Goal: Feedback & Contribution: Submit feedback/report problem

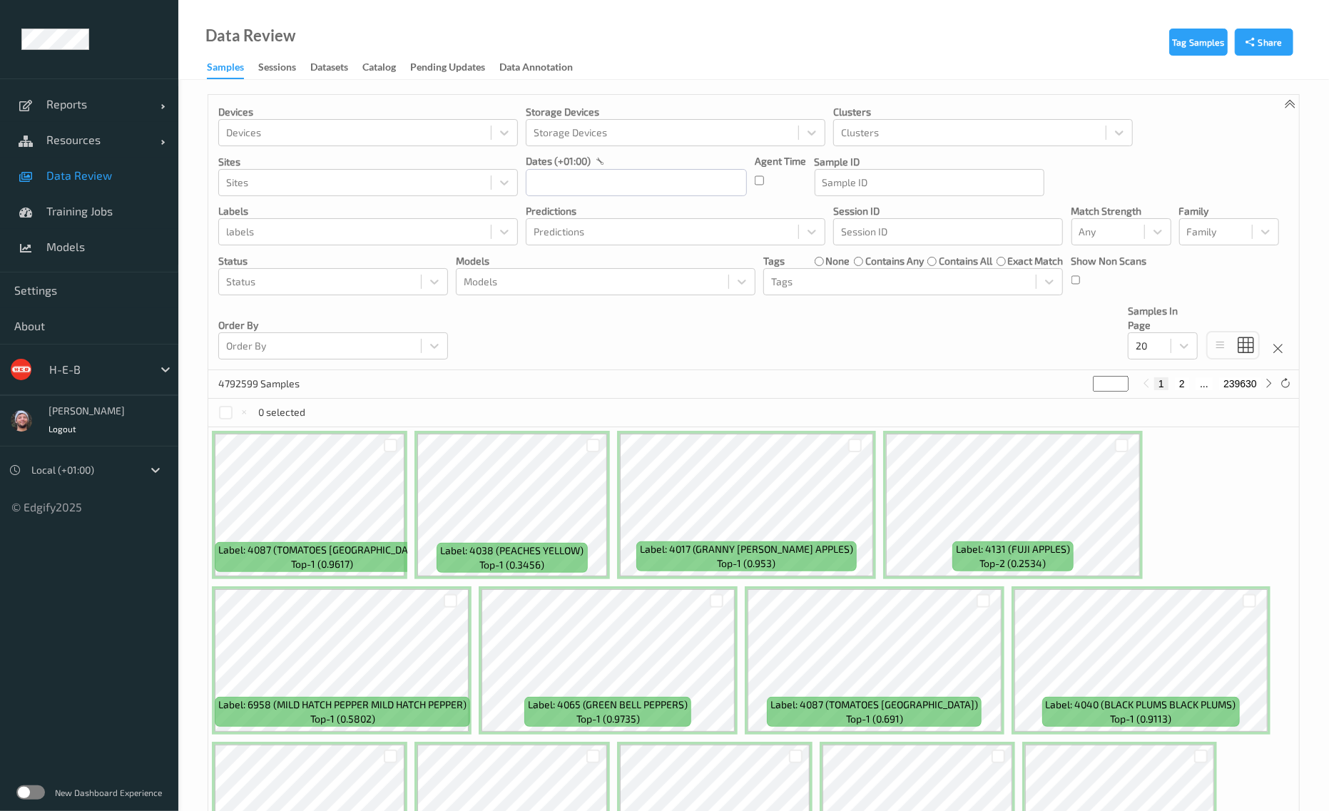
click at [83, 356] on div "H-E-B" at bounding box center [110, 369] width 136 height 27
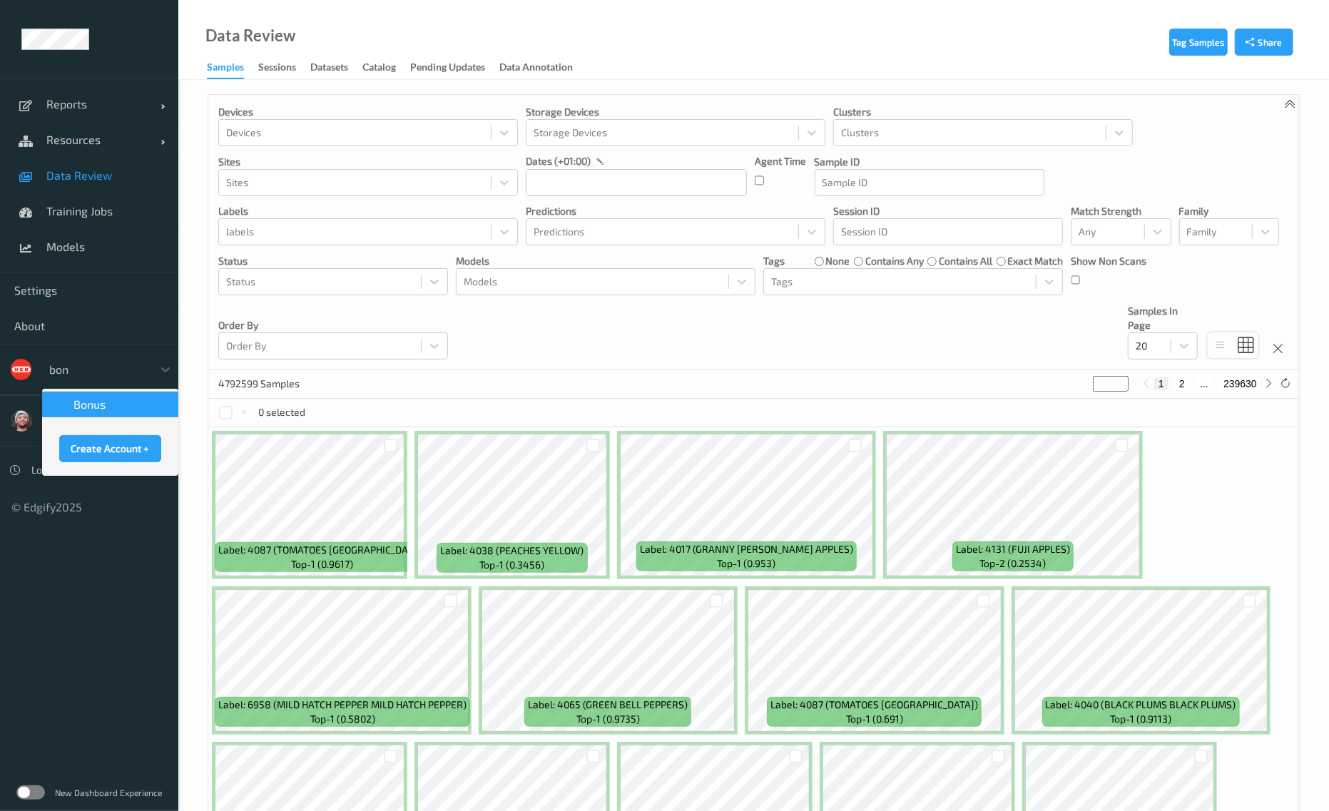
type input "bonu"
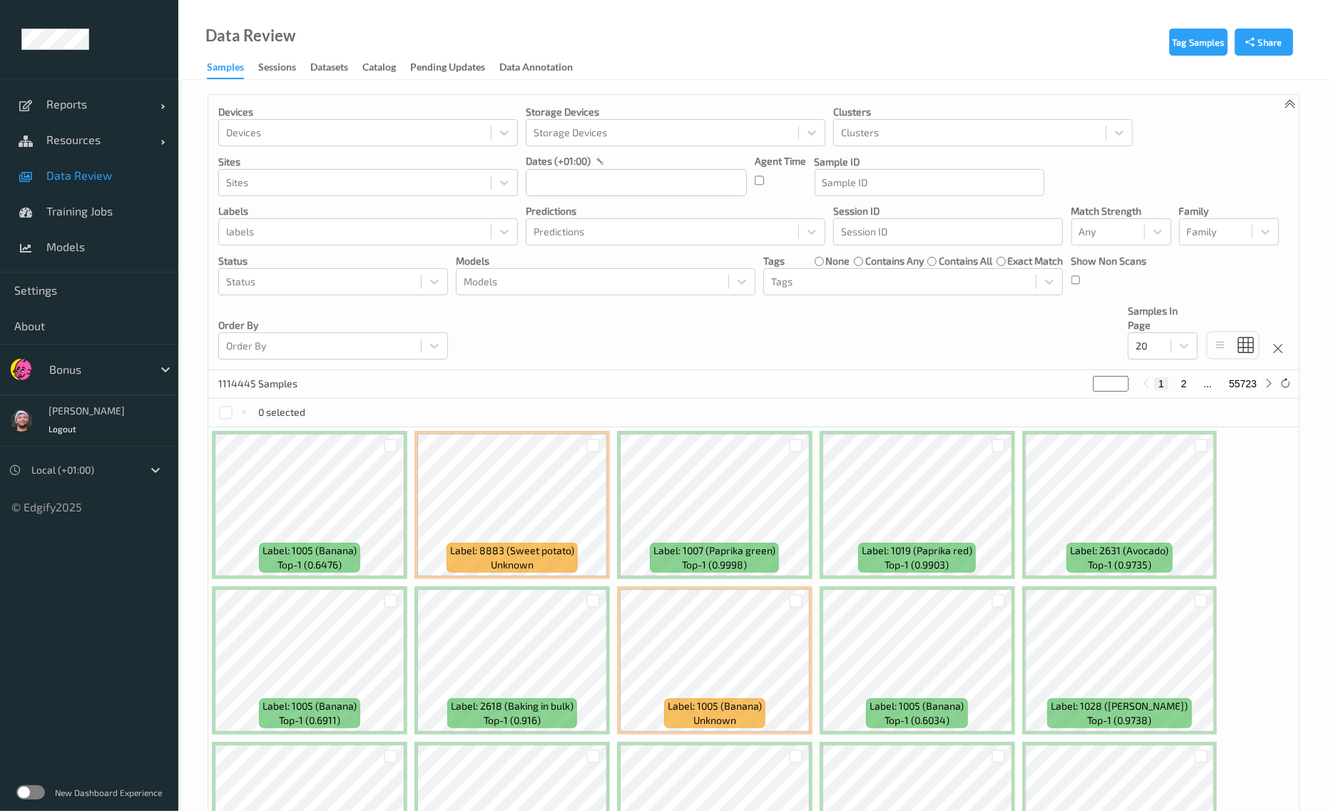
click at [864, 344] on div "Devices Devices Storage Devices Storage Devices Clusters Clusters Sites Sites d…" at bounding box center [753, 232] width 1091 height 275
click at [53, 287] on span "Settings" at bounding box center [89, 290] width 150 height 14
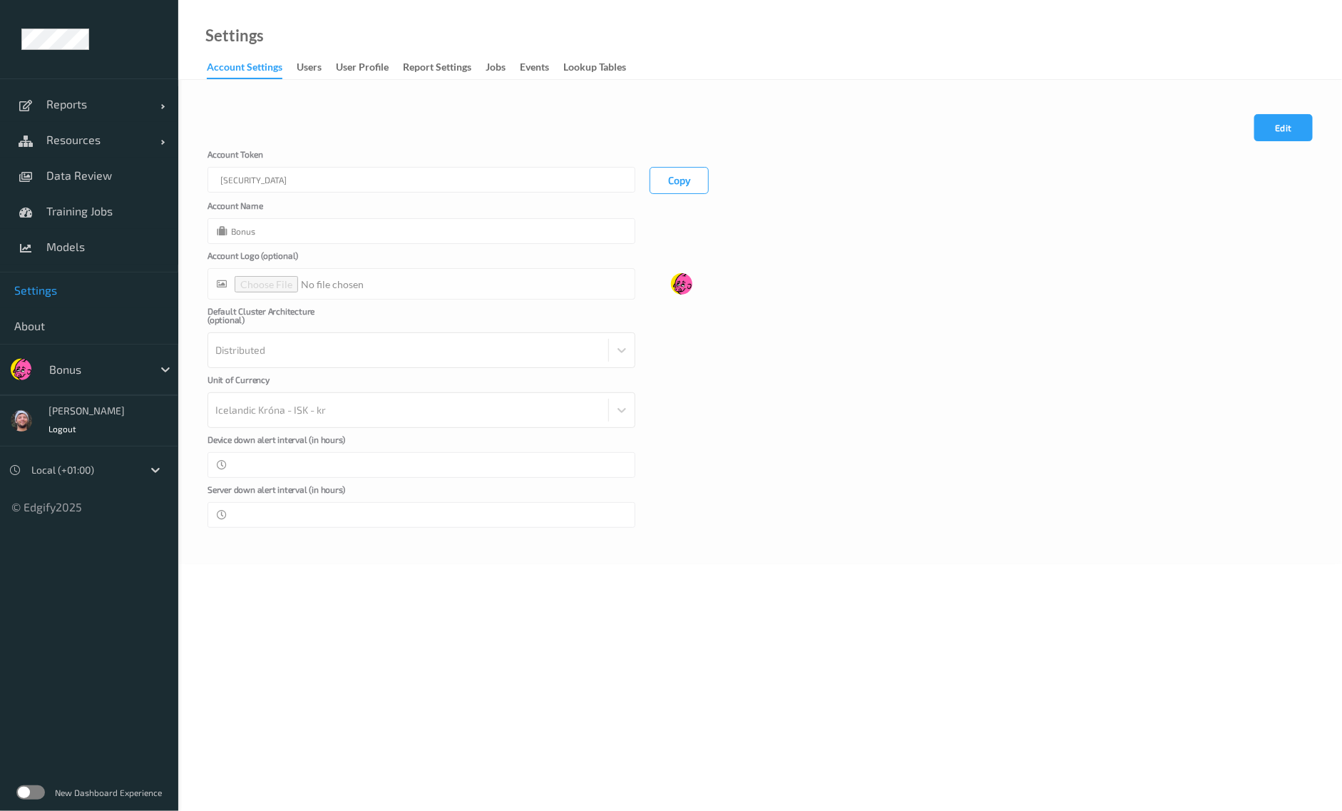
click at [292, 77] on link "Account Settings" at bounding box center [252, 68] width 90 height 21
click at [310, 73] on div "users" at bounding box center [309, 69] width 25 height 18
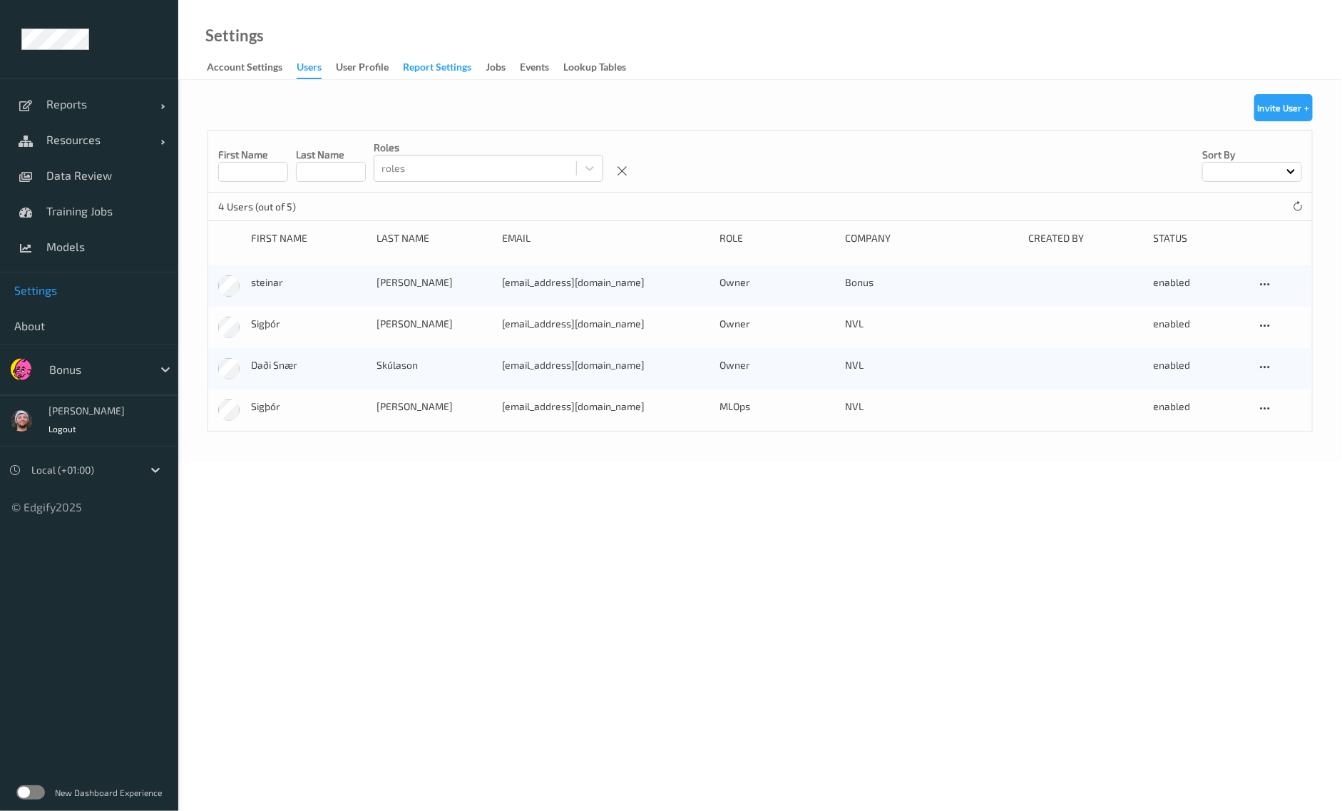
click at [451, 60] on div "Report Settings" at bounding box center [437, 69] width 68 height 18
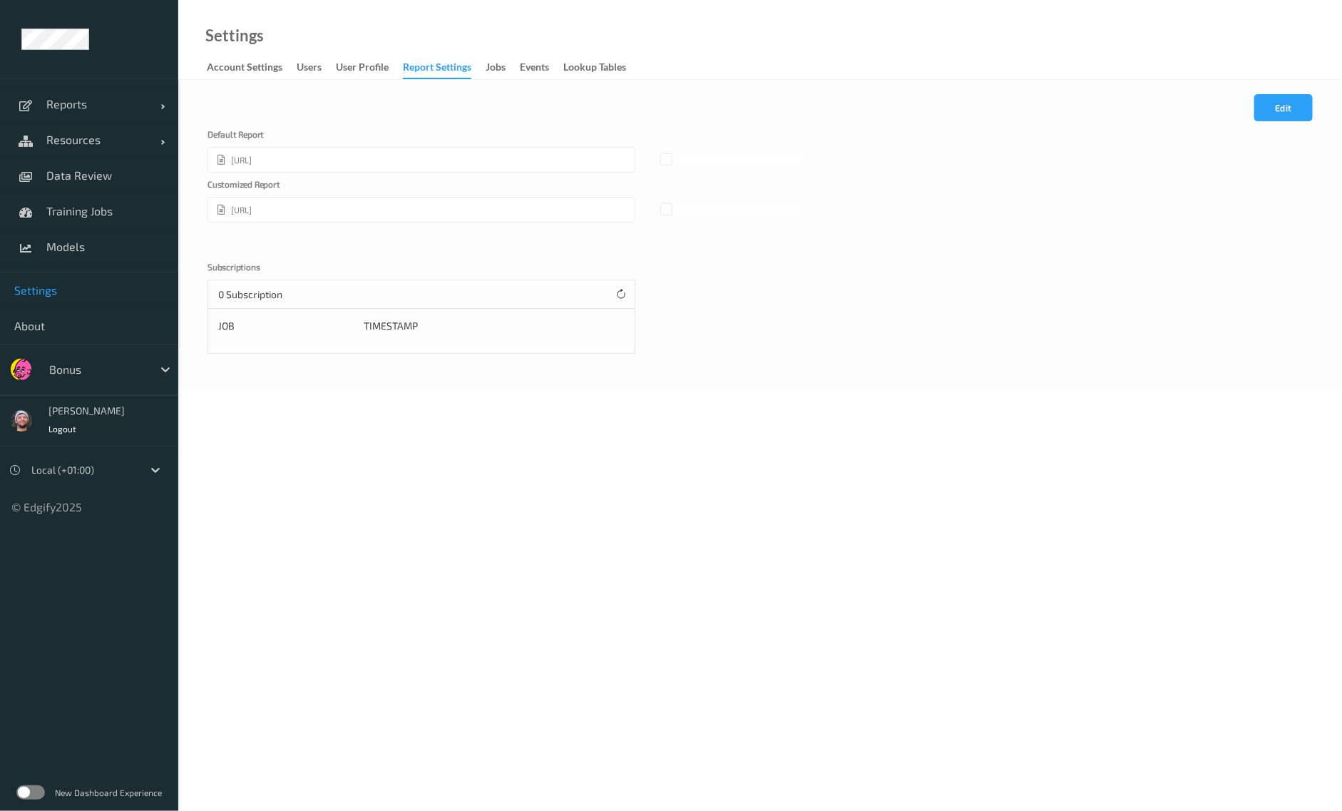
click at [511, 76] on link "Jobs" at bounding box center [503, 68] width 34 height 20
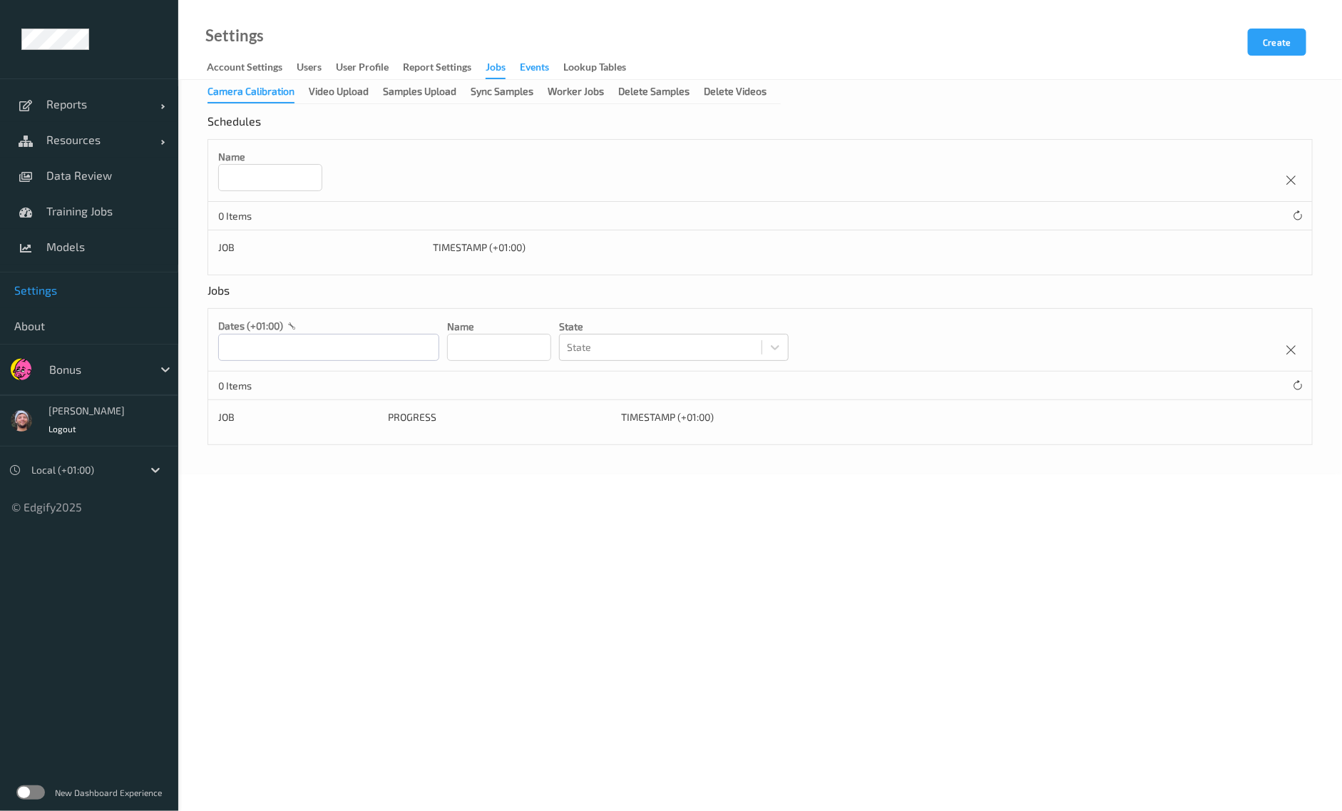
click at [539, 68] on div "events" at bounding box center [534, 69] width 29 height 18
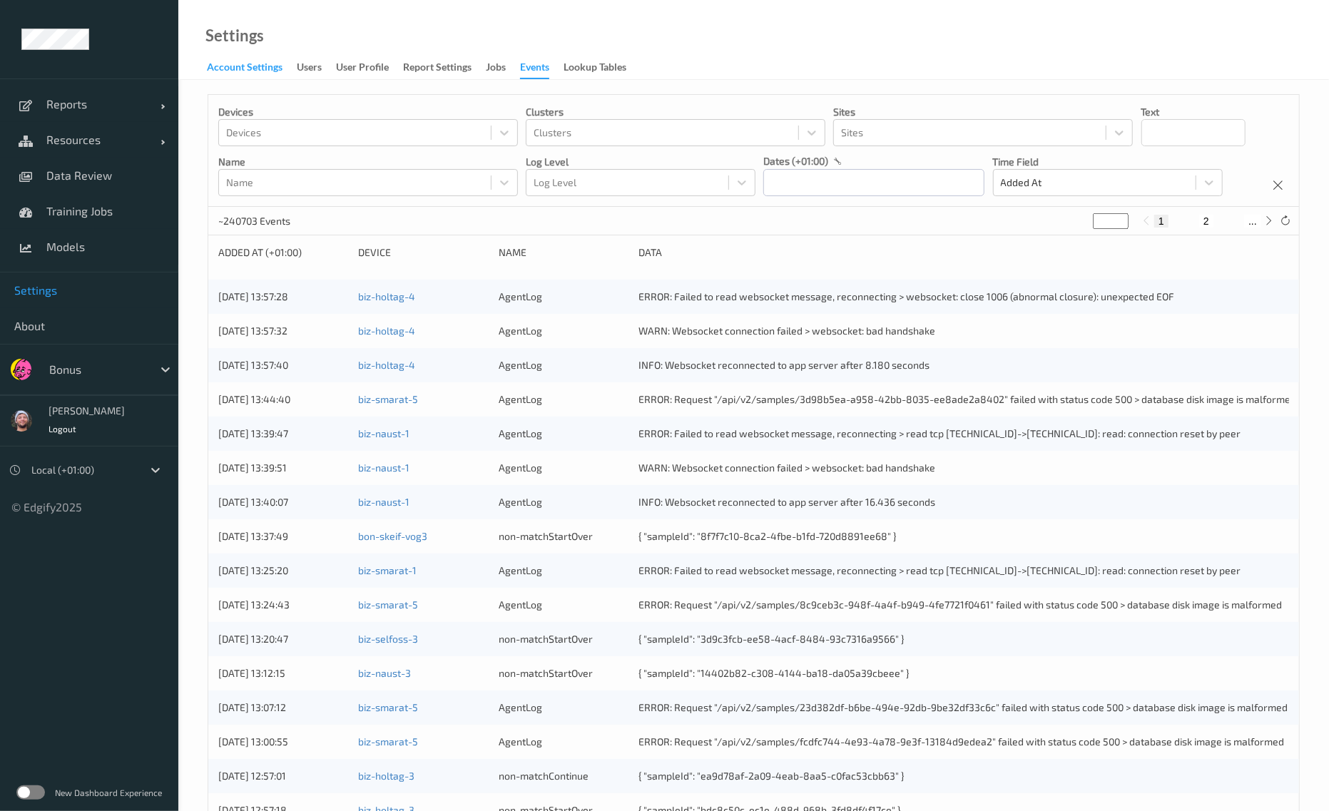
click at [275, 74] on div "Account Settings" at bounding box center [245, 69] width 76 height 18
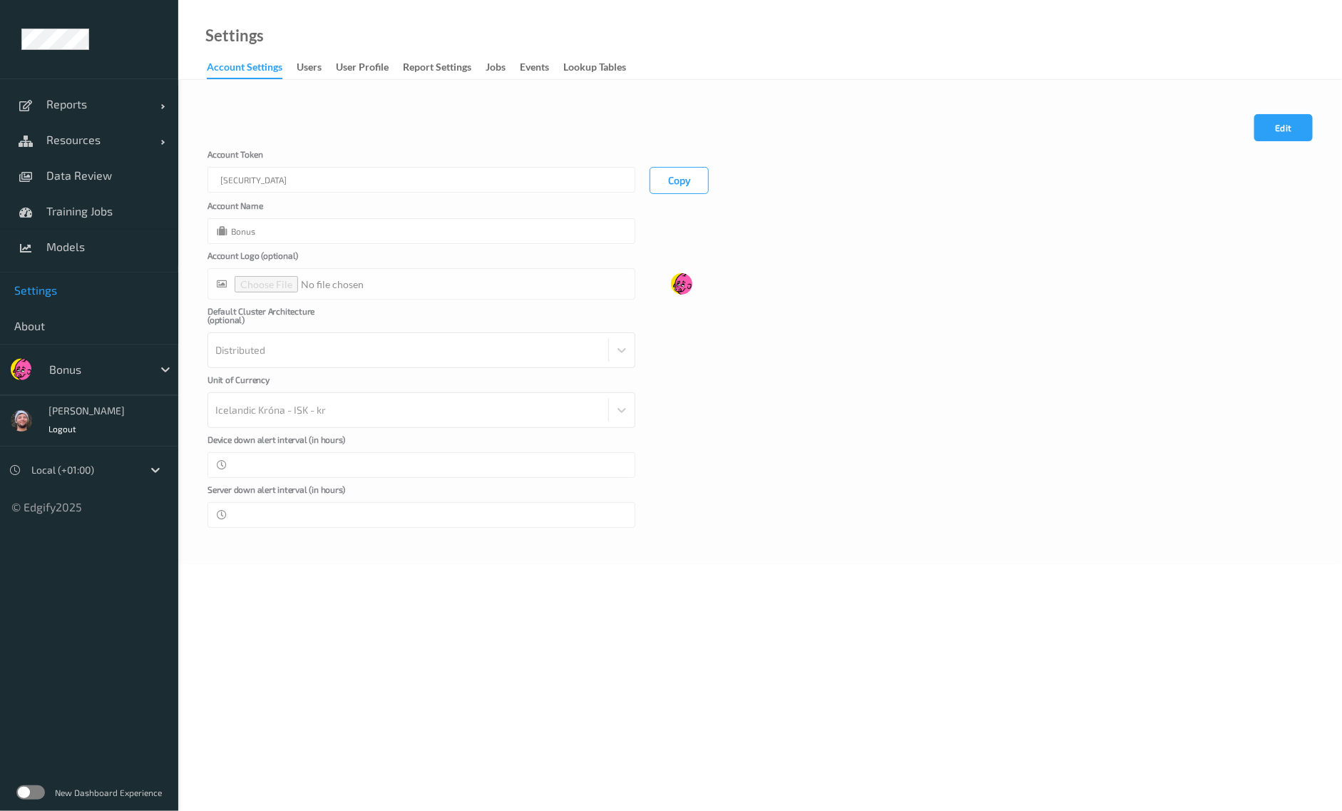
click at [374, 153] on div "Account Token eyJhbGciOiJIUzI1NiIsInR5cCI6IkpXVCJ9.eyJhY2NvdW50SWQiOjYwLCJyb2xl…" at bounding box center [422, 172] width 428 height 44
click at [155, 176] on span "Data Review" at bounding box center [105, 175] width 118 height 14
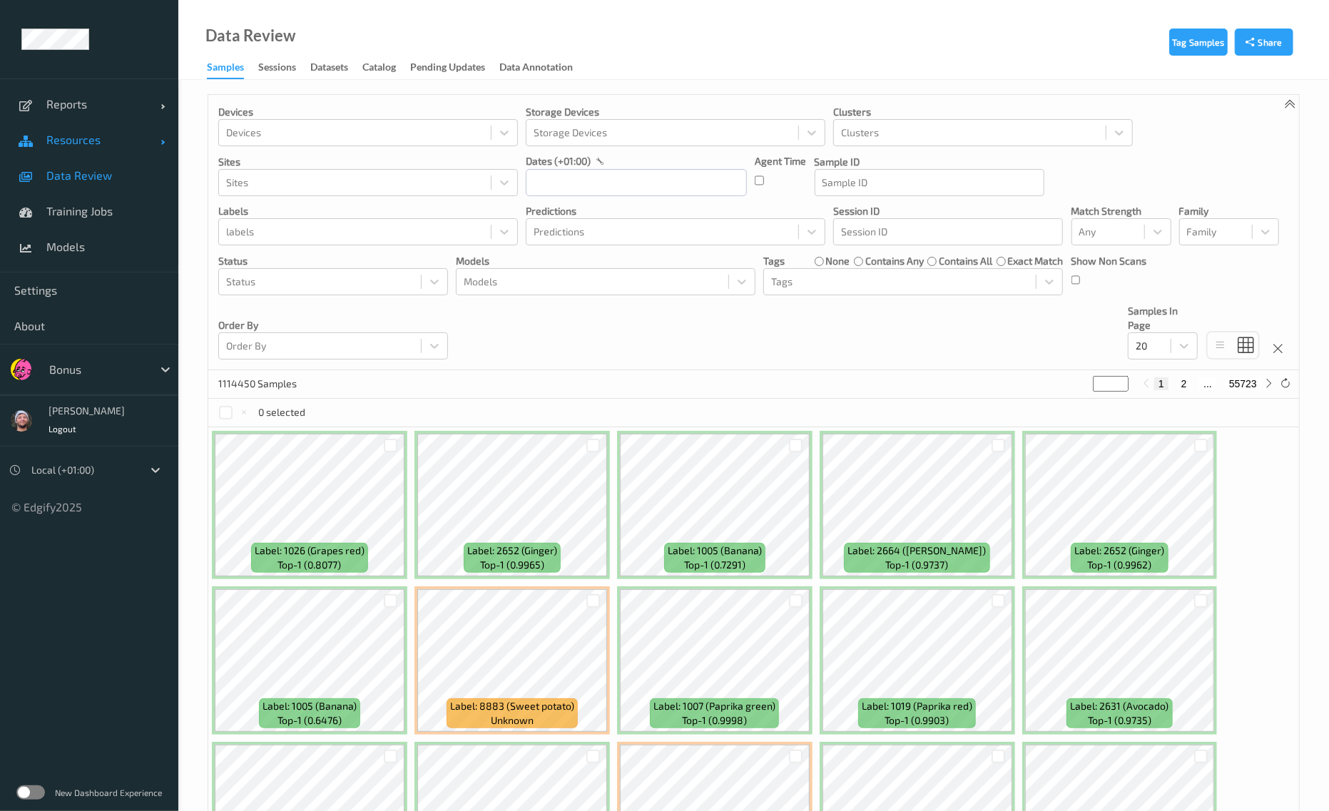
click at [101, 131] on link "Resources" at bounding box center [89, 140] width 178 height 36
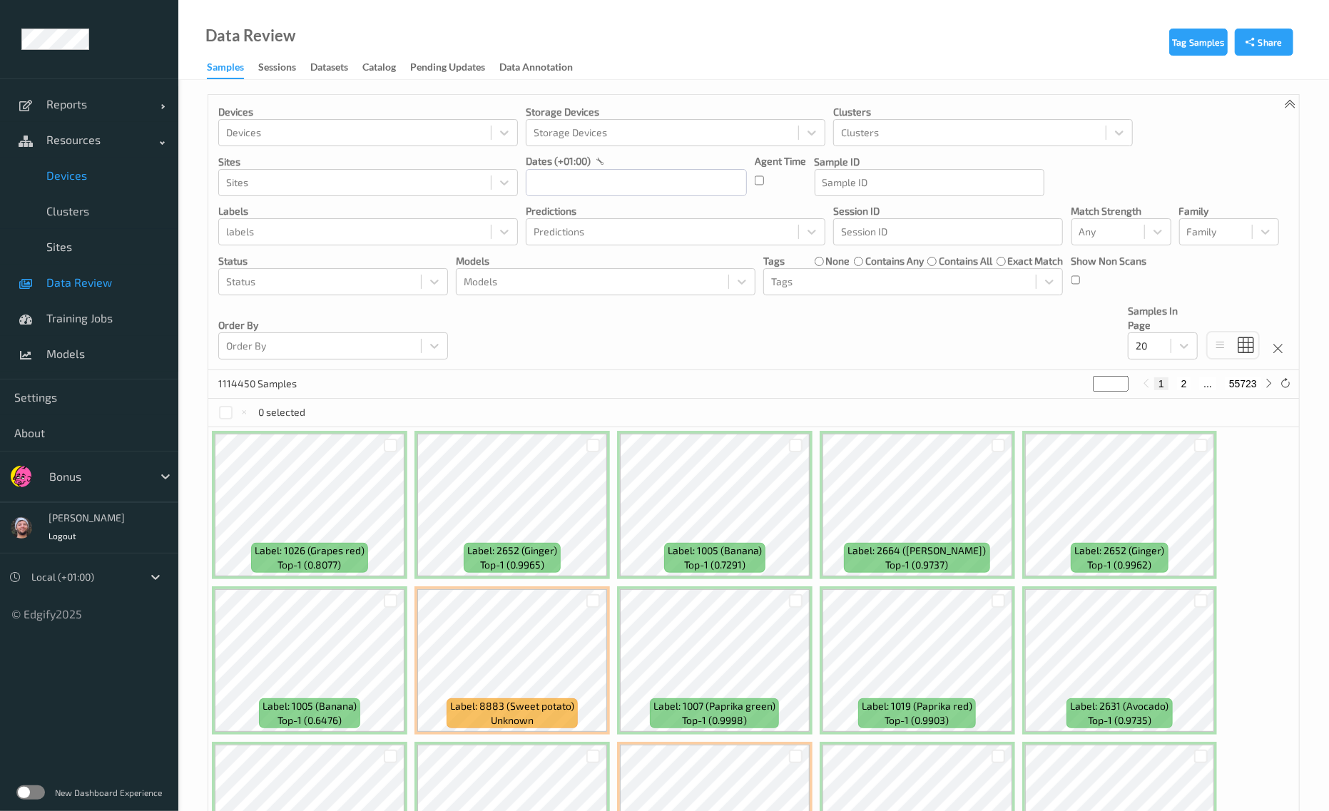
click at [84, 161] on link "Devices" at bounding box center [89, 176] width 178 height 36
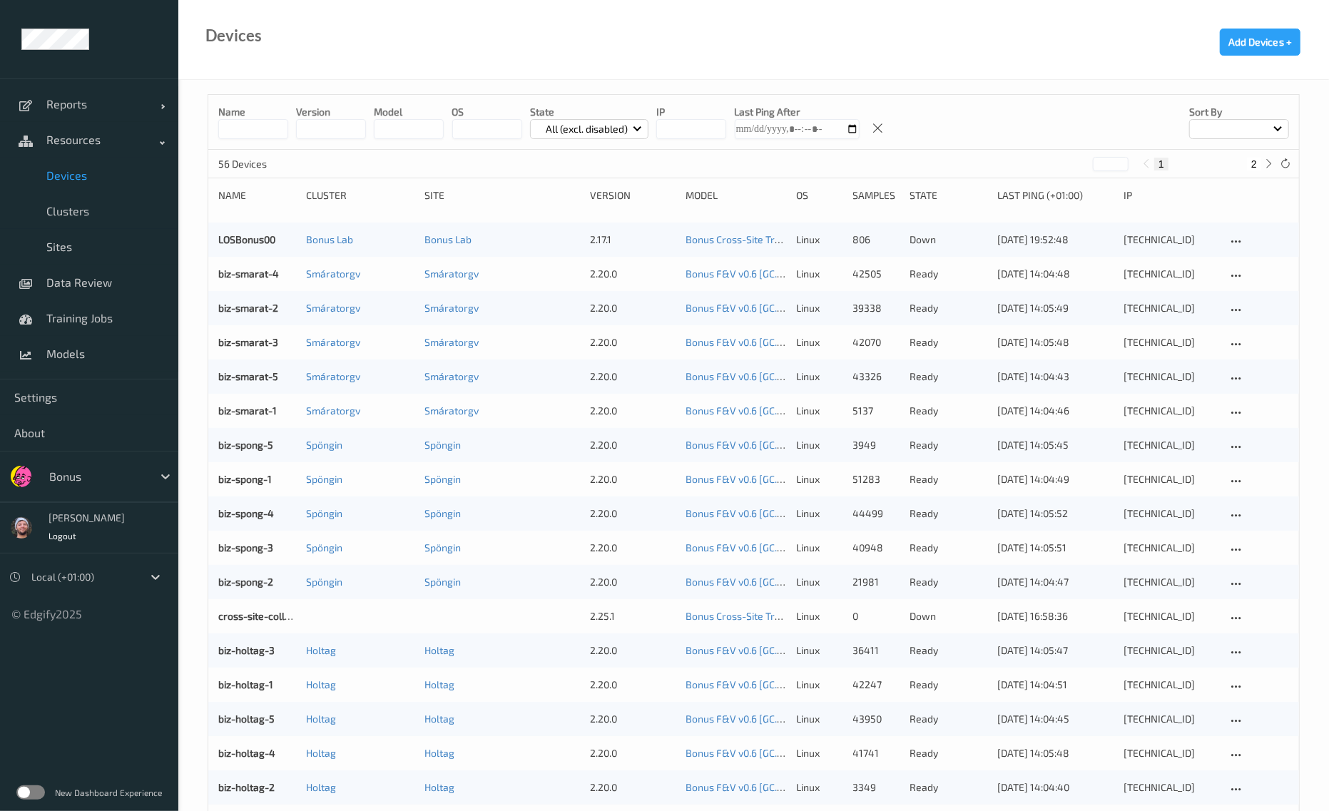
click at [251, 136] on input at bounding box center [253, 129] width 70 height 20
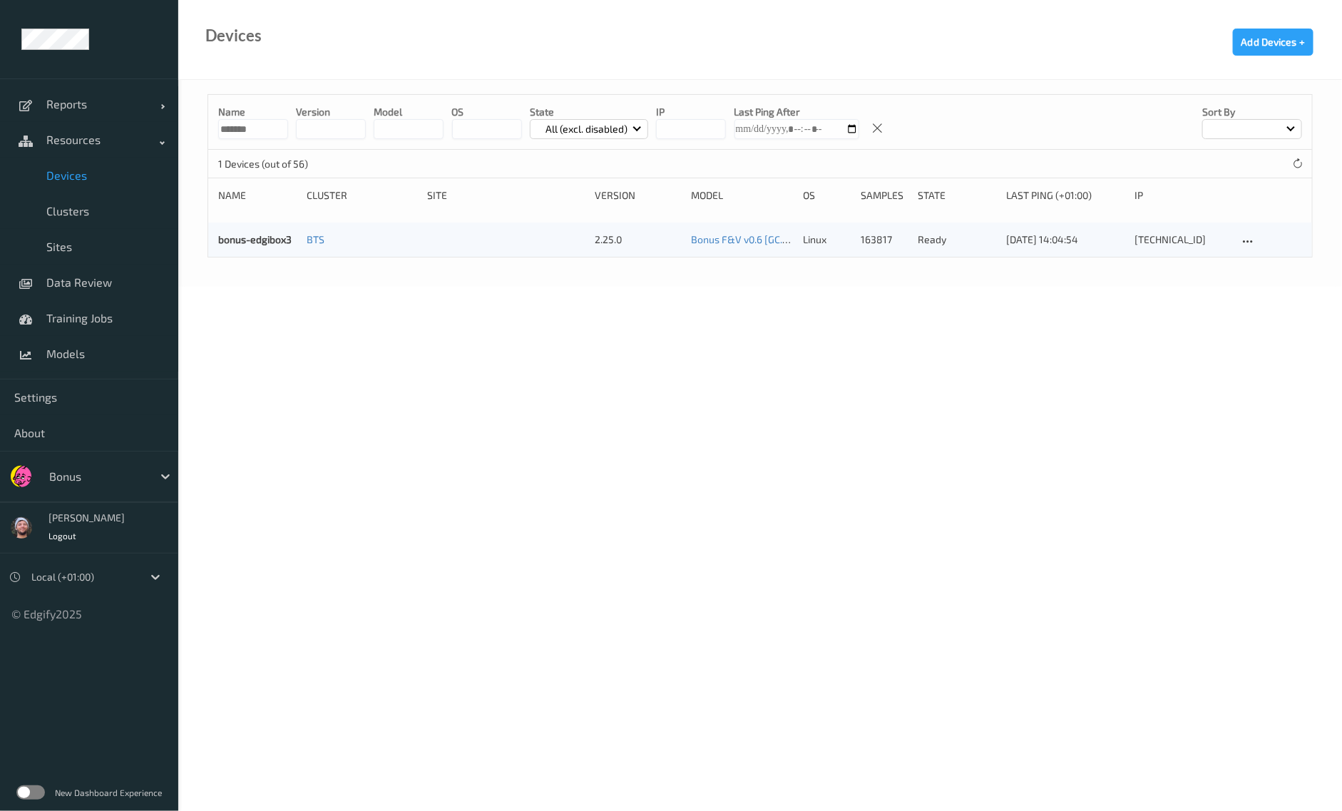
type input "*******"
click at [415, 368] on body "Reports Default Report Customized Report Resources Devices Clusters Sites Data …" at bounding box center [671, 405] width 1342 height 811
click at [272, 238] on link "bonus-edgibox3" at bounding box center [254, 239] width 73 height 12
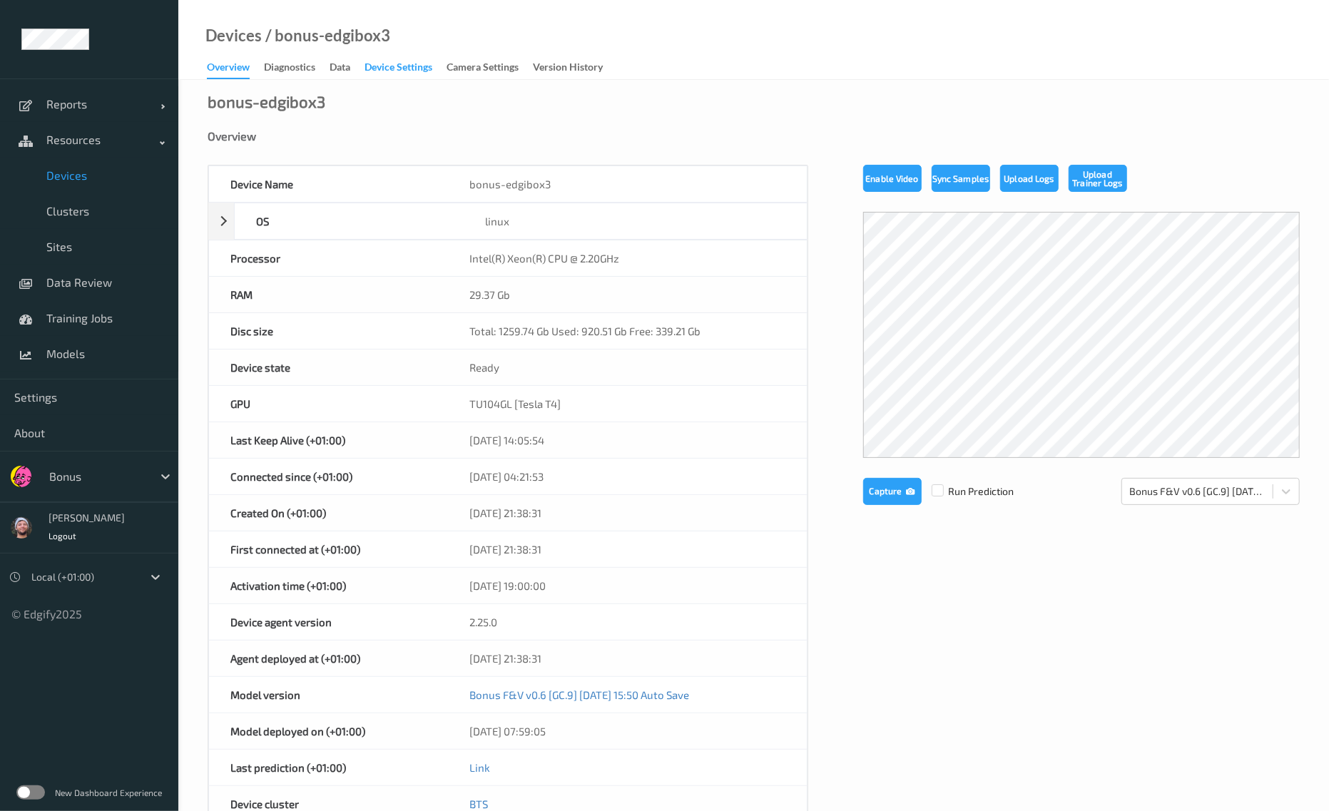
click at [390, 62] on div "Device Settings" at bounding box center [398, 69] width 68 height 18
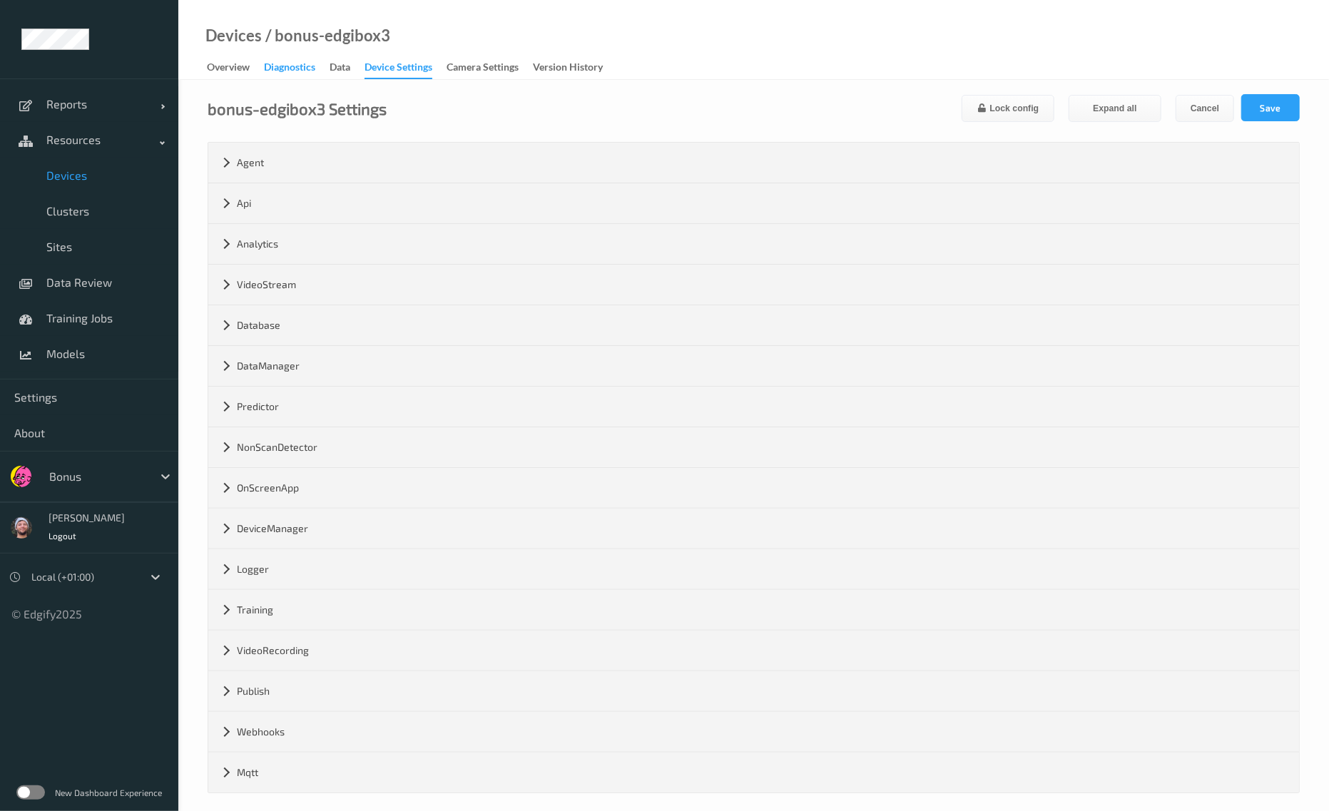
click at [278, 69] on div "Diagnostics" at bounding box center [289, 69] width 51 height 18
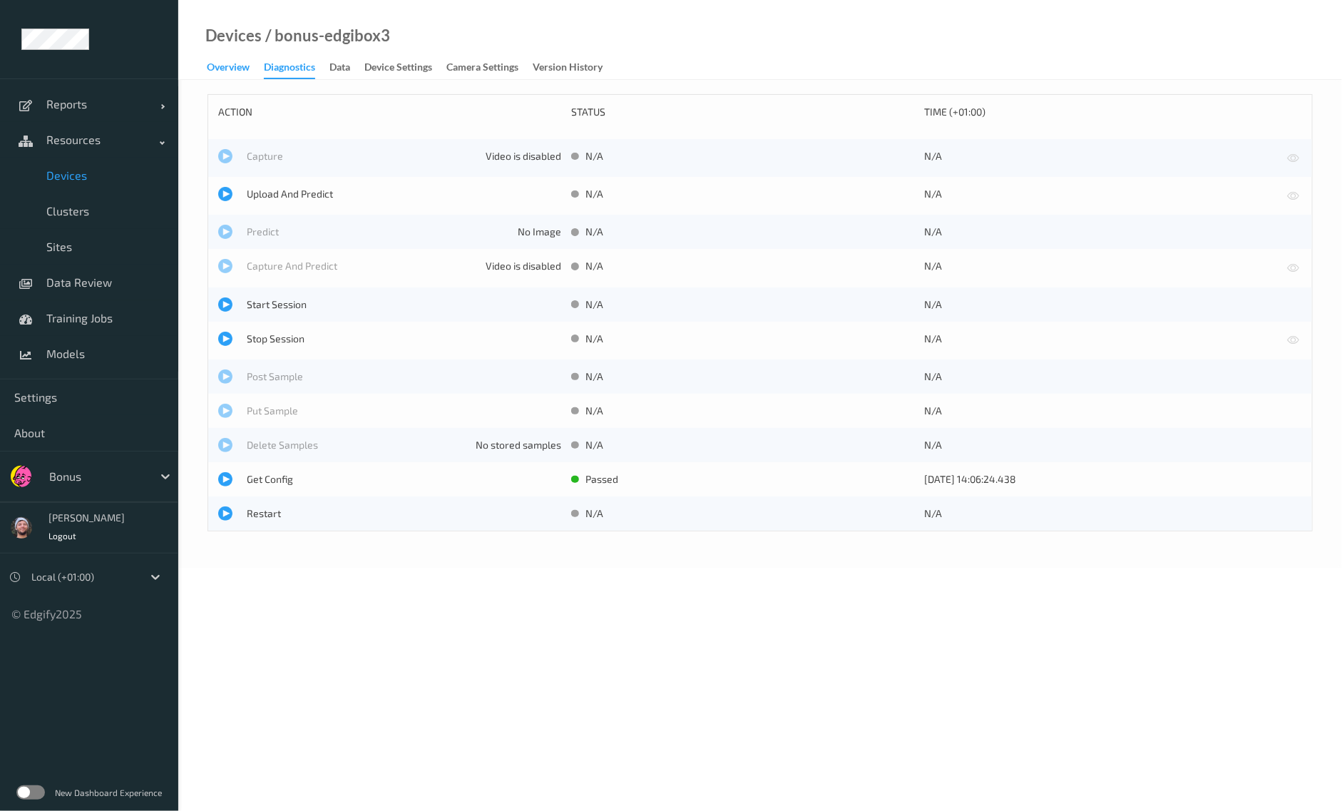
click at [237, 68] on div "Overview" at bounding box center [228, 69] width 43 height 18
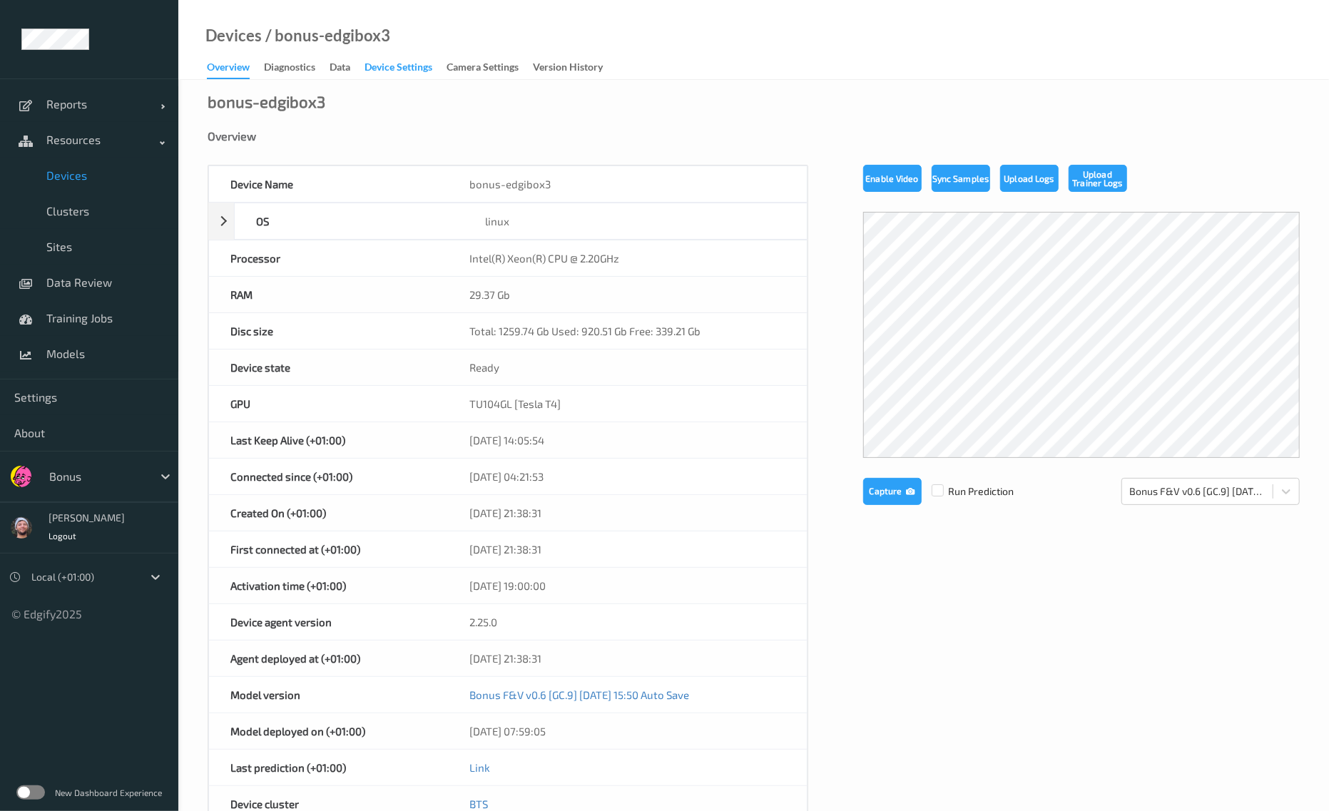
click at [430, 60] on div "Device Settings" at bounding box center [398, 69] width 68 height 18
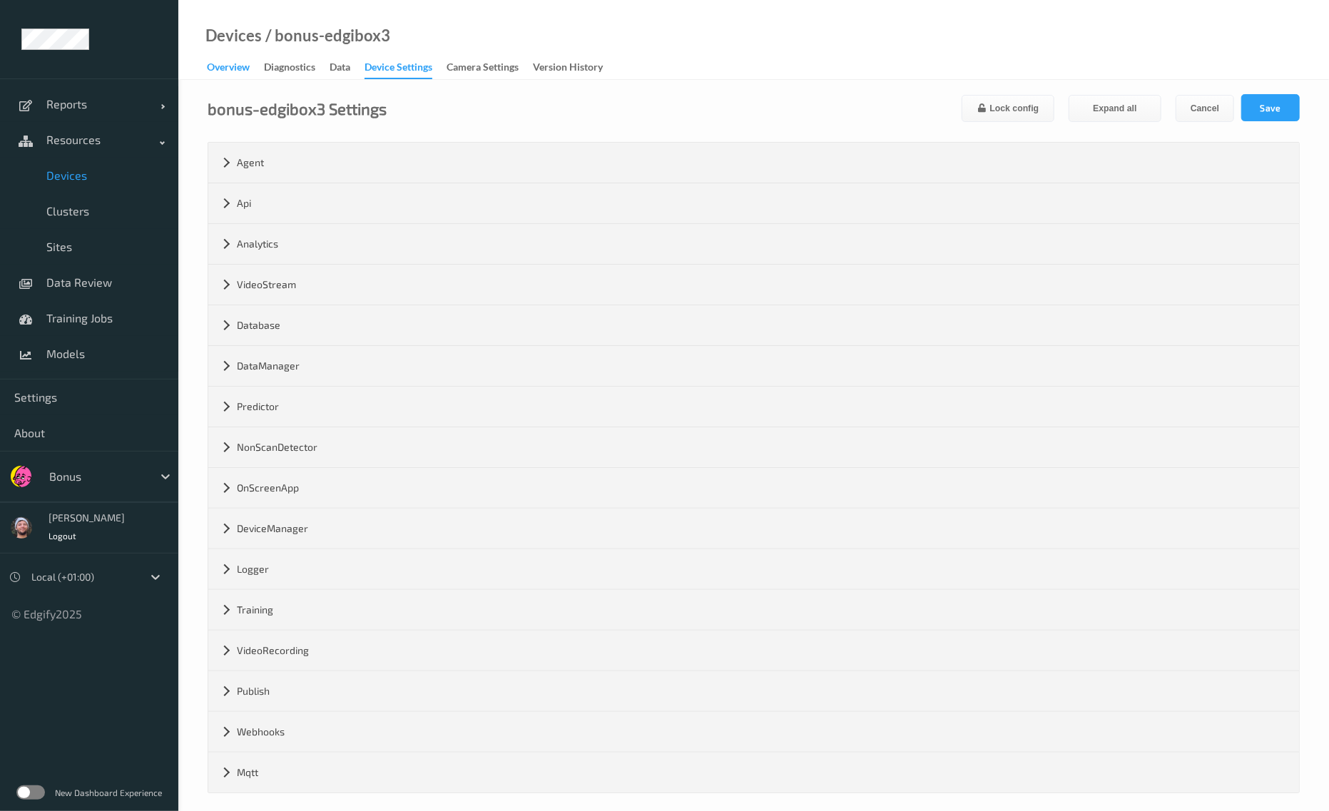
click at [243, 73] on div "Overview" at bounding box center [228, 69] width 43 height 18
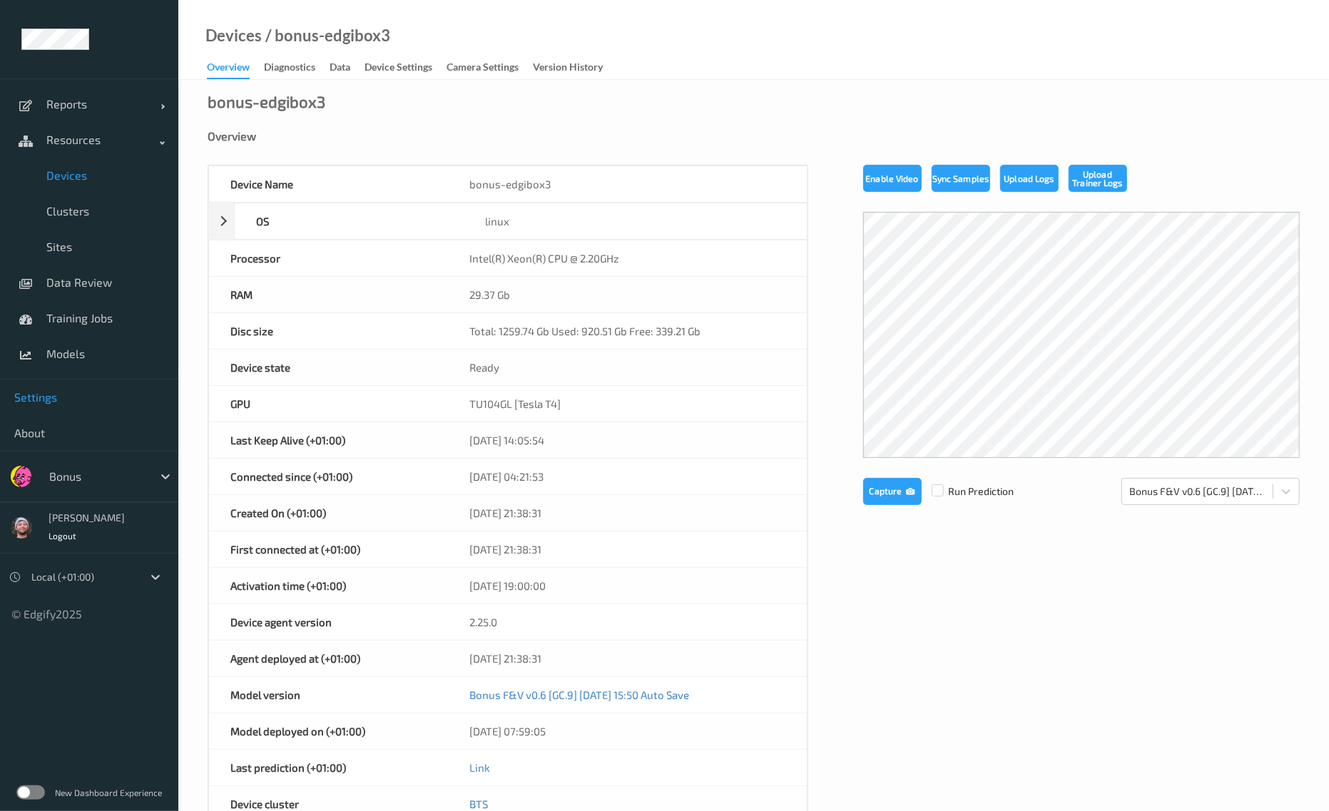
click at [88, 407] on link "Settings" at bounding box center [89, 397] width 178 height 36
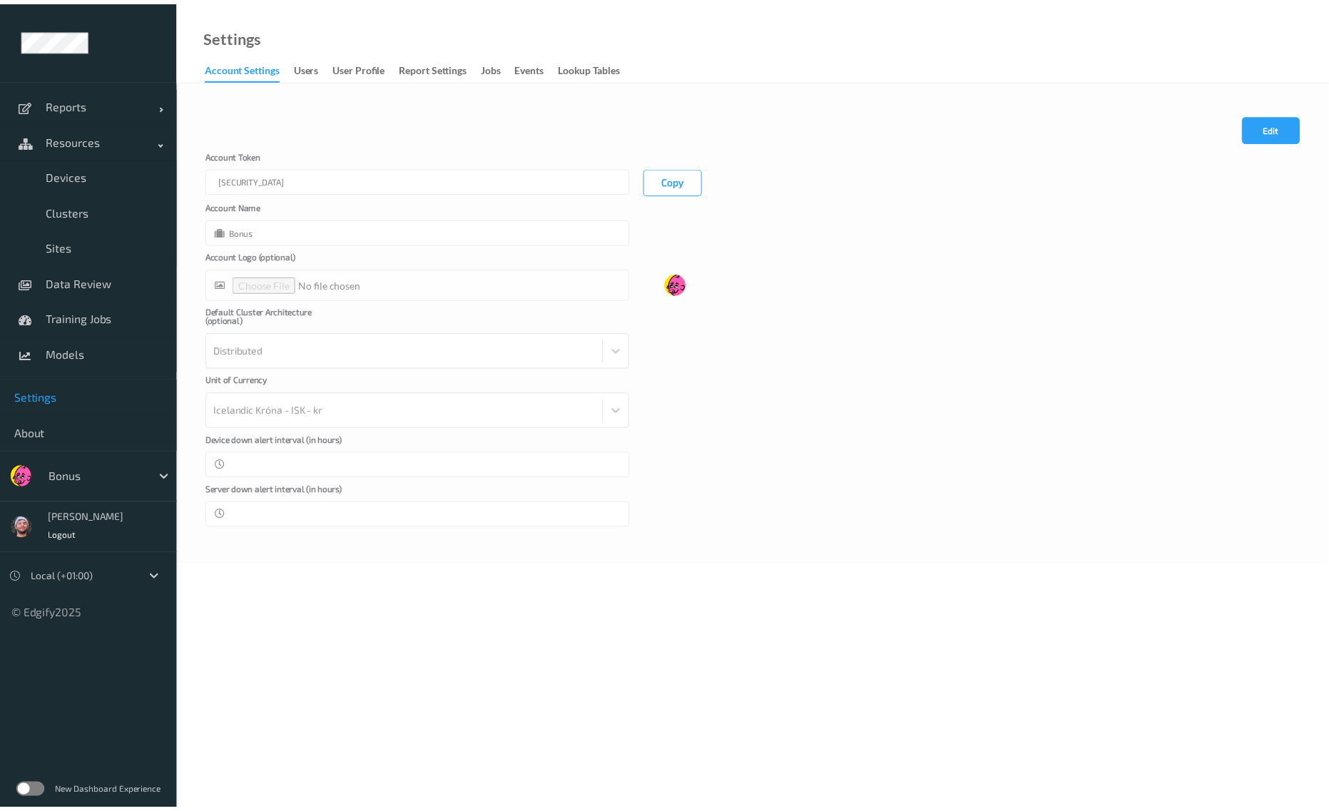
scroll to position [0, 281]
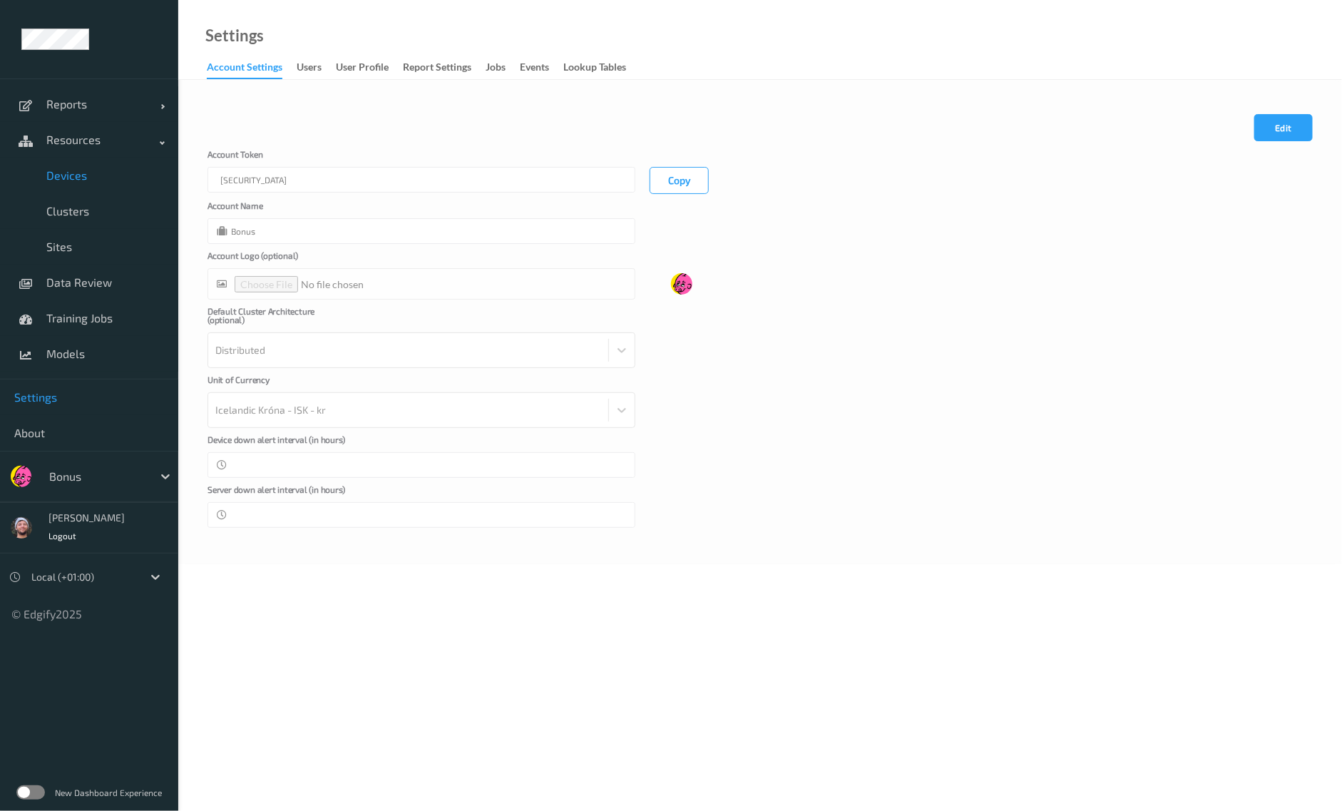
click at [91, 174] on span "Devices" at bounding box center [105, 175] width 118 height 14
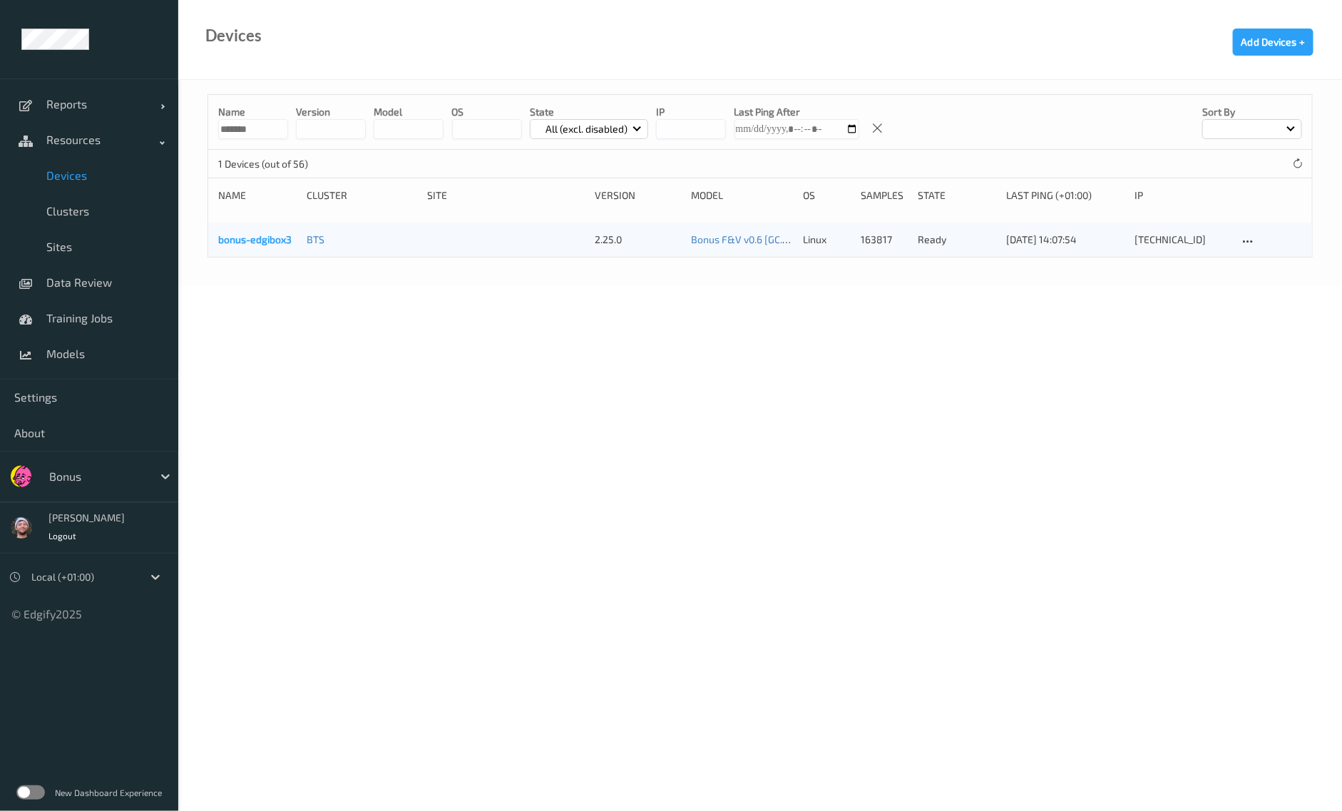
click at [263, 237] on link "bonus-edgibox3" at bounding box center [254, 239] width 73 height 12
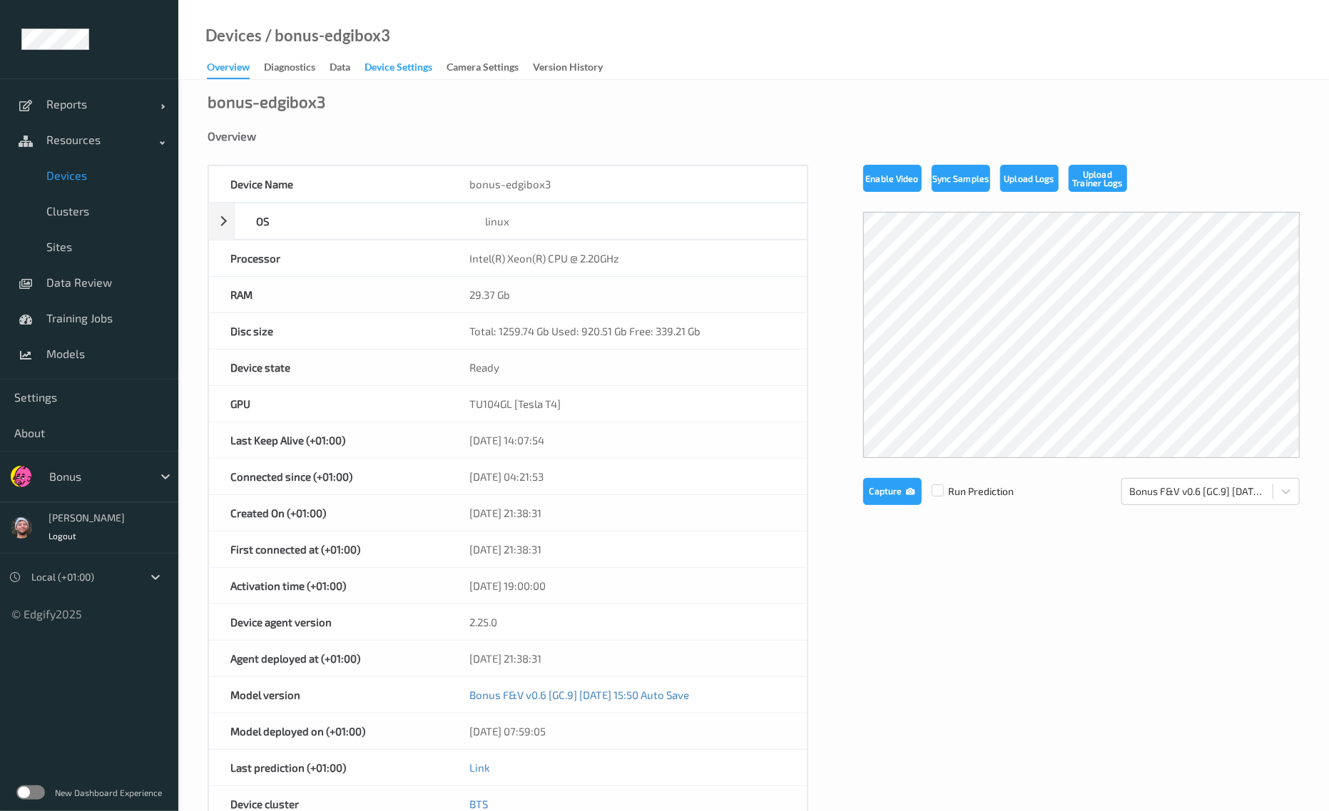
click at [394, 76] on div "Device Settings" at bounding box center [398, 69] width 68 height 18
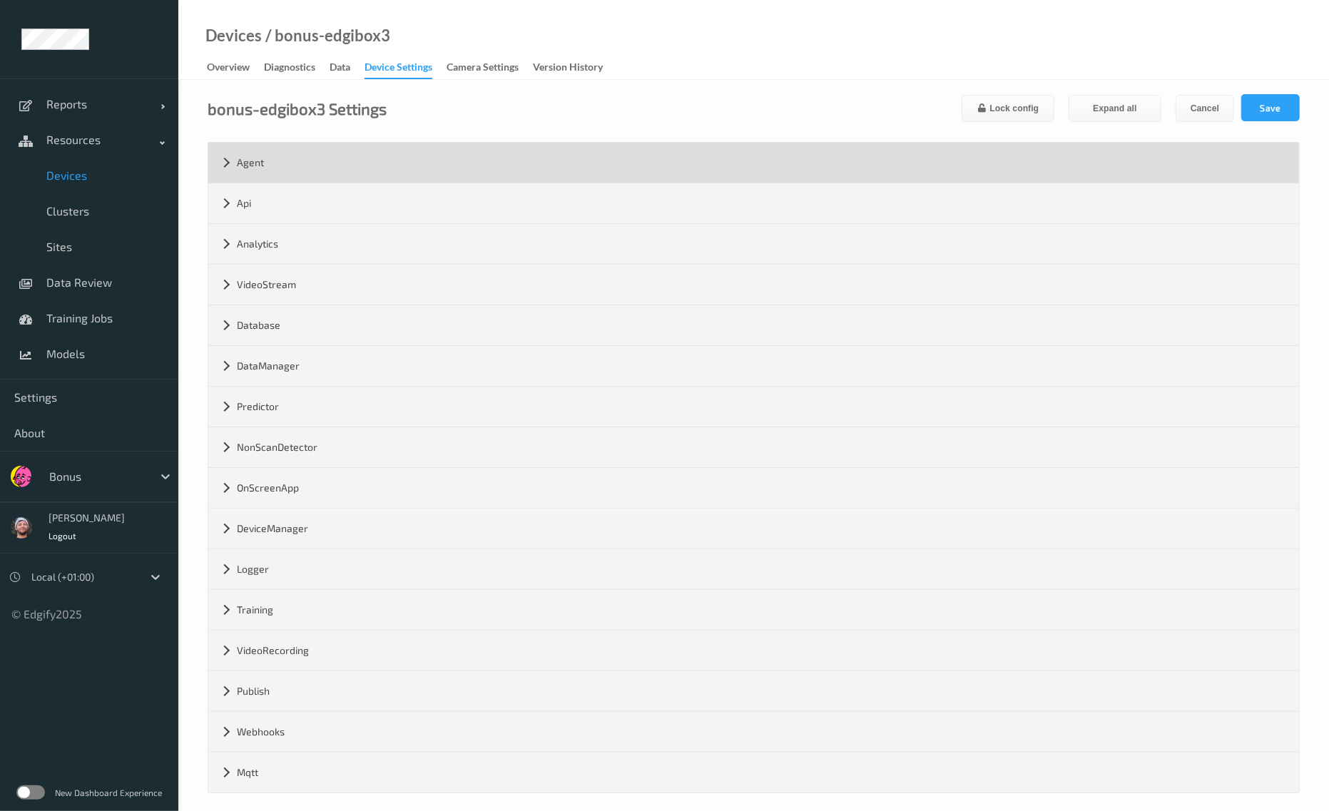
click at [257, 168] on div "Agent" at bounding box center [753, 163] width 1091 height 40
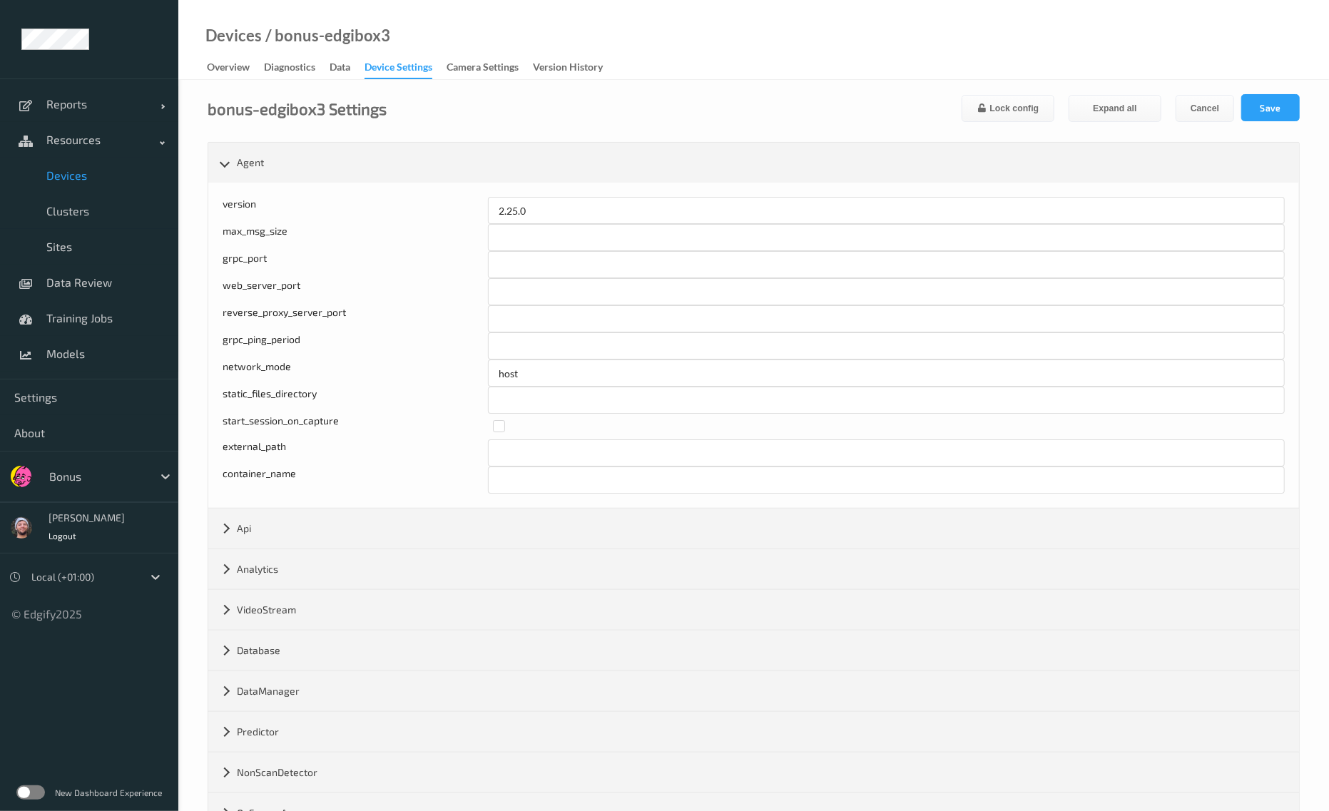
click at [447, 96] on div "bonus-edgibox3 Settings Lock config Expand all Cancel Save" at bounding box center [754, 108] width 1092 height 28
click at [447, 112] on div "bonus-edgibox3 Settings Lock config Expand all Cancel Save" at bounding box center [754, 108] width 1092 height 28
click at [446, 108] on div "bonus-edgibox3 Settings Lock config Expand all Cancel Save" at bounding box center [754, 108] width 1092 height 28
click at [91, 178] on span "Devices" at bounding box center [105, 175] width 118 height 14
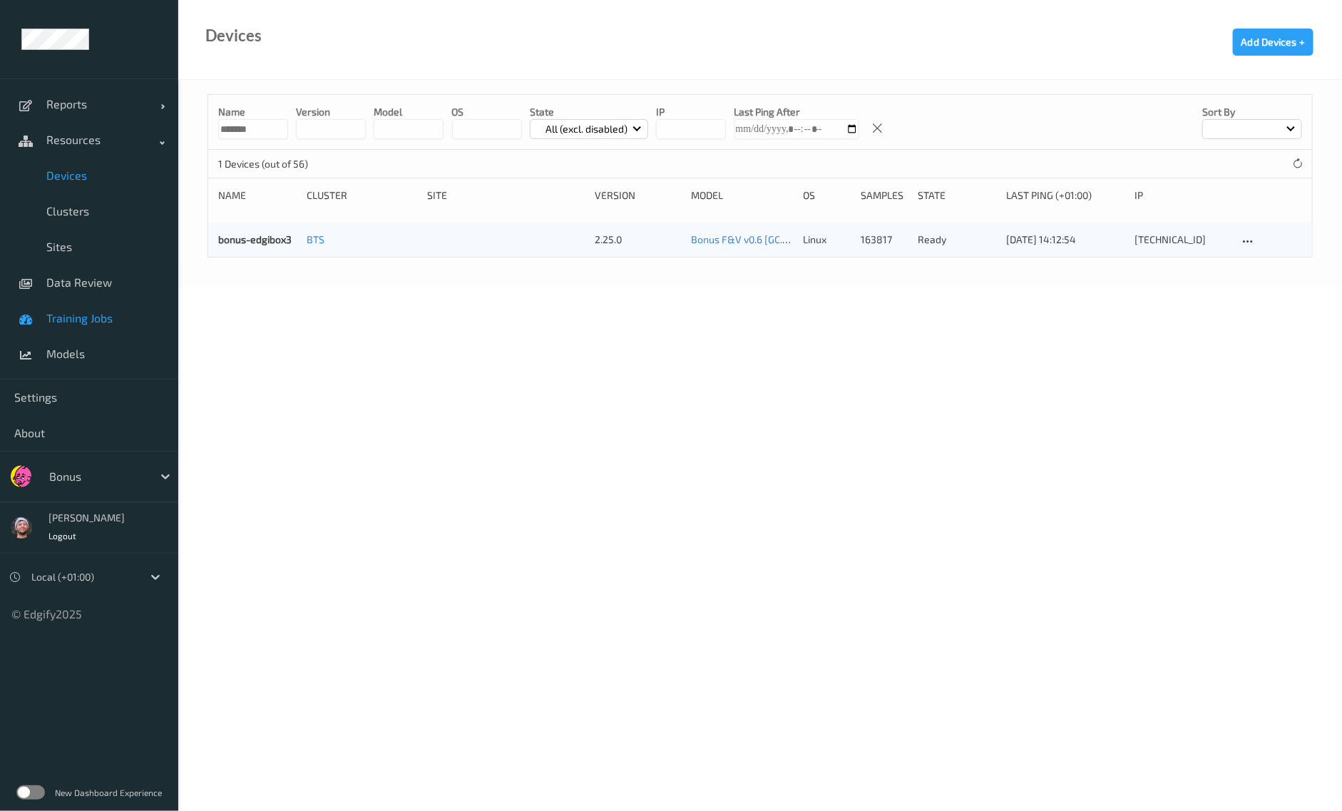
click at [79, 322] on span "Training Jobs" at bounding box center [105, 318] width 118 height 14
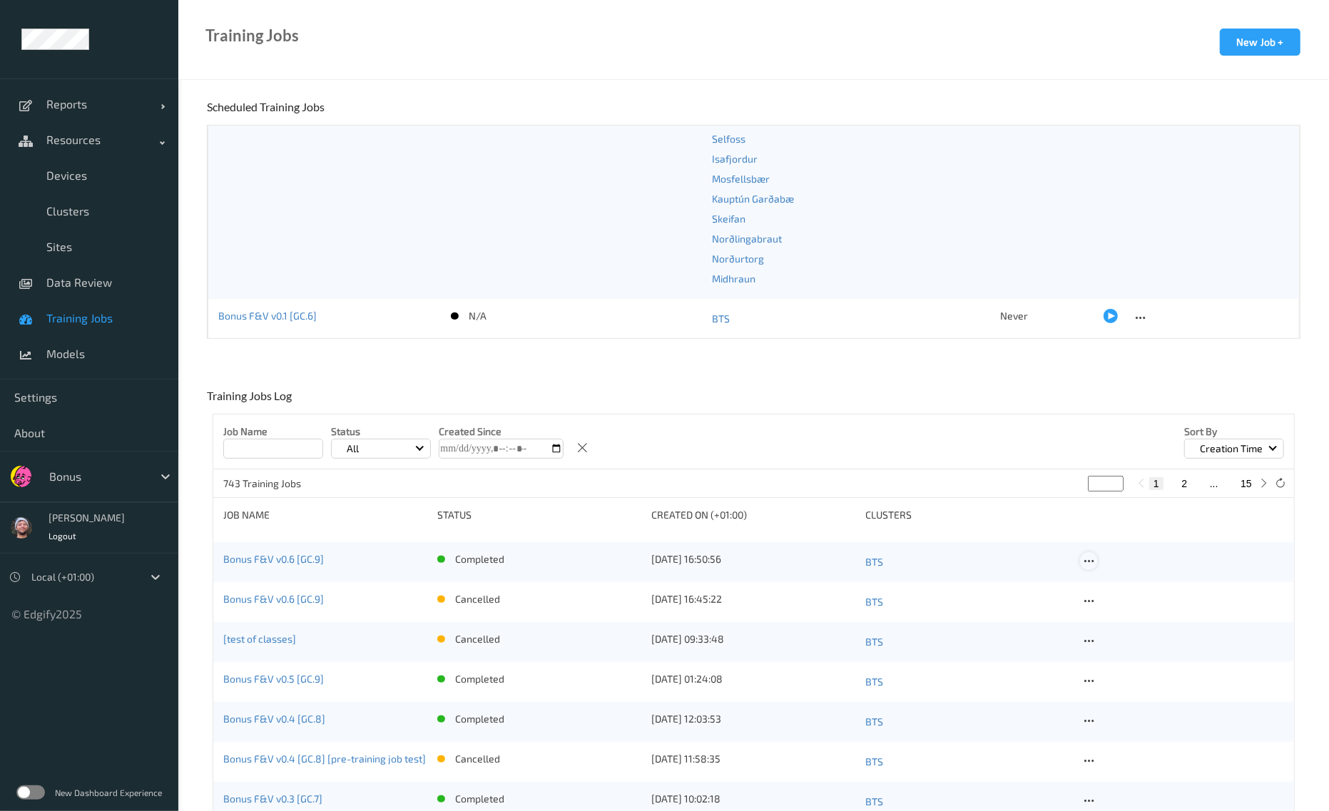
click at [1085, 558] on icon at bounding box center [1089, 561] width 12 height 13
click at [1123, 606] on div "Copy Job" at bounding box center [1123, 610] width 34 height 14
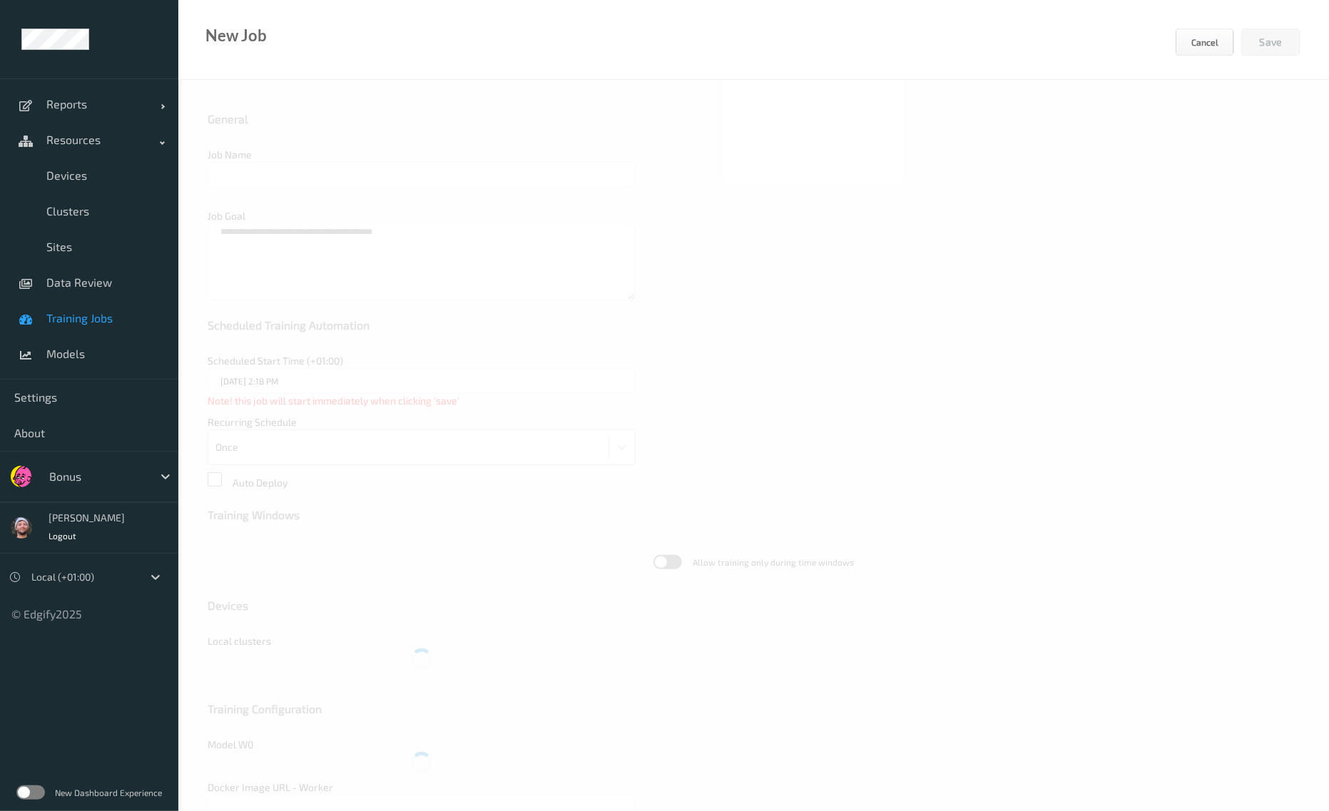
type input "Bonus F&V v0.6 [GC.9]"
type textarea "**********"
type input "edgify/edgify-worker-cuda:2.5.20"
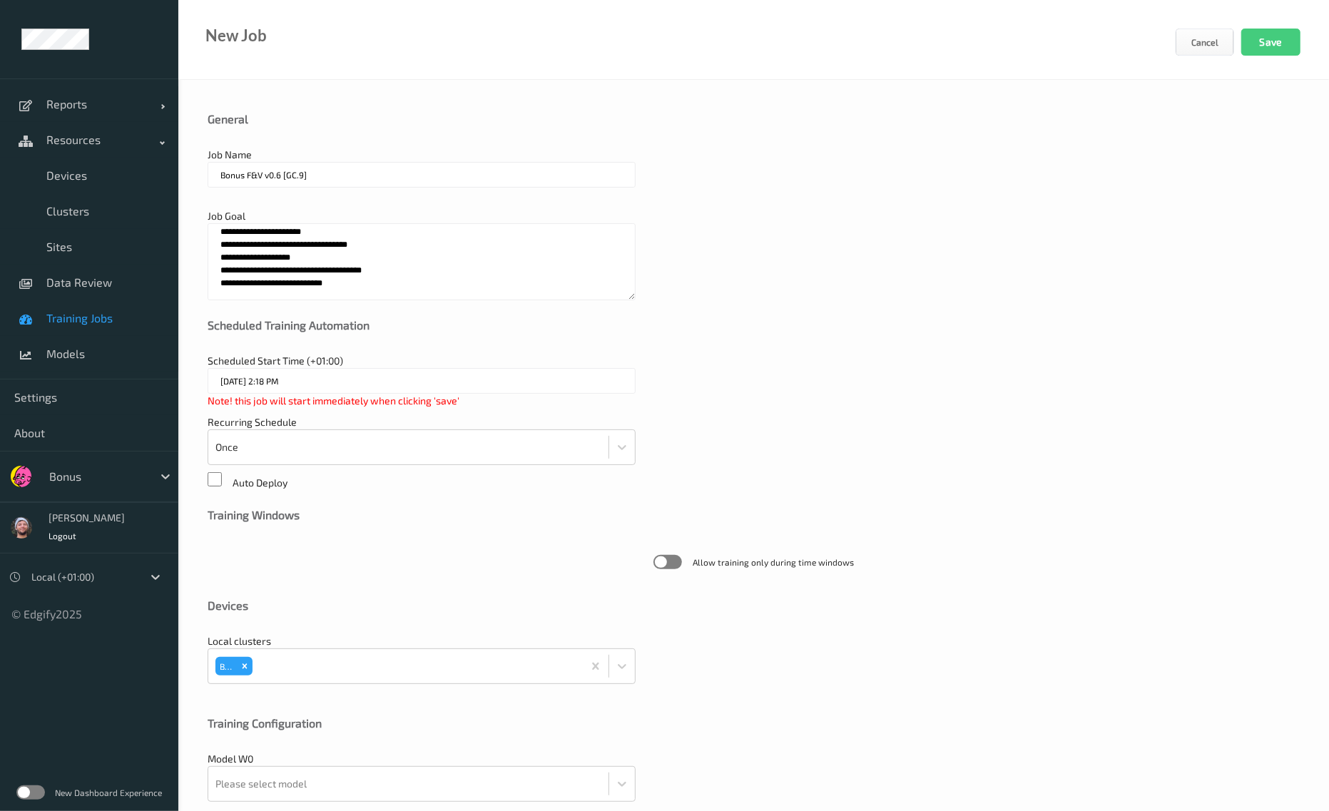
scroll to position [170, 0]
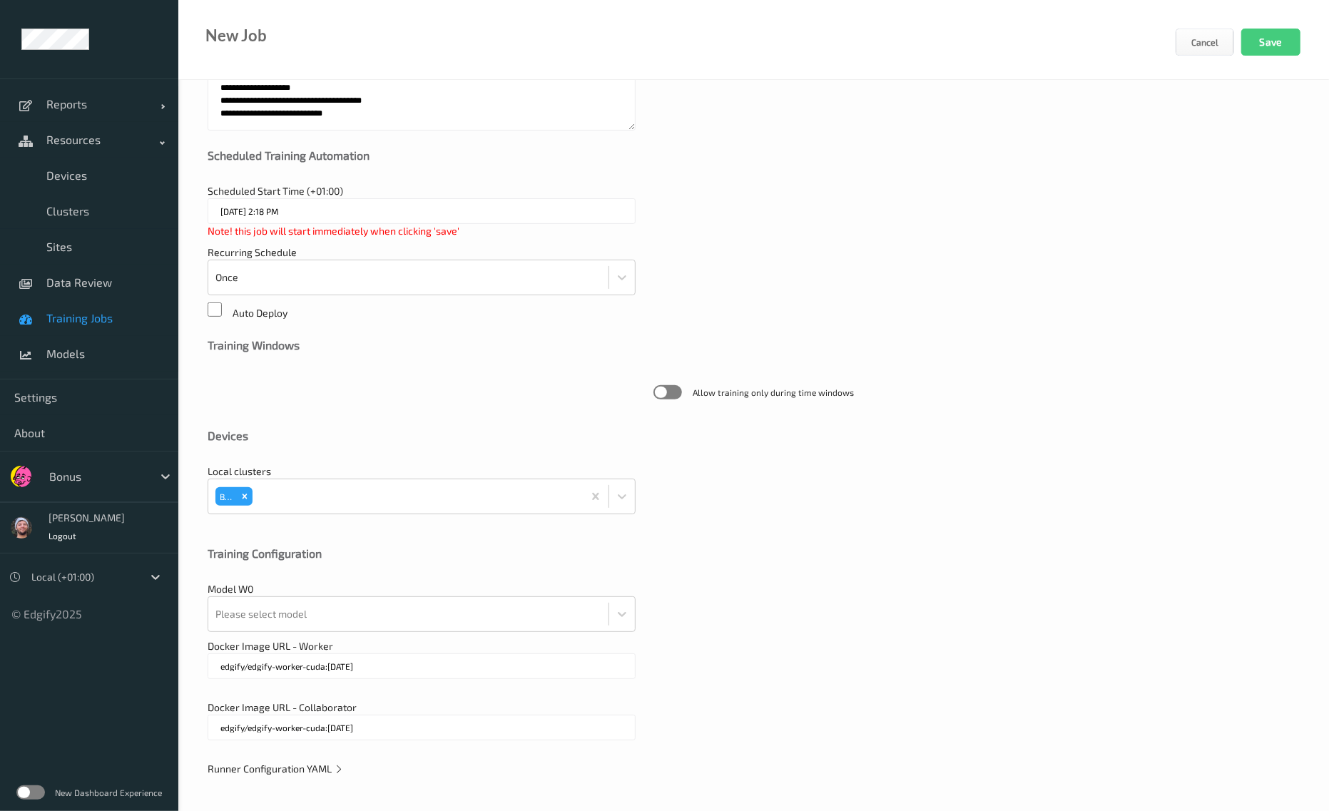
click at [295, 768] on span "Runner Configuration YAML" at bounding box center [276, 768] width 136 height 12
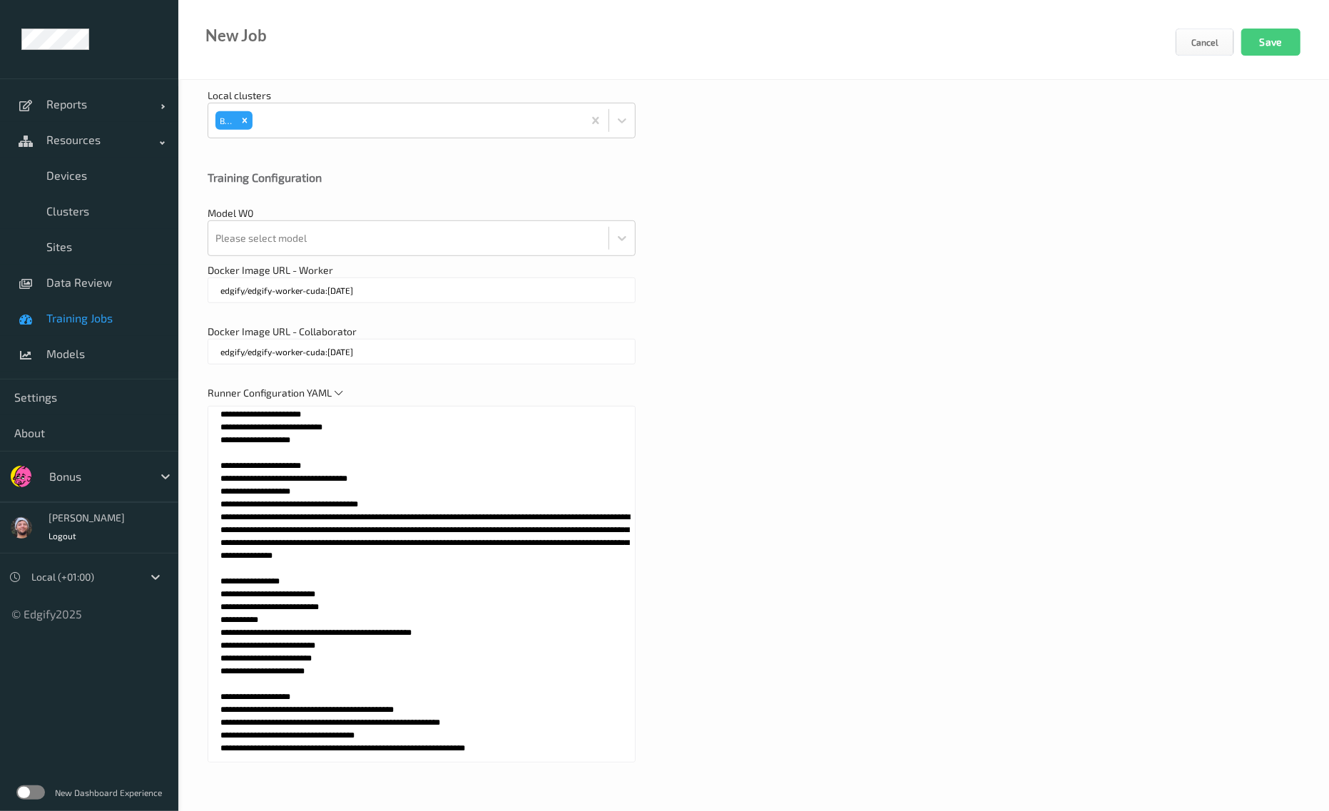
click at [473, 596] on textarea at bounding box center [422, 584] width 428 height 357
paste textarea
click at [318, 546] on textarea at bounding box center [422, 584] width 428 height 357
paste textarea "**********"
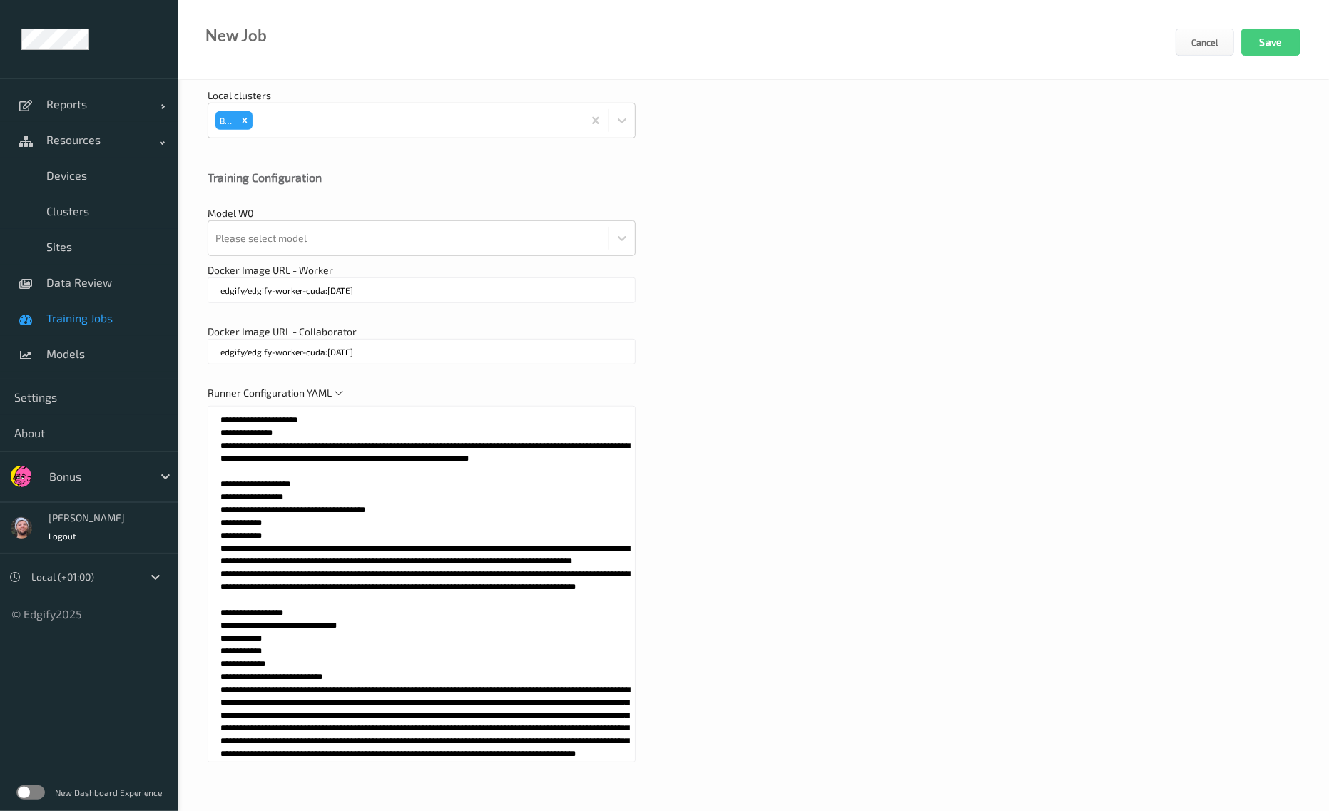
scroll to position [0, 0]
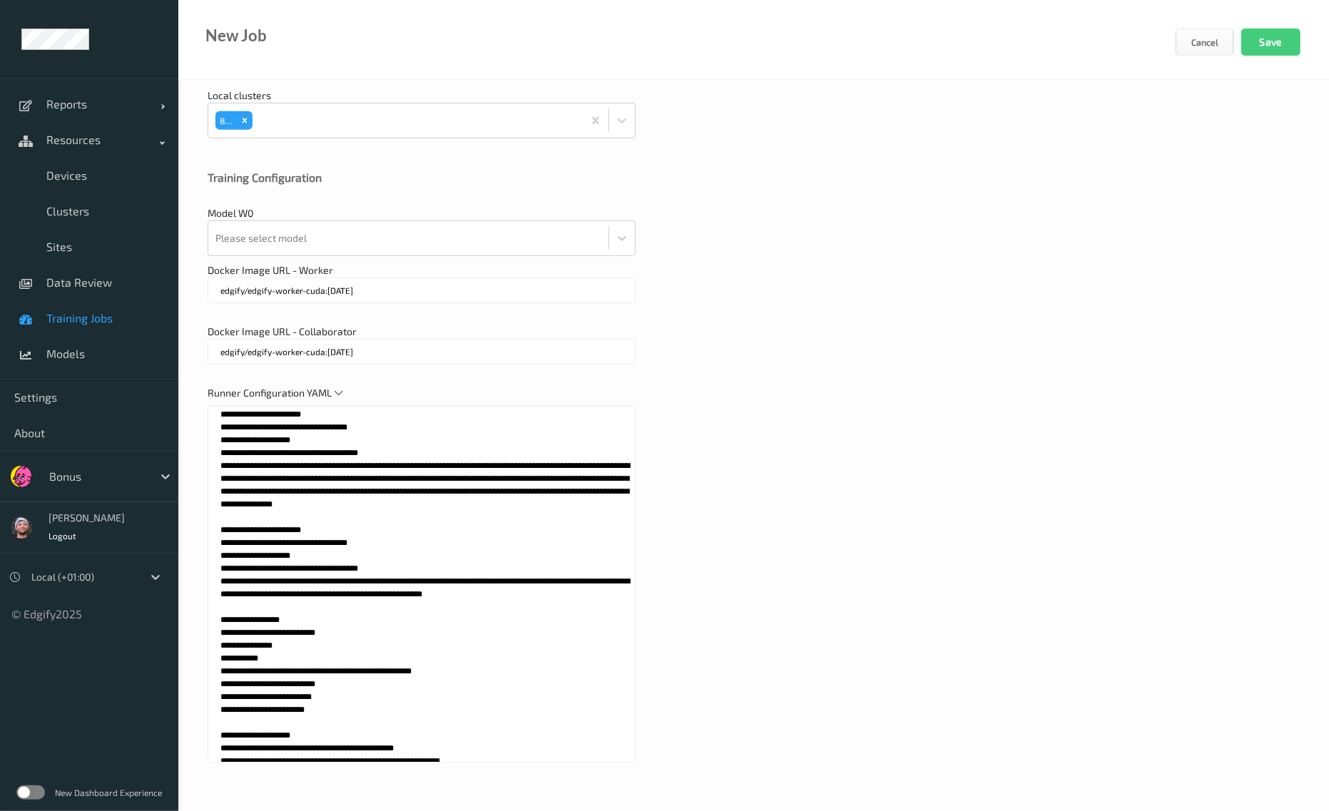
drag, startPoint x: 334, startPoint y: 606, endPoint x: 347, endPoint y: 604, distance: 12.9
click at [347, 604] on textarea at bounding box center [422, 584] width 428 height 357
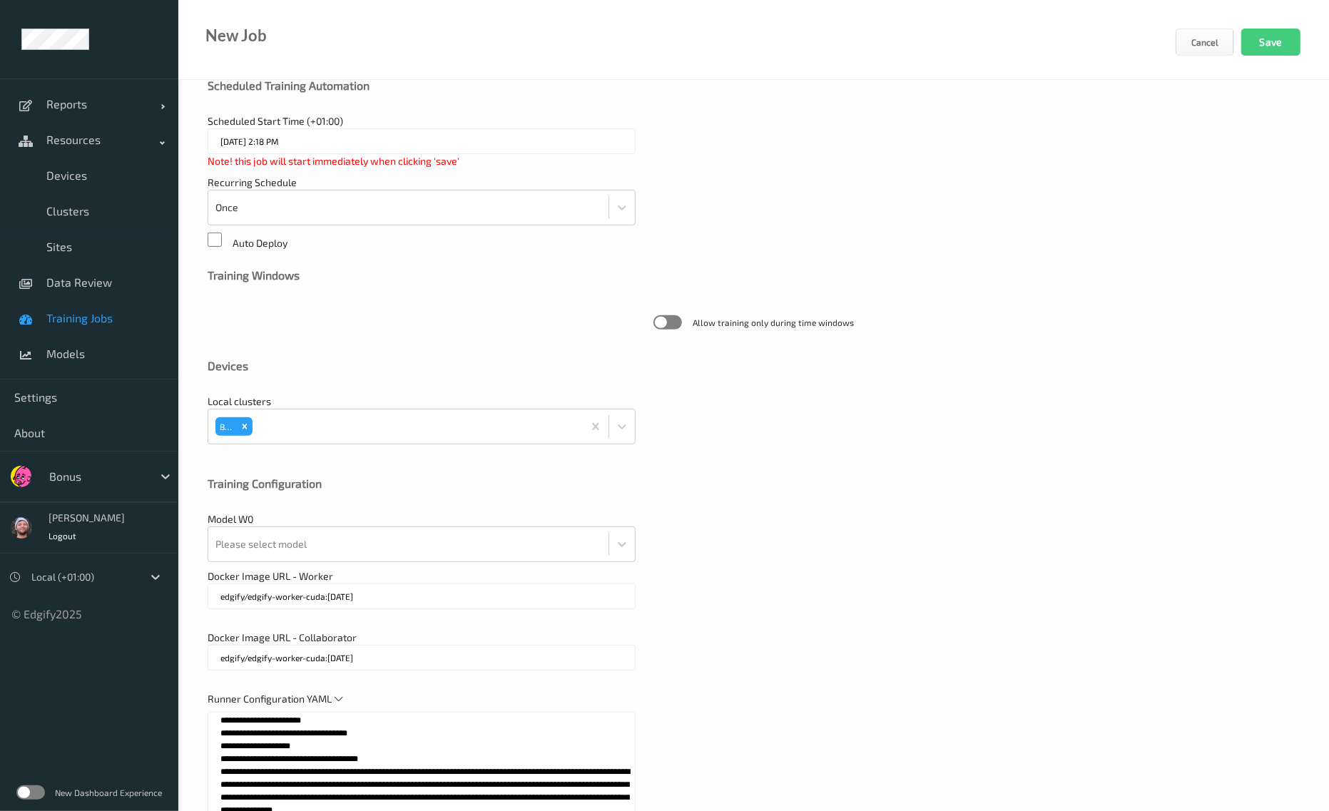
scroll to position [417, 0]
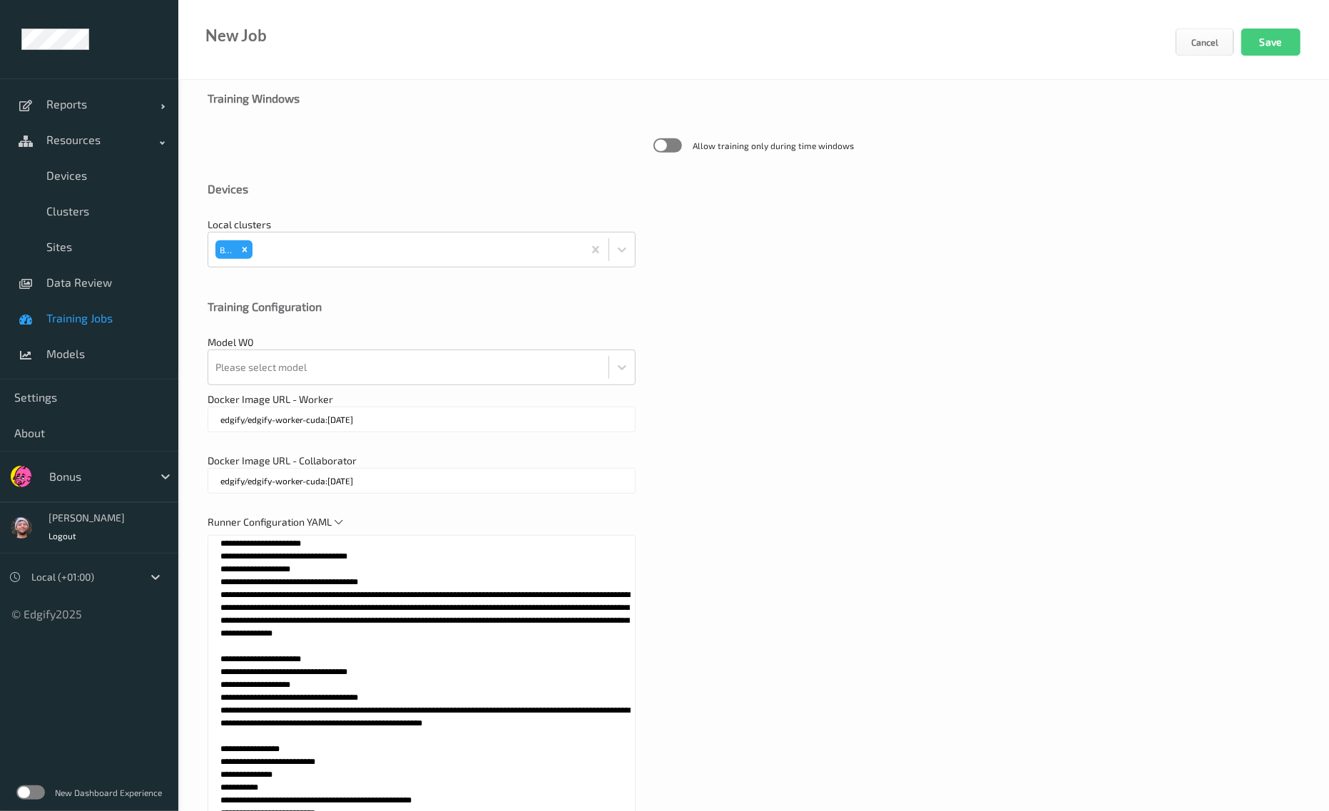
drag, startPoint x: 367, startPoint y: 711, endPoint x: 210, endPoint y: 663, distance: 164.9
click at [210, 663] on textarea at bounding box center [422, 713] width 428 height 357
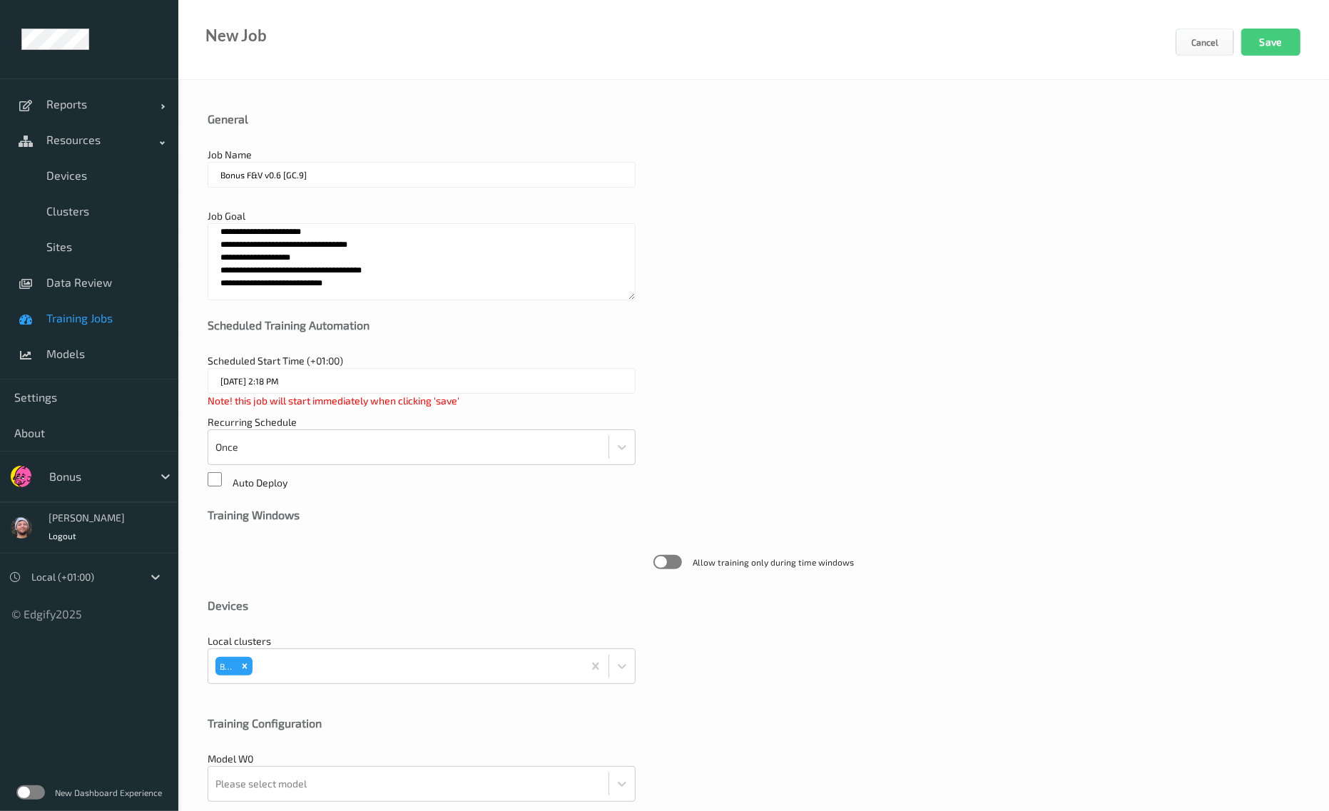
type textarea "**********"
drag, startPoint x: 404, startPoint y: 276, endPoint x: 207, endPoint y: 206, distance: 208.9
click at [207, 206] on div "**********" at bounding box center [753, 719] width 1150 height 1279
paste textarea "**********"
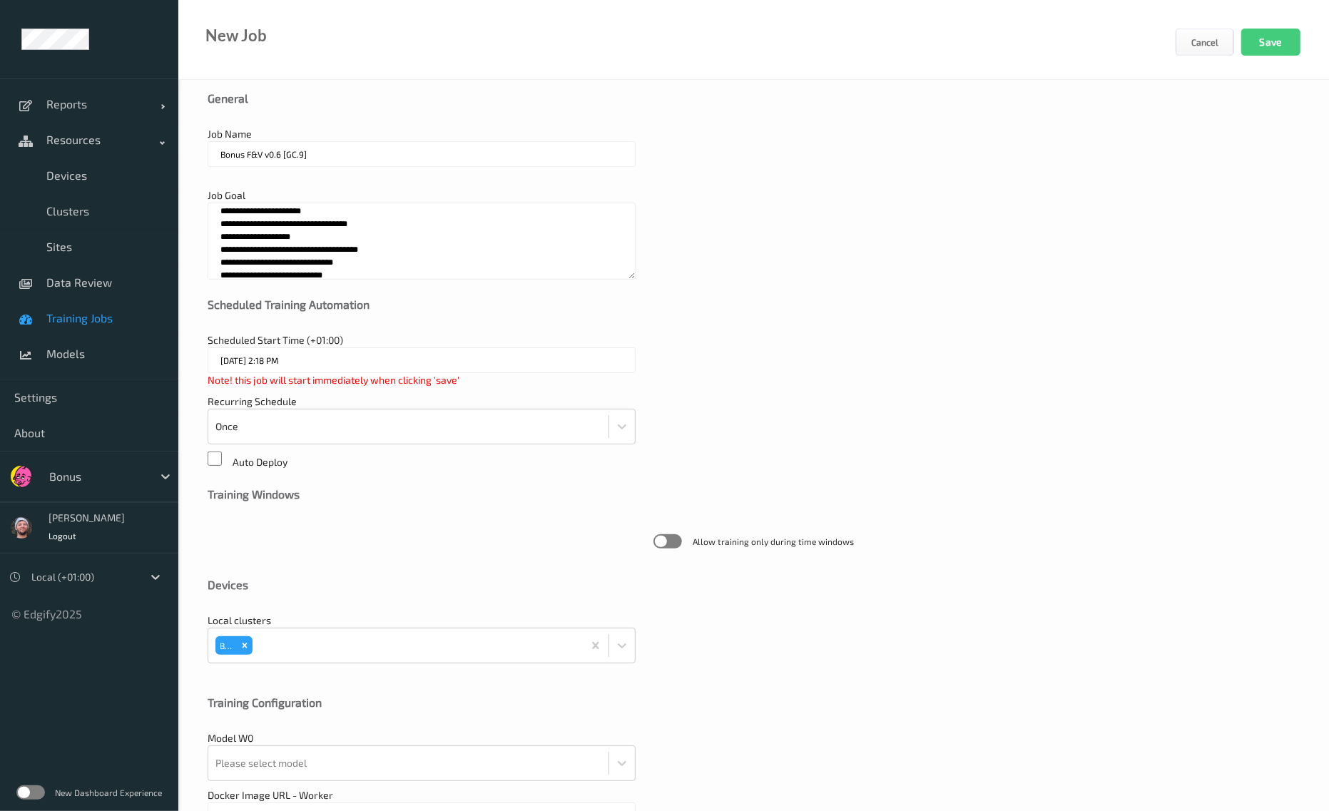
scroll to position [22, 0]
type textarea "**********"
click at [278, 156] on input "Bonus F&V v0.6 [GC.9]" at bounding box center [422, 153] width 428 height 26
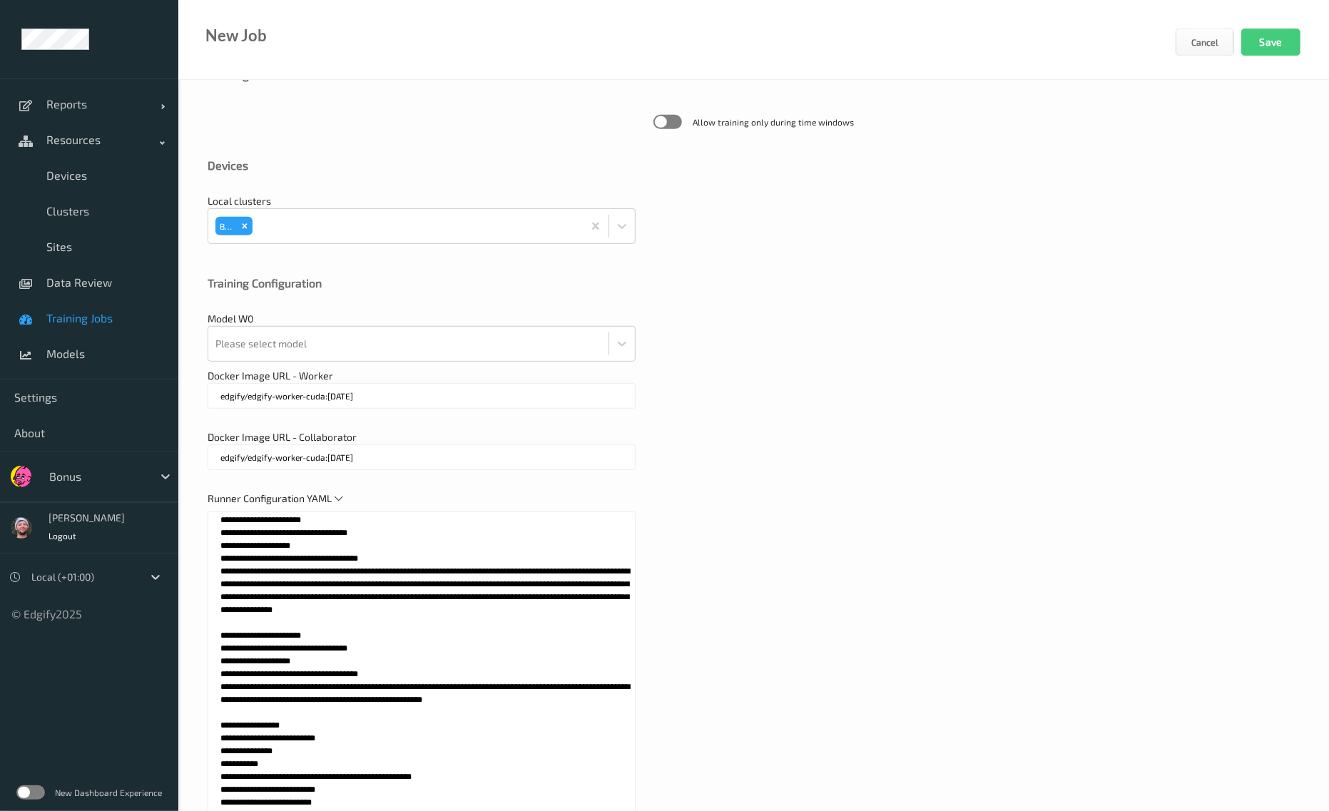
scroll to position [442, 0]
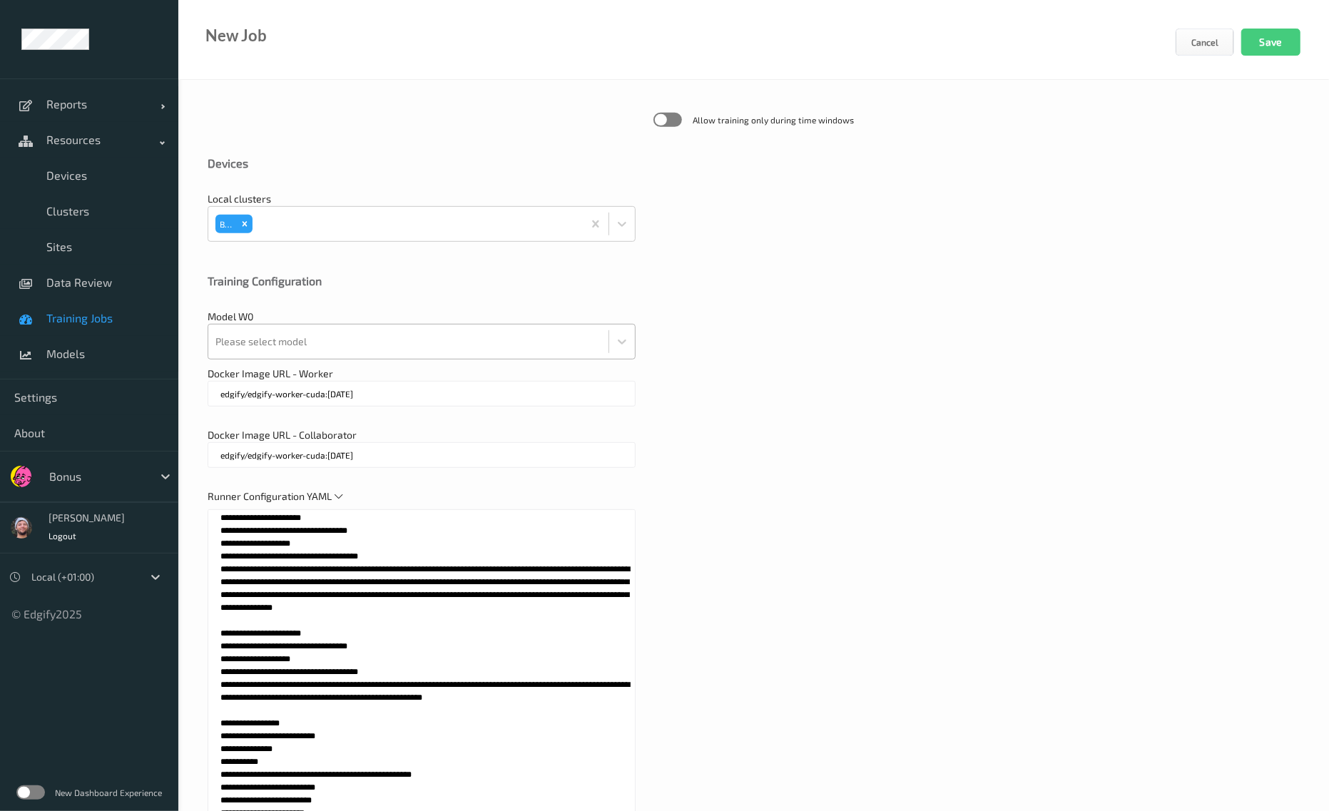
type input "Bonus F&V v0.7 [GC.9]"
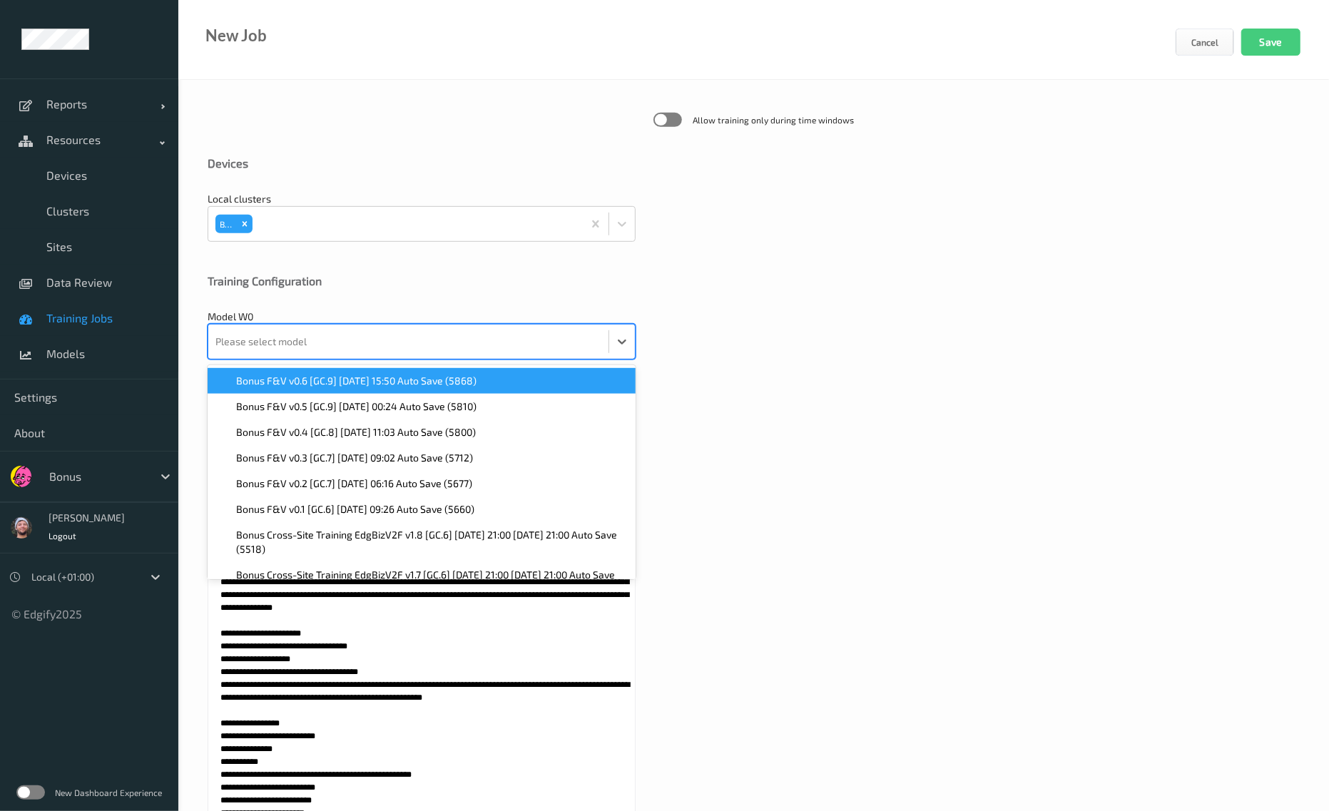
click at [342, 344] on div at bounding box center [408, 341] width 386 height 29
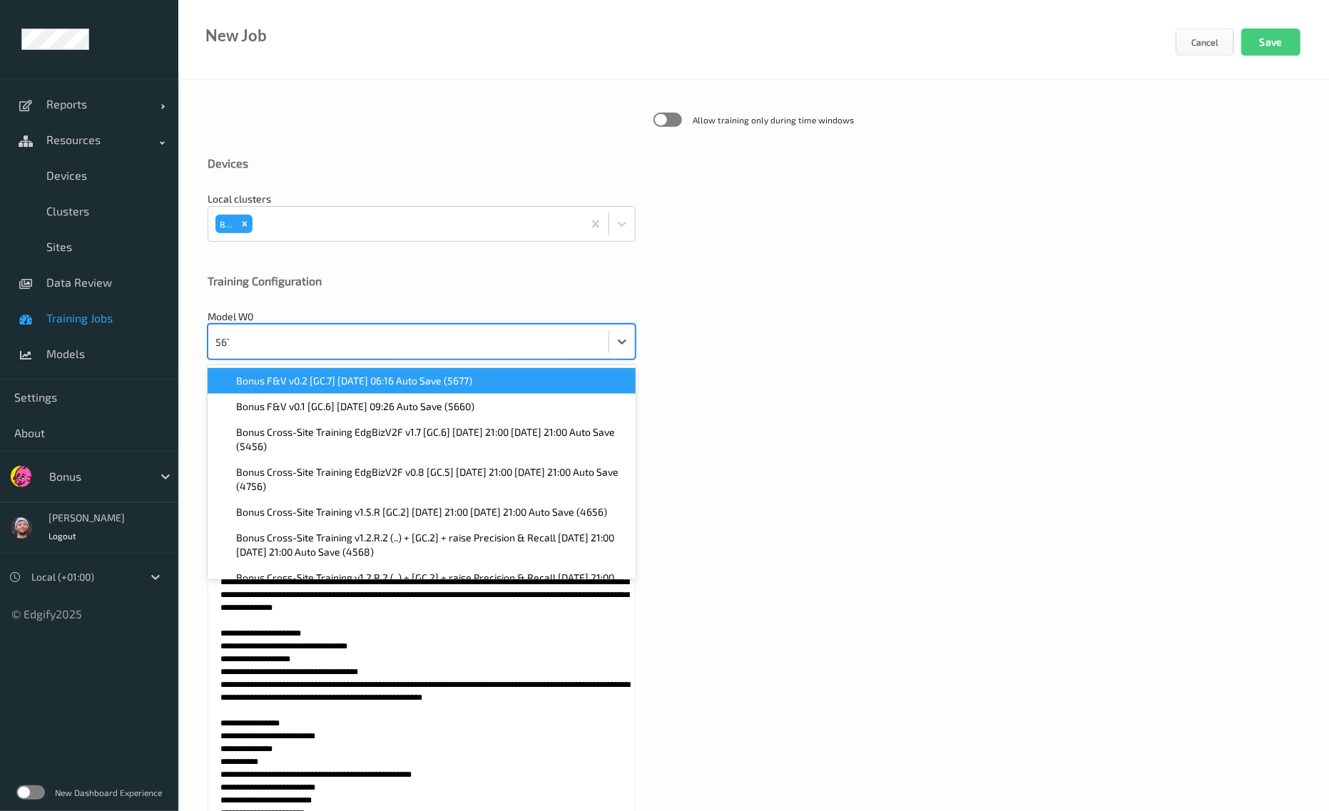
type input "5677"
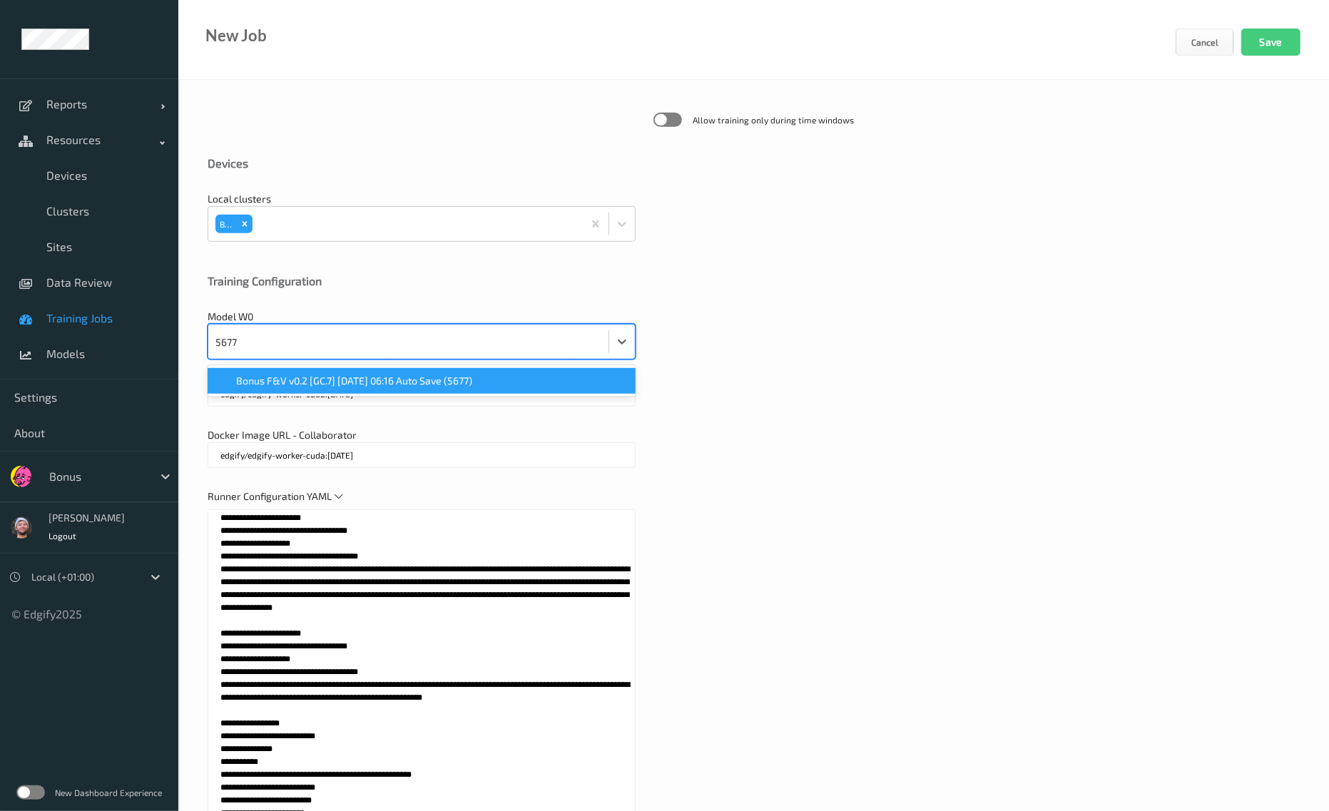
click at [356, 374] on span "Bonus F&V v0.2 [GC.7] 2025-06-25 06:16 Auto Save (5677)" at bounding box center [354, 381] width 236 height 14
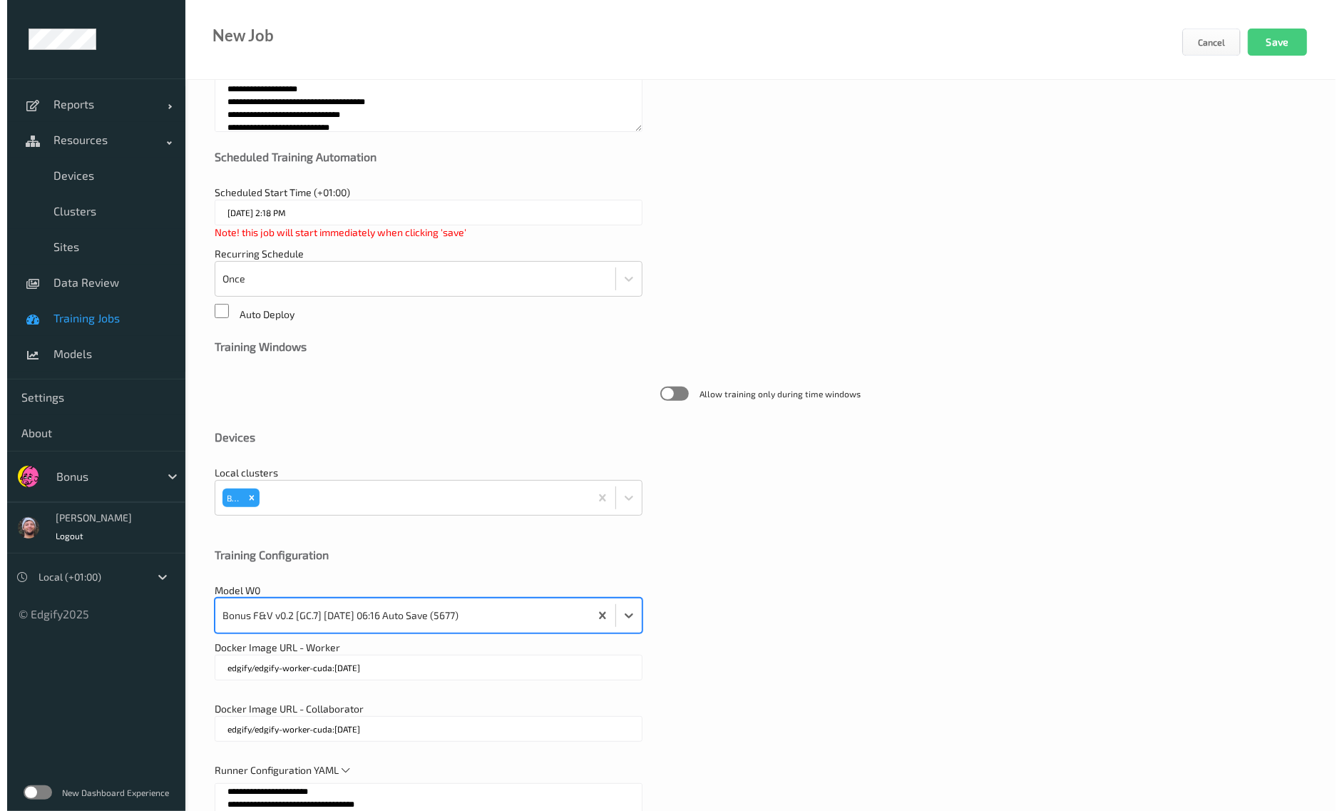
scroll to position [0, 0]
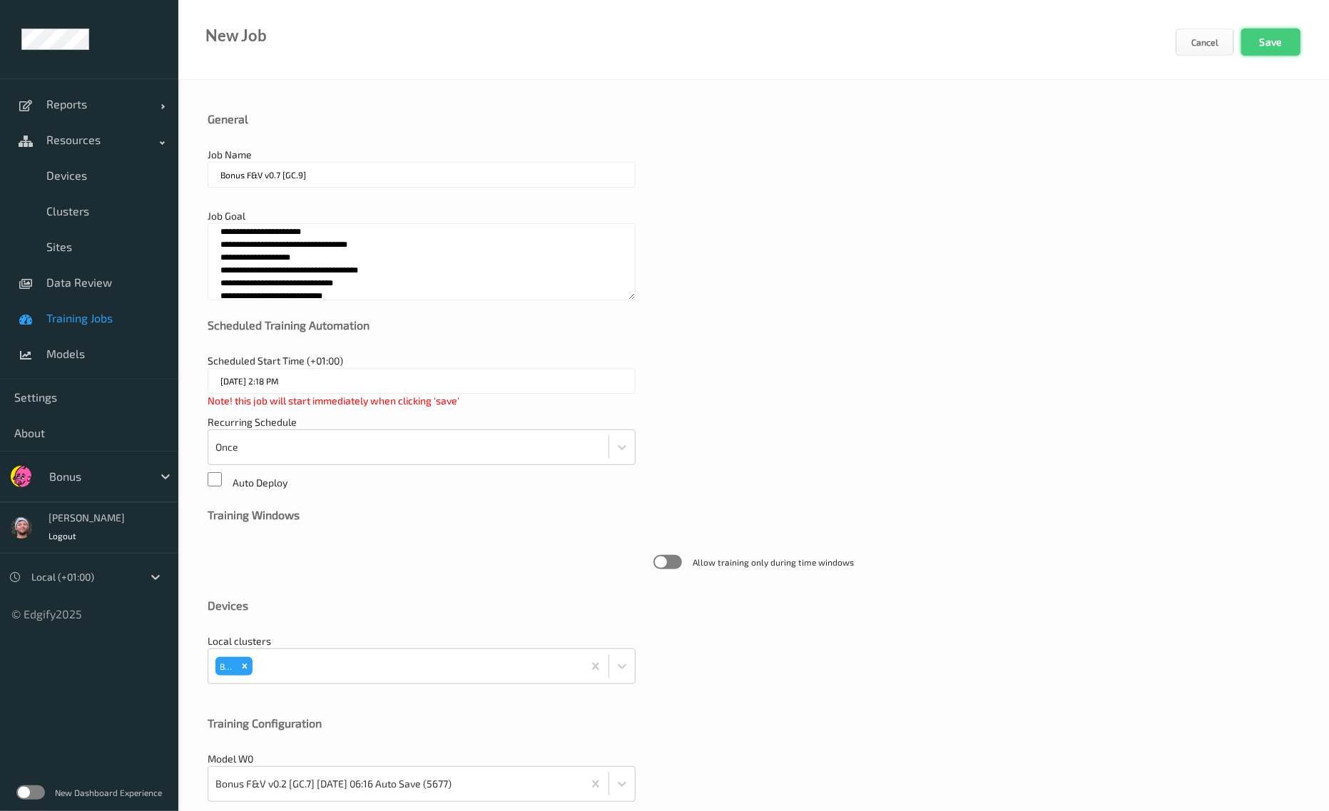
click at [1272, 47] on button "Save" at bounding box center [1270, 42] width 59 height 27
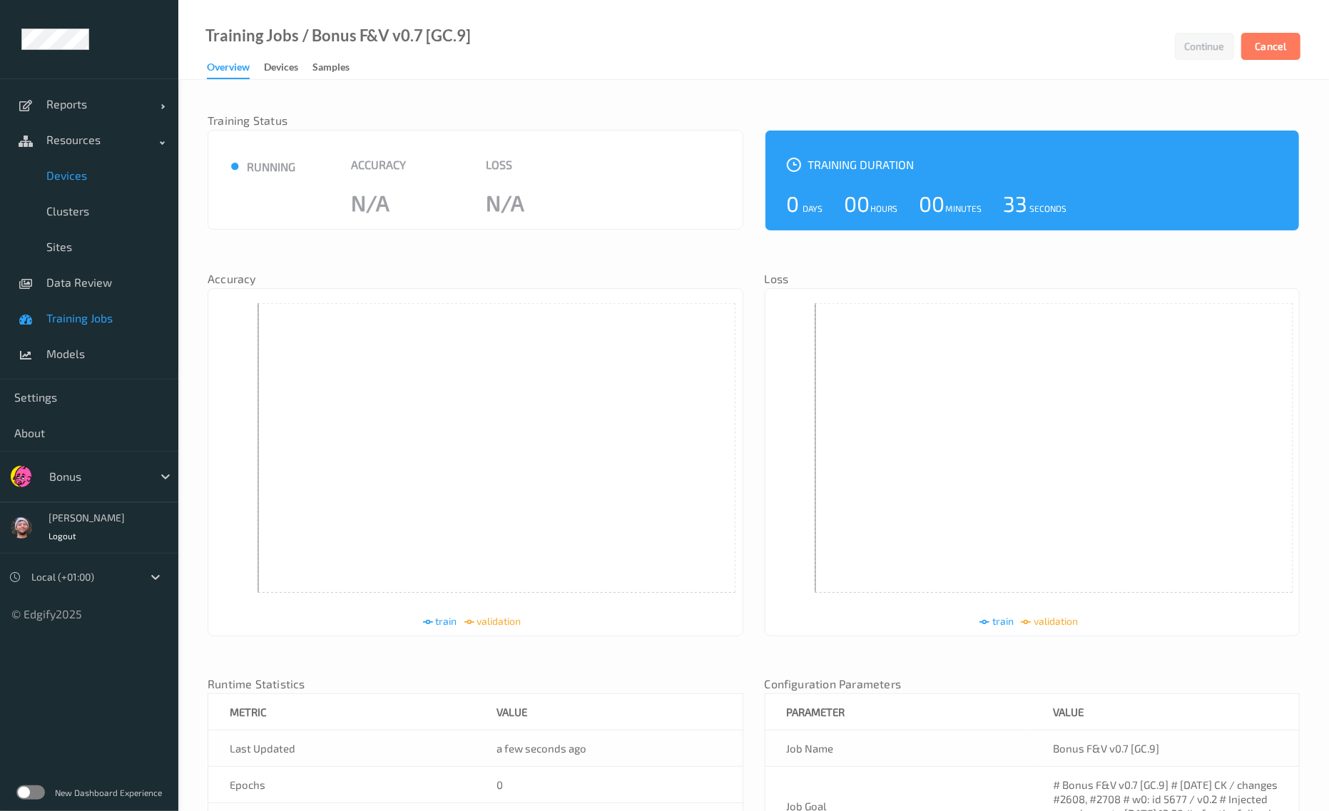
click at [103, 174] on span "Devices" at bounding box center [105, 175] width 118 height 14
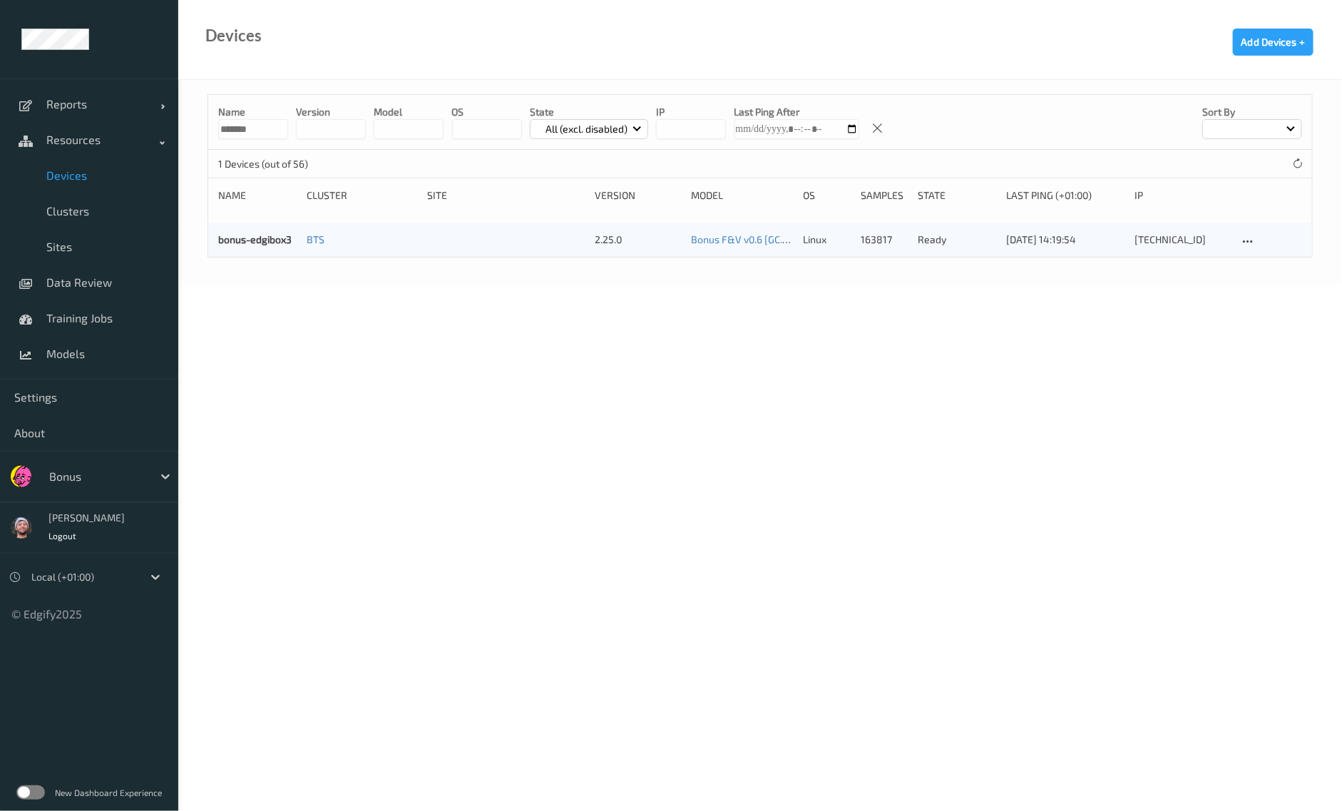
click at [81, 497] on div "Bonus" at bounding box center [89, 476] width 178 height 51
click at [117, 480] on div at bounding box center [97, 476] width 96 height 17
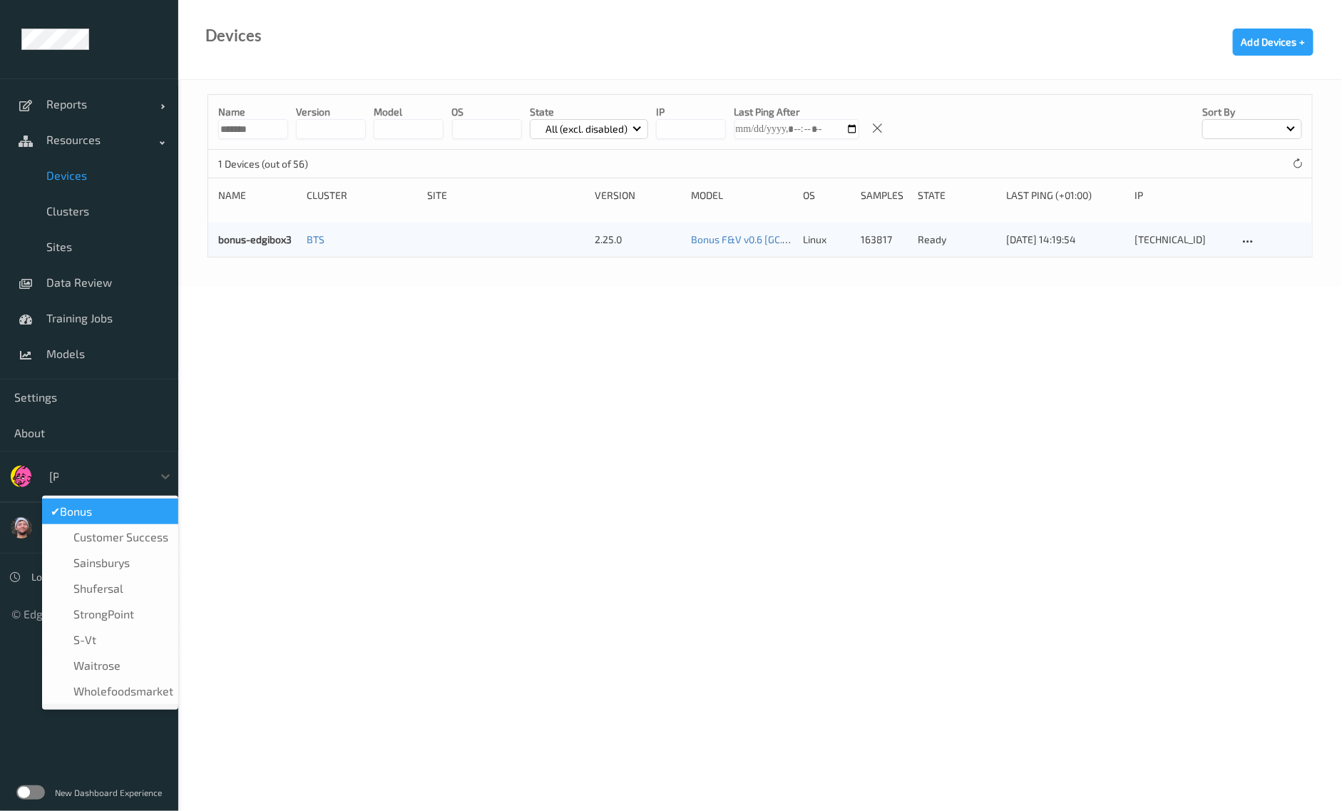
type input "sains"
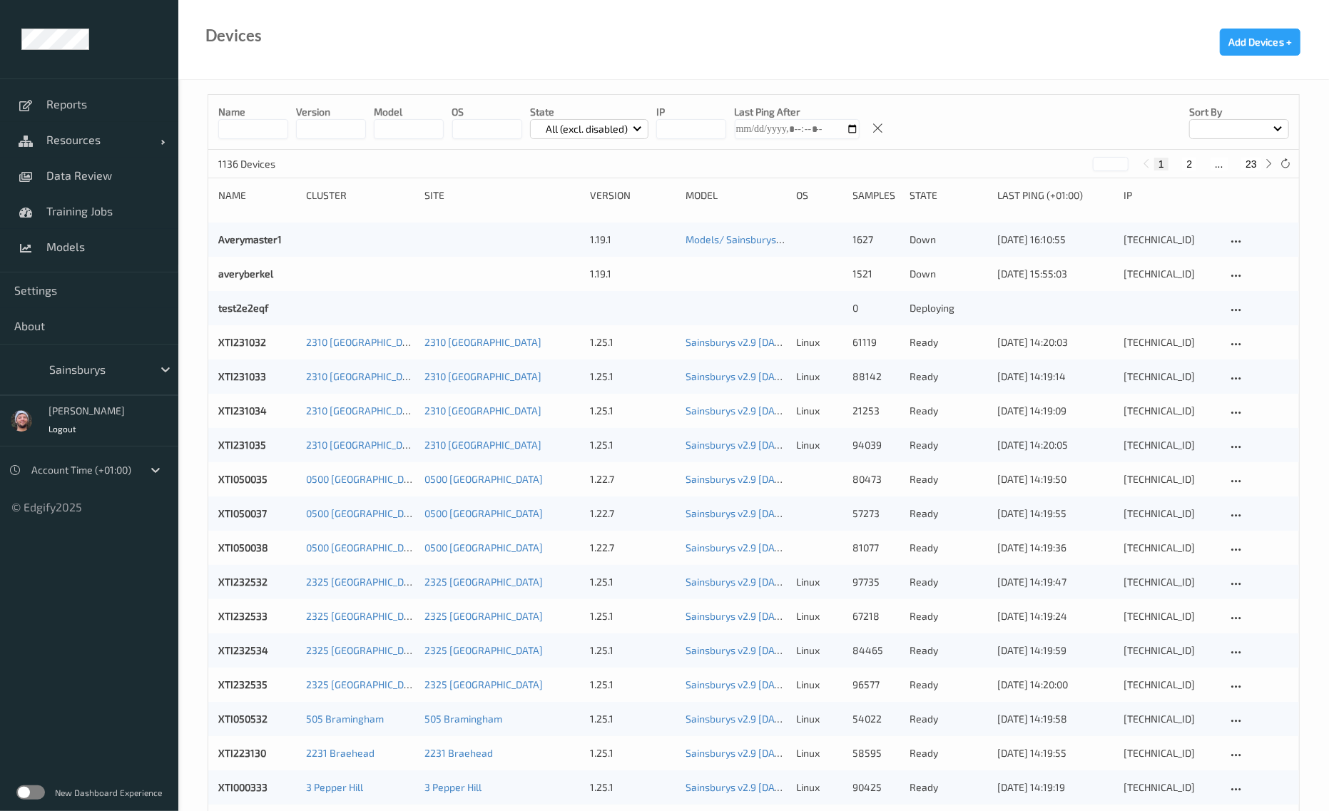
click at [71, 176] on span "Data Review" at bounding box center [105, 175] width 118 height 14
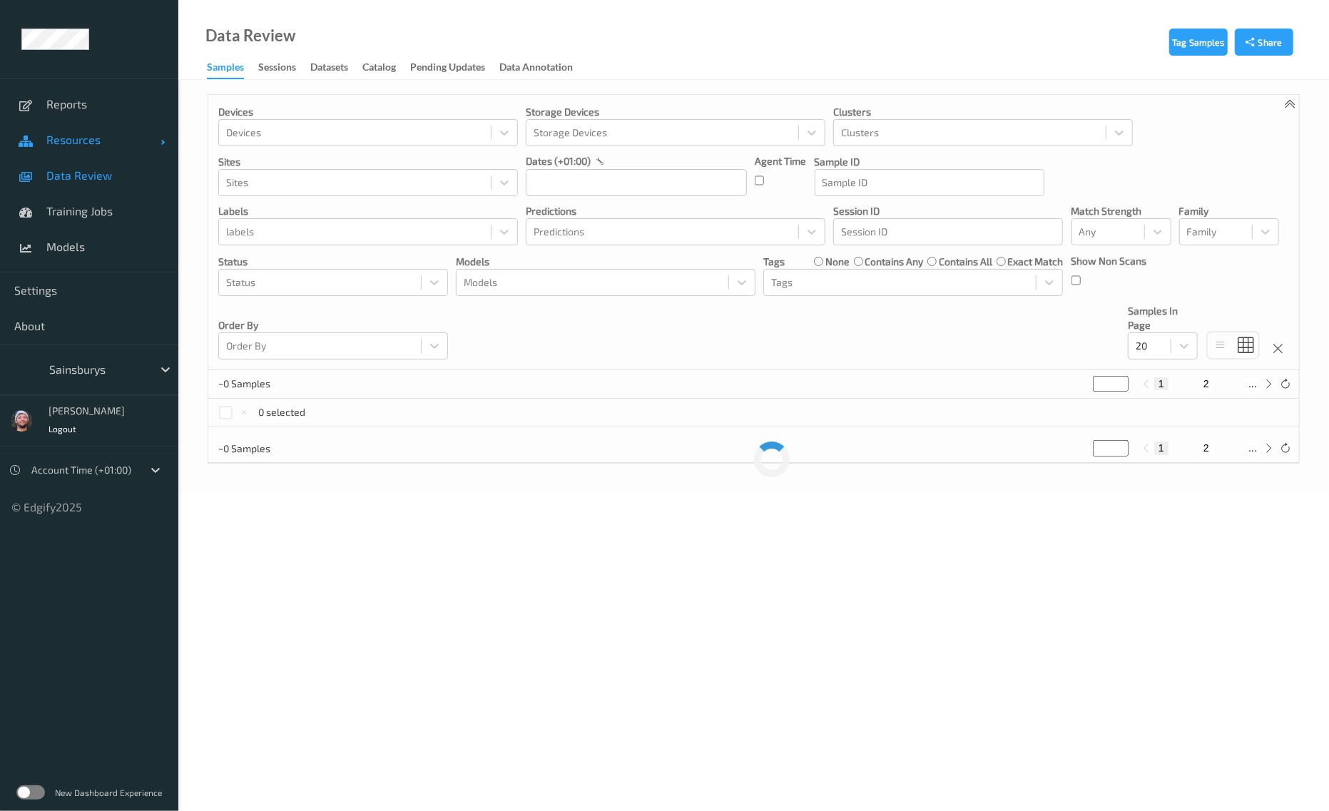
click at [116, 155] on link "Resources" at bounding box center [89, 140] width 178 height 36
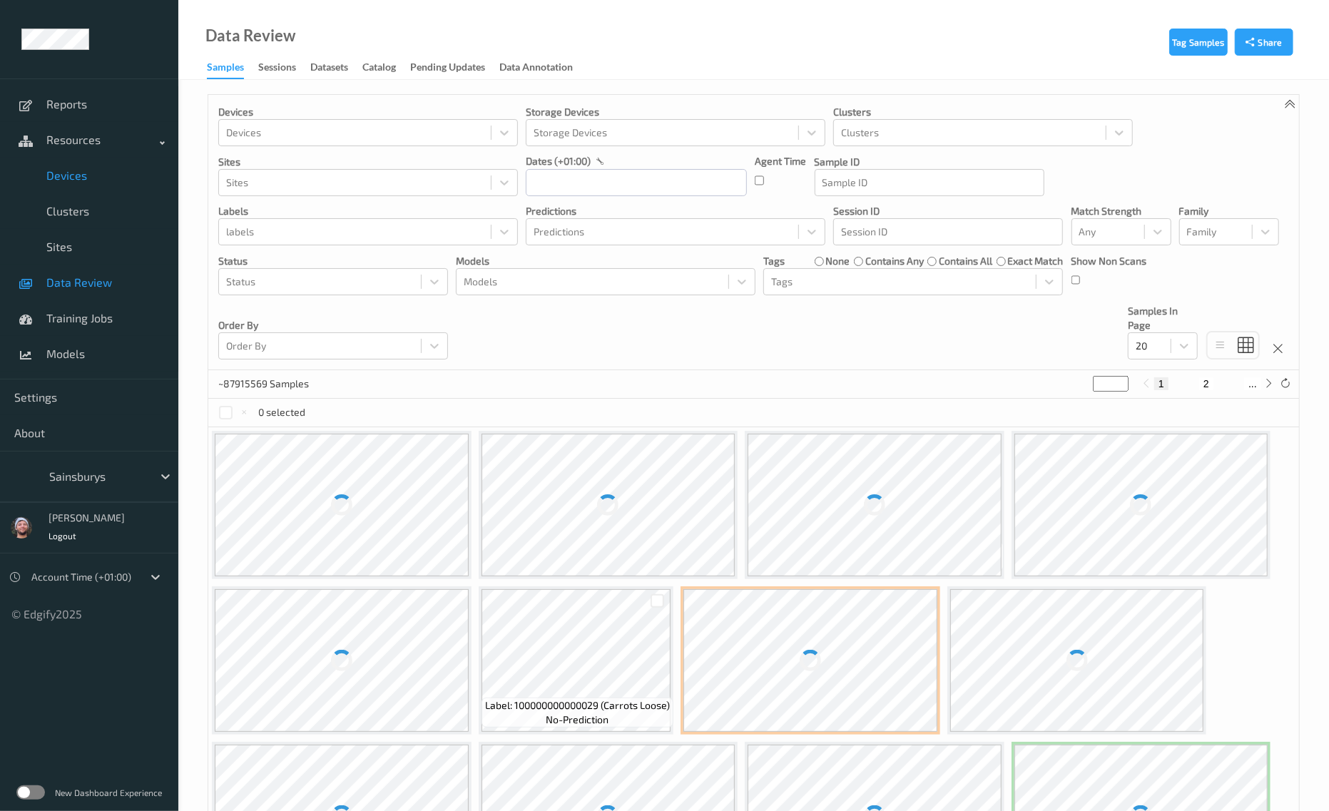
click at [106, 176] on span "Devices" at bounding box center [105, 175] width 118 height 14
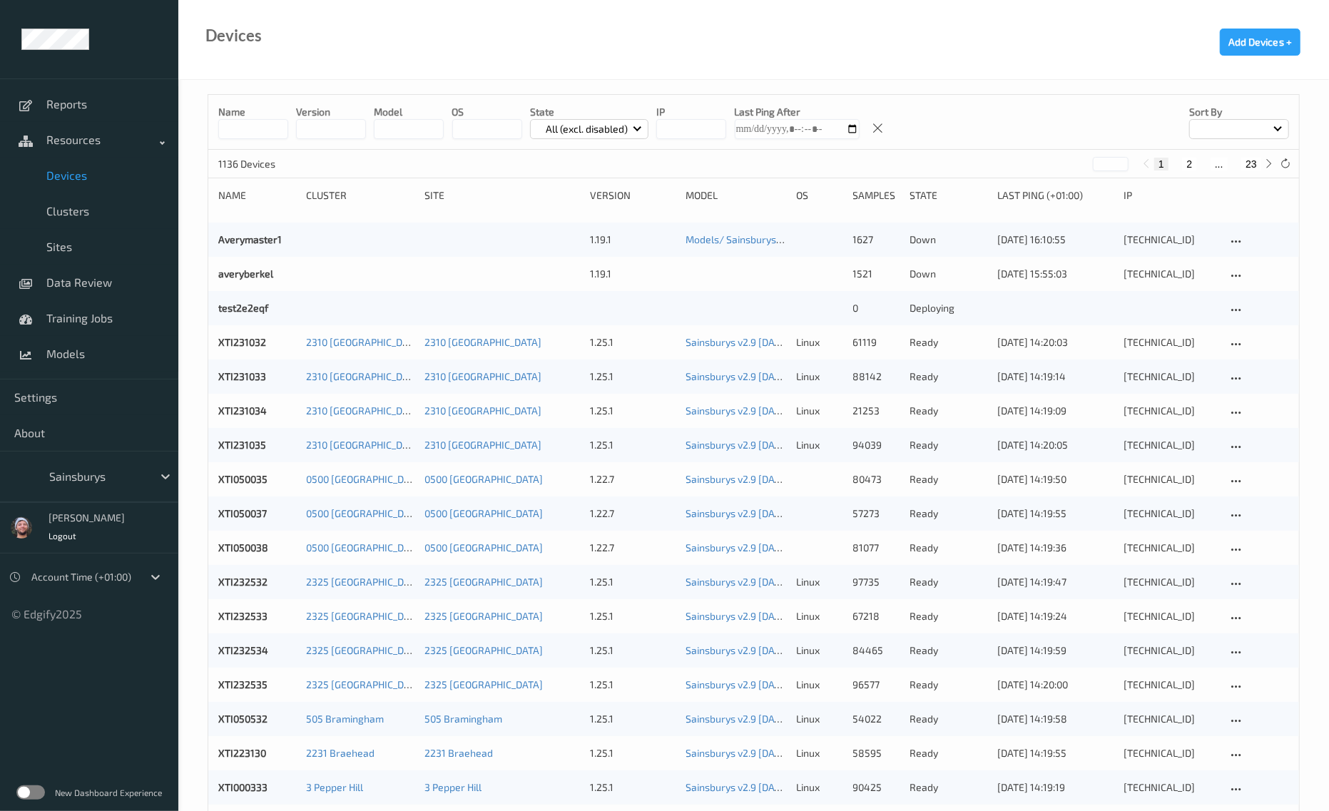
click at [246, 121] on input at bounding box center [253, 129] width 70 height 20
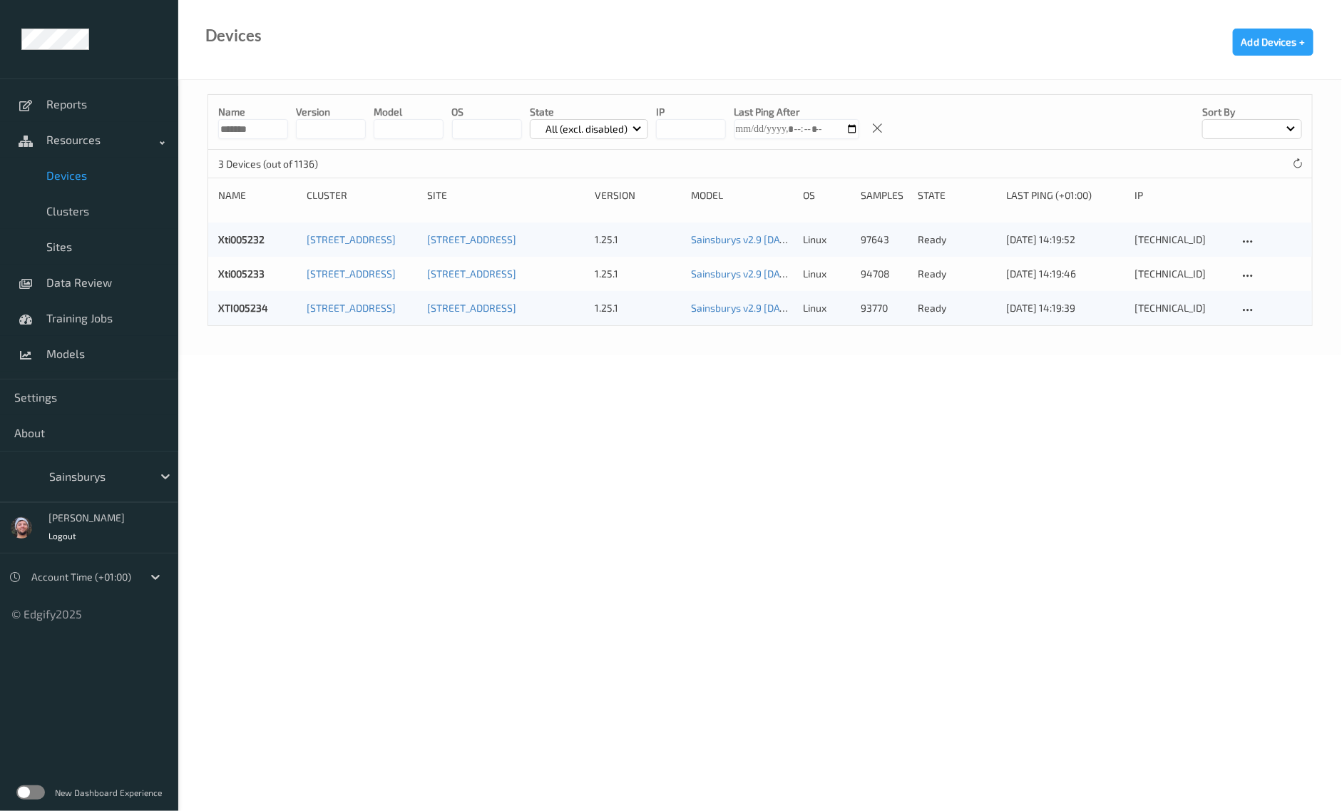
type input "*******"
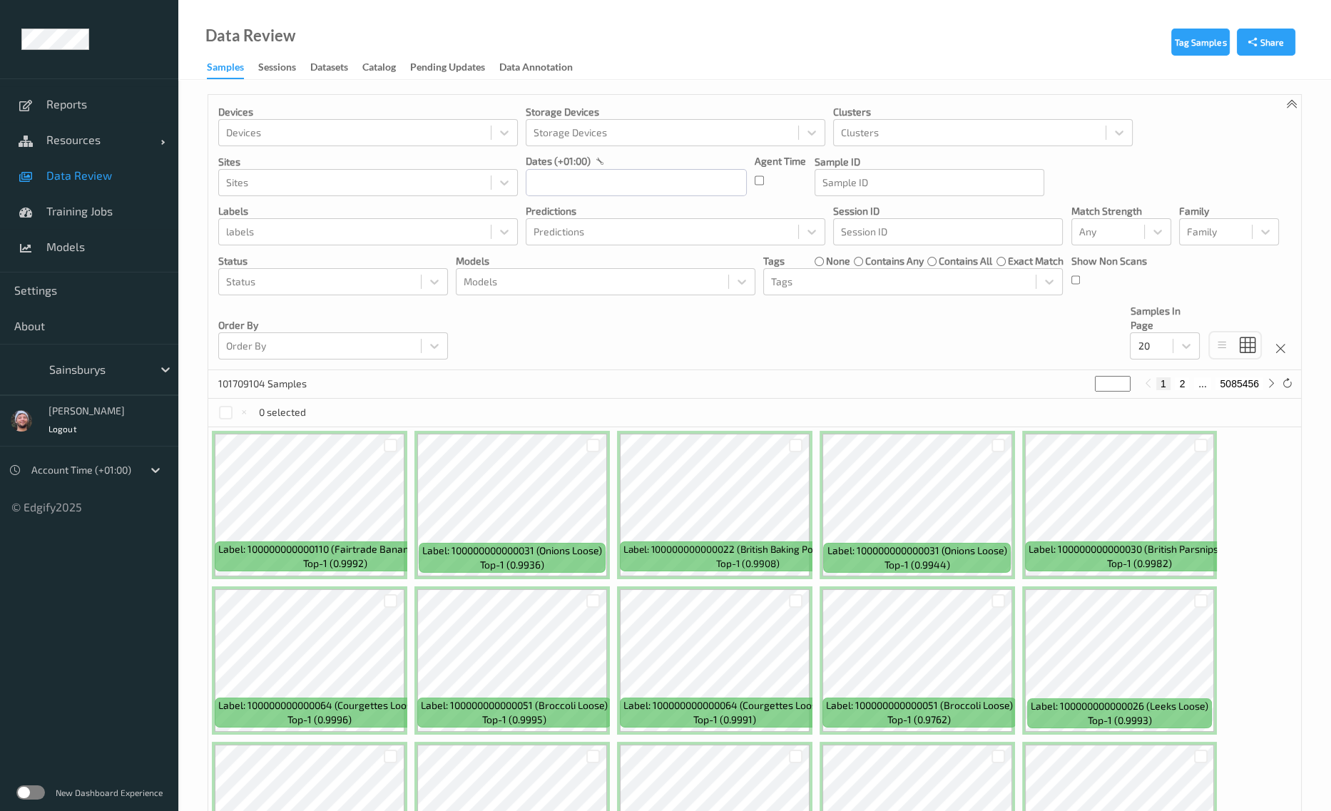
click at [658, 312] on div "Devices Devices Storage Devices Storage Devices Clusters Clusters Sites Sites d…" at bounding box center [754, 232] width 1093 height 275
click at [1020, 322] on div "Devices Devices Storage Devices Storage Devices Clusters Clusters Sites Sites d…" at bounding box center [754, 232] width 1093 height 275
click at [906, 351] on div "Devices Devices Storage Devices Storage Devices Clusters Clusters Sites Sites d…" at bounding box center [754, 232] width 1093 height 275
click at [111, 364] on div at bounding box center [97, 369] width 96 height 17
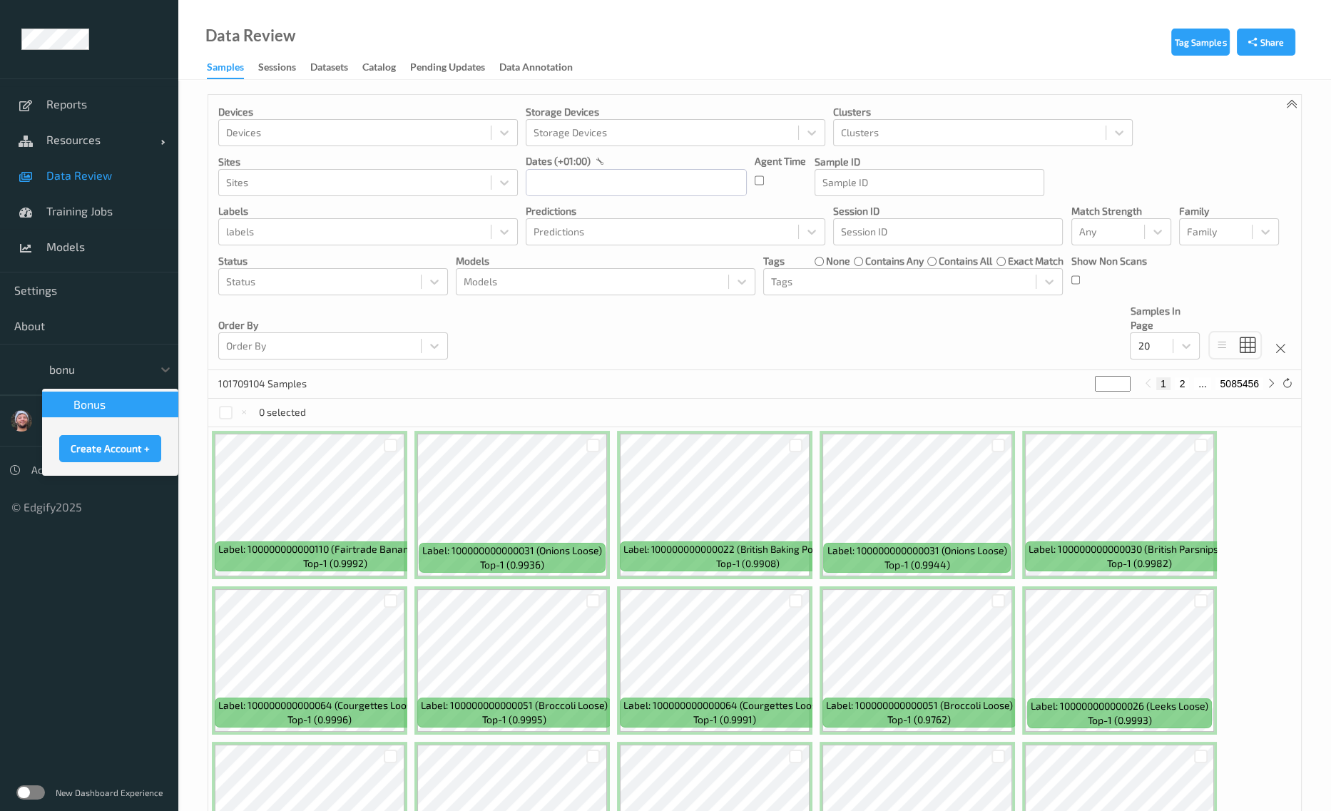
type input "bonus"
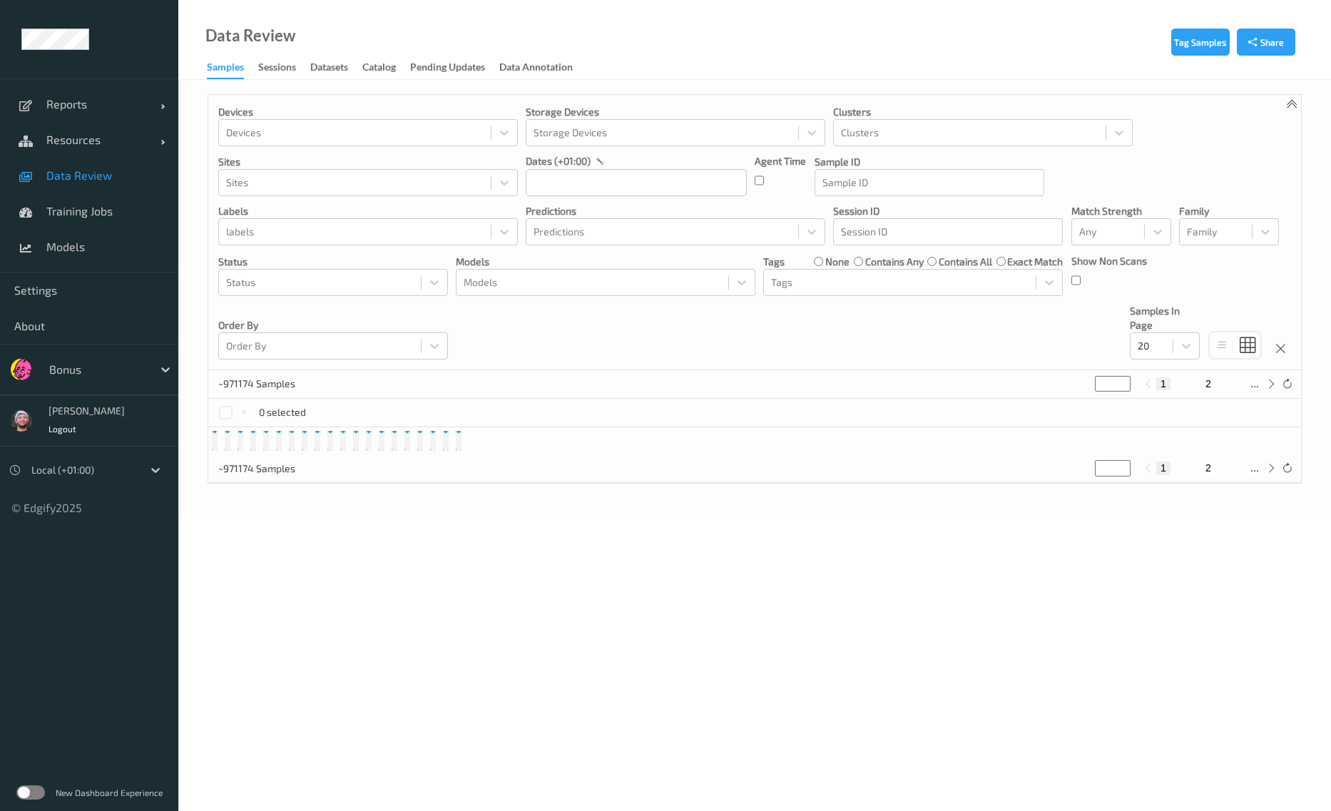
click at [96, 208] on span "Training Jobs" at bounding box center [105, 211] width 118 height 14
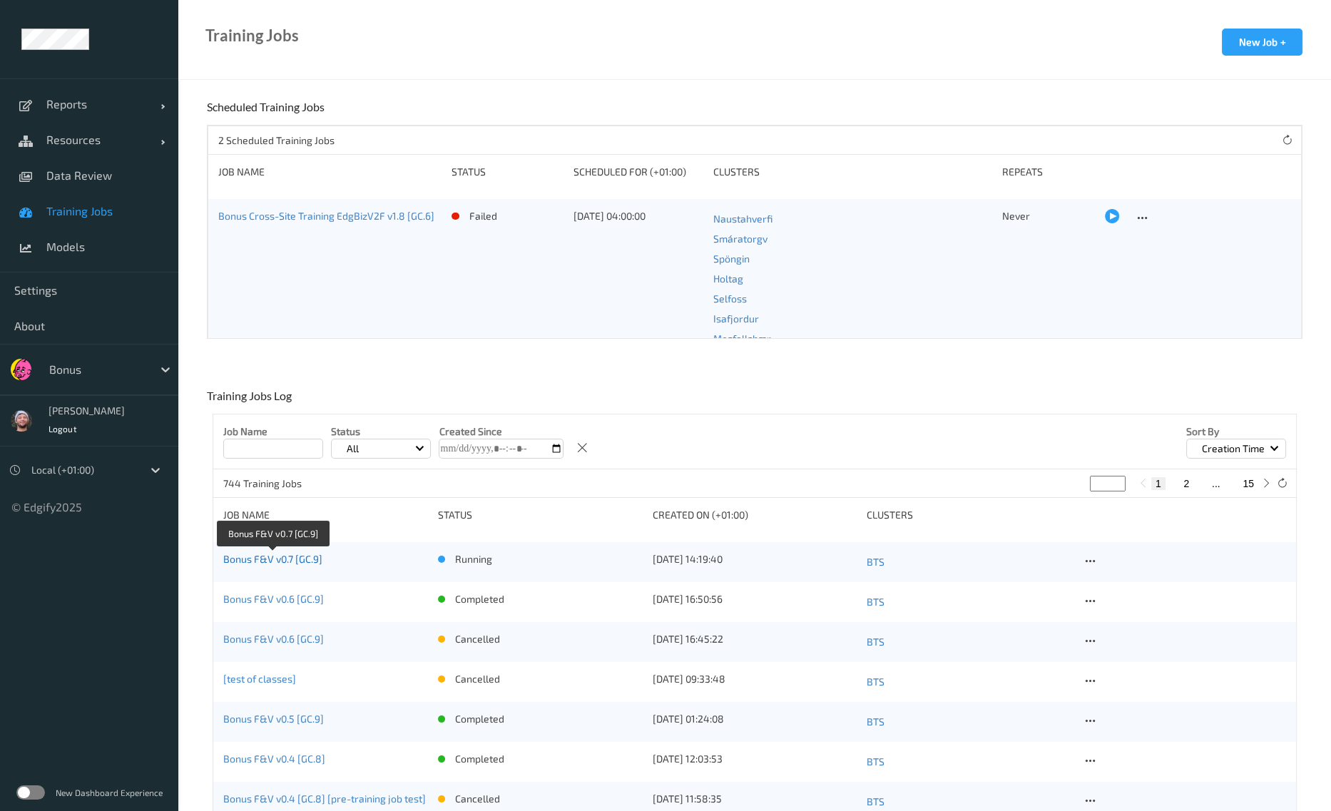
click at [295, 556] on link "Bonus F&V v0.7 [GC.9]" at bounding box center [272, 559] width 99 height 12
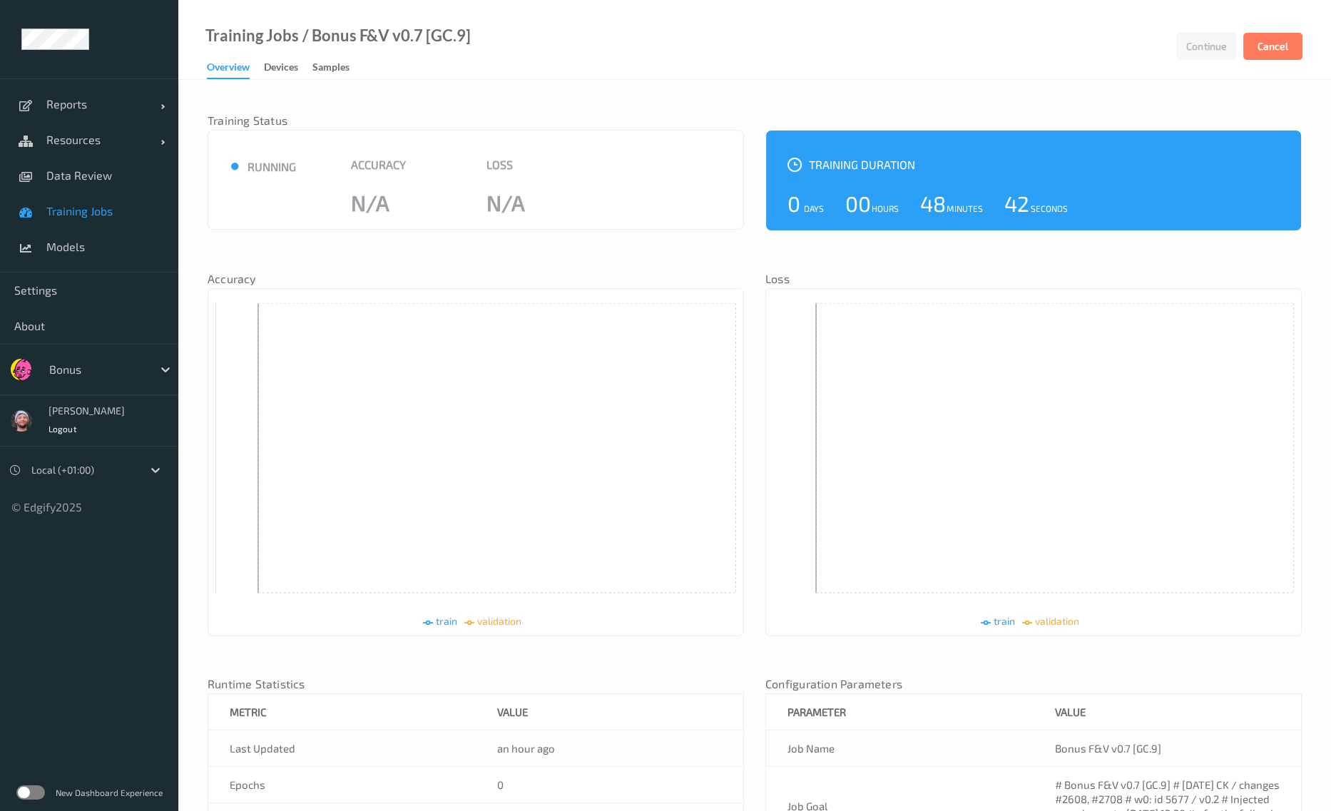
scroll to position [229, 0]
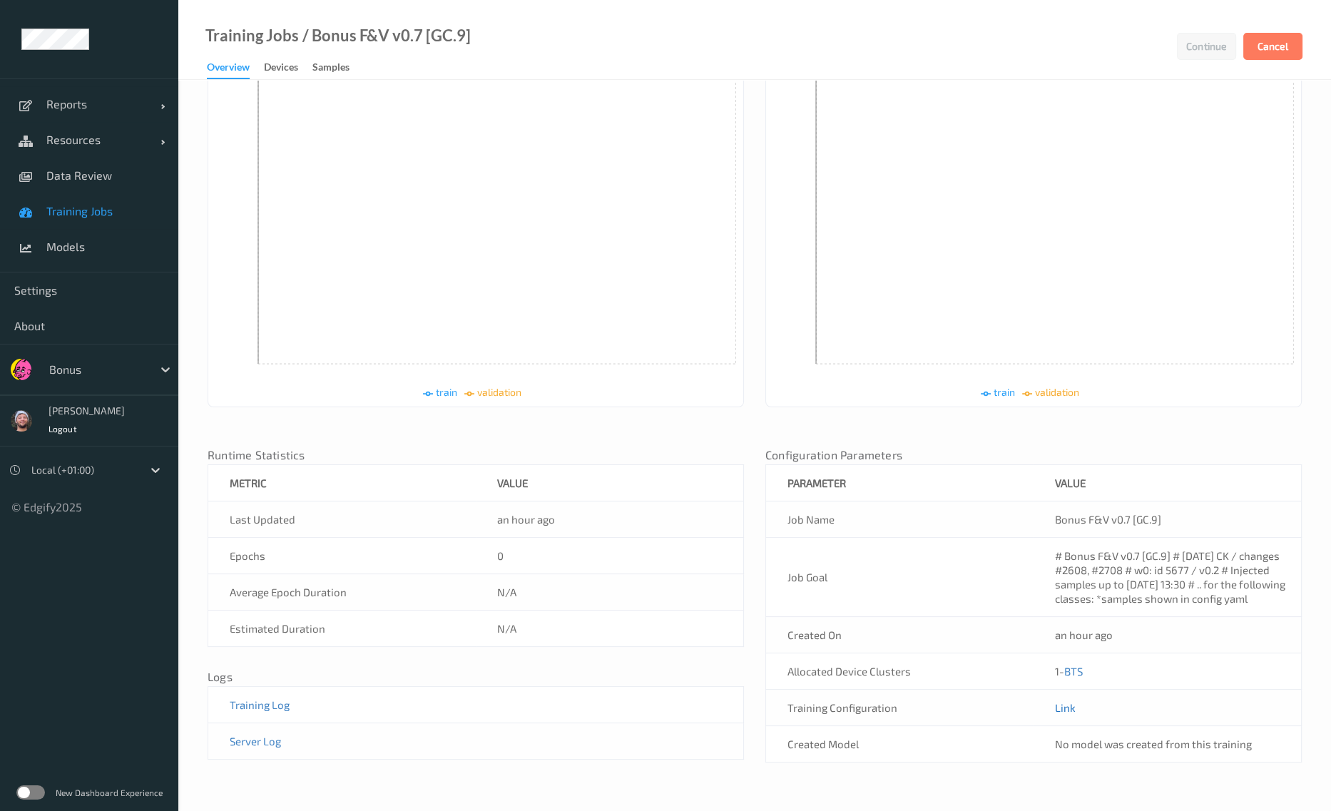
click at [1057, 705] on link "Link" at bounding box center [1065, 707] width 21 height 13
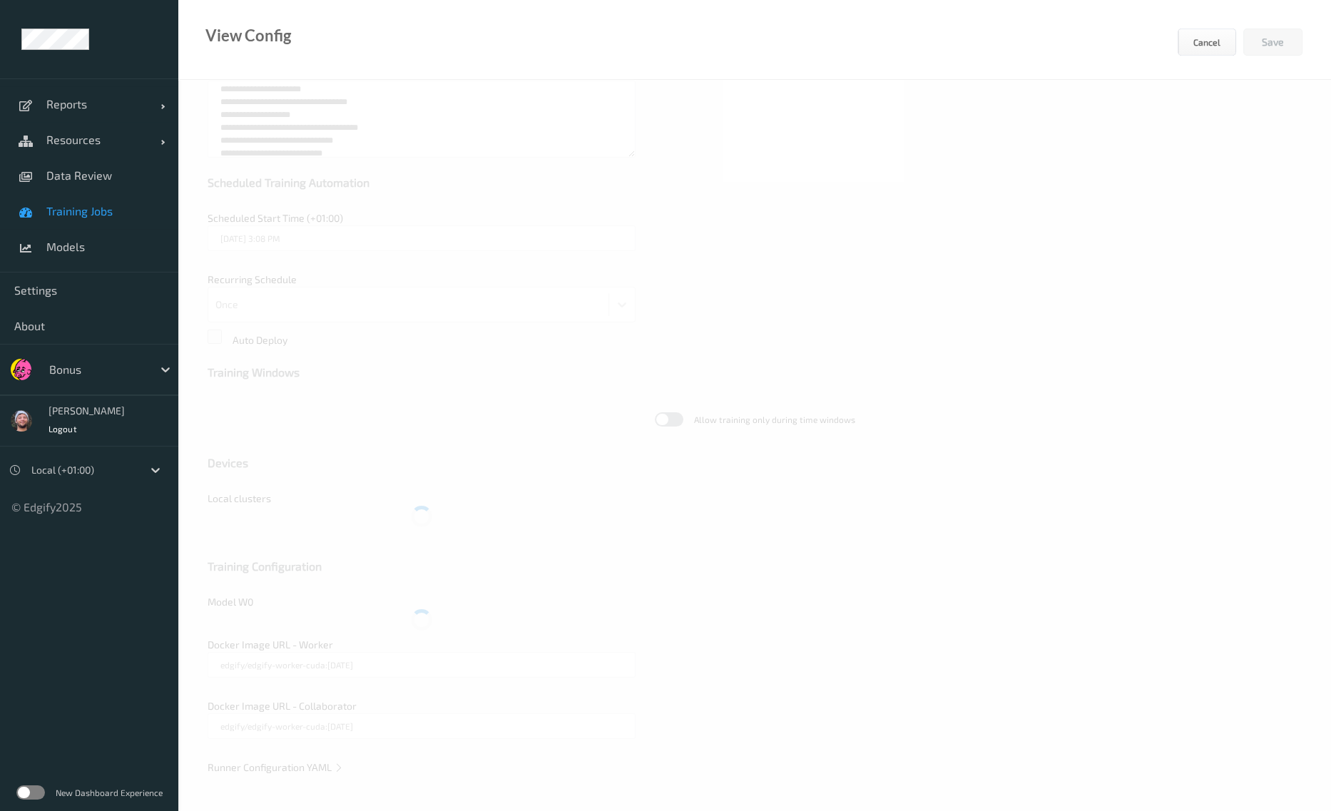
scroll to position [169, 0]
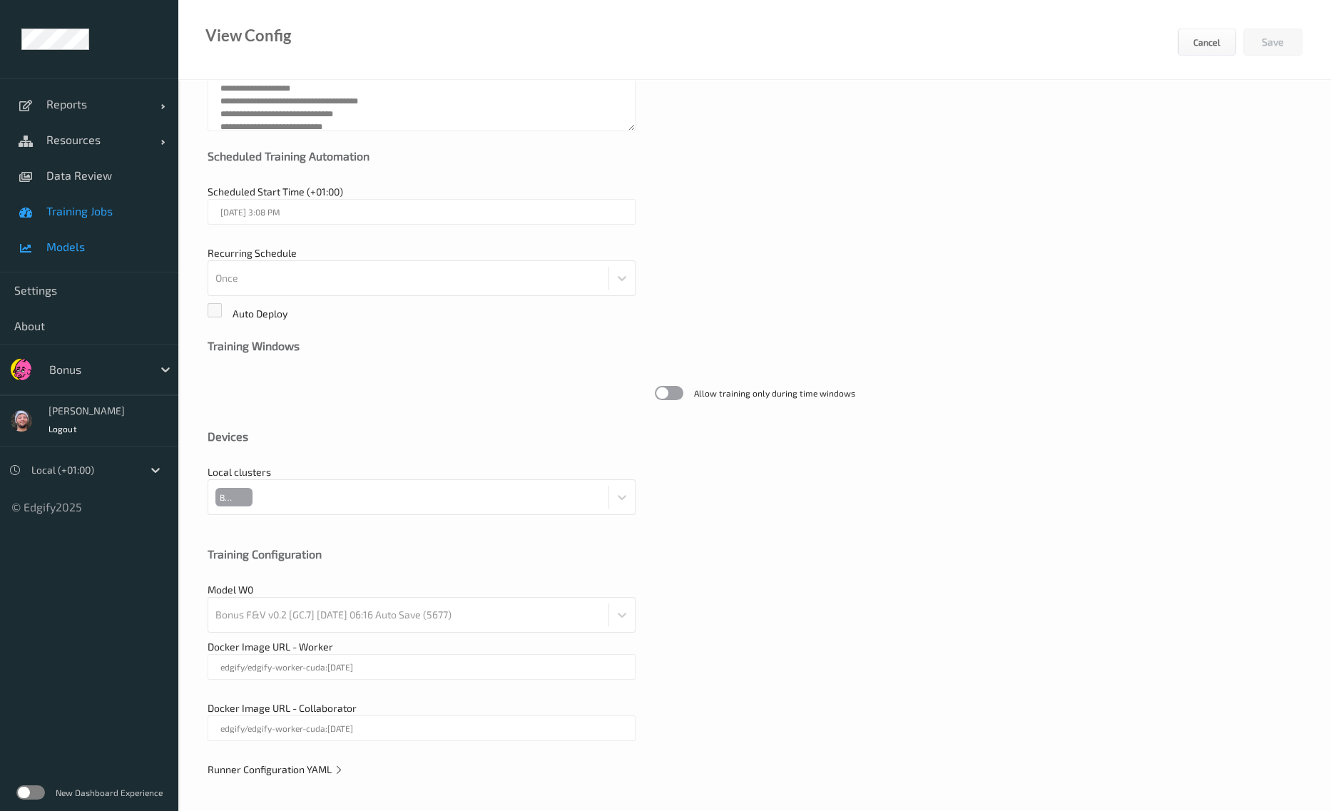
click at [138, 241] on span "Models" at bounding box center [105, 247] width 118 height 14
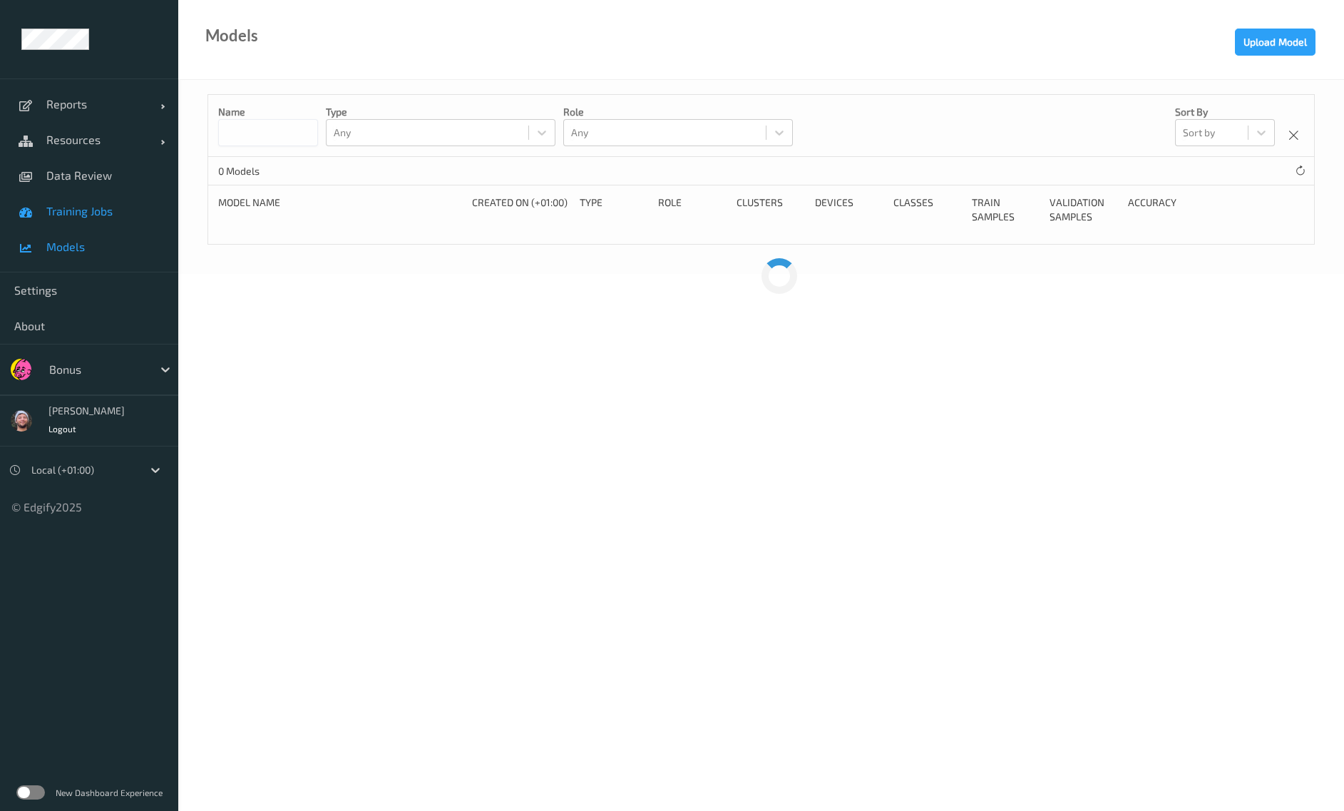
click at [123, 215] on span "Training Jobs" at bounding box center [105, 211] width 118 height 14
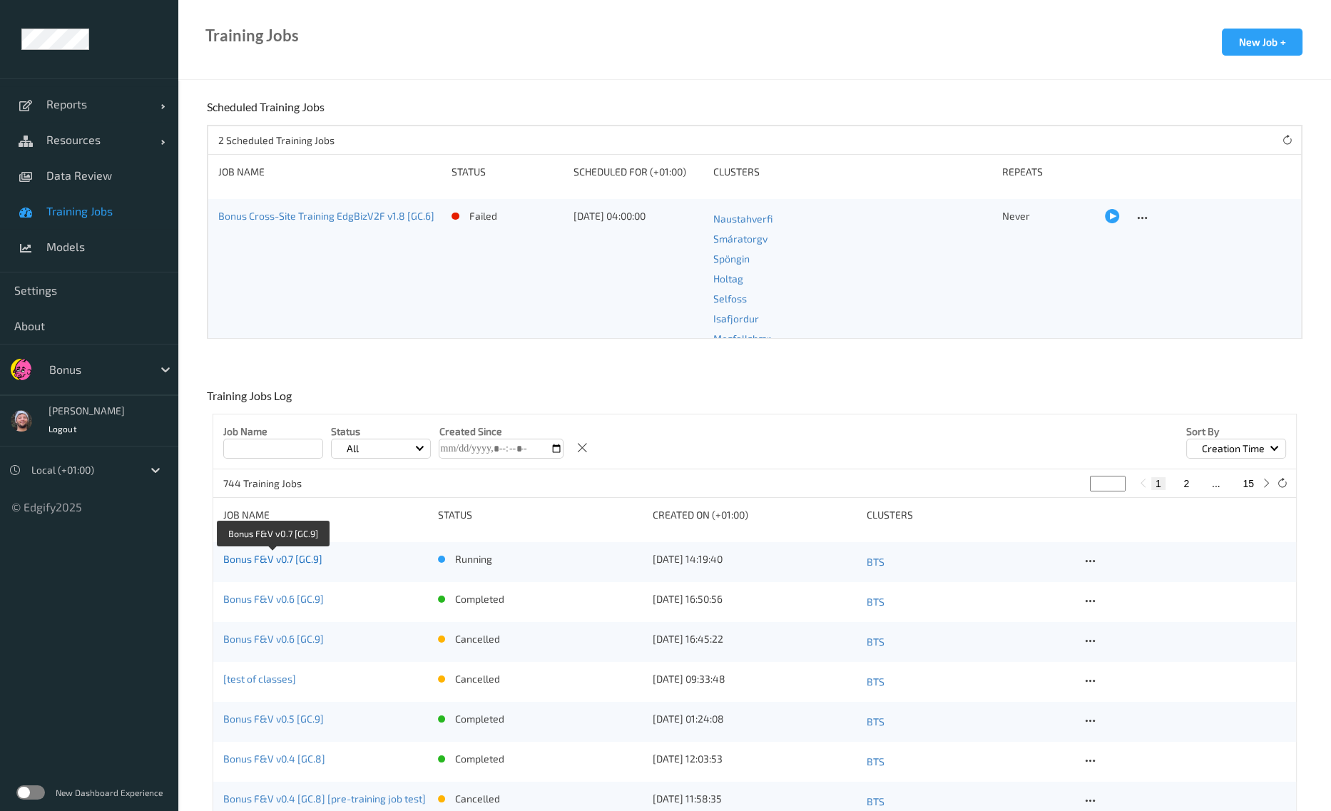
click at [308, 560] on link "Bonus F&V v0.7 [GC.9]" at bounding box center [272, 559] width 99 height 12
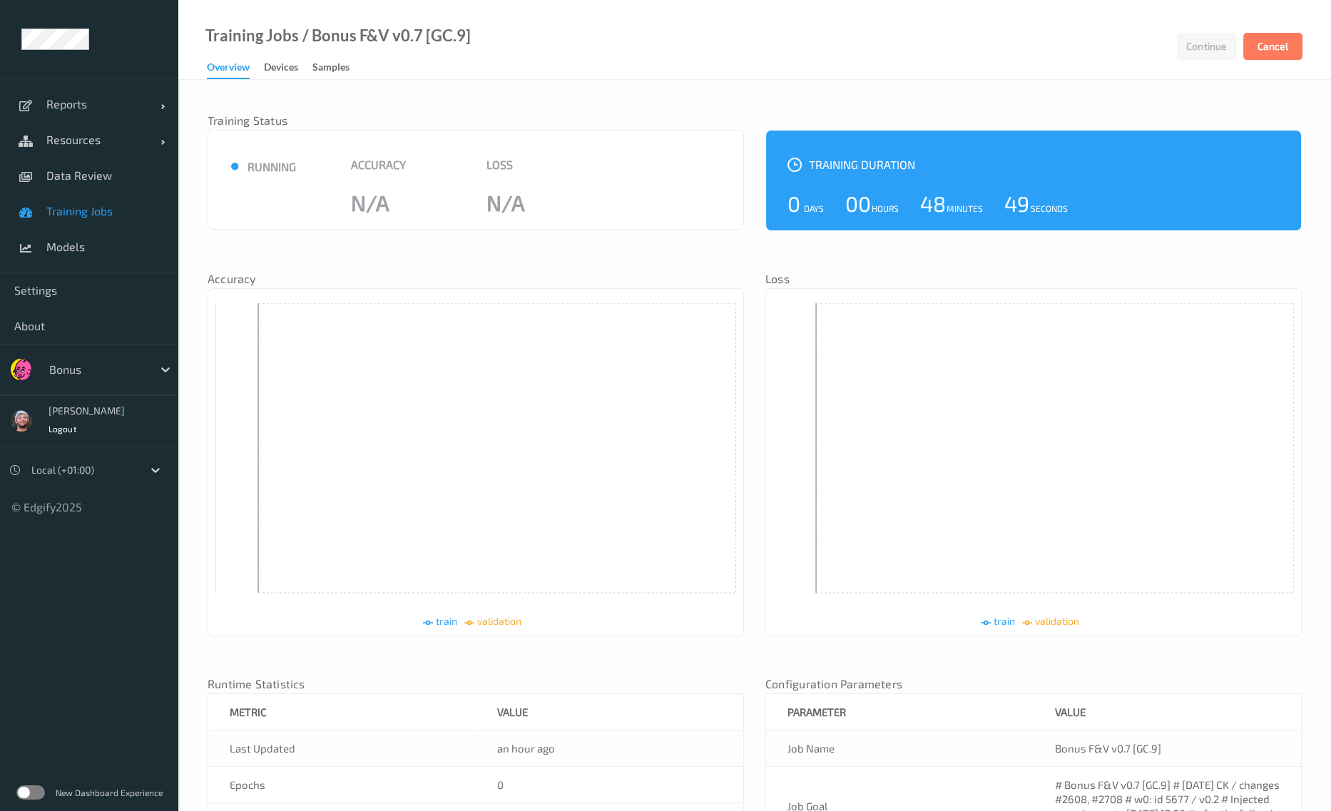
scroll to position [229, 0]
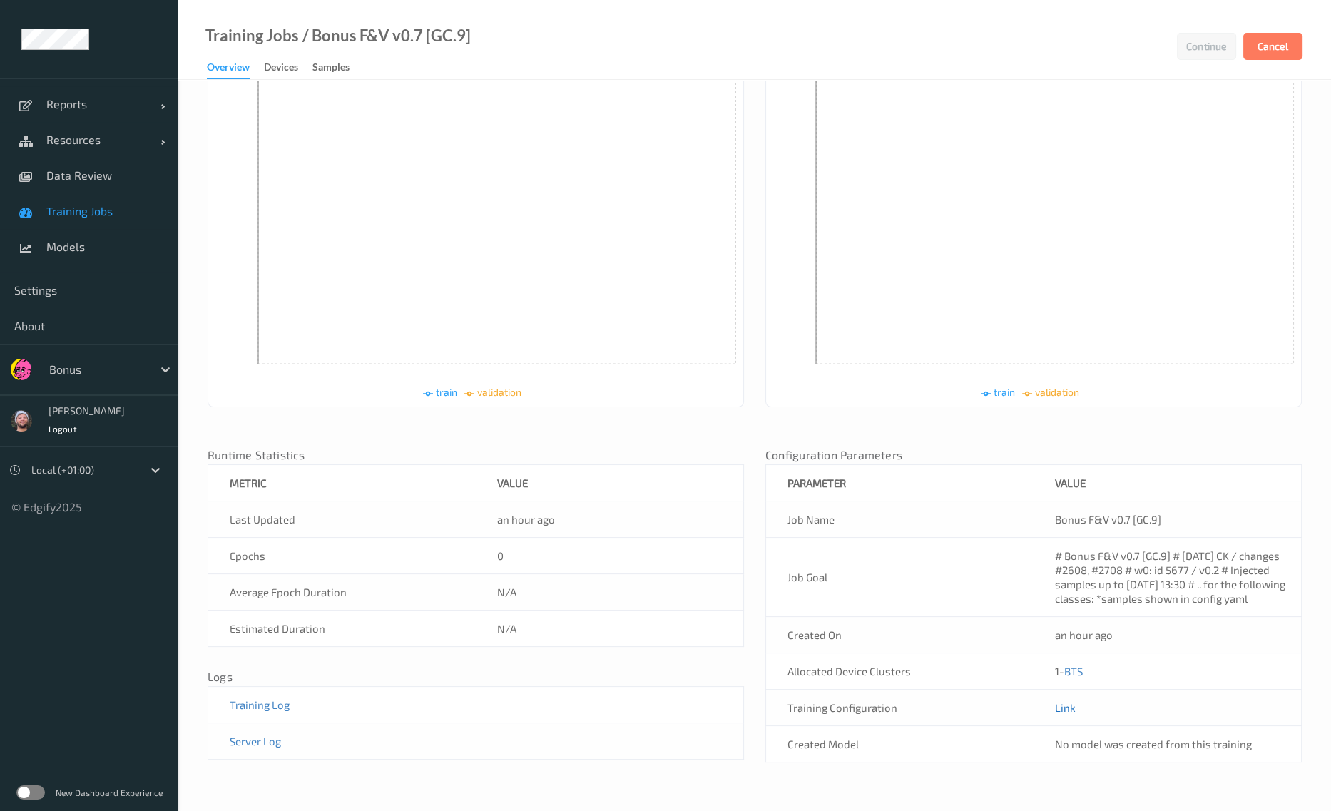
click at [1064, 708] on link "Link" at bounding box center [1065, 707] width 21 height 13
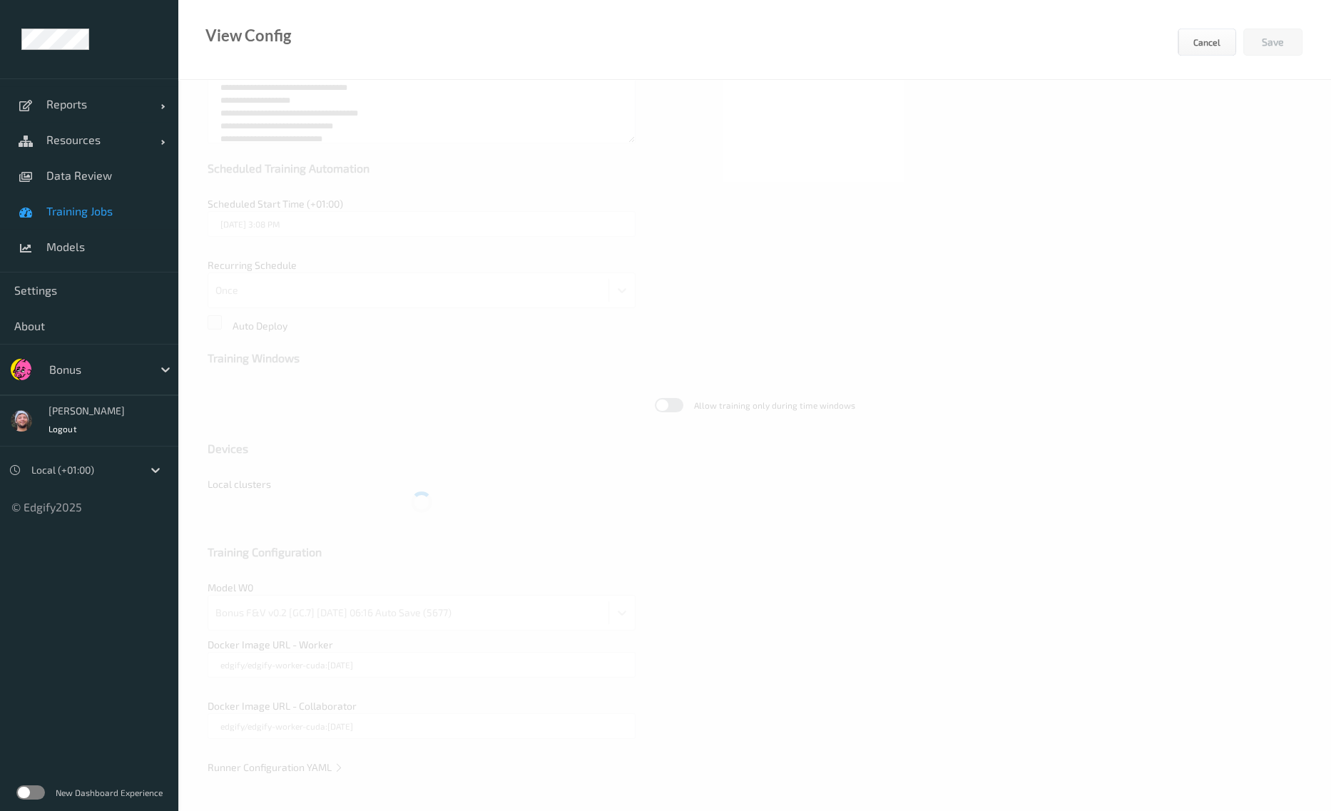
scroll to position [169, 0]
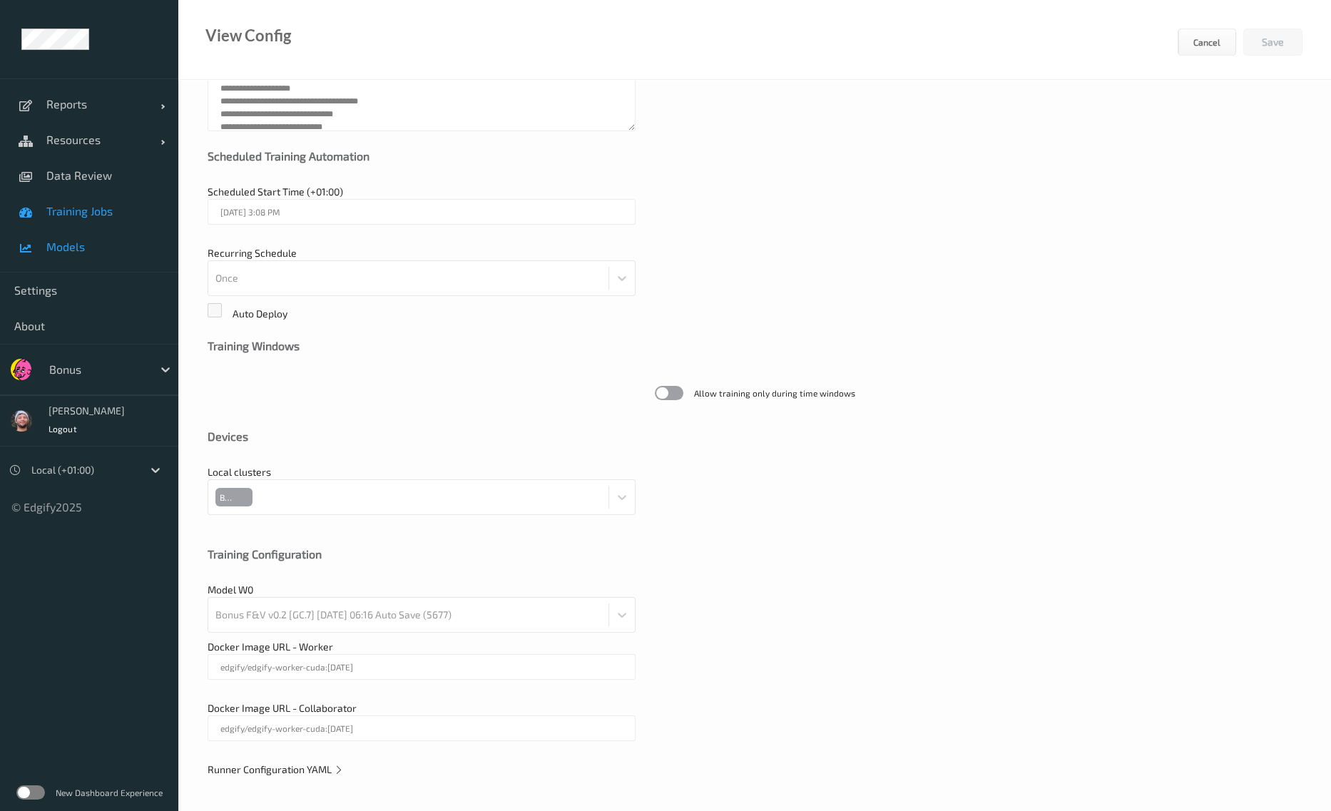
click at [109, 229] on link "Models" at bounding box center [89, 247] width 178 height 36
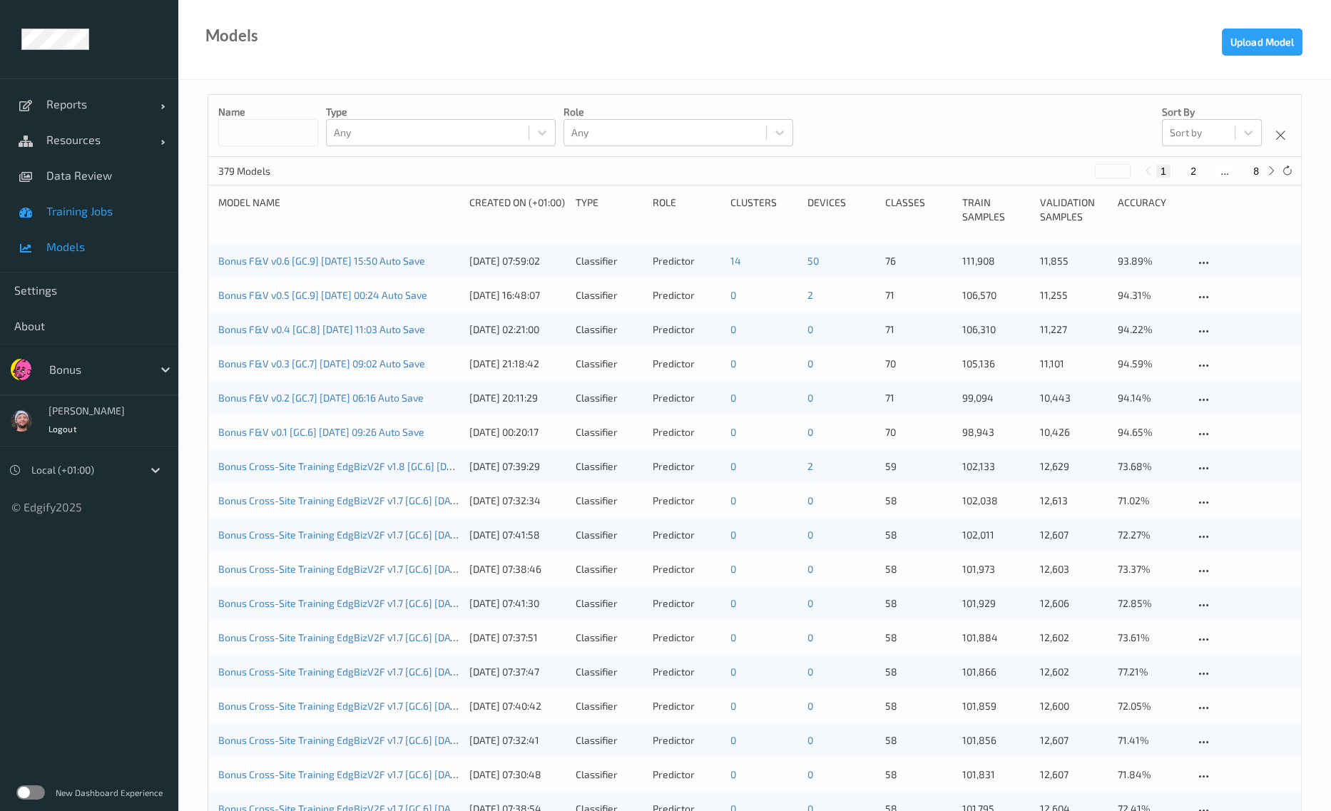
click at [103, 213] on span "Training Jobs" at bounding box center [105, 211] width 118 height 14
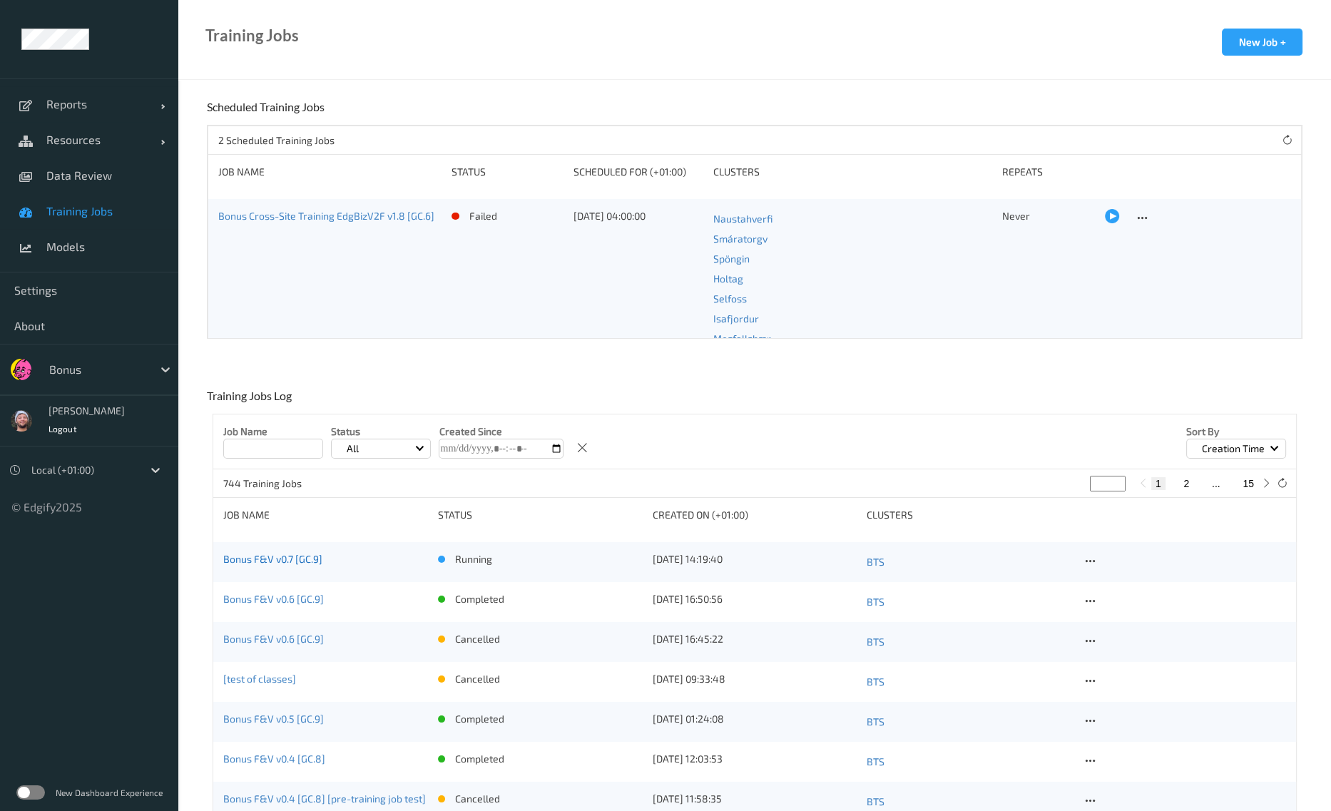
click at [287, 560] on link "Bonus F&V v0.7 [GC.9]" at bounding box center [272, 559] width 99 height 12
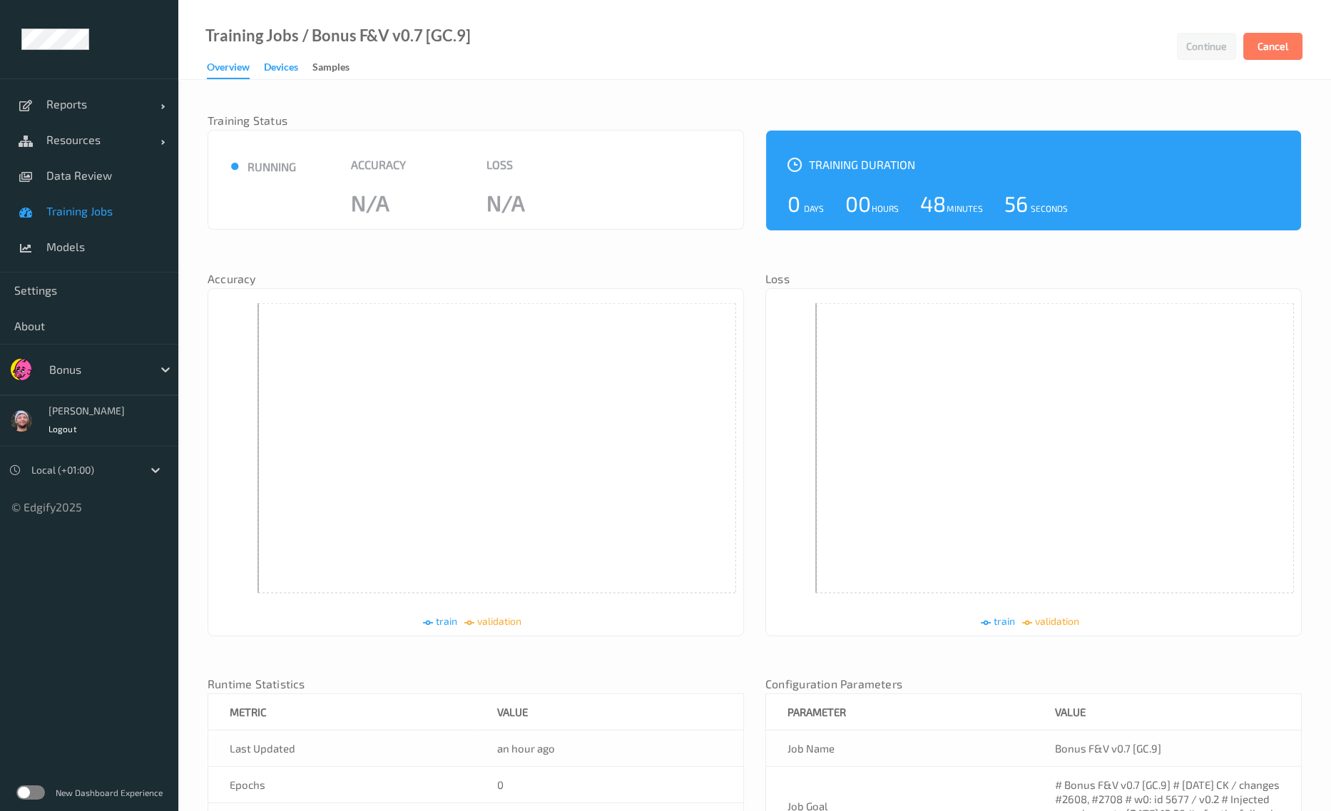
click at [282, 70] on div "Devices" at bounding box center [281, 69] width 34 height 18
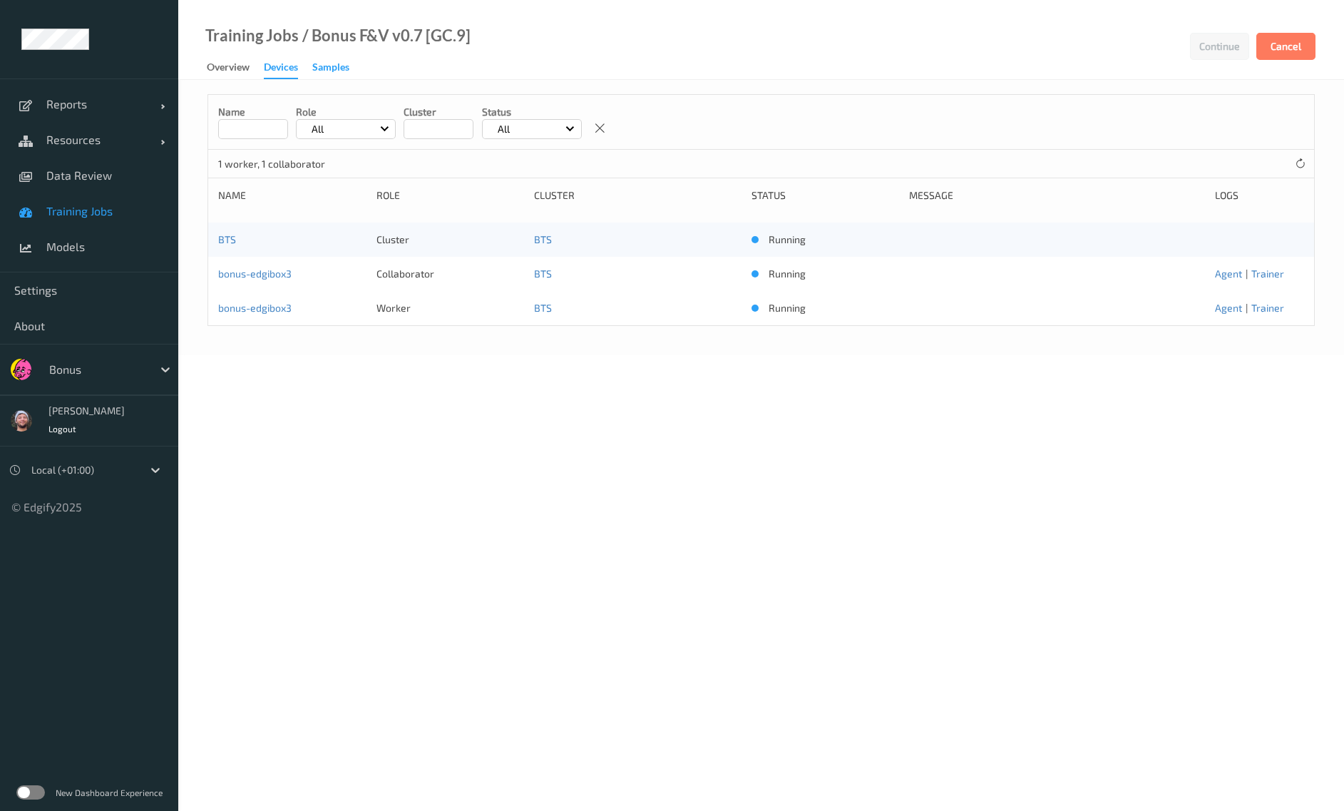
click at [332, 73] on div "Samples" at bounding box center [330, 69] width 37 height 18
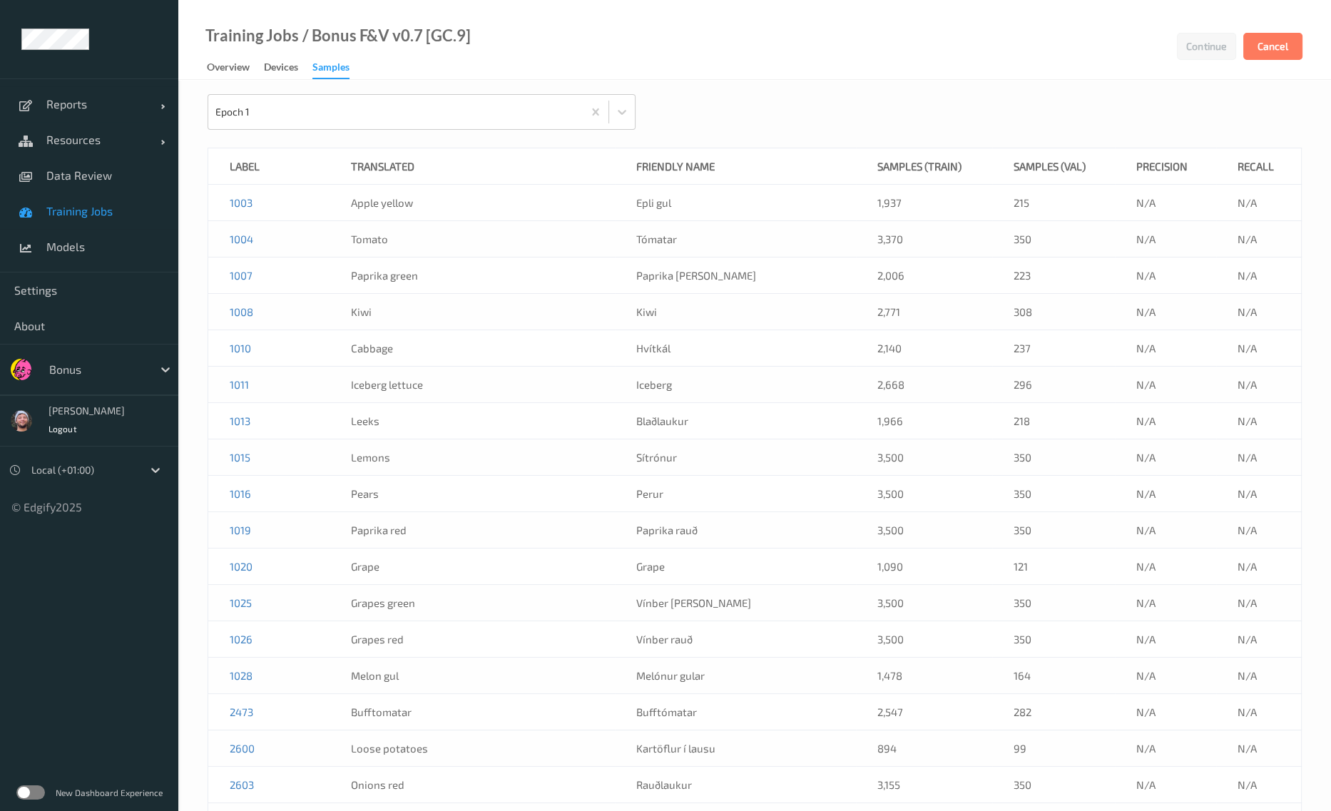
click at [1031, 46] on div "Training Jobs / Bonus F&V v0.7 [GC.9] Continue Cancel Overview Devices Samples" at bounding box center [754, 40] width 1153 height 80
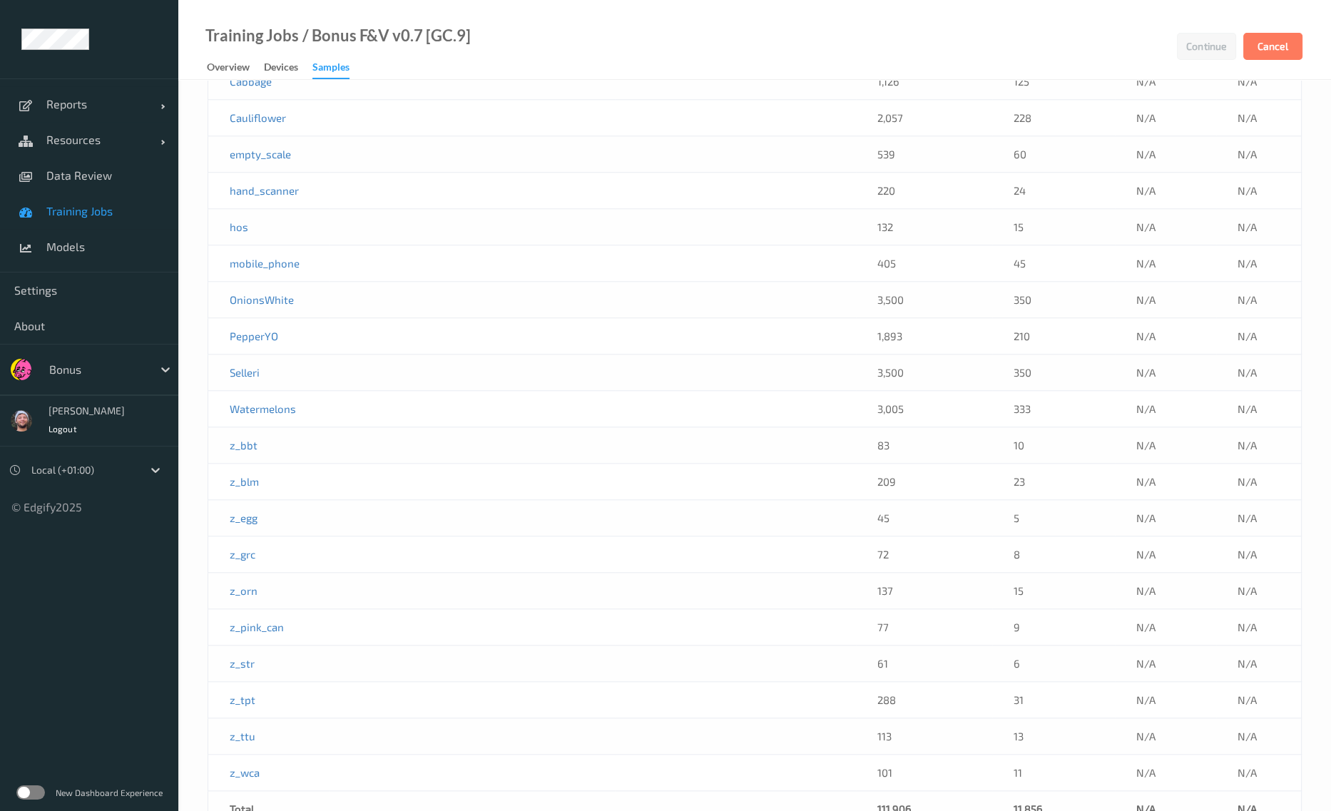
scroll to position [2158, 0]
click at [908, 49] on div "Training Jobs / Bonus F&V v0.7 [GC.9] Continue Cancel Overview Devices Samples" at bounding box center [754, 40] width 1153 height 80
click at [75, 368] on div at bounding box center [97, 369] width 96 height 17
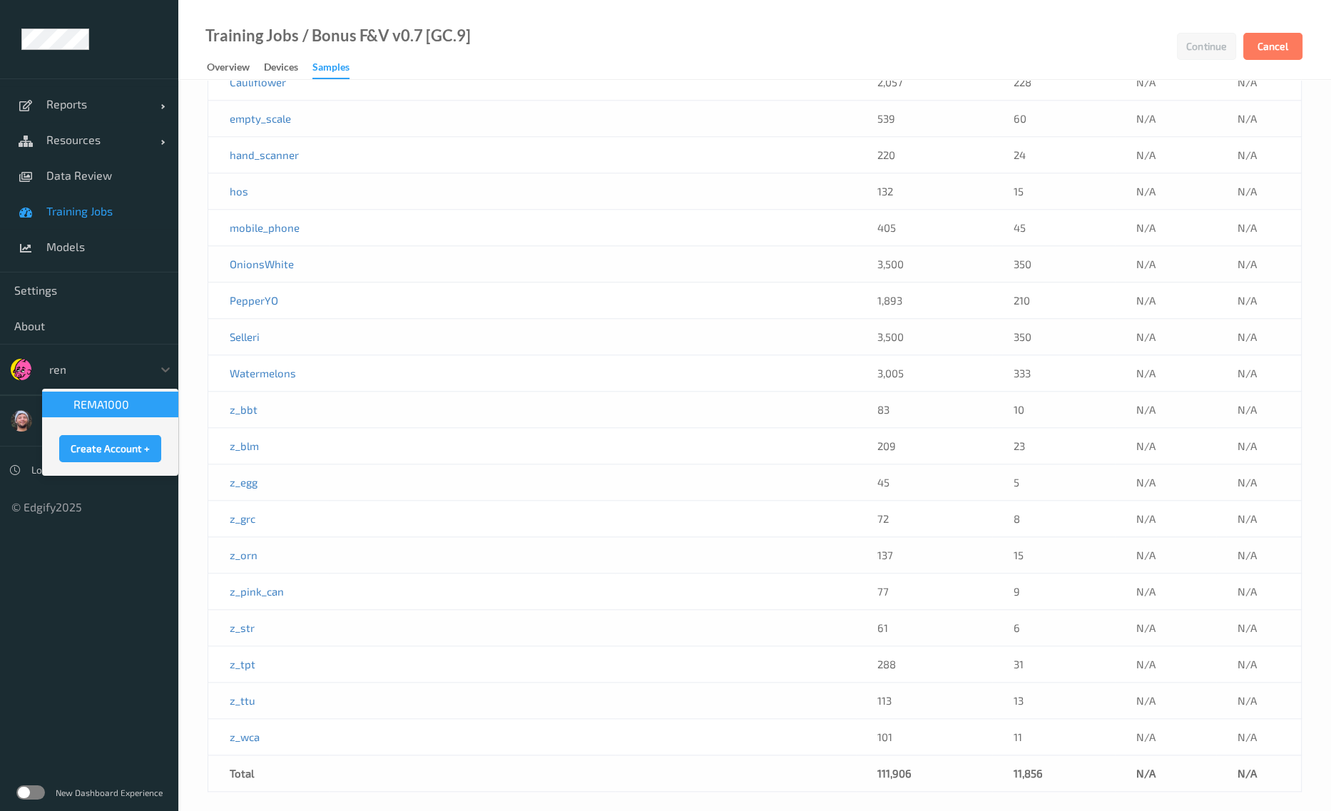
type input "rema"
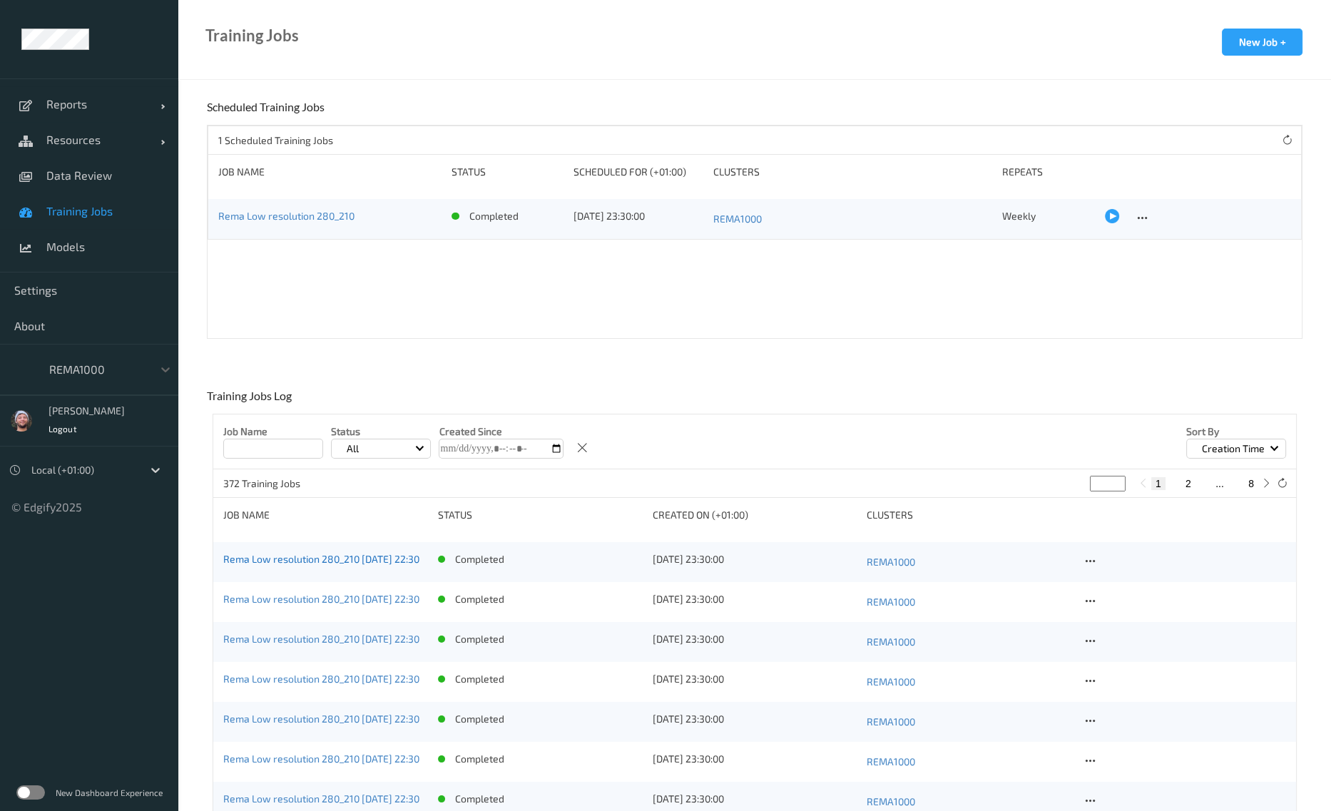
click at [330, 557] on link "Rema Low resolution 280_210 2025-08-26 22:30" at bounding box center [321, 559] width 196 height 12
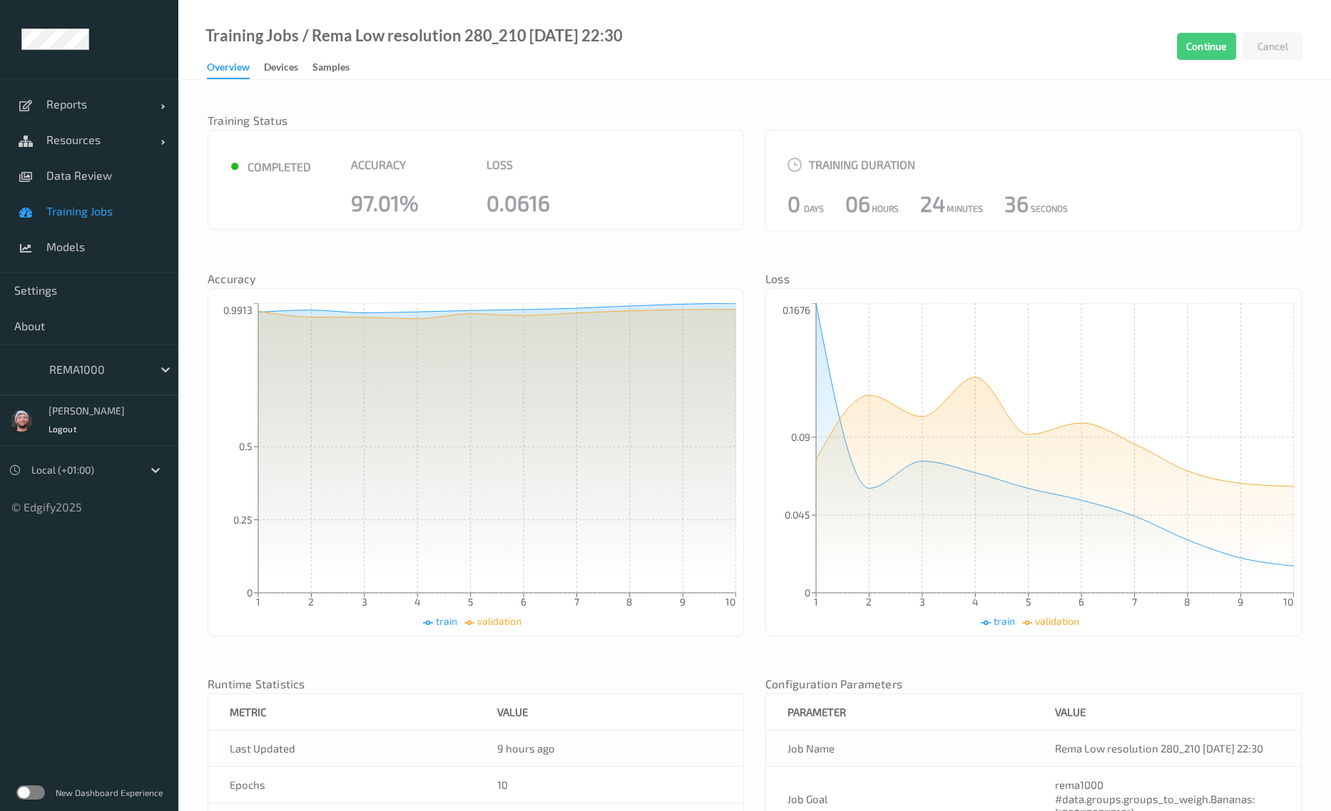
click at [121, 223] on link "Training Jobs" at bounding box center [89, 211] width 178 height 36
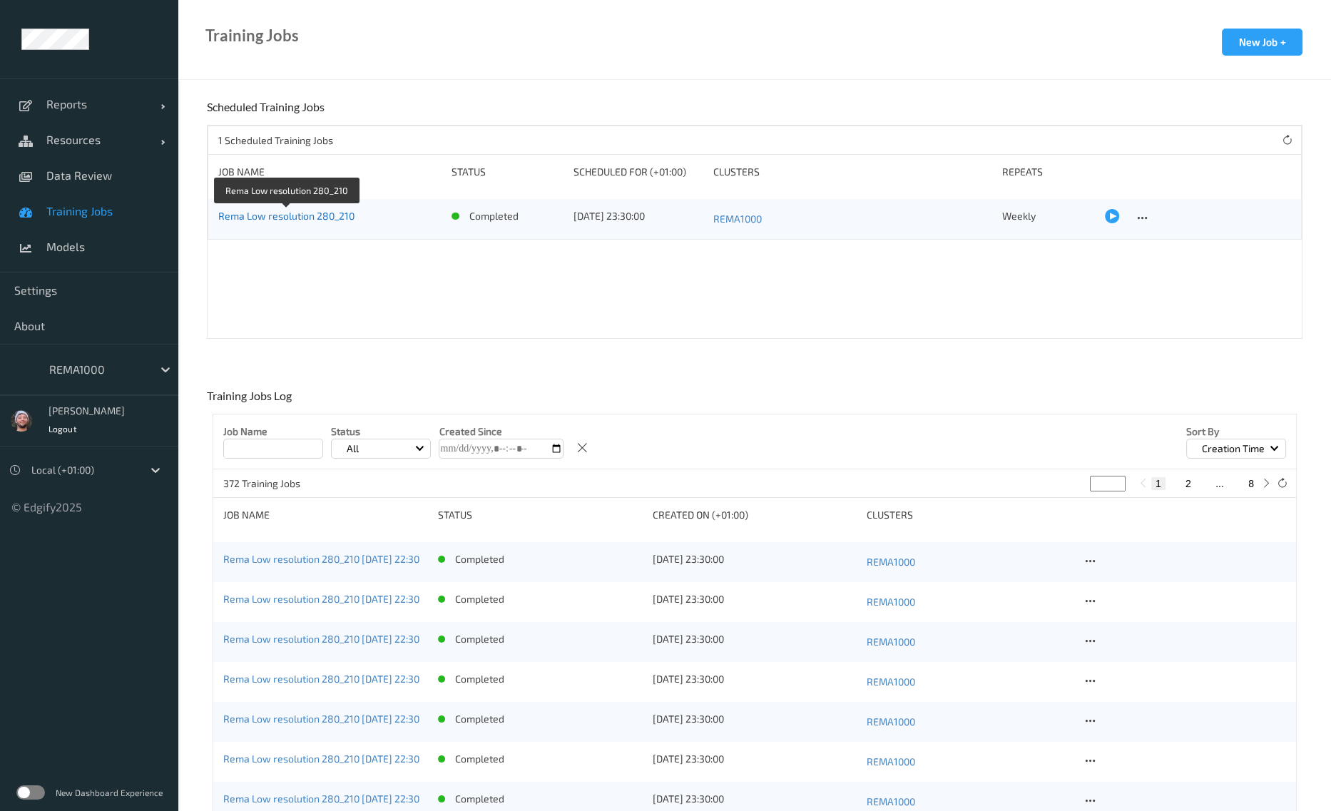
click at [336, 218] on link "Rema Low resolution 280_210" at bounding box center [286, 216] width 136 height 12
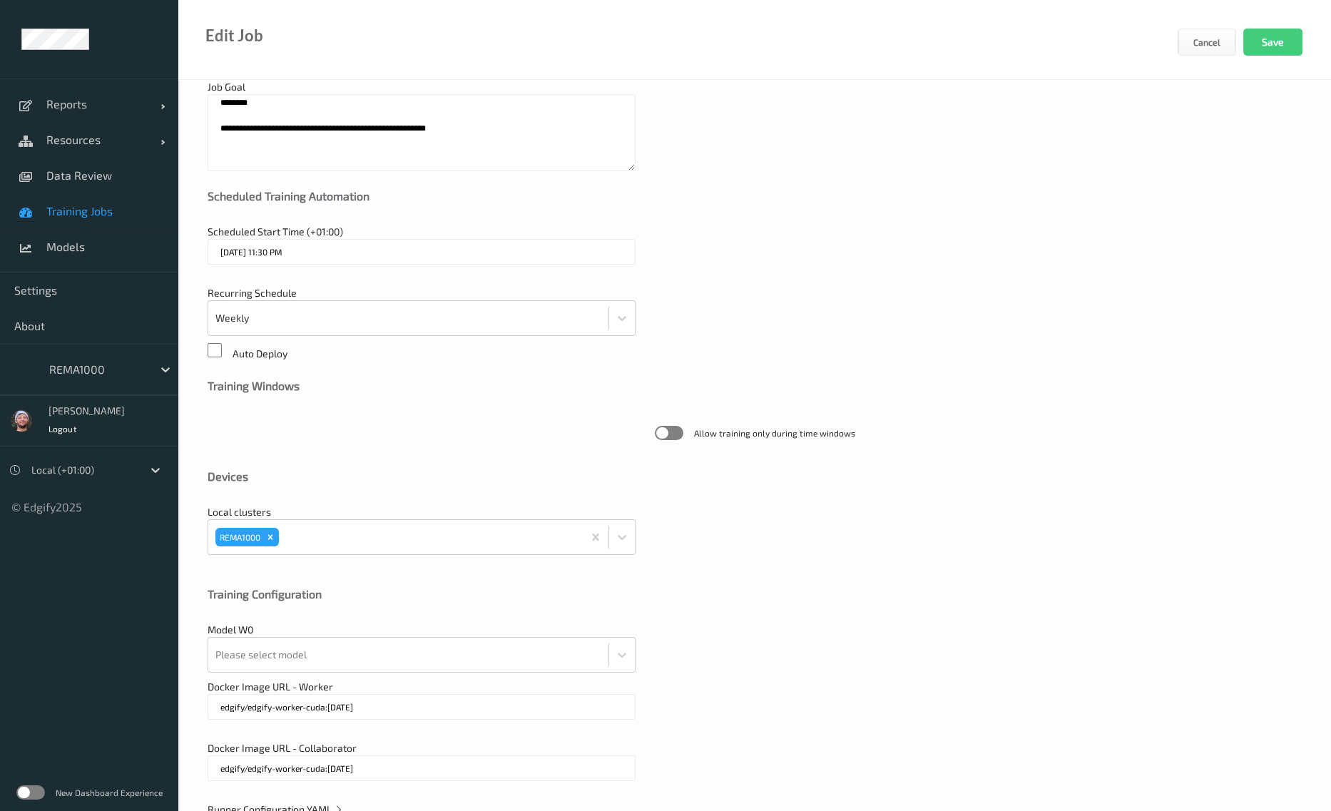
scroll to position [128, 0]
click at [110, 365] on div at bounding box center [97, 369] width 96 height 17
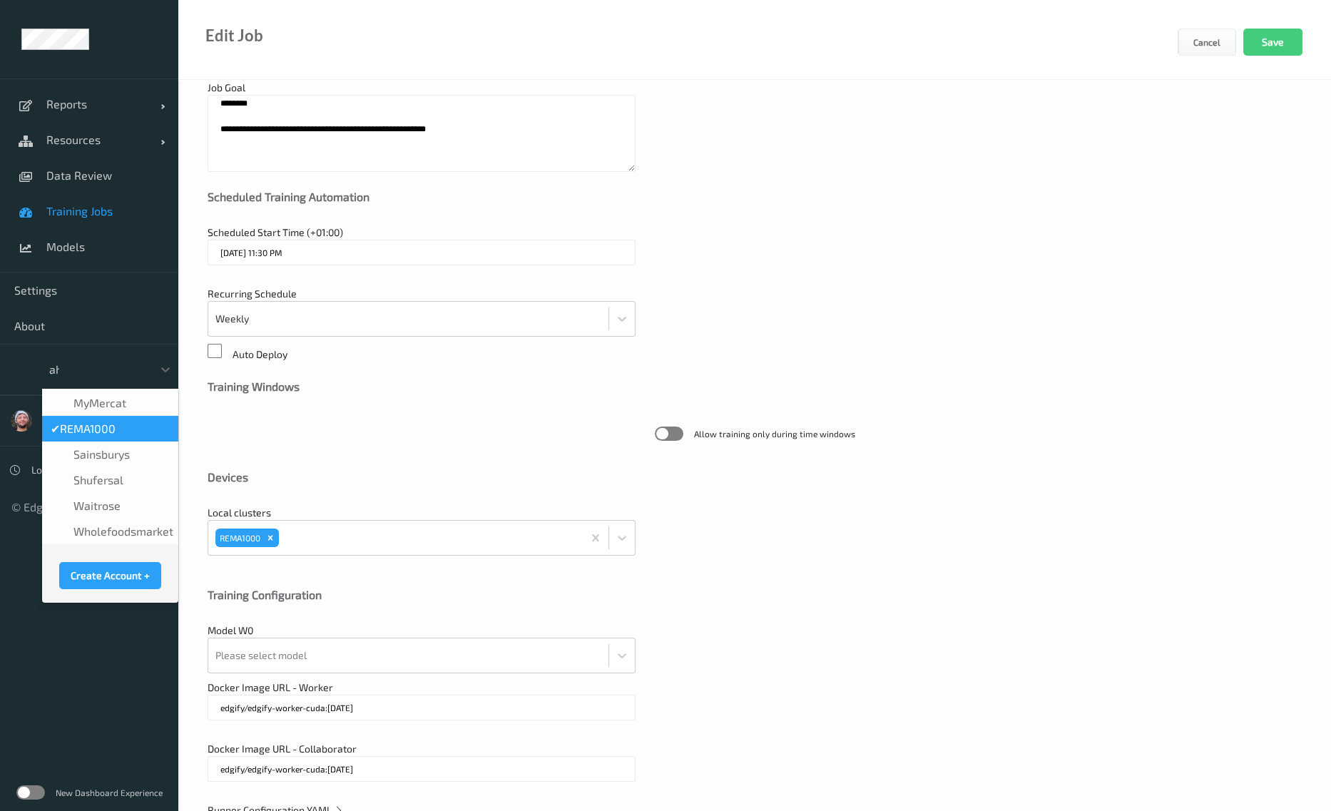
scroll to position [0, 0]
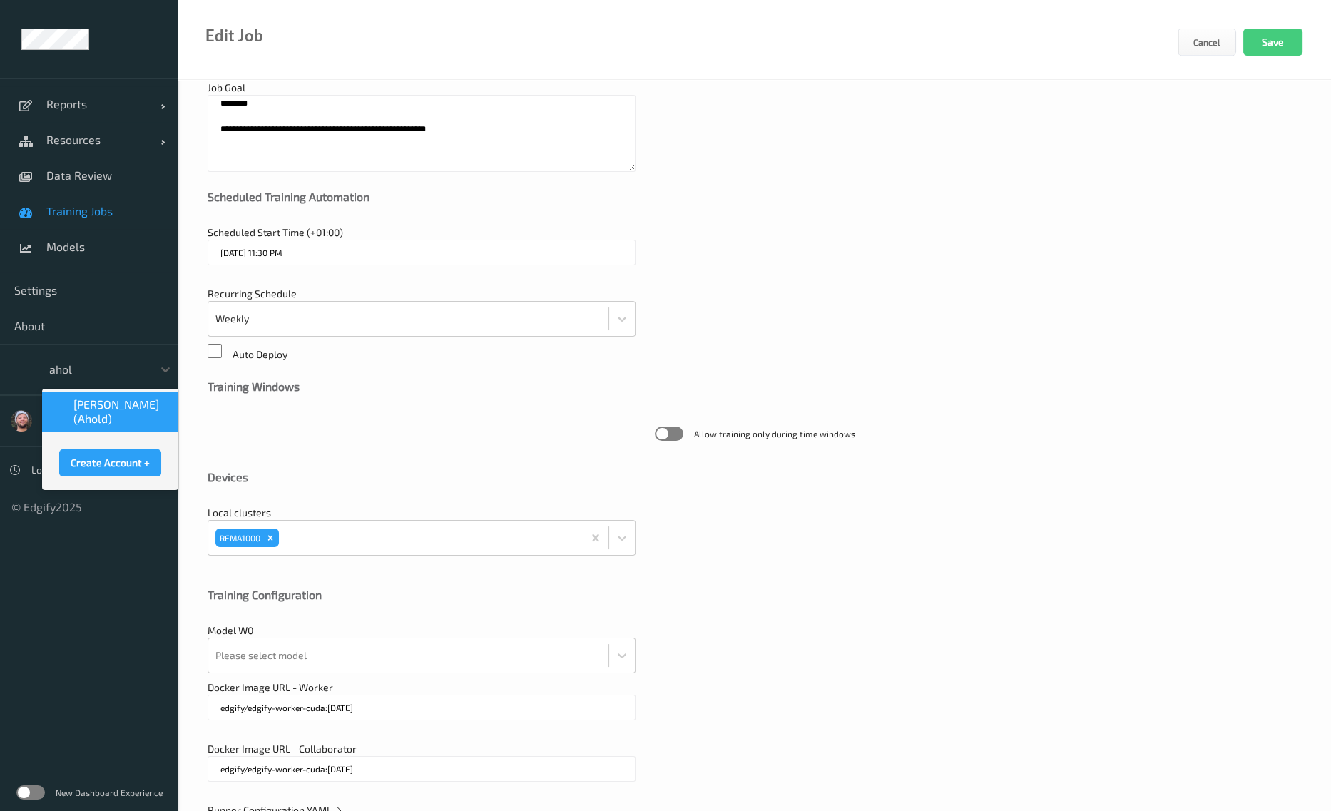
type input "ahold"
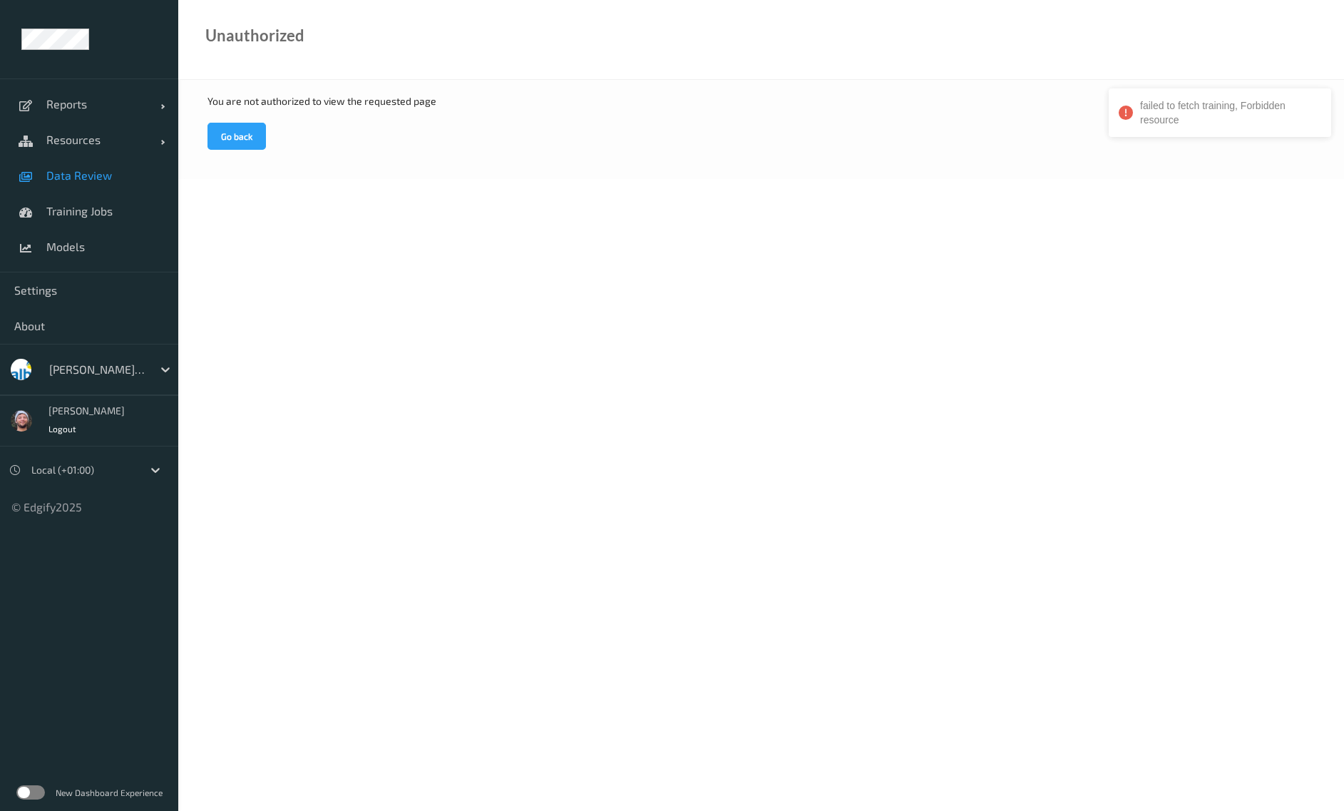
click at [123, 158] on link "Data Review" at bounding box center [89, 176] width 178 height 36
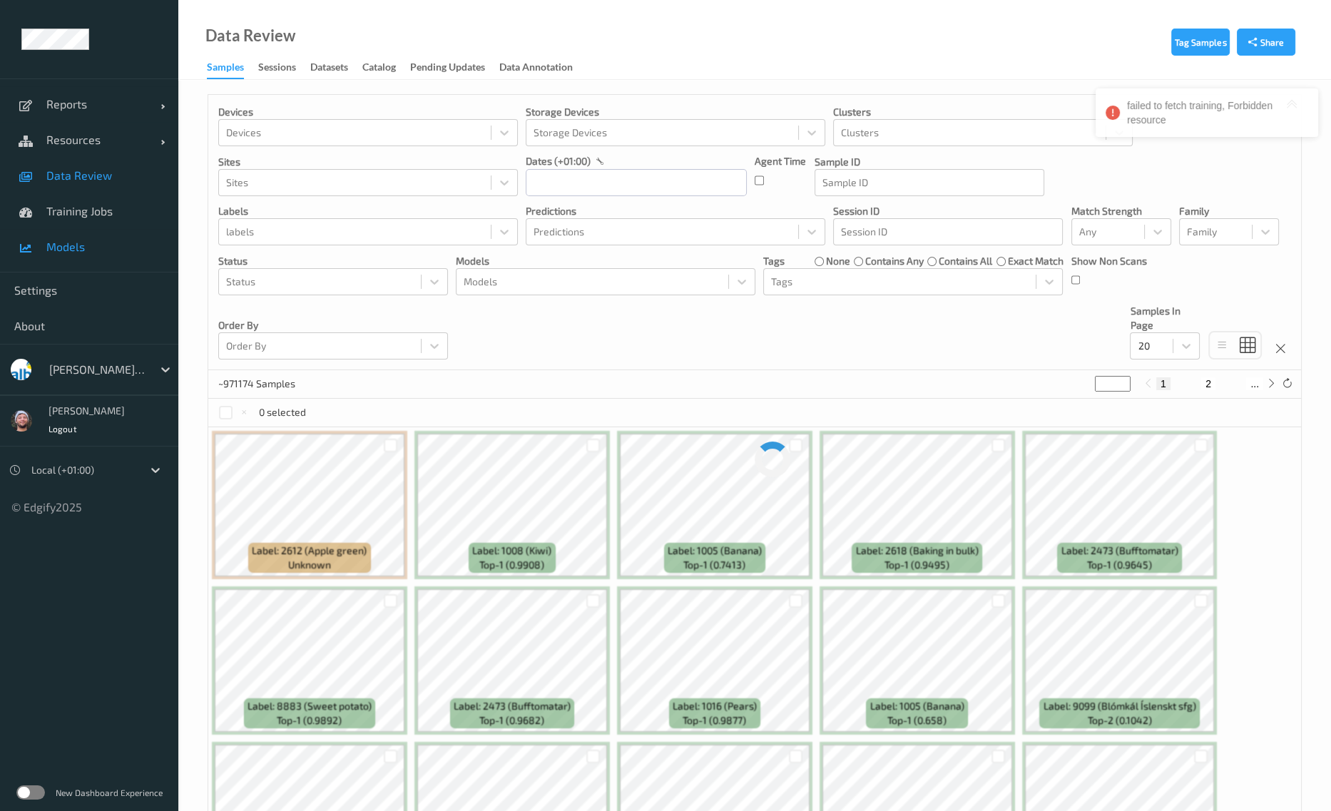
click at [94, 235] on link "Models" at bounding box center [89, 247] width 178 height 36
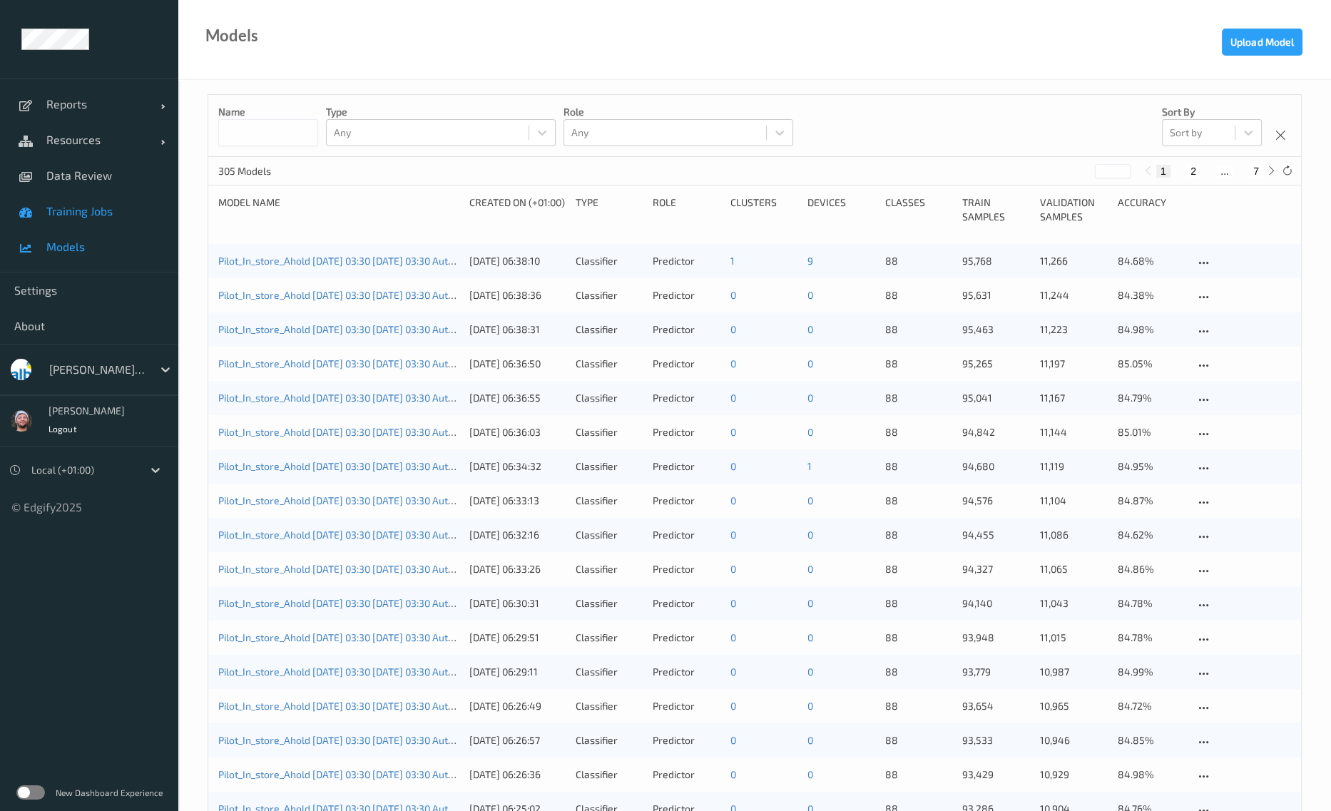
click at [93, 200] on link "Training Jobs" at bounding box center [89, 211] width 178 height 36
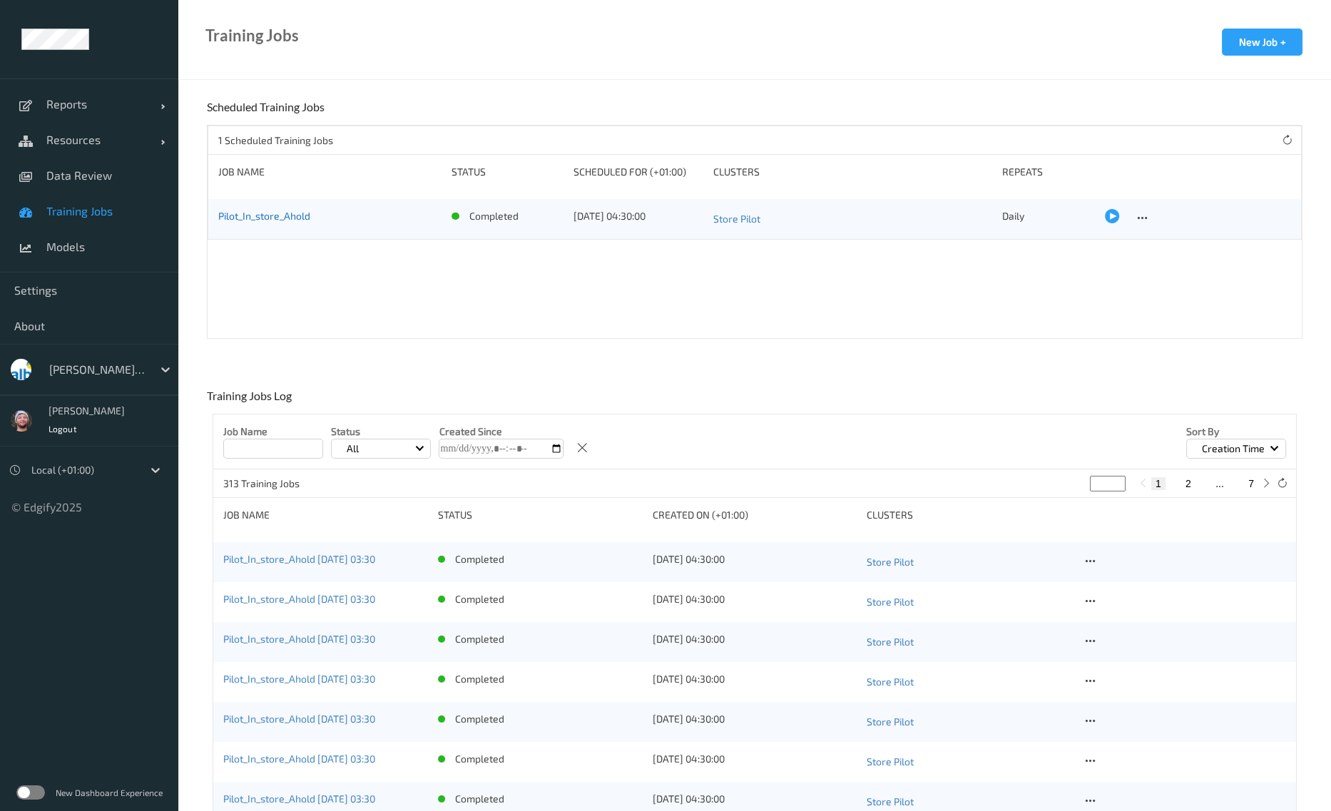
click at [257, 220] on link "Pilot_In_store_Ahold" at bounding box center [264, 216] width 92 height 12
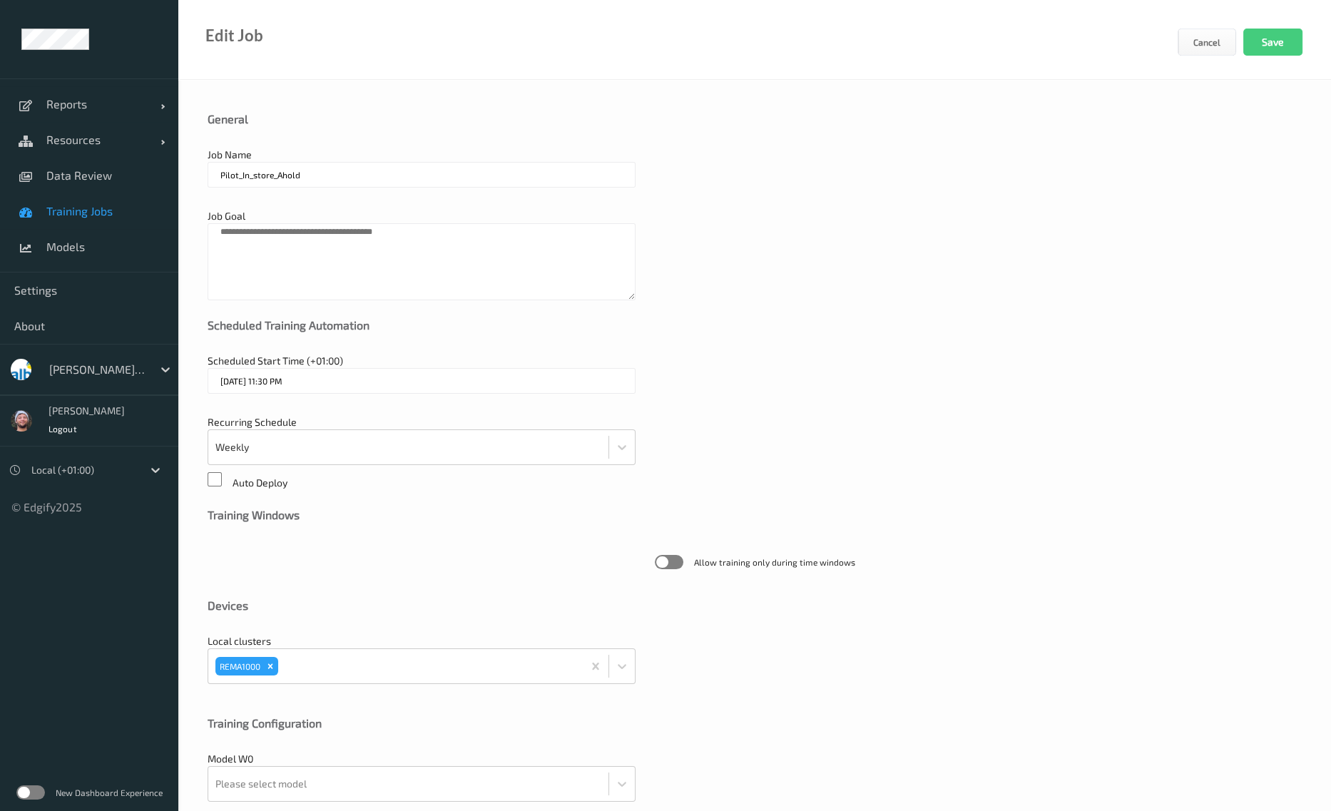
type input "28/08/2025 4:30 AM"
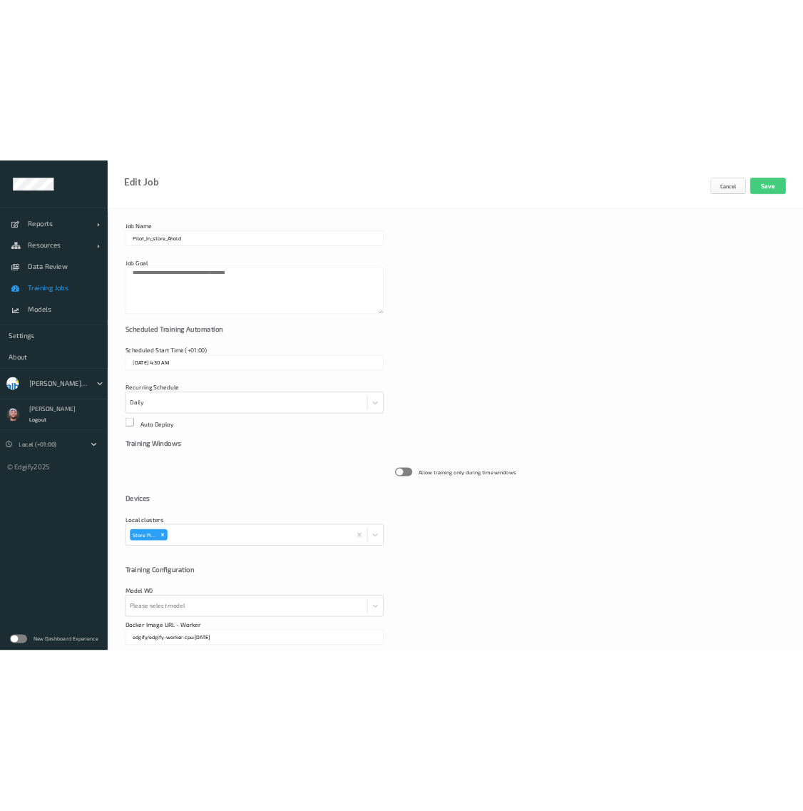
scroll to position [169, 0]
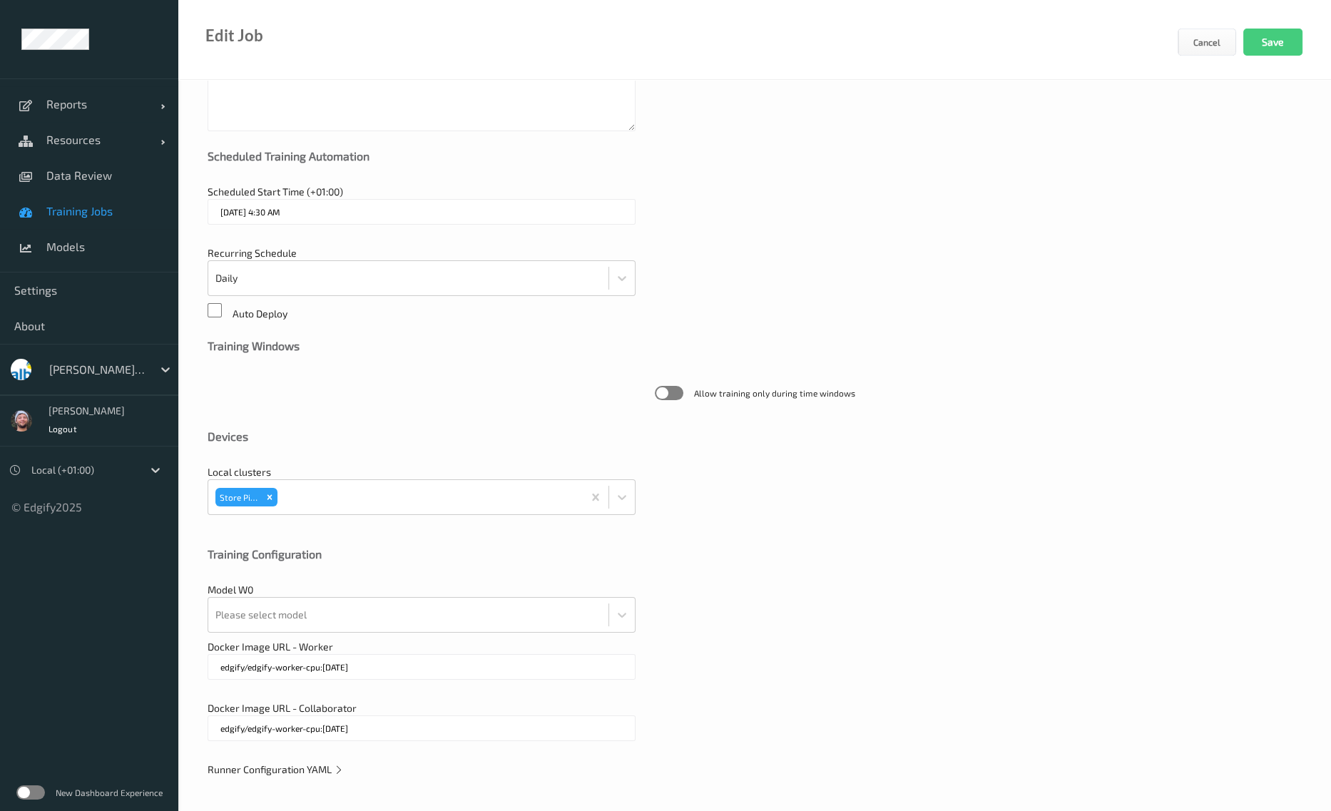
click at [93, 377] on div "Albert (Ahold)" at bounding box center [97, 369] width 111 height 23
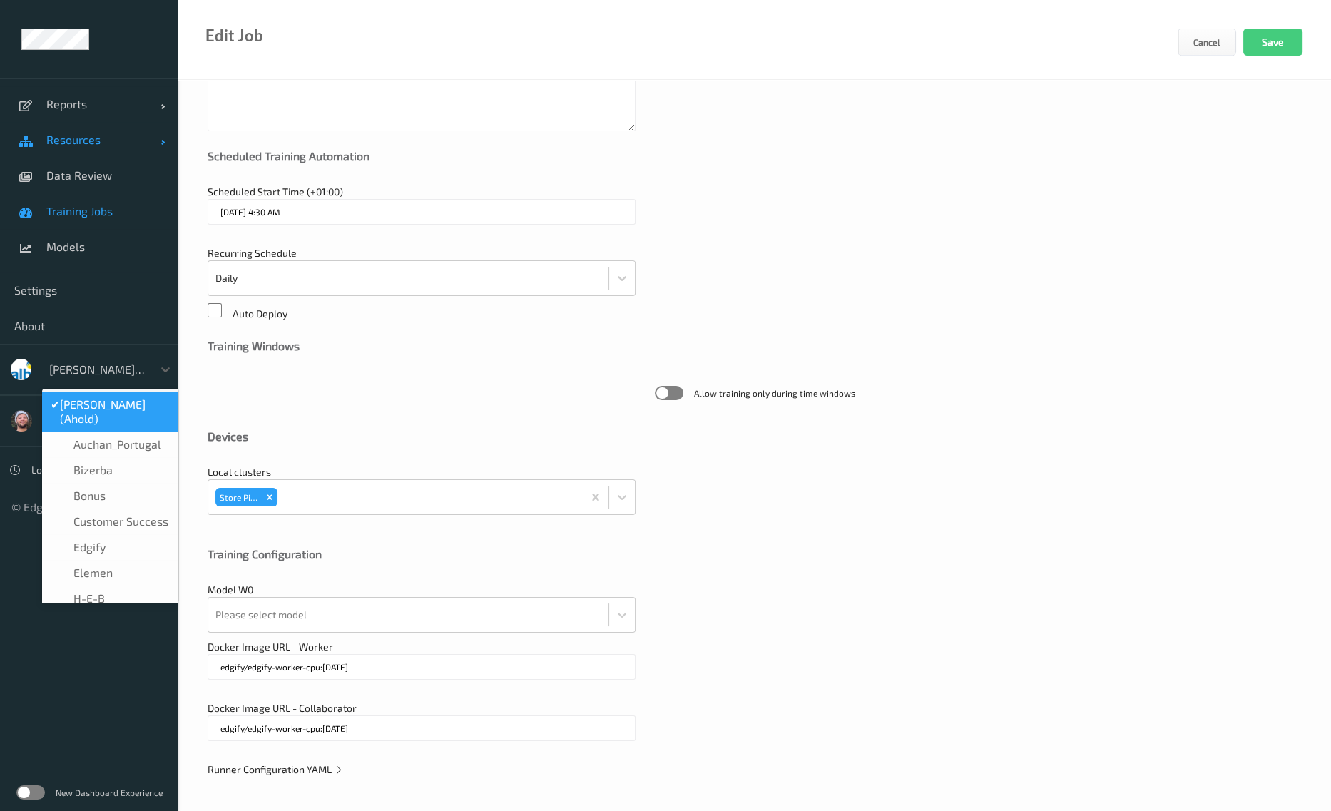
click at [90, 126] on link "Resources" at bounding box center [89, 140] width 178 height 36
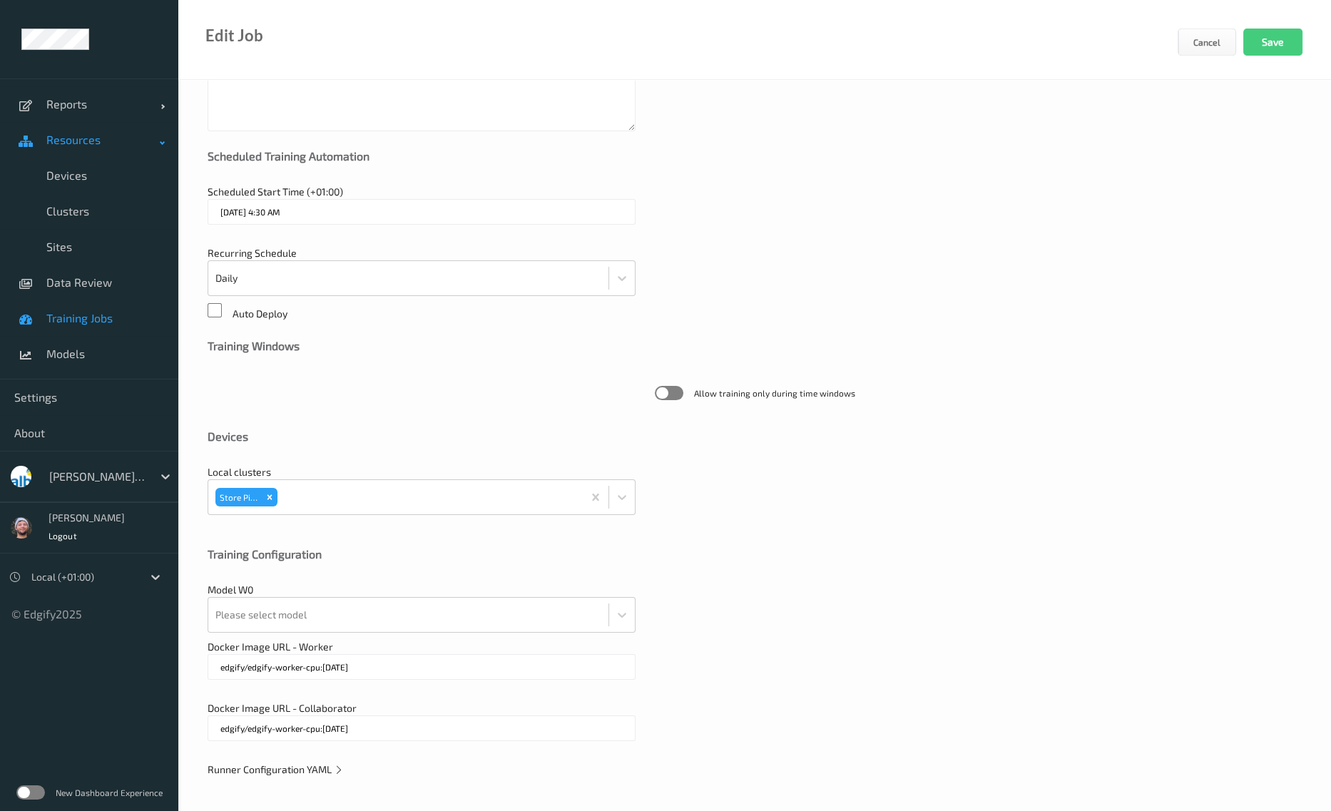
click at [109, 122] on link "Resources" at bounding box center [89, 140] width 178 height 36
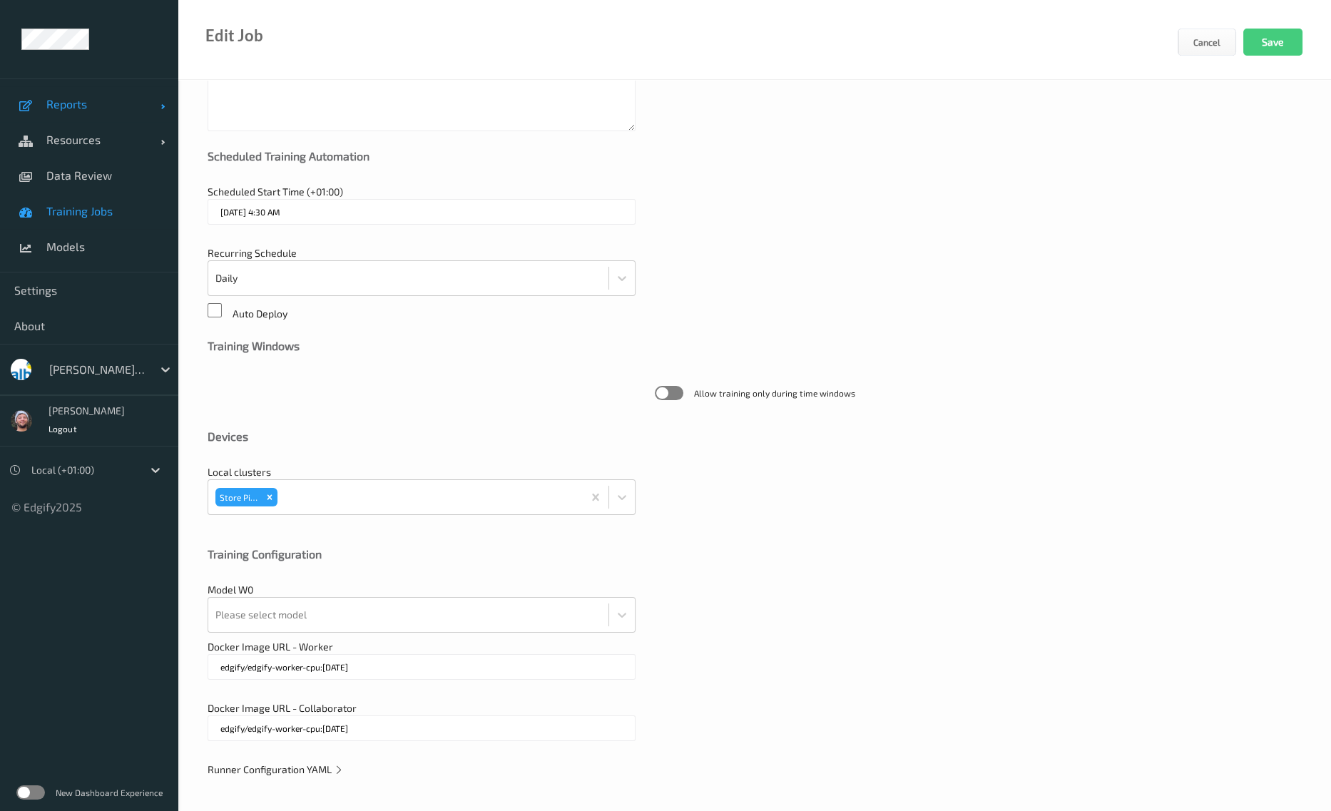
click at [101, 108] on span "Reports" at bounding box center [103, 104] width 114 height 14
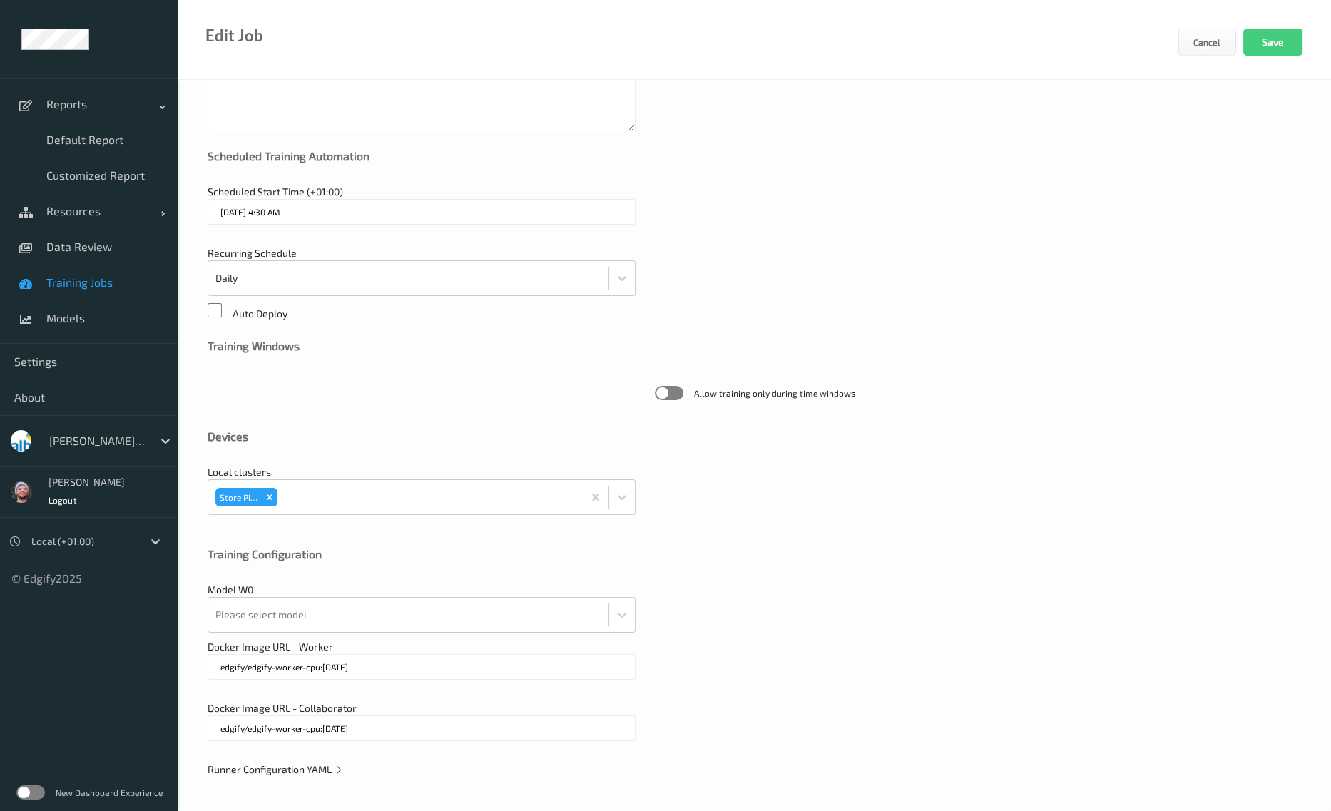
click at [995, 308] on div "Auto Deploy" at bounding box center [755, 312] width 1094 height 18
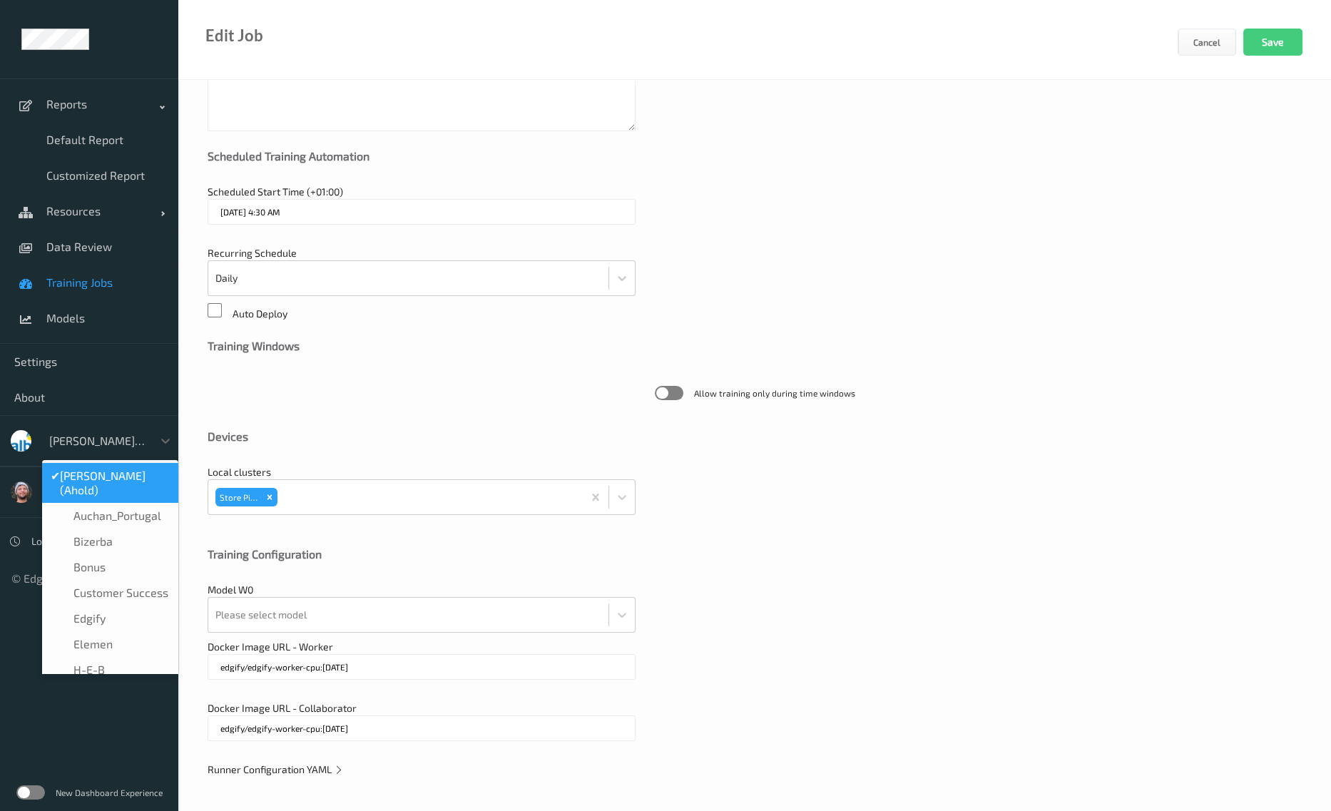
click at [103, 429] on div "Albert (Ahold)" at bounding box center [97, 440] width 111 height 23
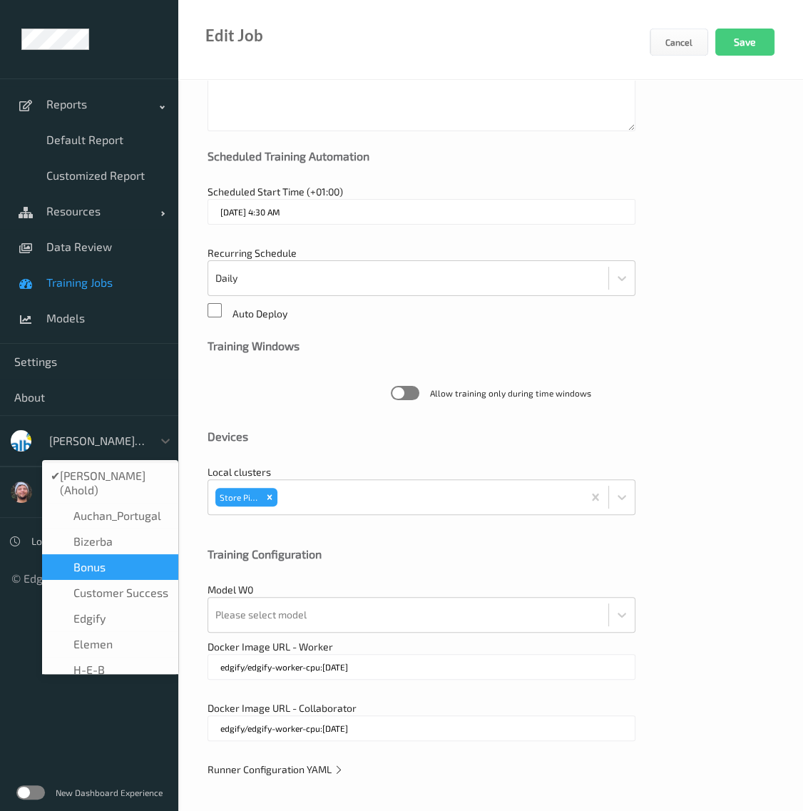
click at [131, 560] on div "Bonus" at bounding box center [110, 567] width 119 height 14
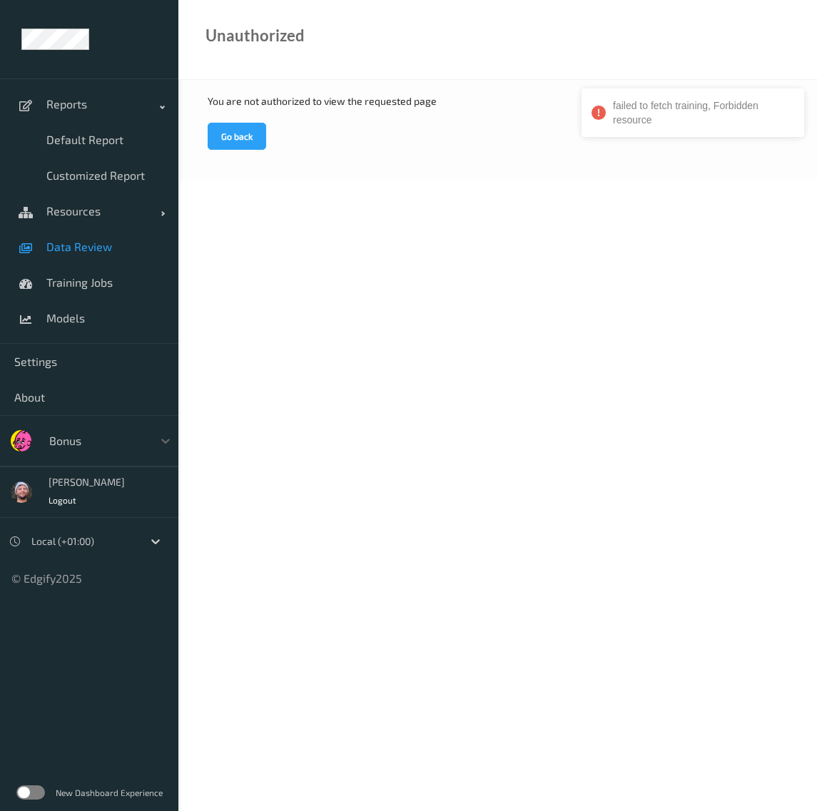
click at [98, 236] on link "Data Review" at bounding box center [89, 247] width 178 height 36
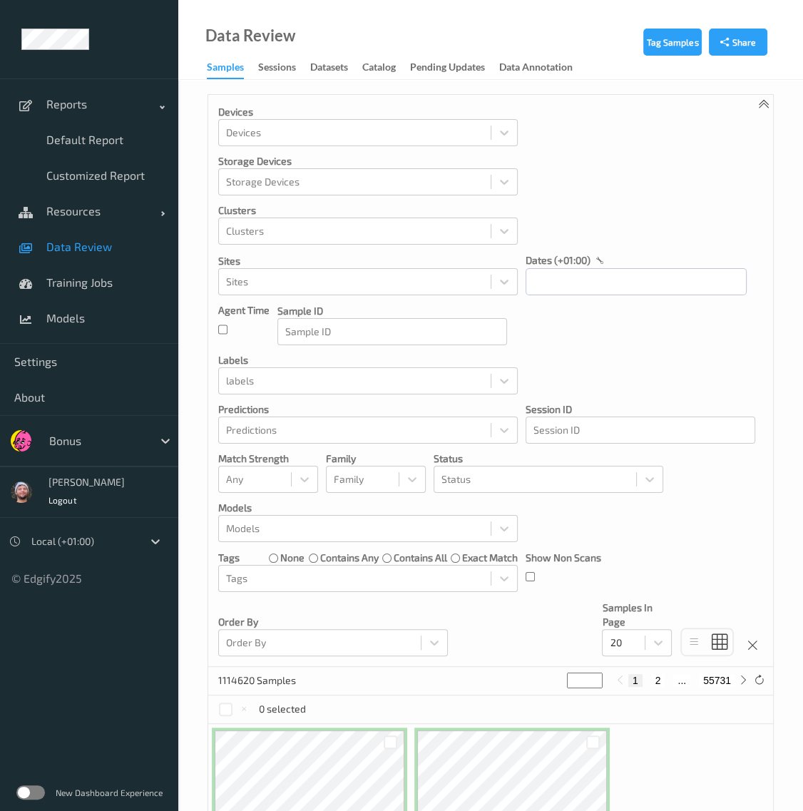
drag, startPoint x: 0, startPoint y: 627, endPoint x: 4, endPoint y: 648, distance: 21.0
click at [4, 648] on ul "Reports Default Report Customized Report Resources Devices Clusters Sites Data …" at bounding box center [89, 405] width 178 height 811
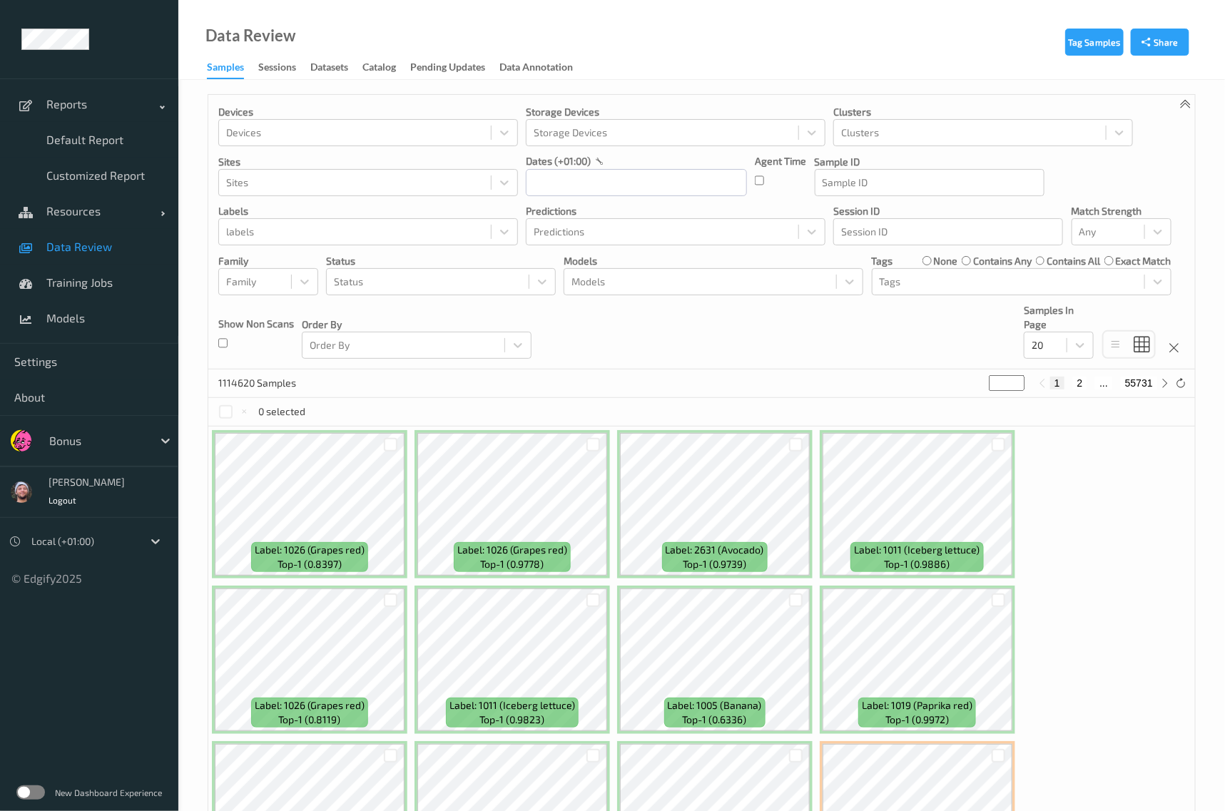
click at [763, 351] on div "Devices Devices Storage Devices Storage Devices Clusters Clusters Sites Sites d…" at bounding box center [701, 232] width 986 height 275
click at [633, 374] on div "1114620 Samples * 1 2 ... 55731" at bounding box center [701, 383] width 986 height 29
click at [487, 277] on div at bounding box center [428, 281] width 188 height 17
click at [525, 304] on div "No options" at bounding box center [441, 317] width 230 height 26
type input "barc"
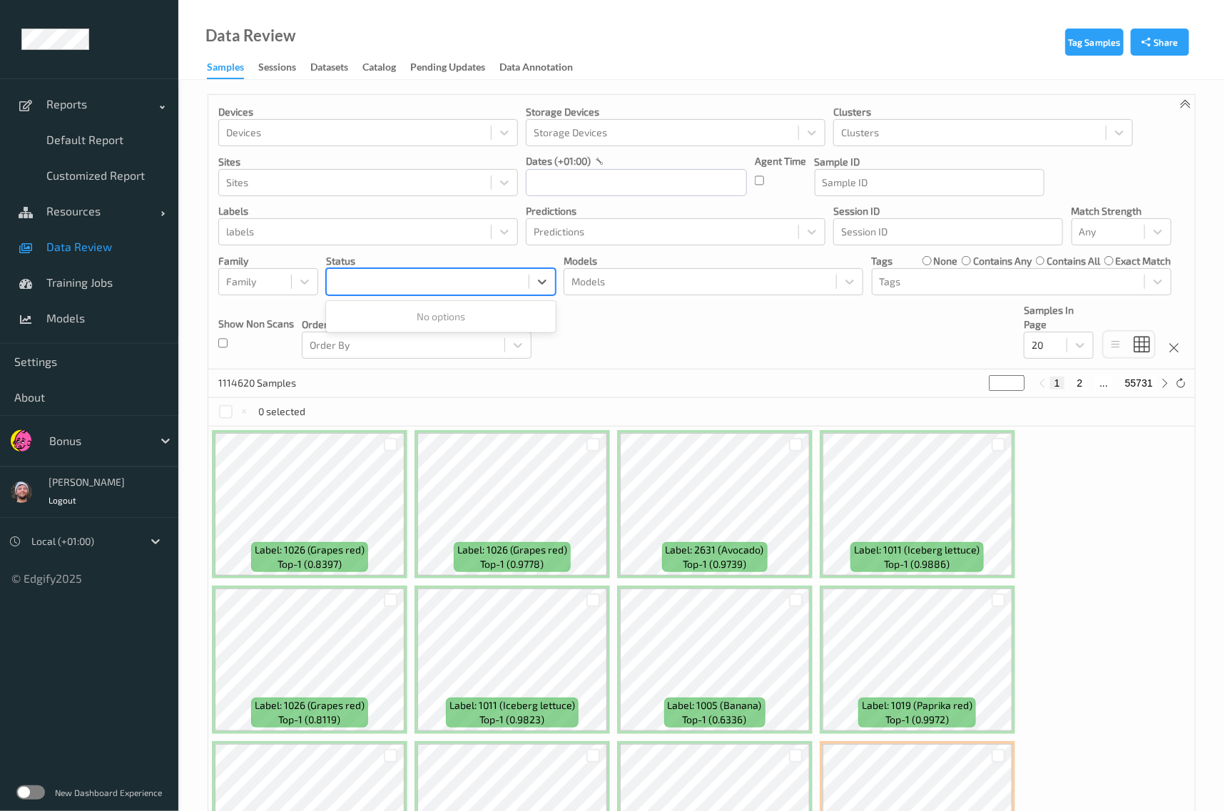
click at [915, 265] on div "Tags none contains any contains all exact match" at bounding box center [1022, 261] width 300 height 14
click at [922, 278] on div at bounding box center [1007, 281] width 257 height 17
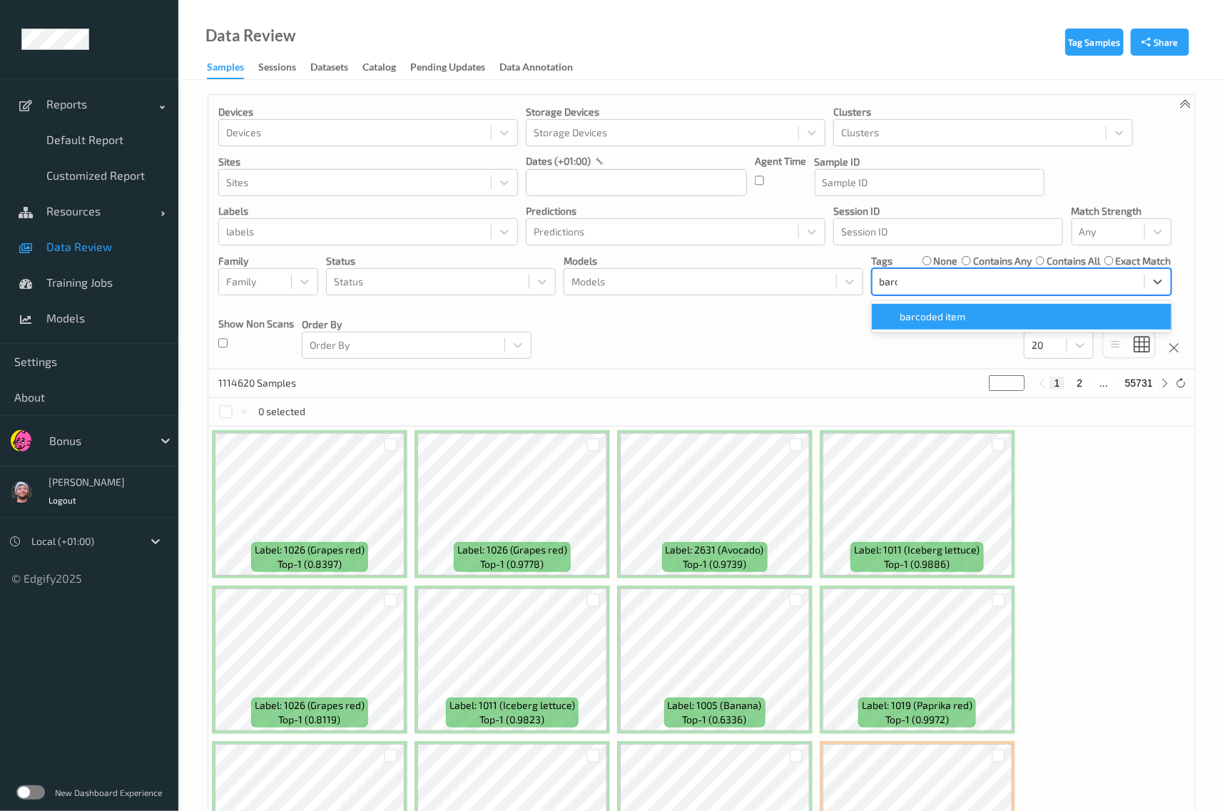
type input "barco"
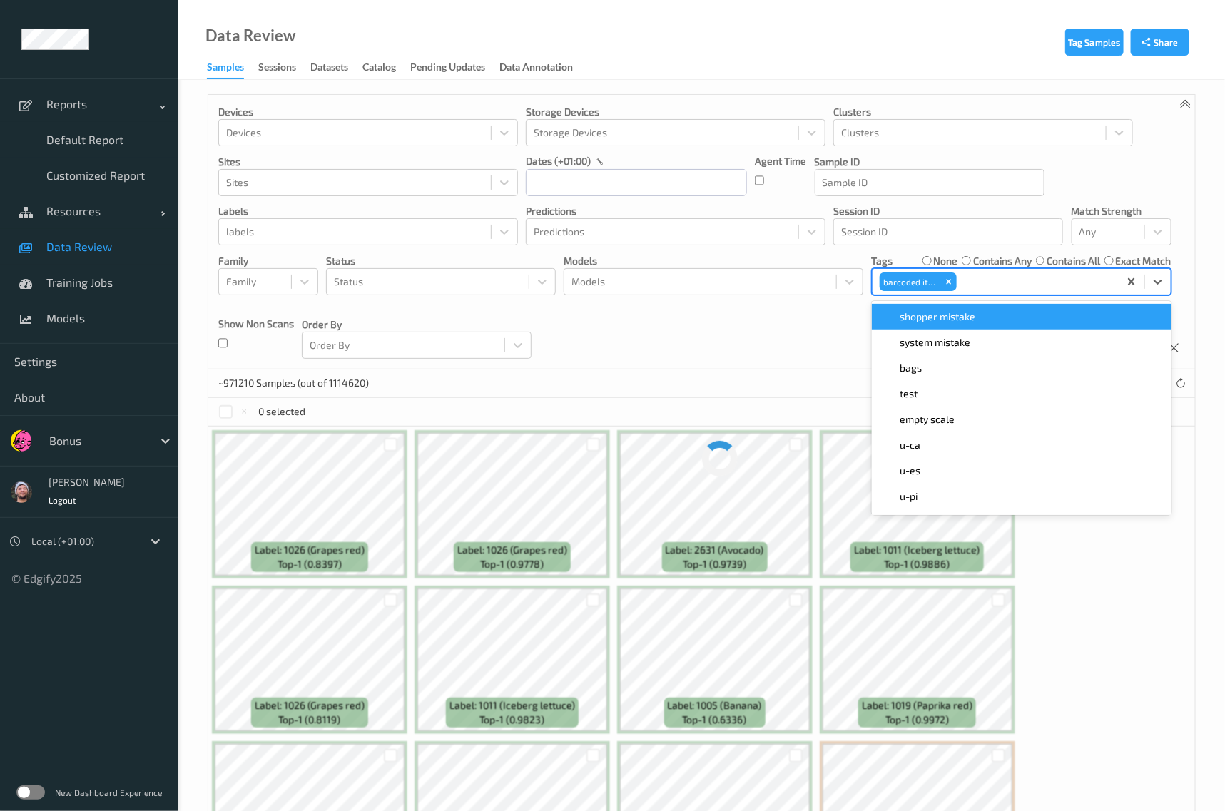
click at [792, 334] on div "Devices Devices Storage Devices Storage Devices Clusters Clusters Sites Sites d…" at bounding box center [701, 232] width 986 height 275
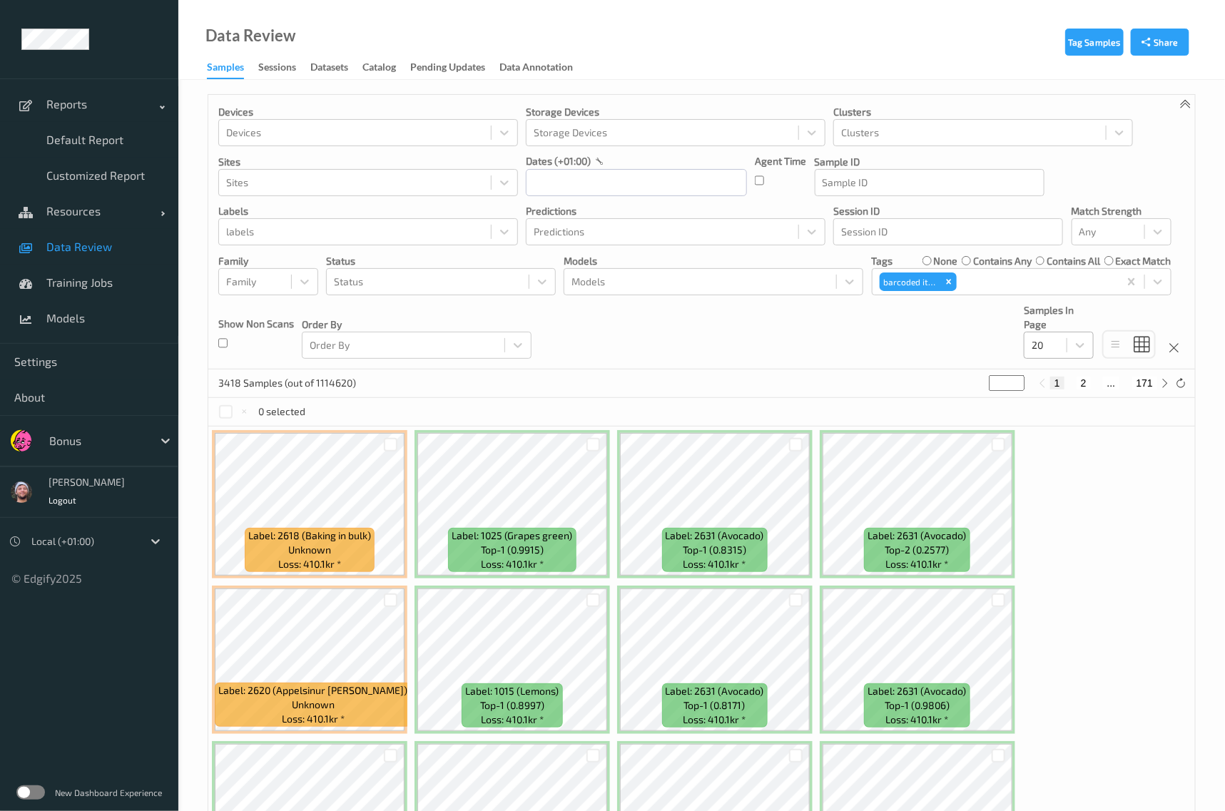
click at [1056, 346] on div at bounding box center [1045, 345] width 28 height 17
click at [1073, 488] on div "200" at bounding box center [1058, 483] width 53 height 14
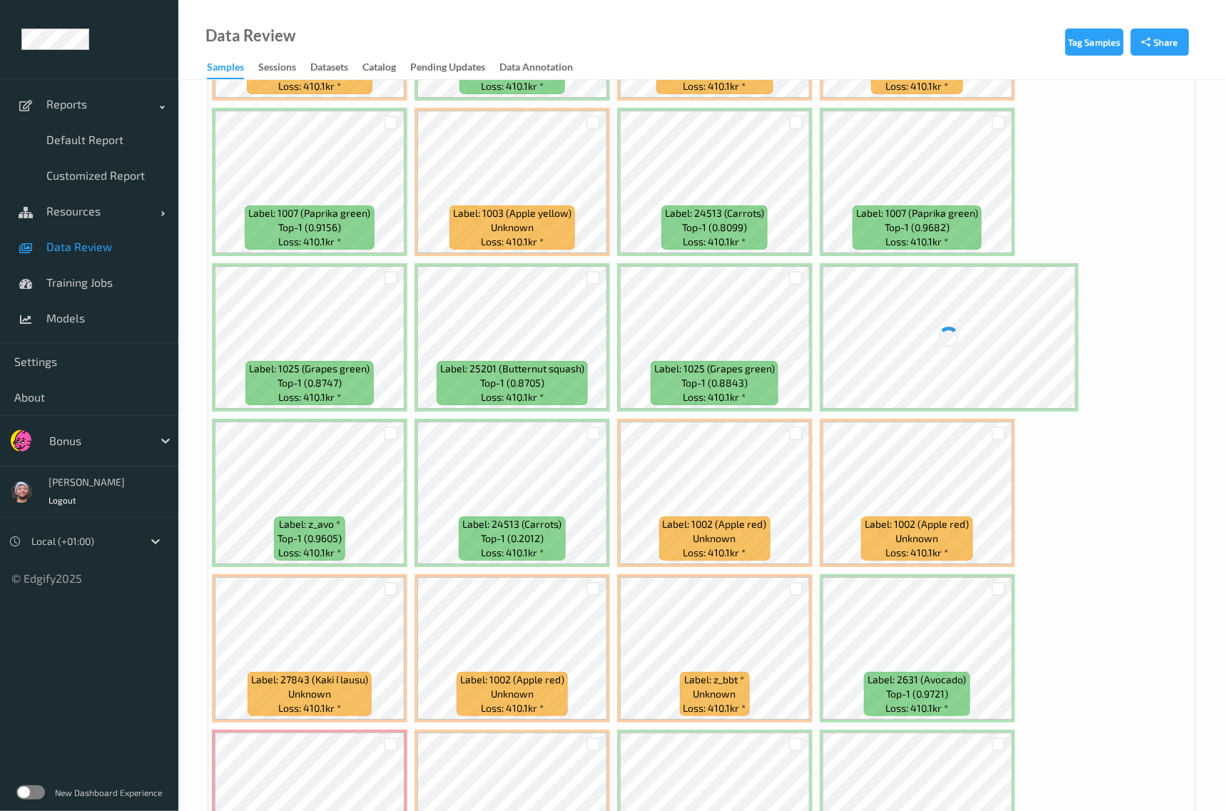
scroll to position [7400, 0]
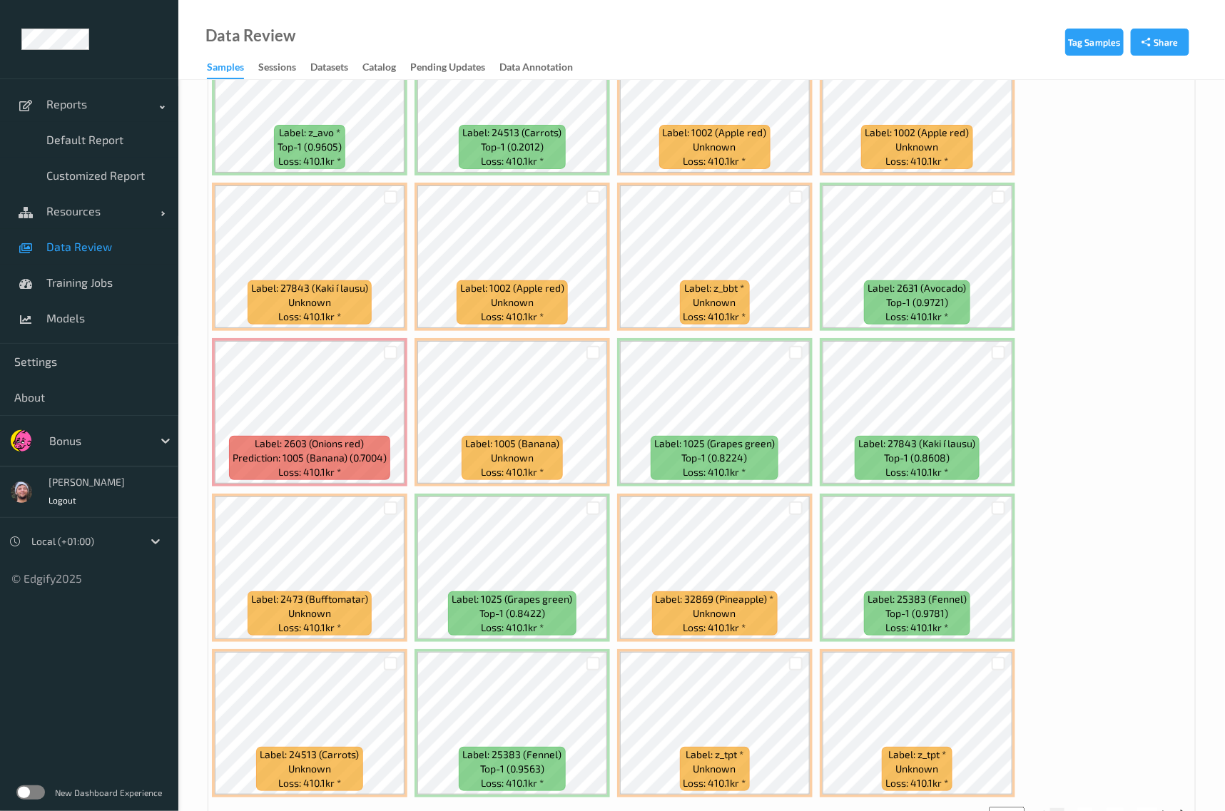
click at [1092, 808] on button "2" at bounding box center [1085, 814] width 14 height 13
type input "*"
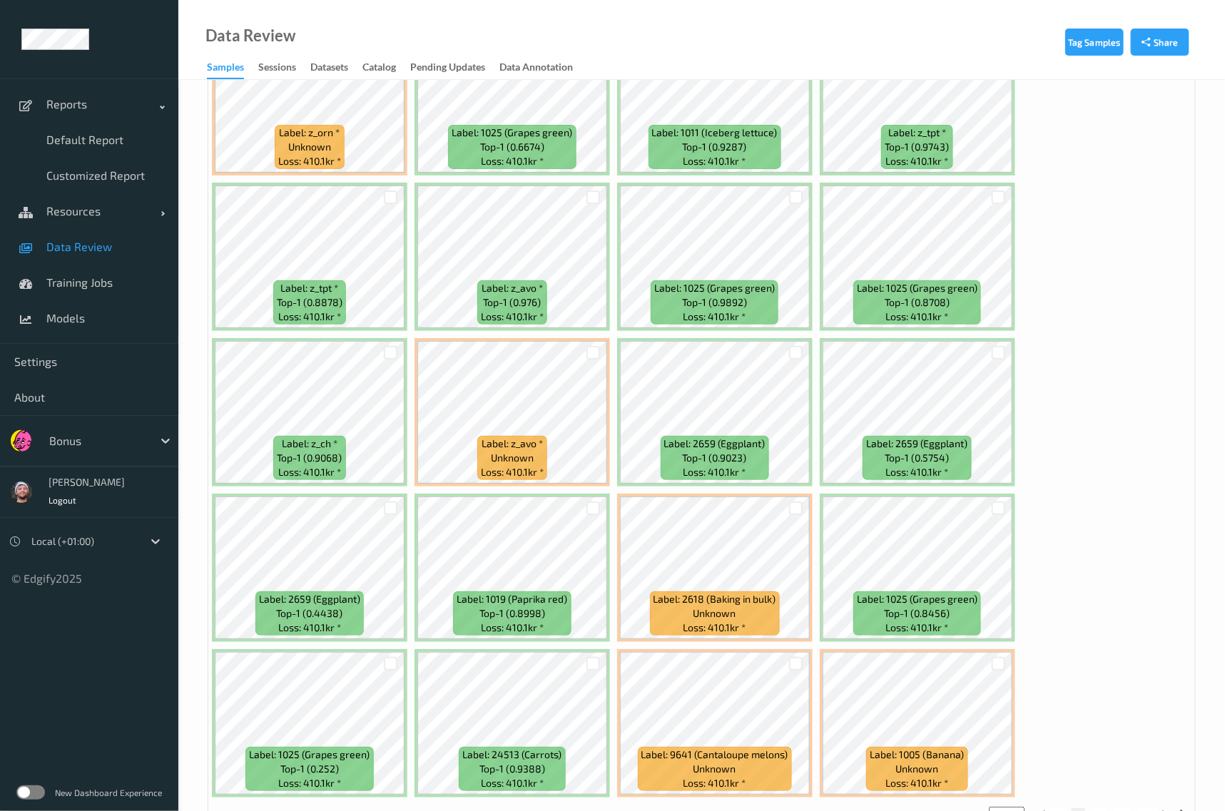
click at [1104, 808] on button "3" at bounding box center [1099, 814] width 14 height 13
type input "*"
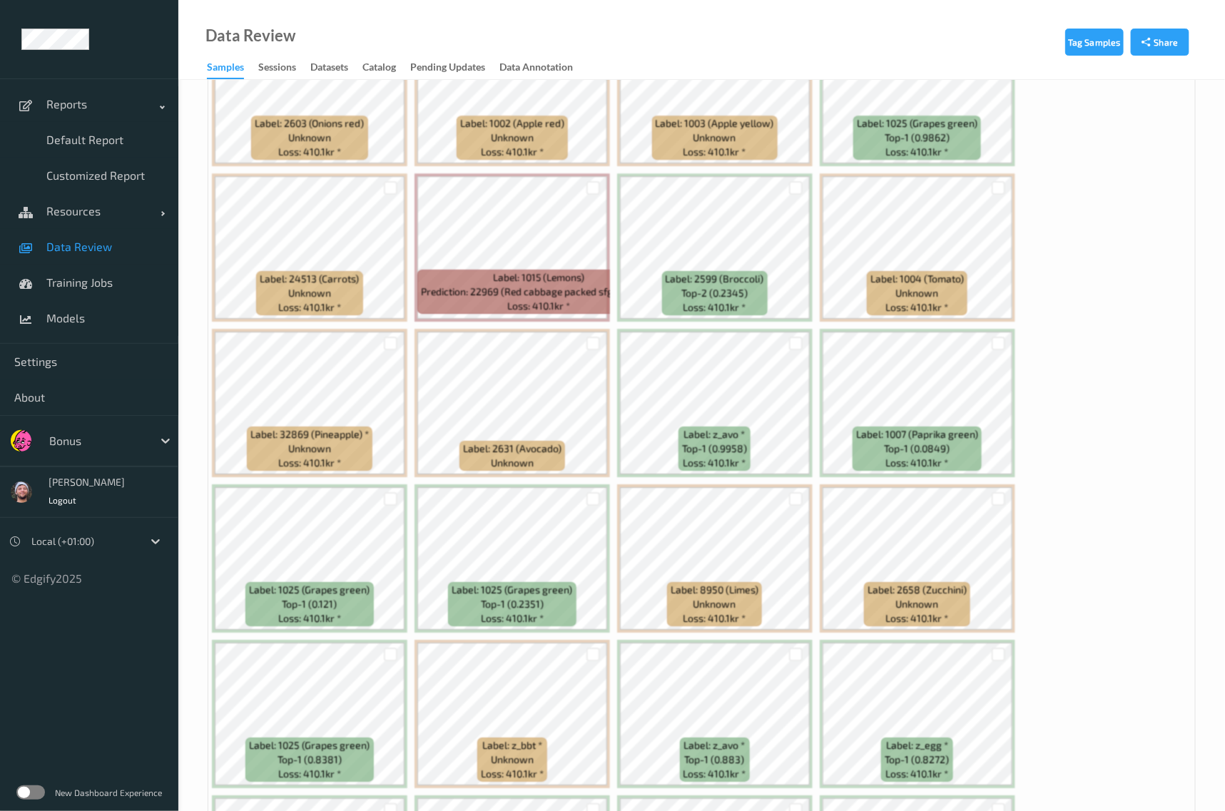
scroll to position [0, 0]
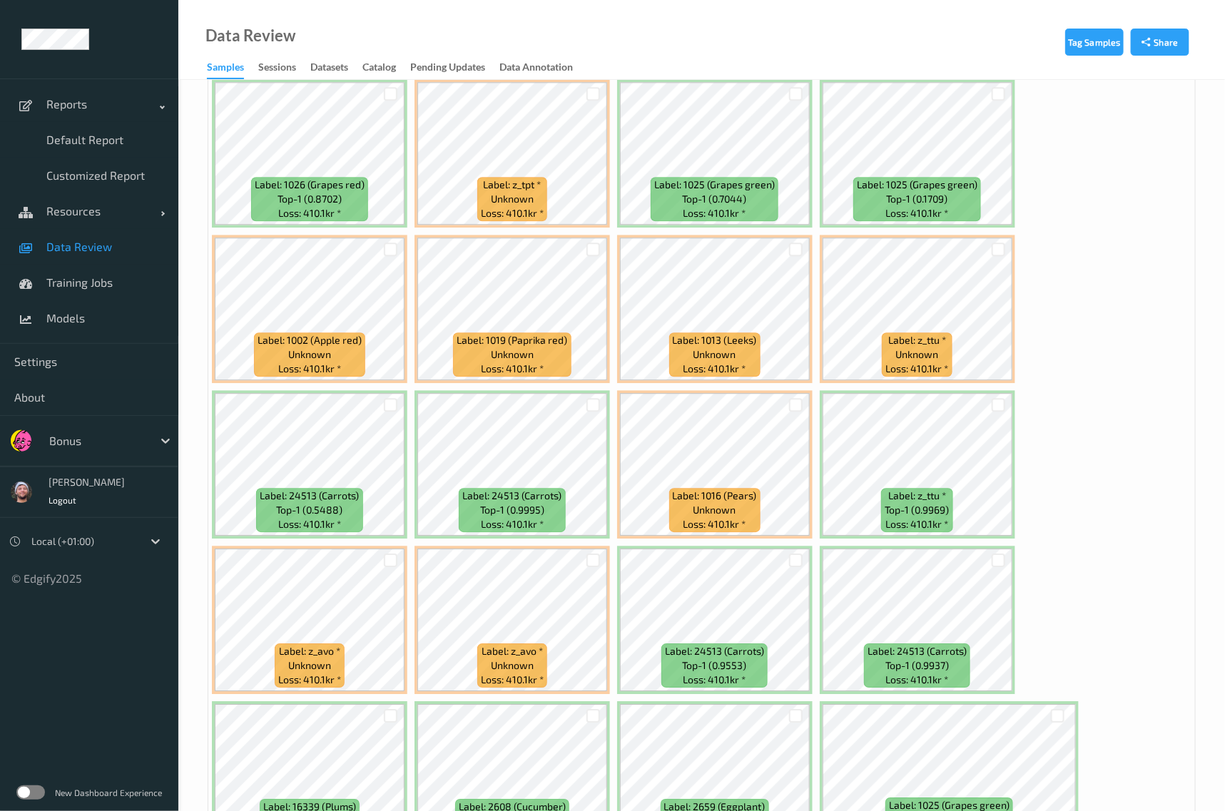
scroll to position [1596, 0]
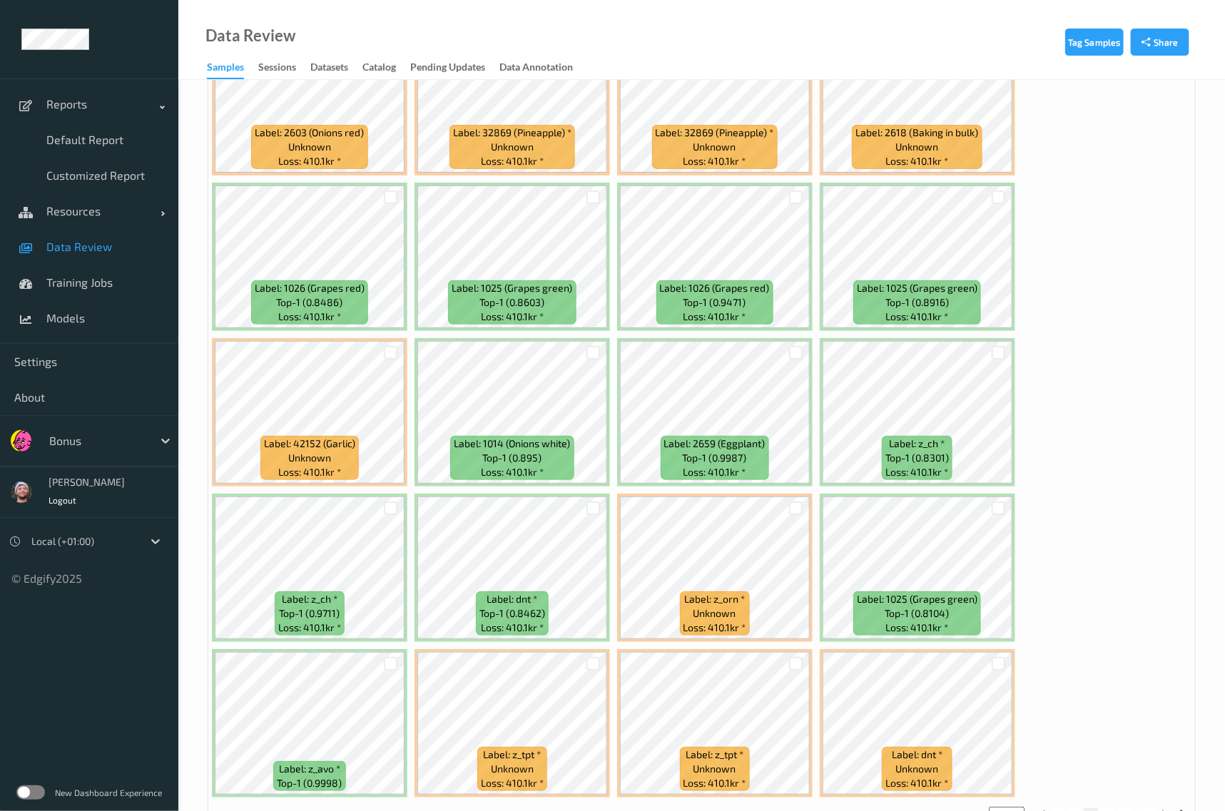
scroll to position [7399, 0]
click at [1109, 809] on button "4" at bounding box center [1108, 815] width 14 height 13
type input "*"
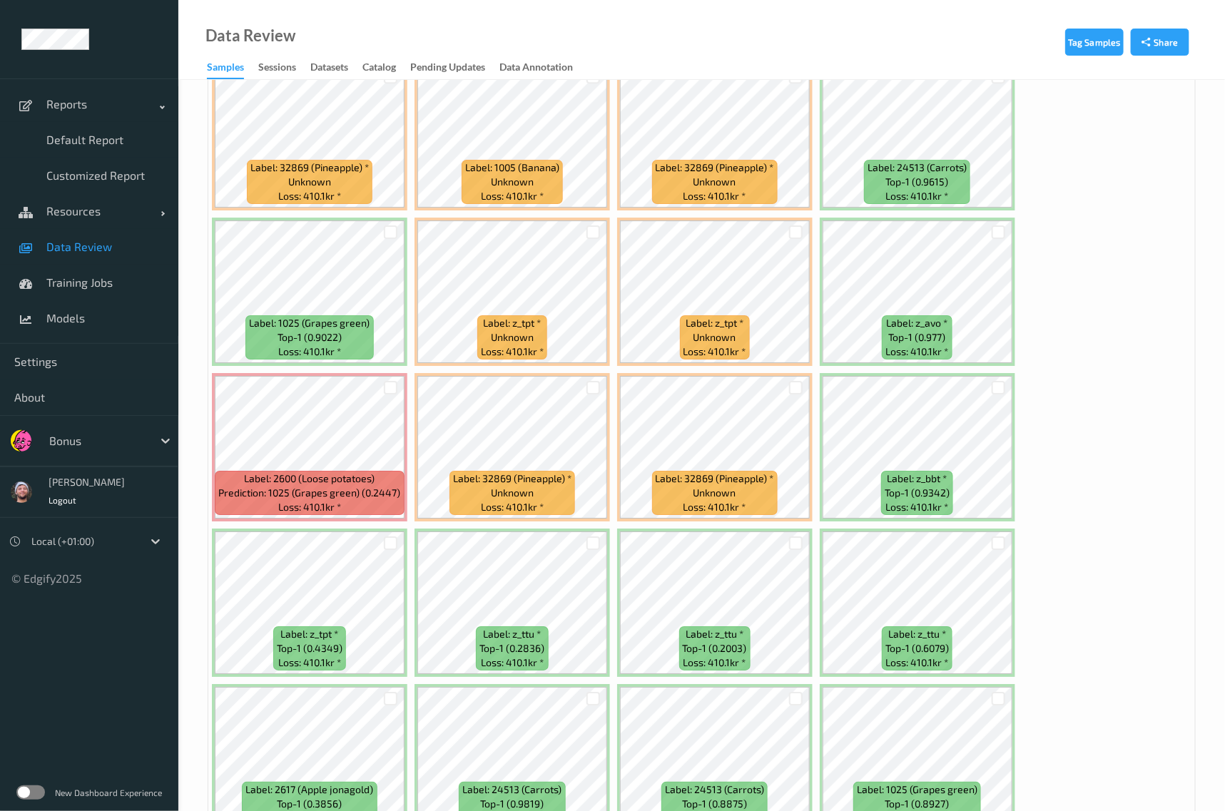
scroll to position [7400, 0]
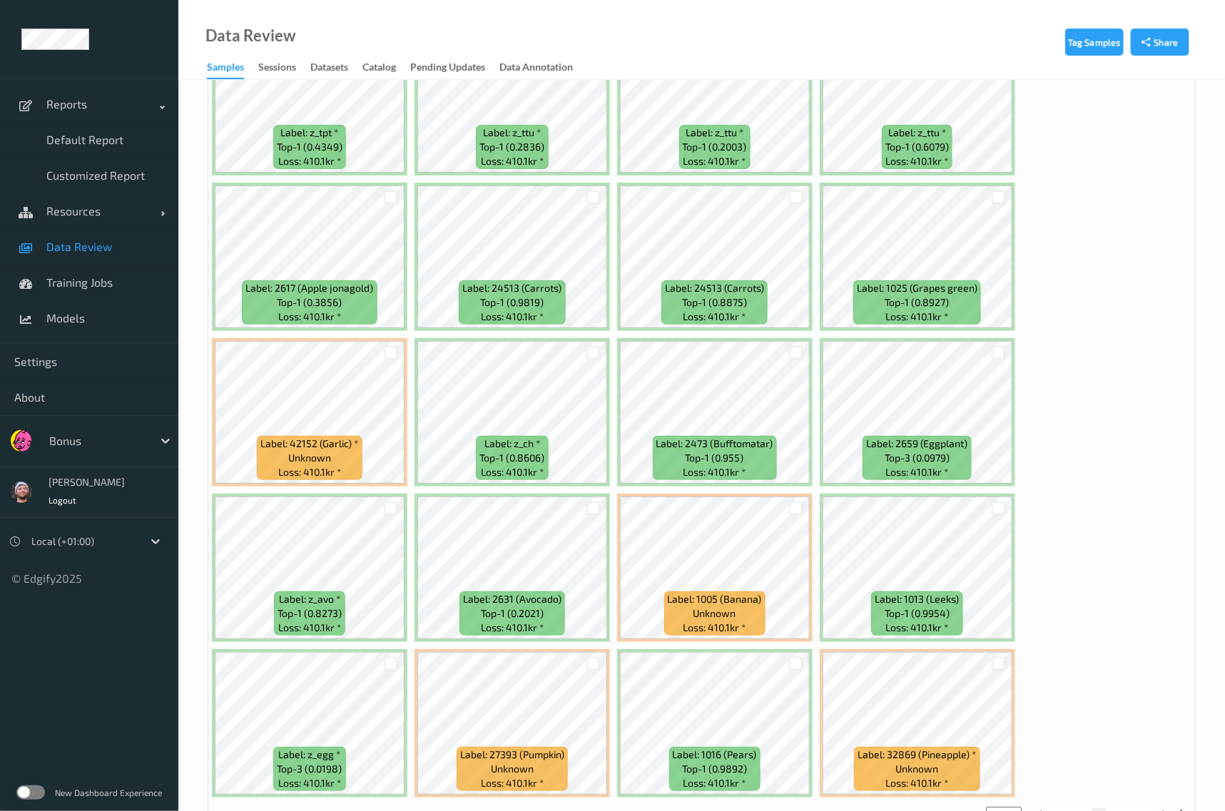
click at [1116, 808] on button "5" at bounding box center [1113, 814] width 14 height 13
type input "*"
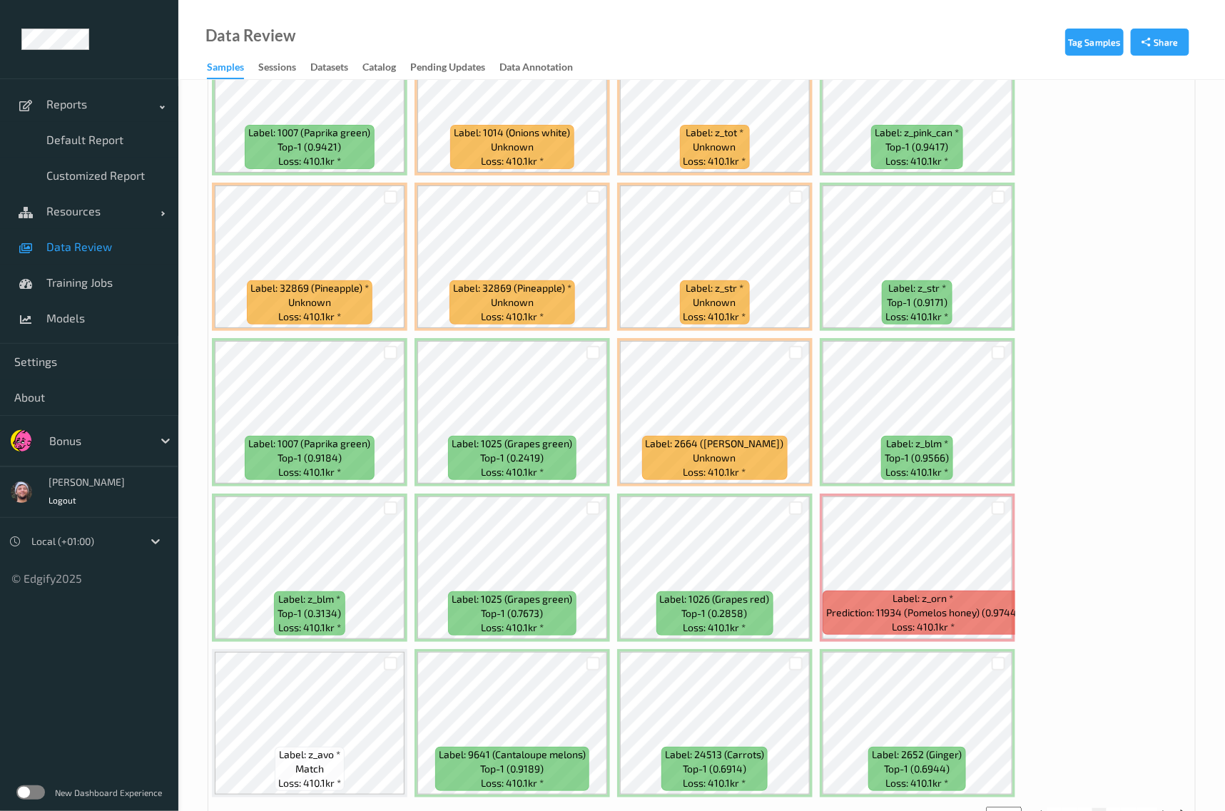
drag, startPoint x: 1108, startPoint y: 762, endPoint x: 1118, endPoint y: 768, distance: 11.5
click at [1118, 808] on button "6" at bounding box center [1113, 814] width 14 height 13
type input "*"
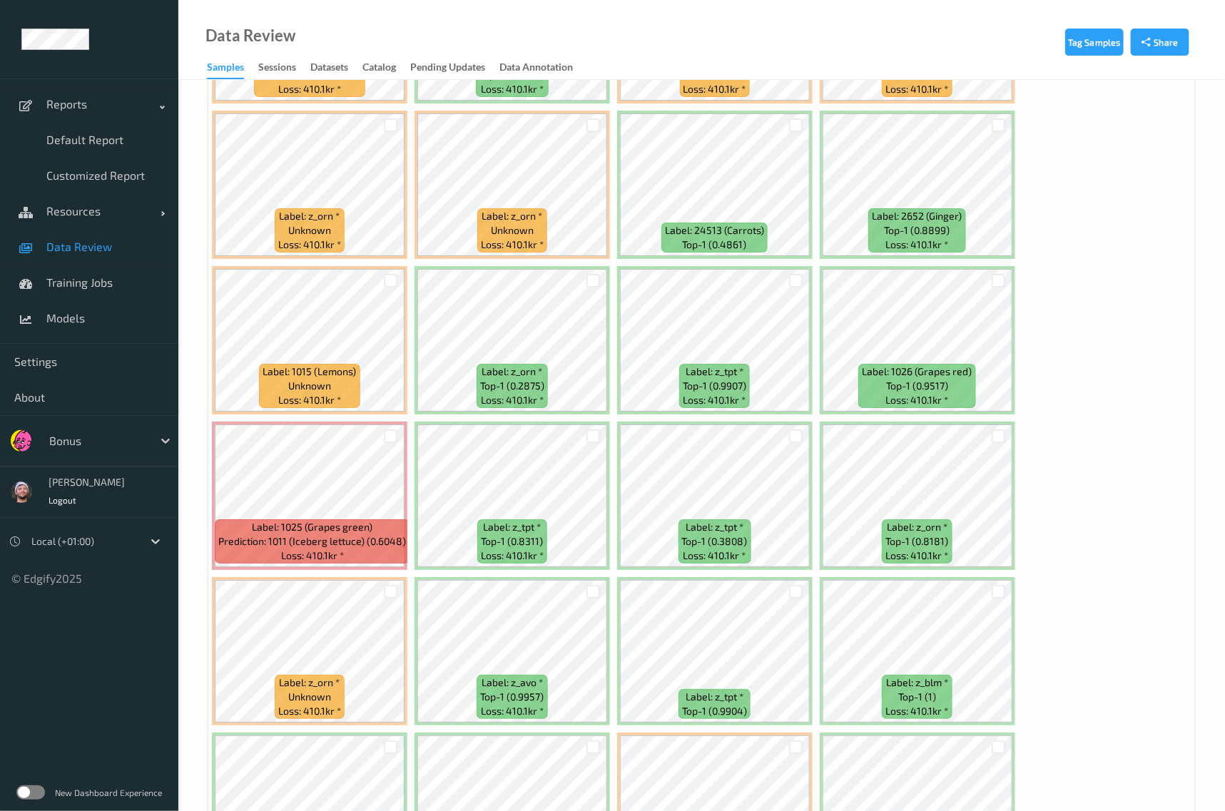
scroll to position [2264, 0]
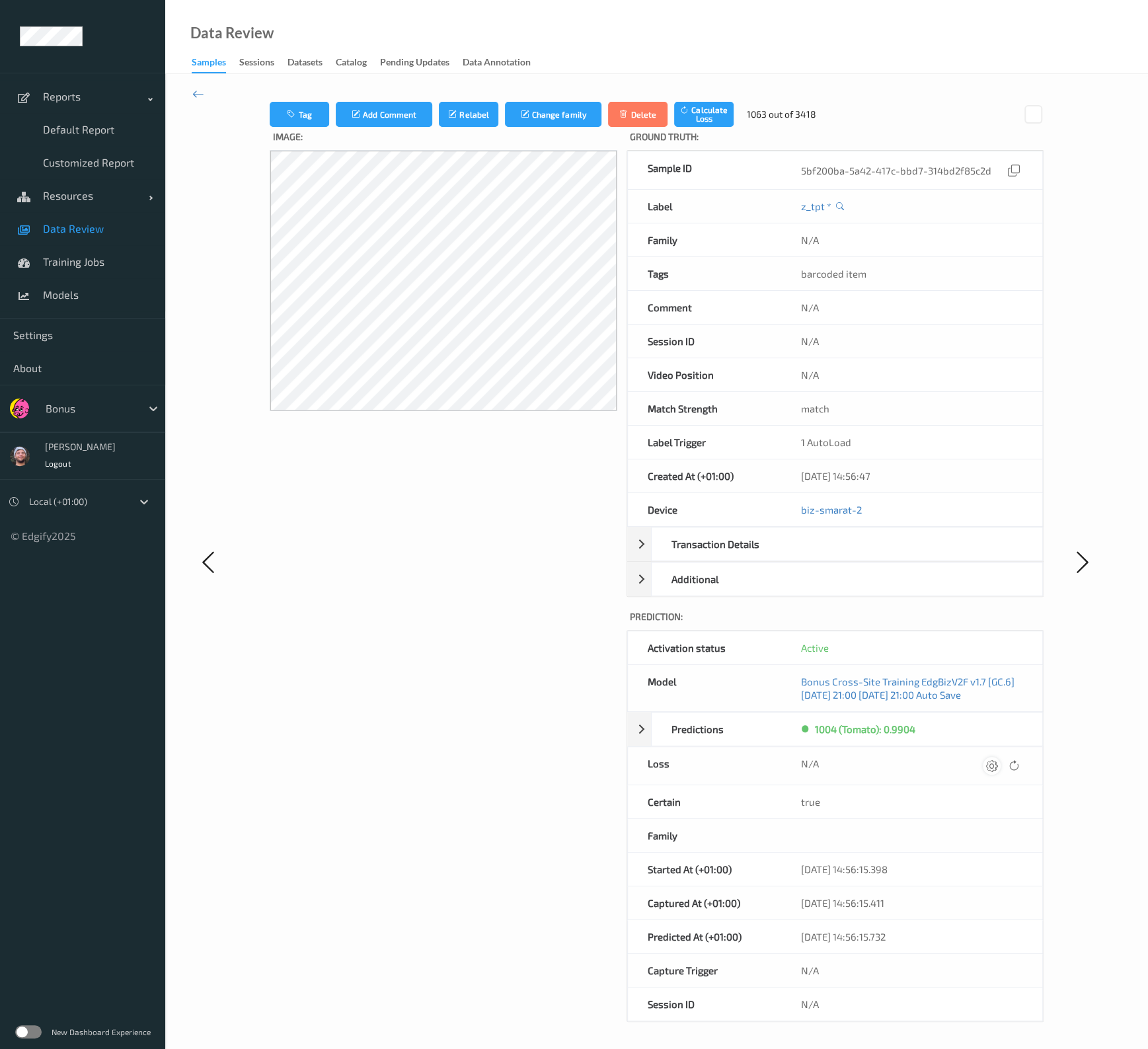
click at [984, 751] on div at bounding box center [991, 765] width 18 height 18
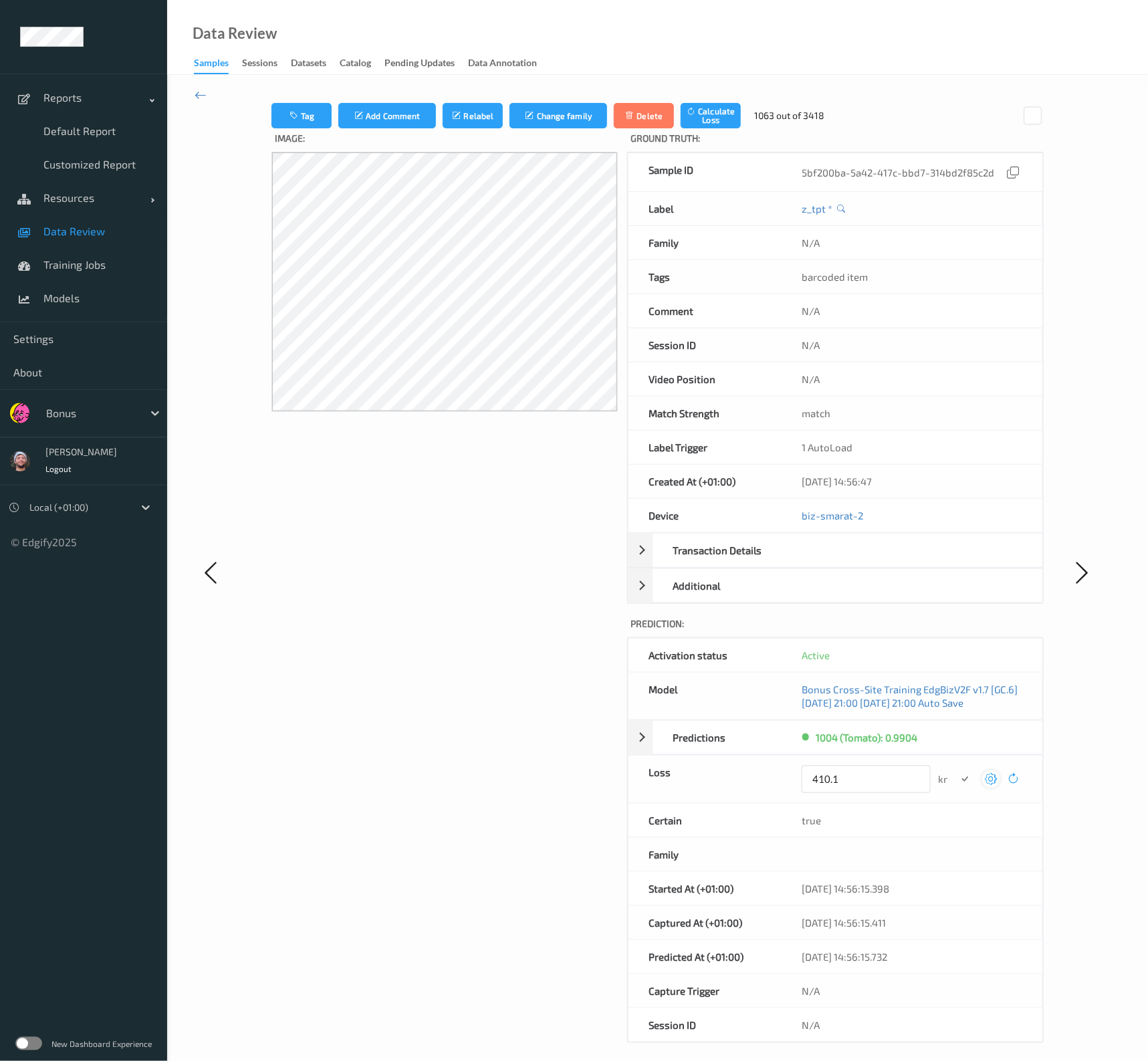
type input "410.1"
click at [956, 759] on button "submit" at bounding box center [964, 779] width 18 height 18
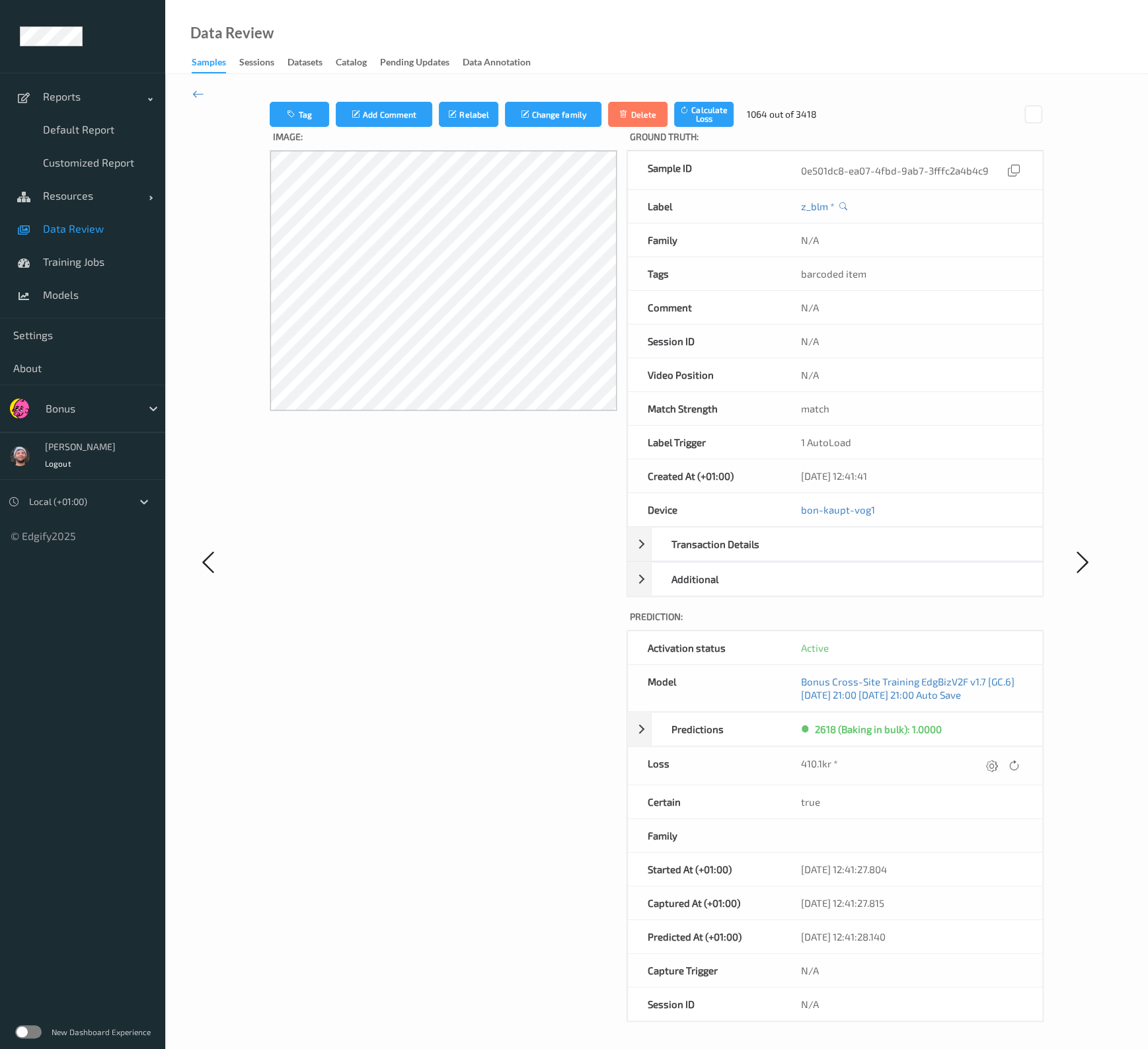
click at [984, 751] on div at bounding box center [991, 765] width 18 height 18
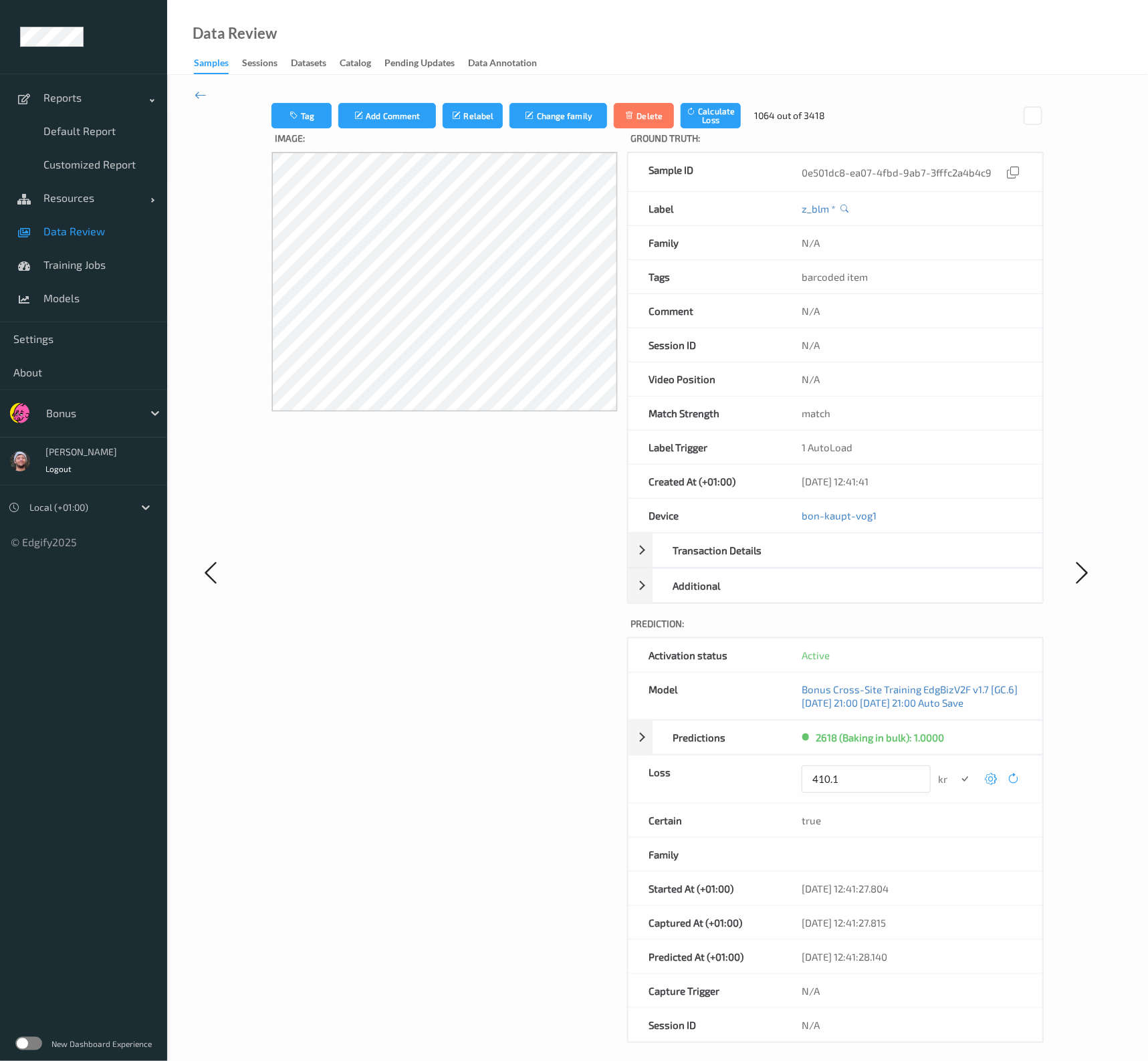
click at [956, 759] on button "submit" at bounding box center [964, 779] width 18 height 18
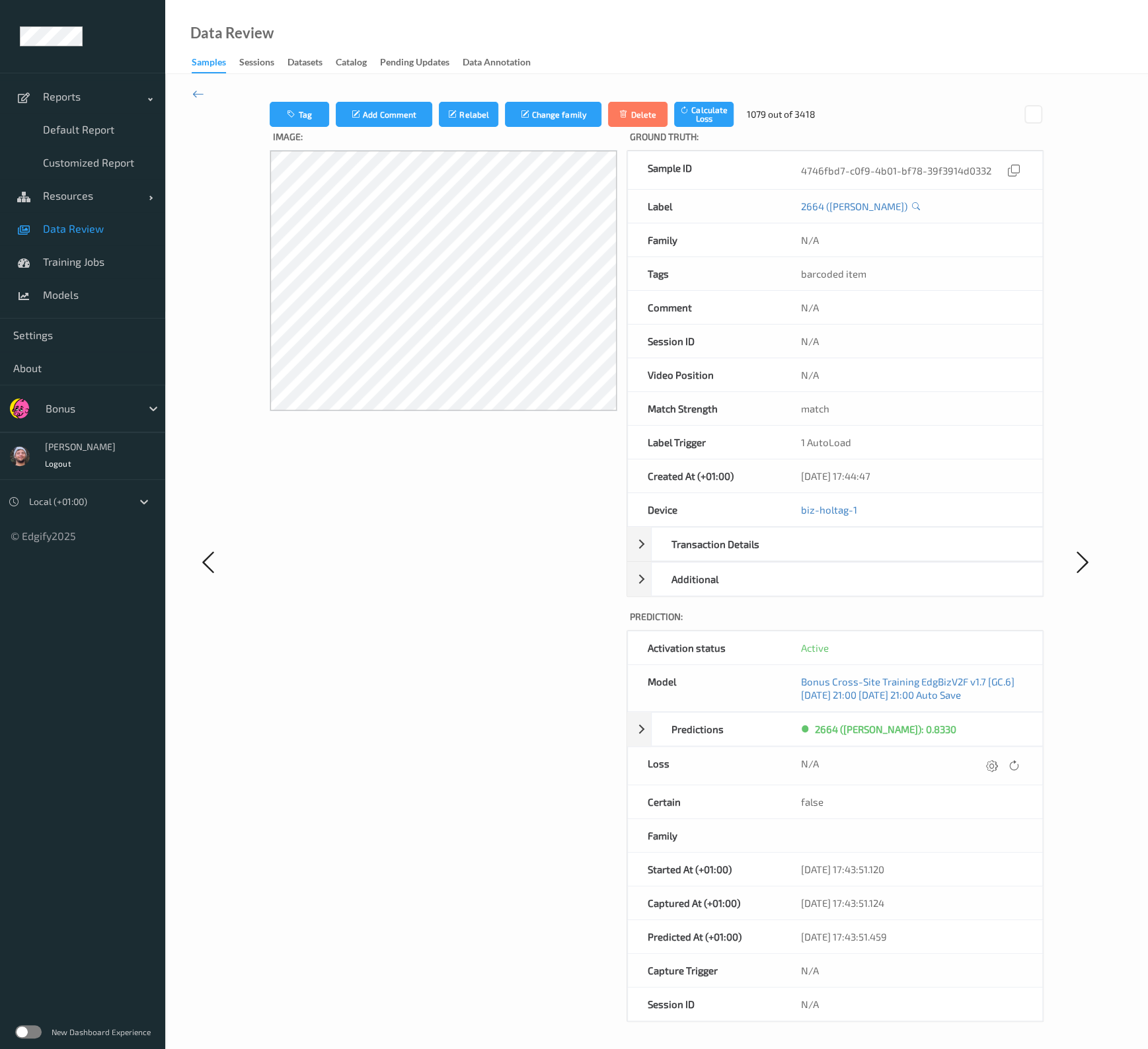
click at [984, 751] on div at bounding box center [991, 765] width 18 height 18
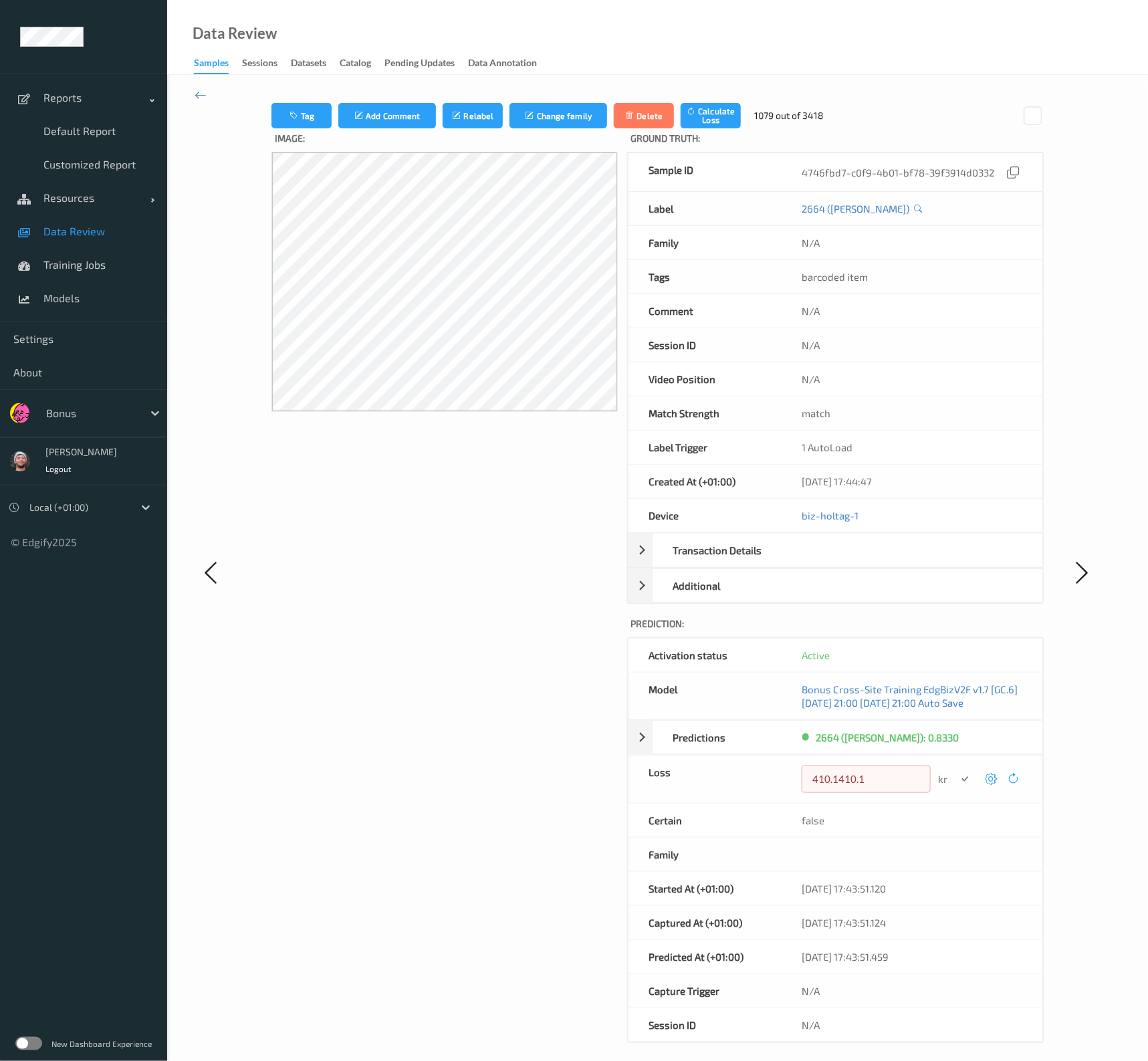
type input "410.1"
click at [956, 759] on button "submit" at bounding box center [964, 779] width 18 height 18
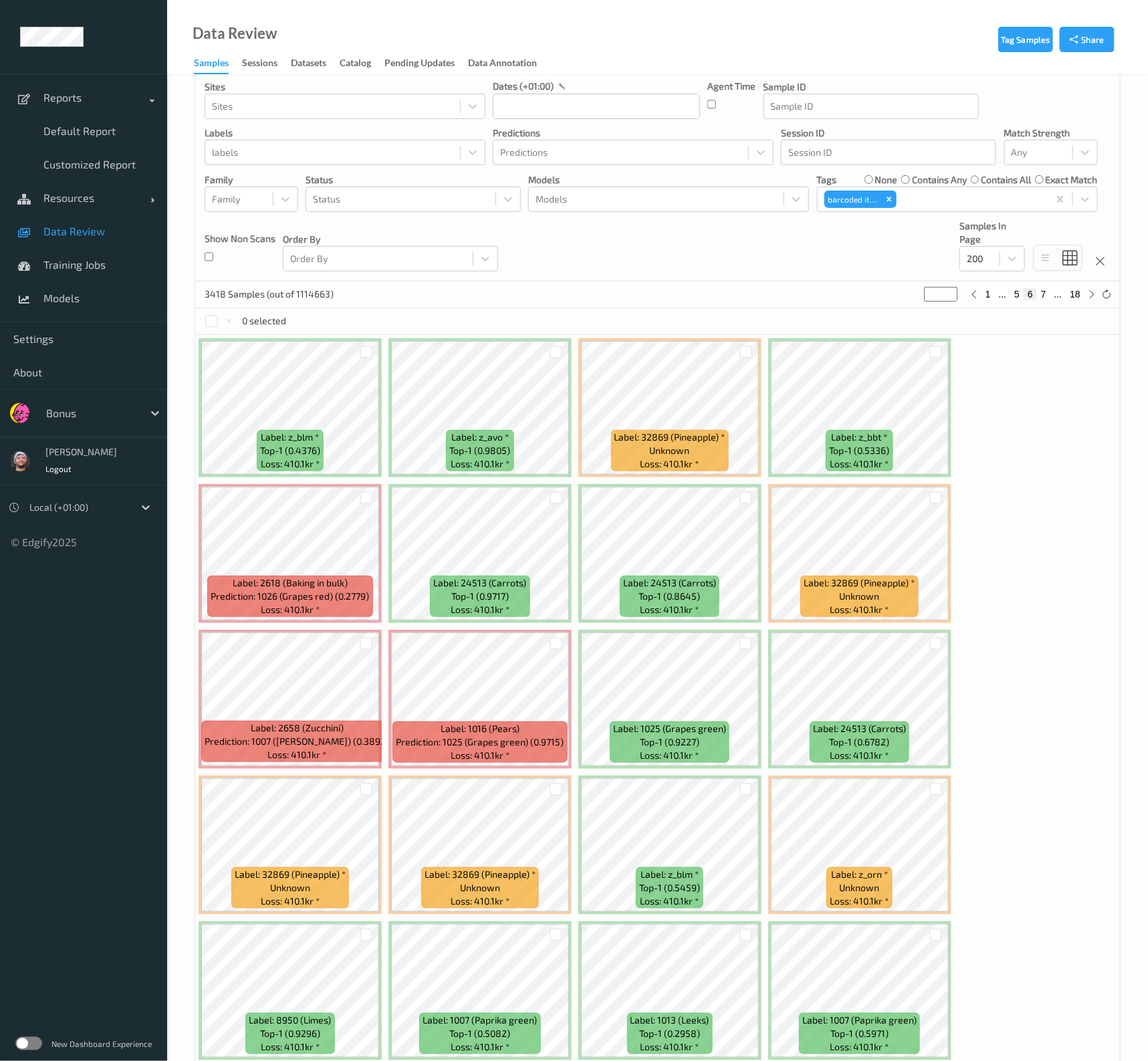
scroll to position [67, 0]
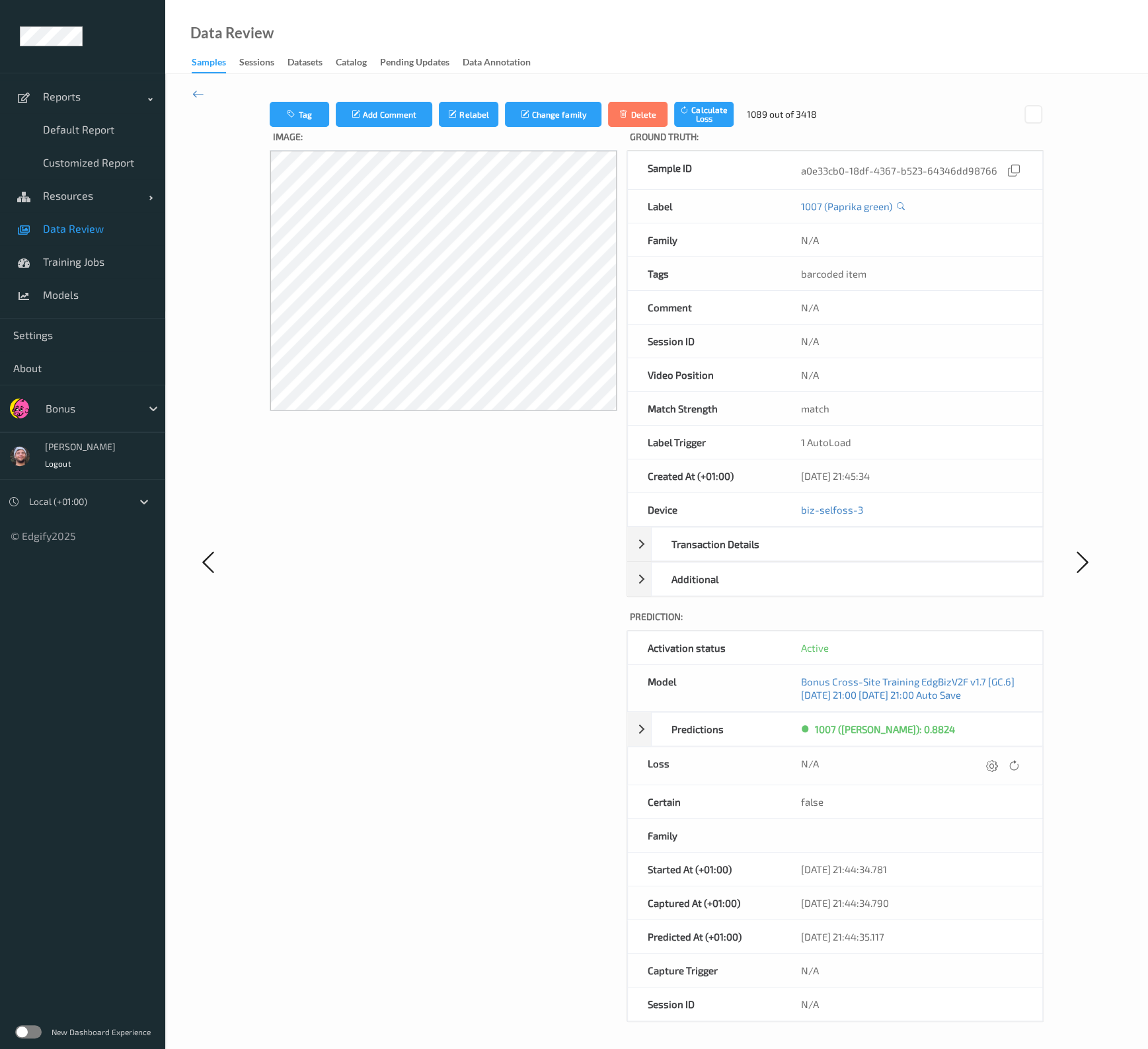
click at [984, 751] on div at bounding box center [991, 765] width 18 height 18
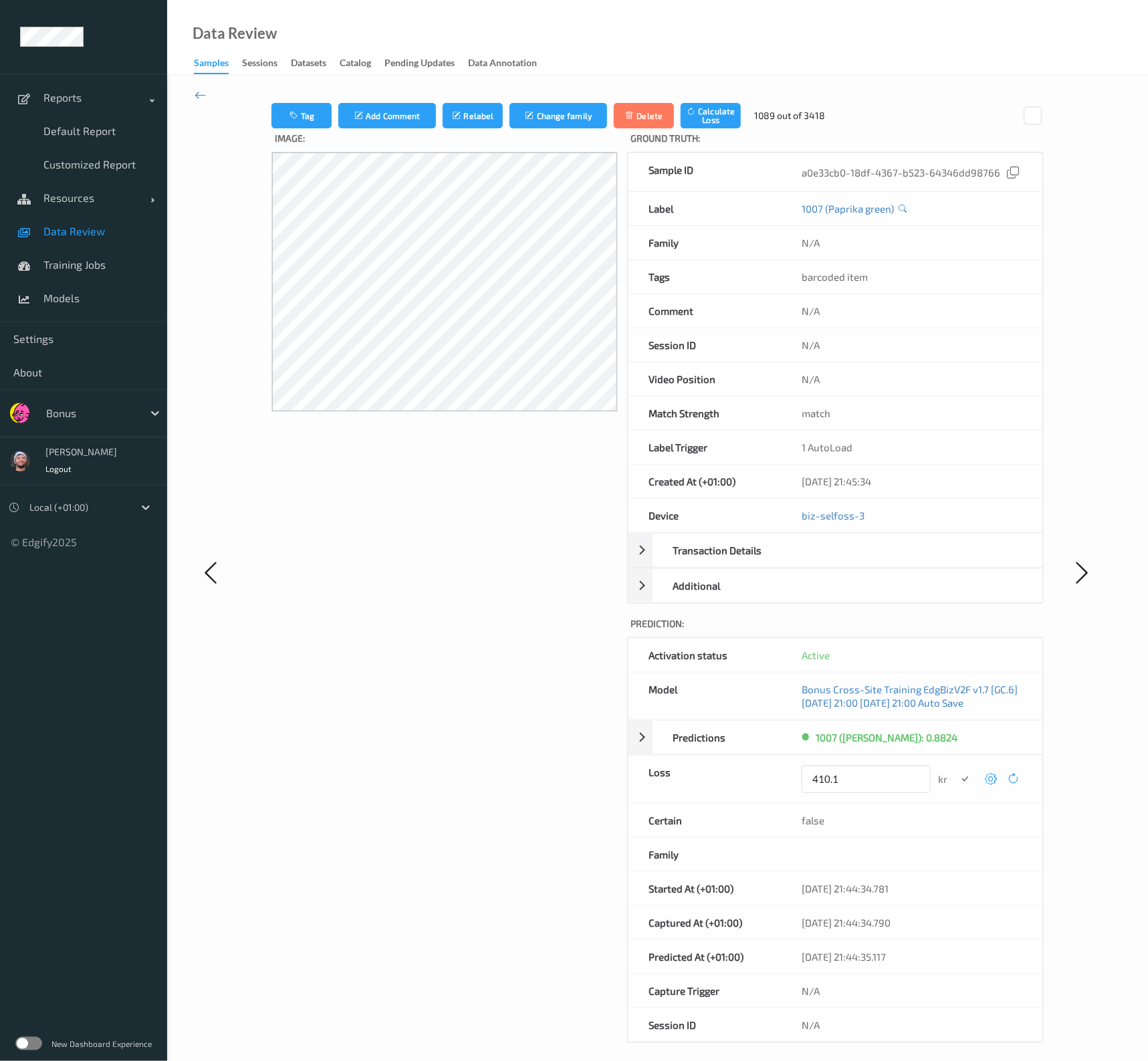
type input "410.1"
click at [956, 759] on button "submit" at bounding box center [964, 779] width 18 height 18
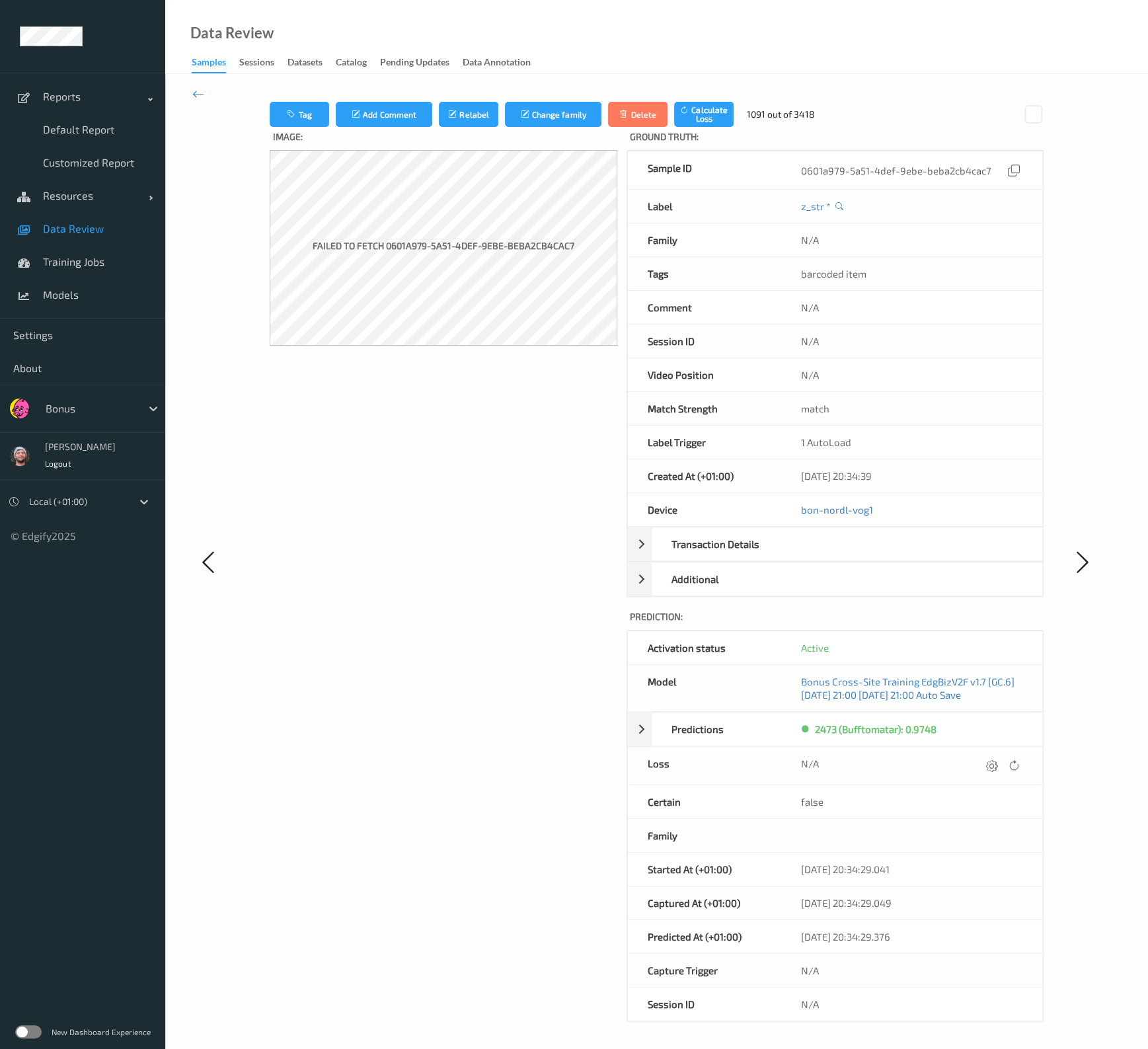
click at [984, 751] on div at bounding box center [991, 765] width 18 height 18
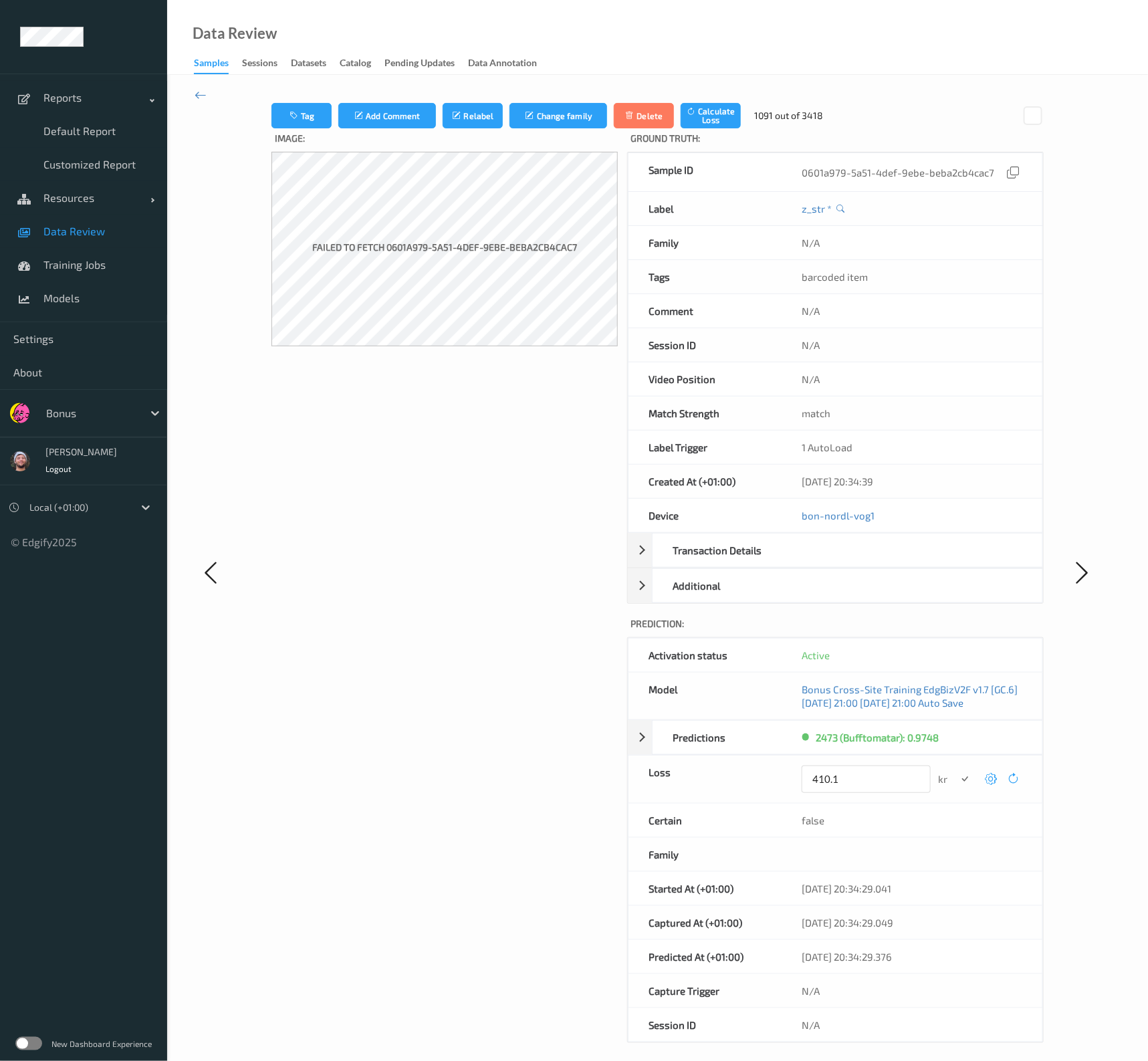
click at [956, 759] on button "submit" at bounding box center [964, 779] width 18 height 18
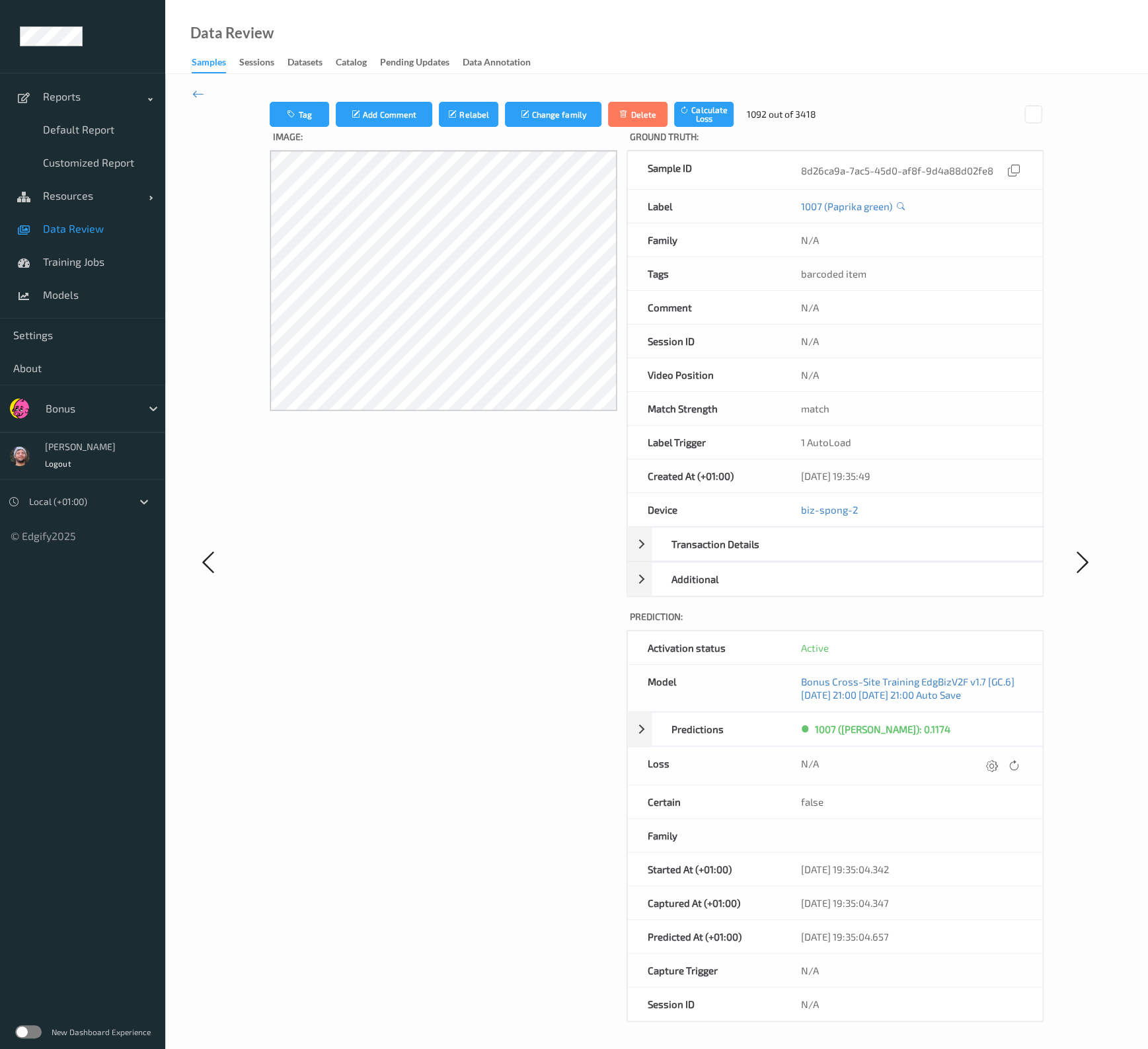
click at [984, 751] on div at bounding box center [991, 765] width 18 height 18
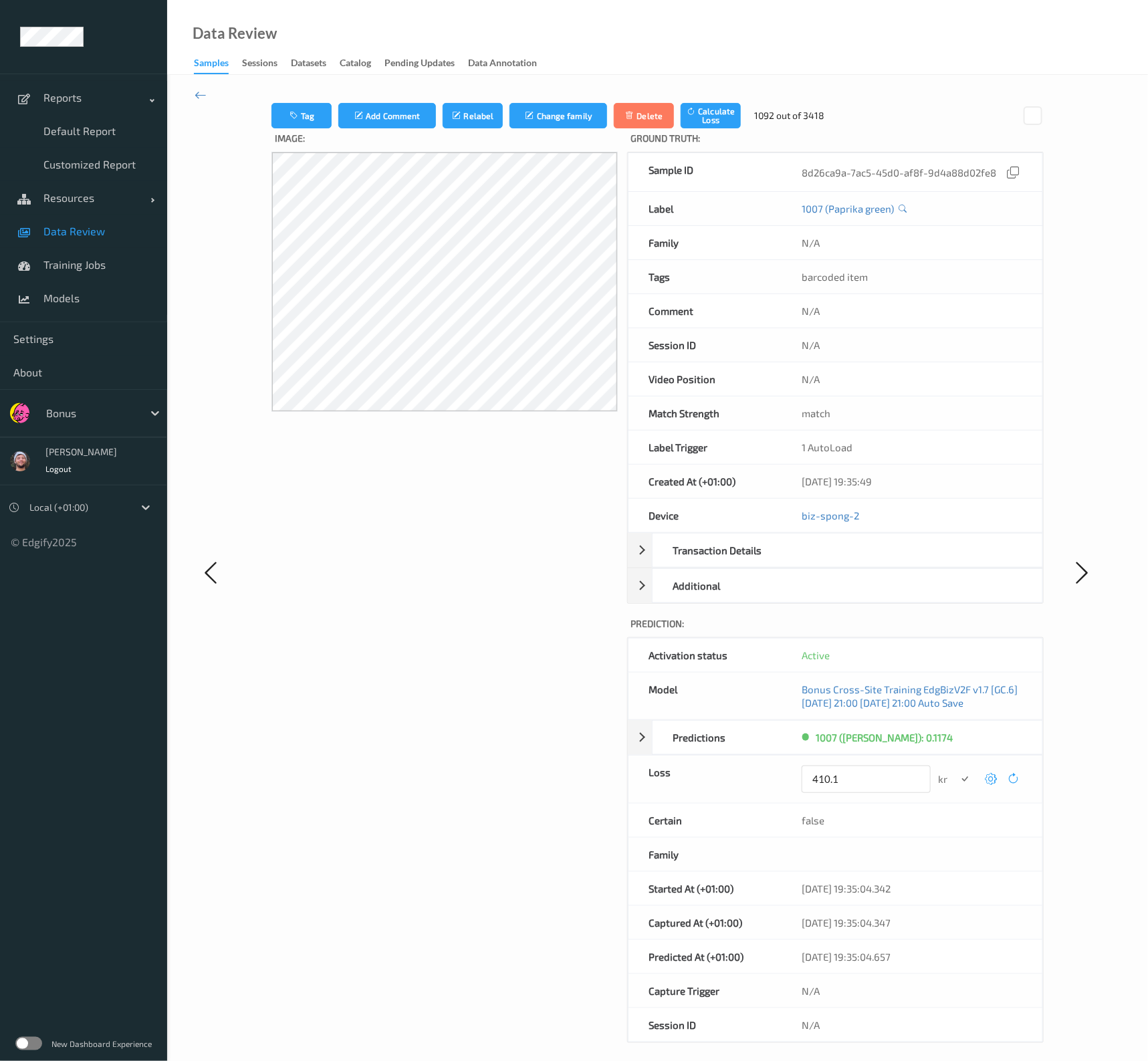
click at [956, 759] on button "submit" at bounding box center [964, 779] width 18 height 18
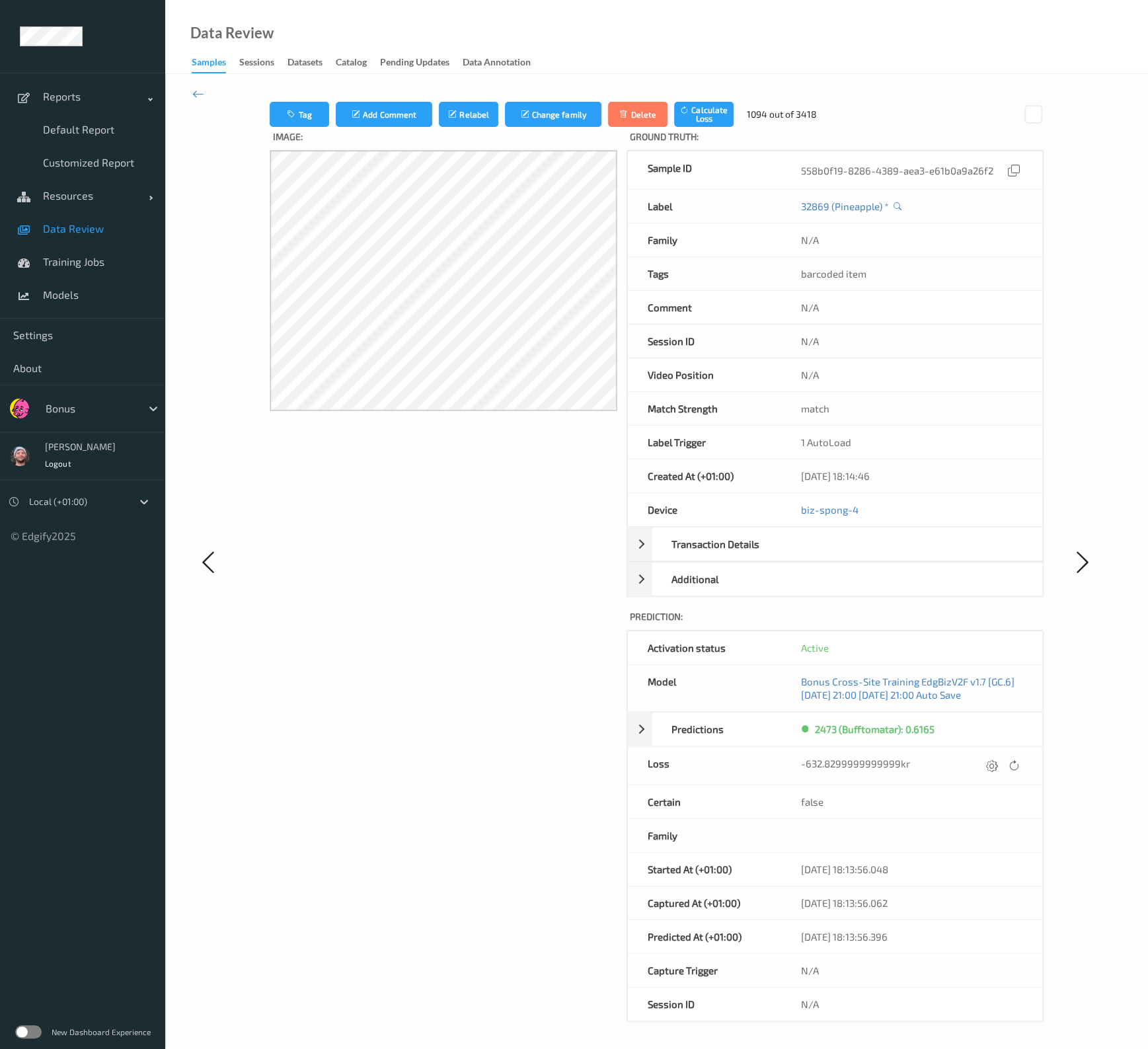
click at [984, 751] on div at bounding box center [991, 765] width 18 height 18
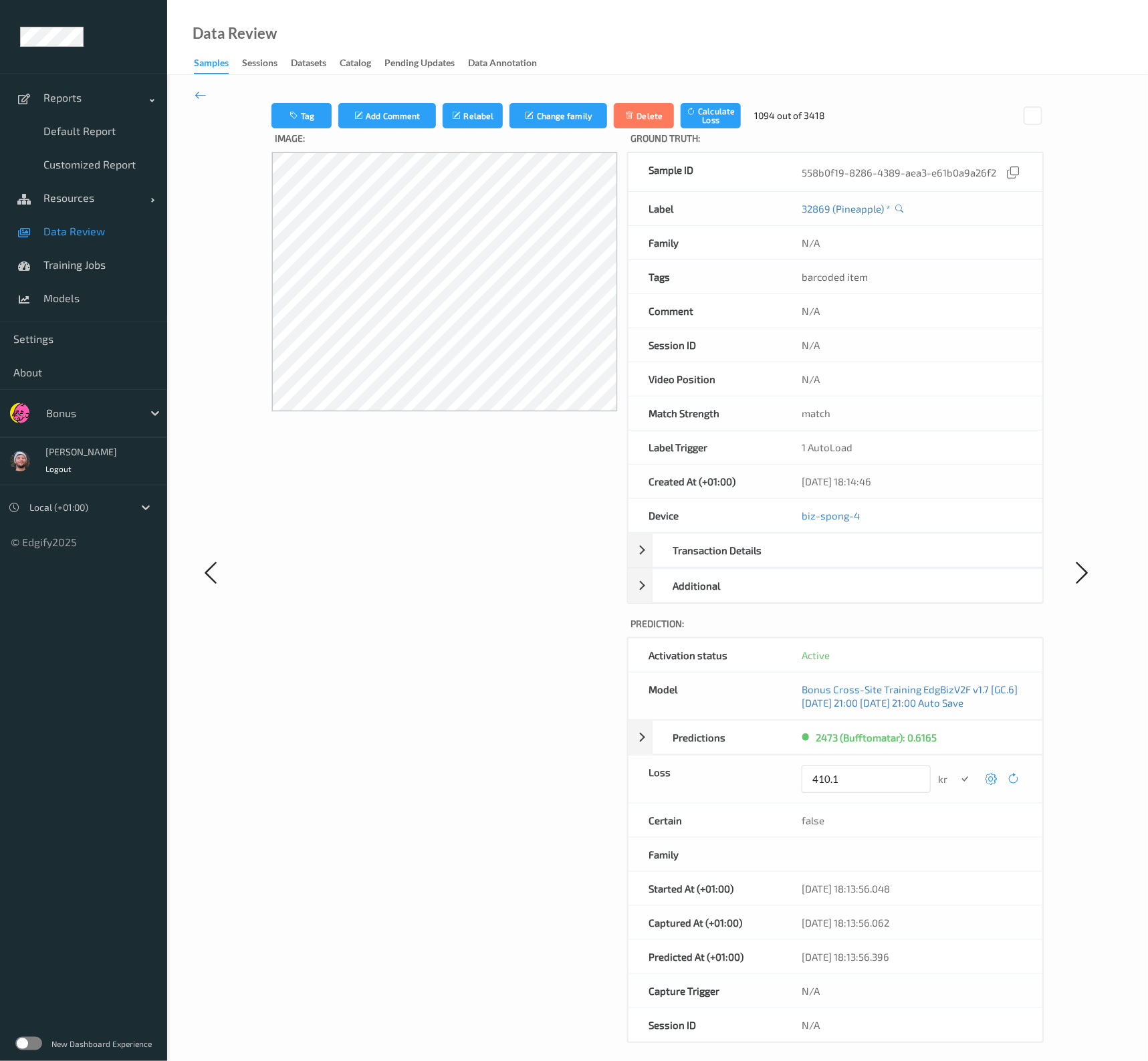
click at [956, 759] on button "submit" at bounding box center [964, 779] width 18 height 18
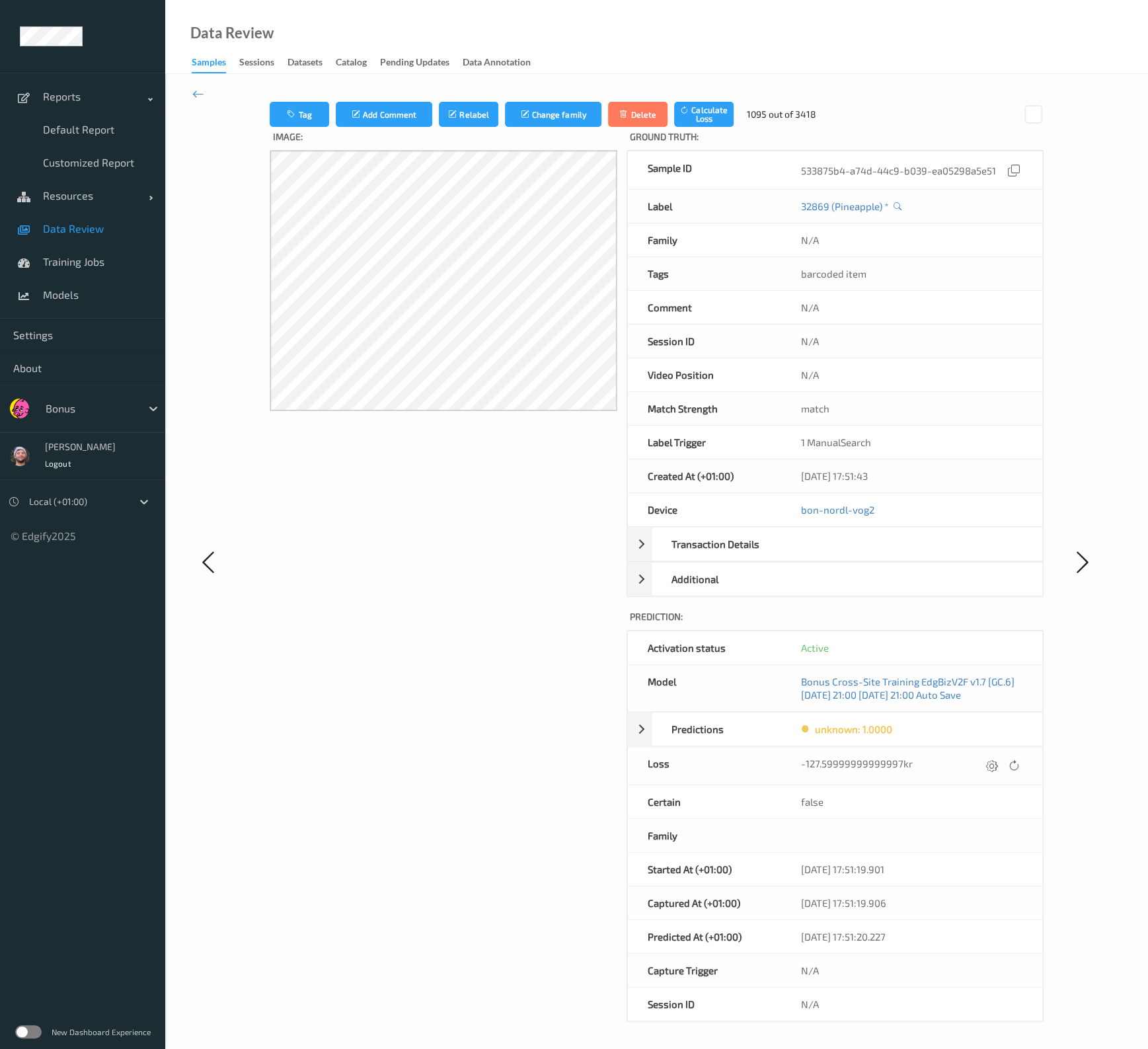
click at [984, 751] on div at bounding box center [991, 765] width 18 height 18
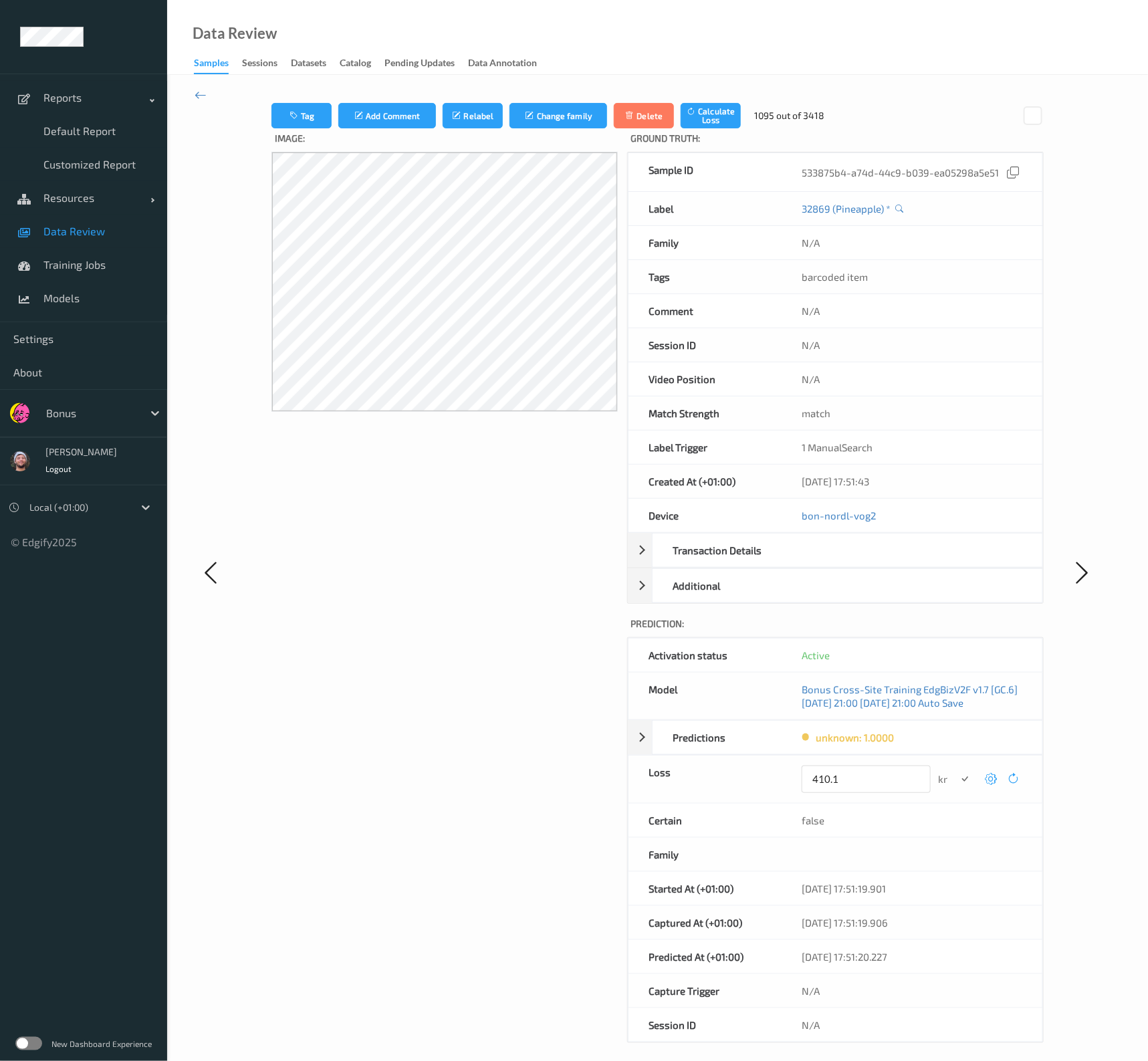
click at [956, 759] on button "submit" at bounding box center [964, 779] width 18 height 18
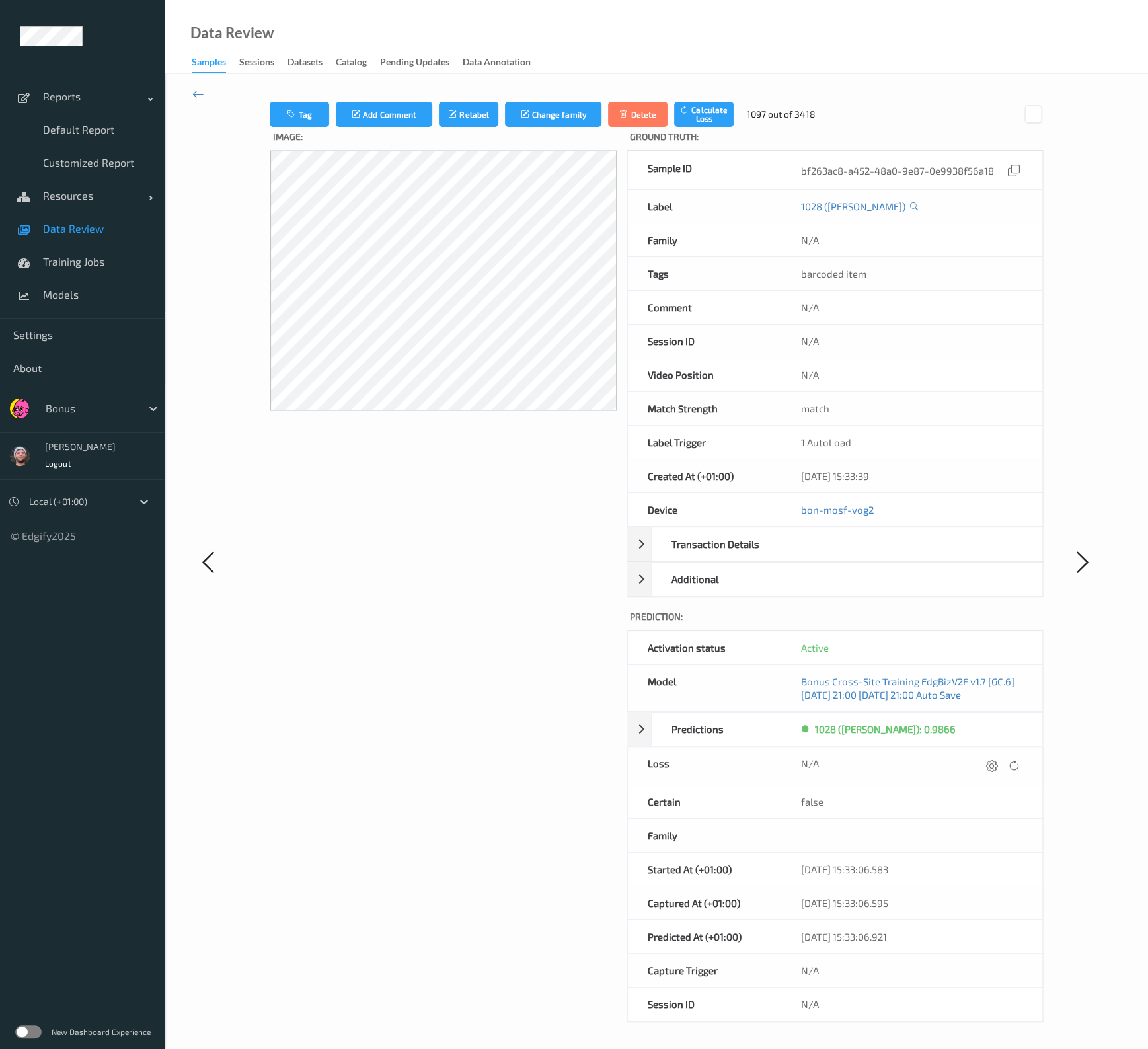
click at [448, 625] on div "Image:" at bounding box center [443, 575] width 347 height 895
click at [991, 751] on icon at bounding box center [990, 765] width 12 height 12
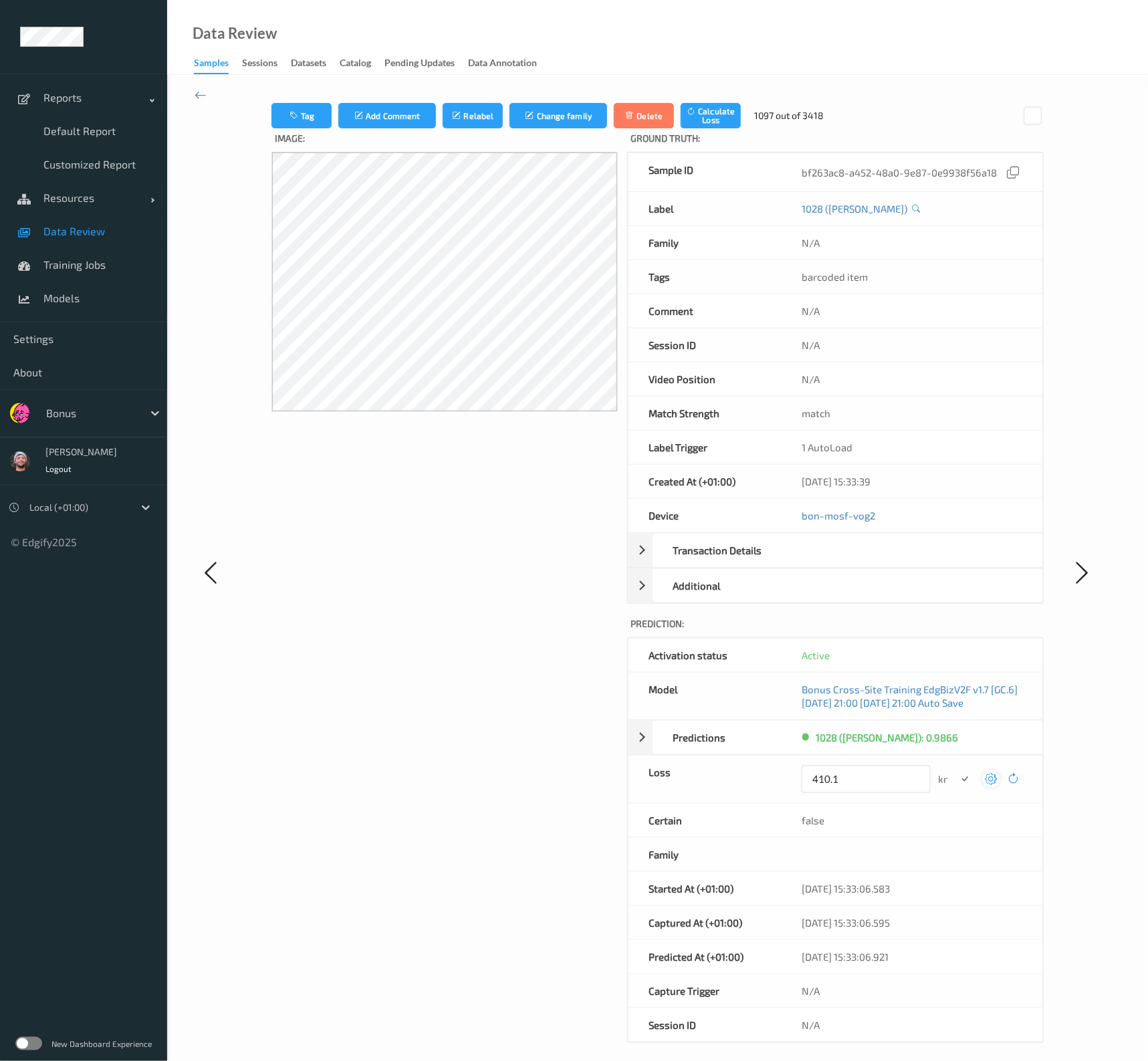
click at [956, 759] on button "submit" at bounding box center [964, 779] width 18 height 18
click at [992, 759] on icon at bounding box center [991, 787] width 12 height 12
click at [990, 759] on icon at bounding box center [991, 787] width 12 height 12
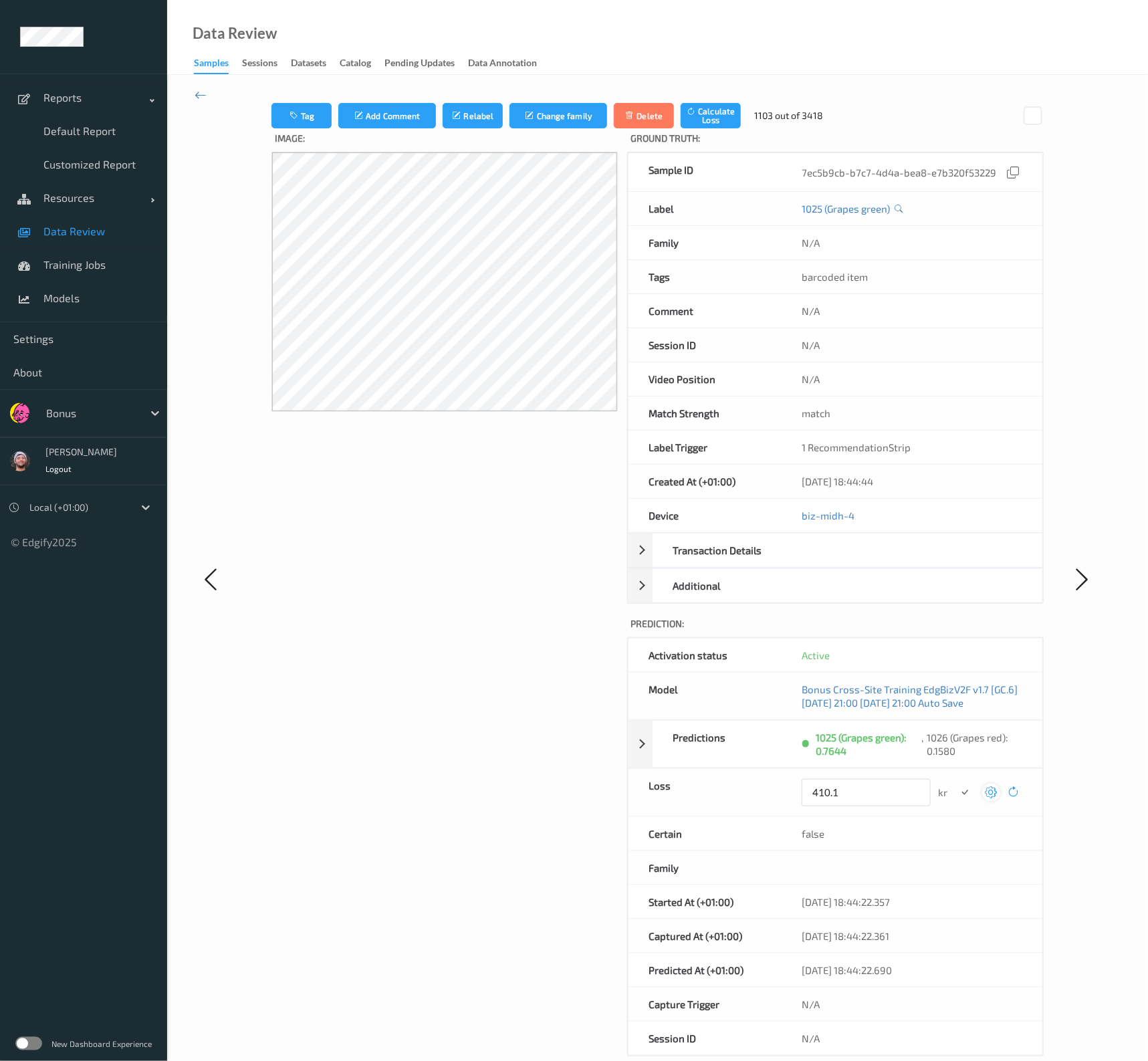
click at [956, 759] on button "submit" at bounding box center [964, 792] width 18 height 18
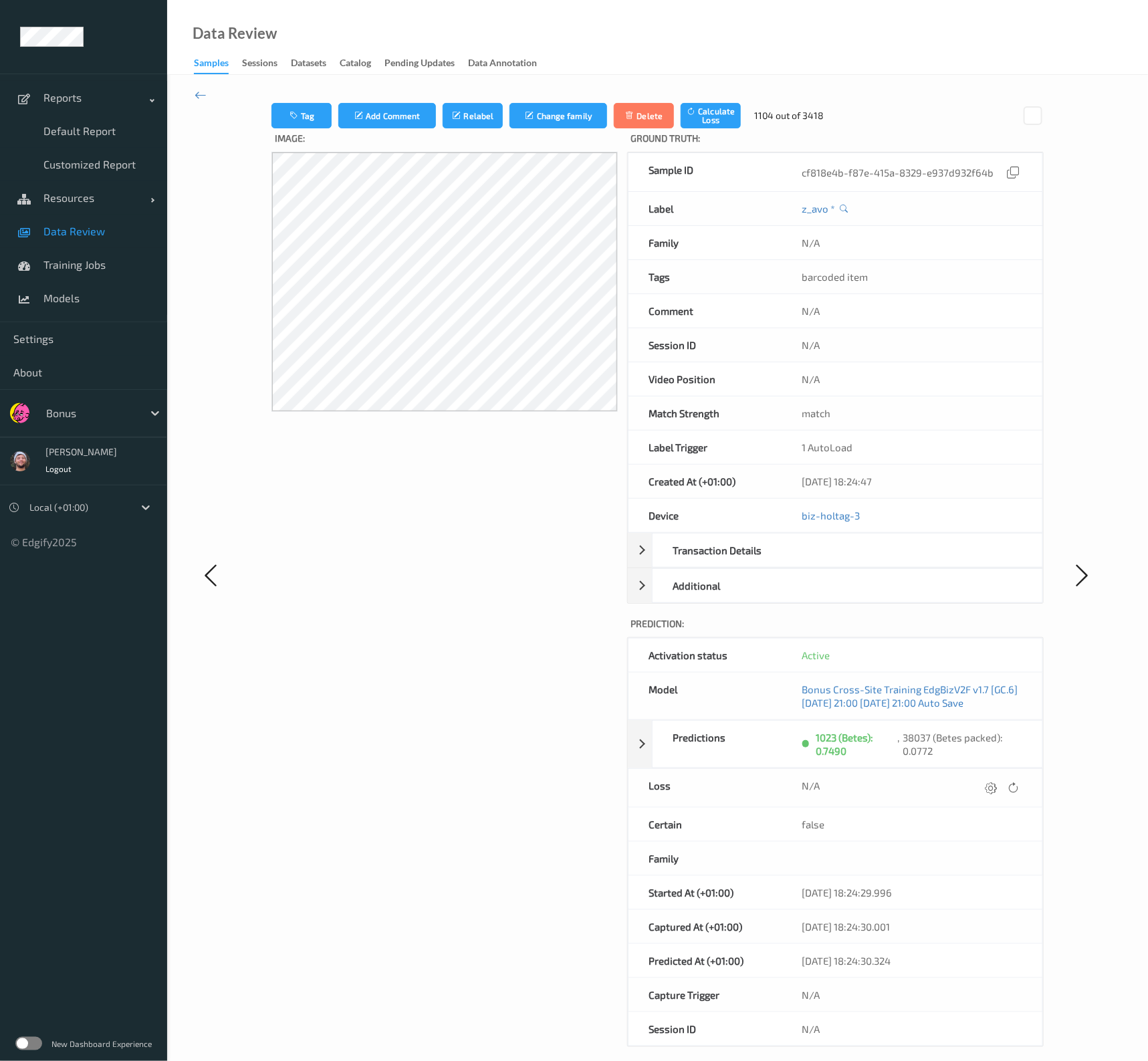
click at [991, 759] on icon at bounding box center [991, 787] width 12 height 12
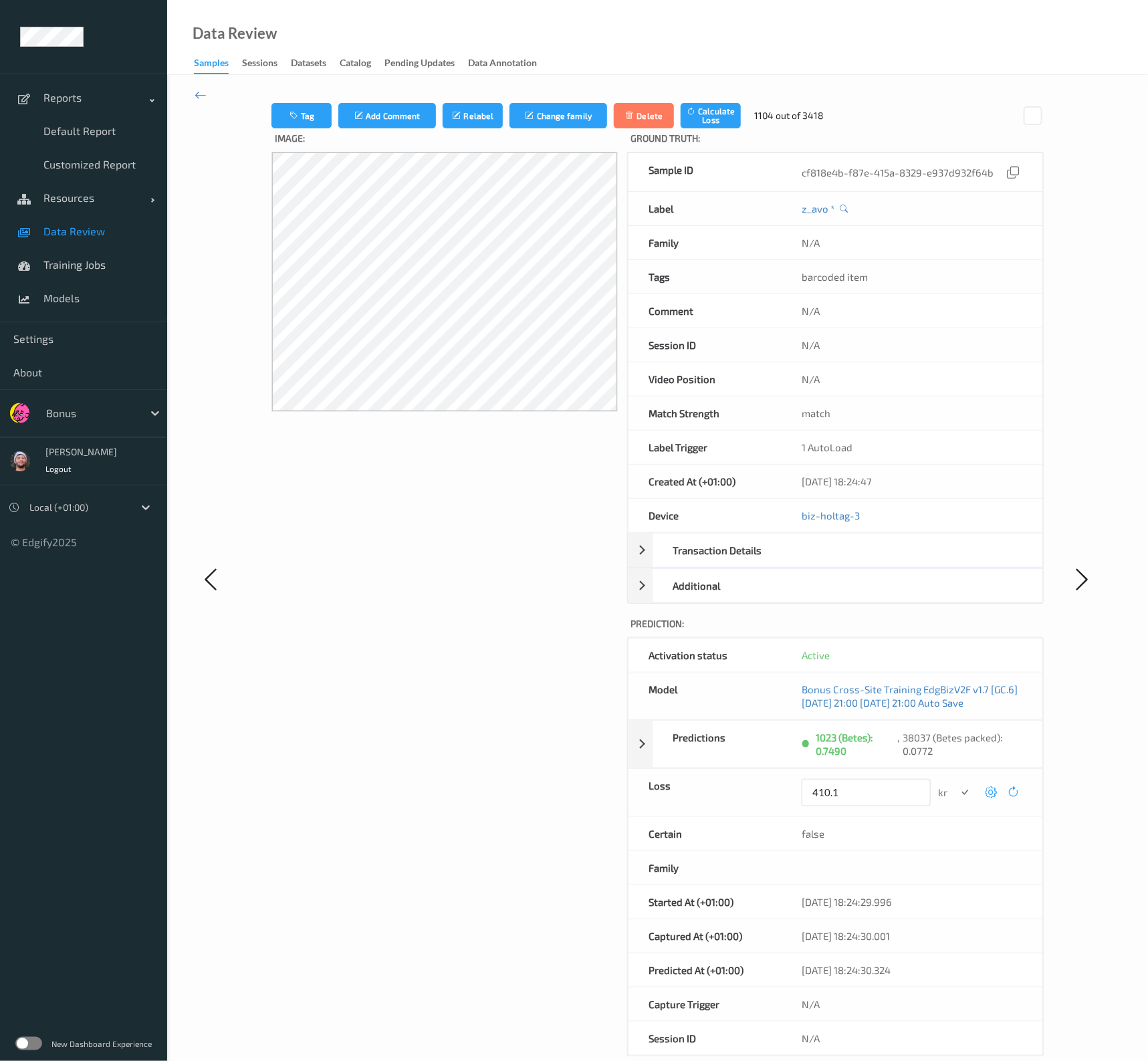
click at [956, 759] on button "submit" at bounding box center [964, 792] width 18 height 18
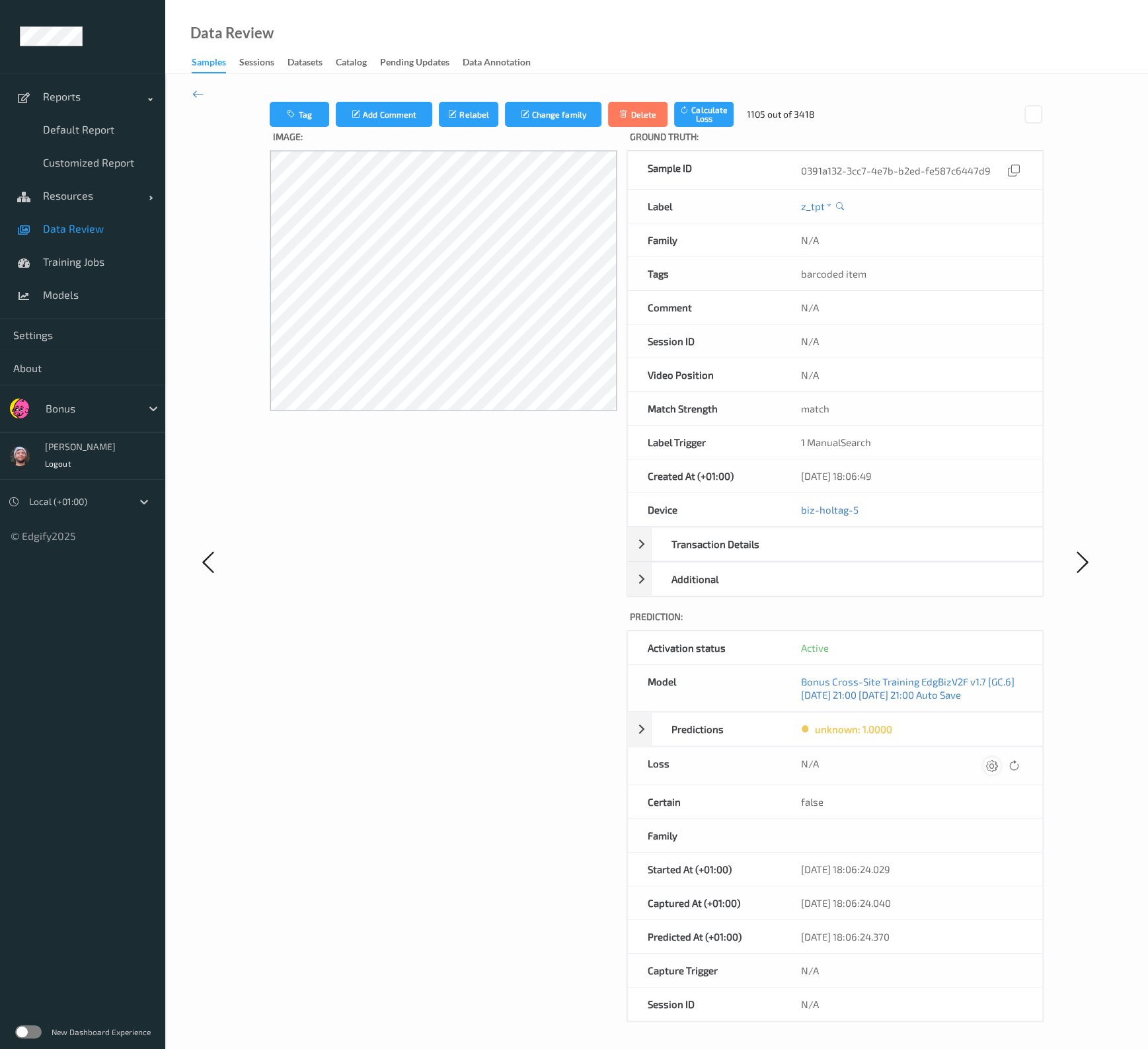
click at [990, 751] on icon at bounding box center [990, 765] width 12 height 12
click at [985, 751] on icon at bounding box center [990, 765] width 12 height 12
click at [986, 751] on icon at bounding box center [990, 765] width 12 height 12
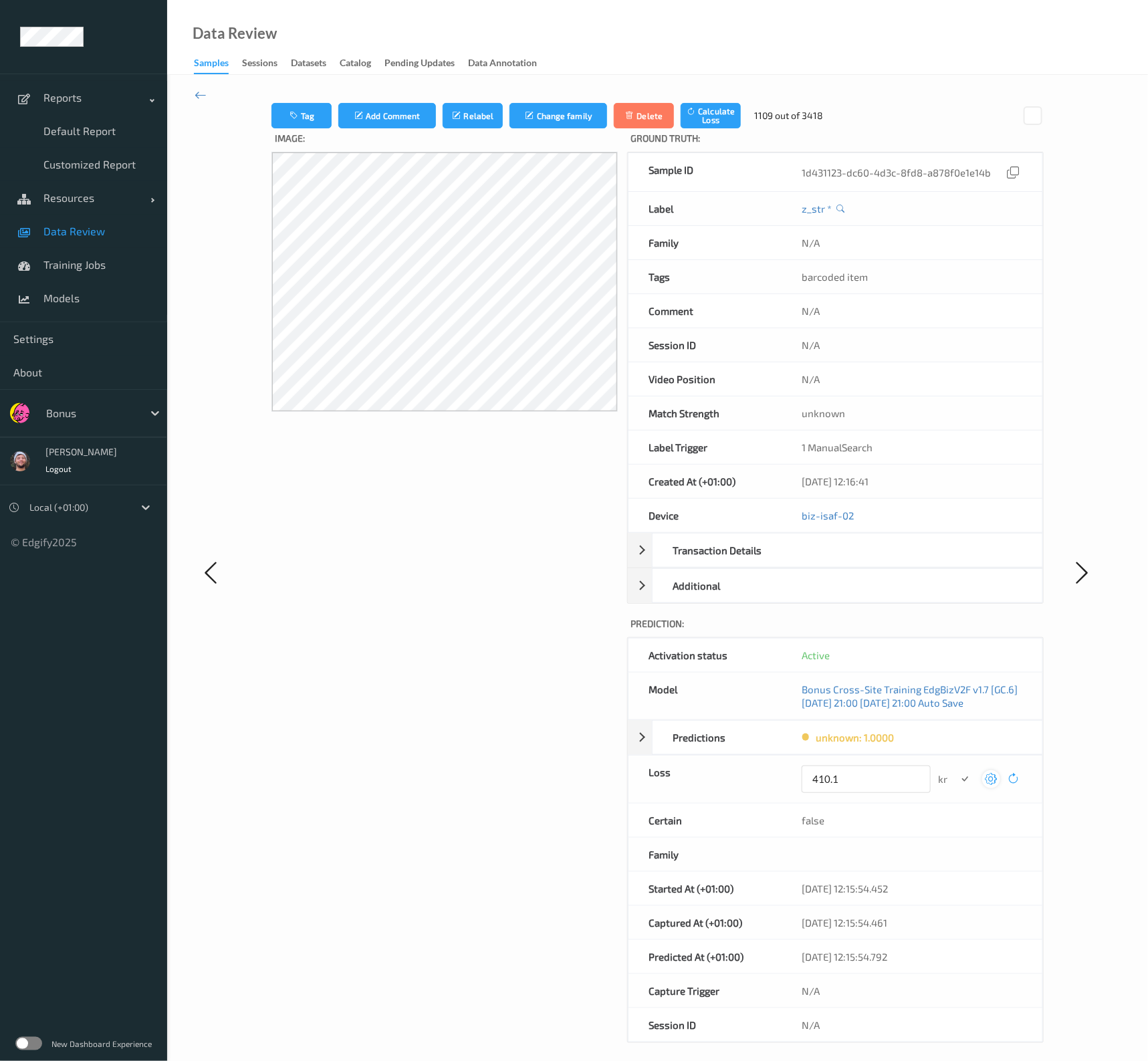
click at [956, 759] on button "submit" at bounding box center [964, 779] width 18 height 18
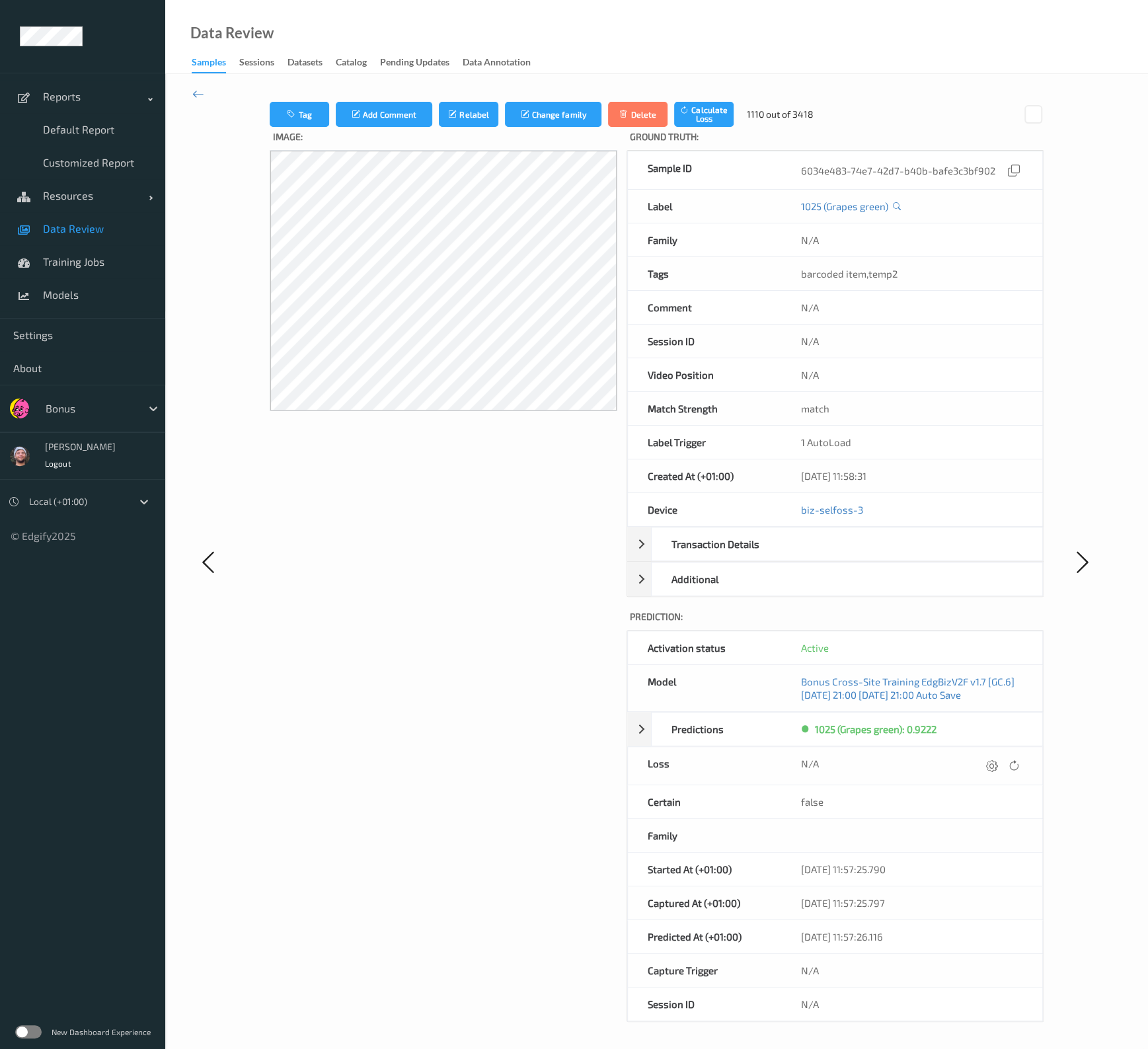
click at [986, 751] on icon at bounding box center [990, 765] width 12 height 12
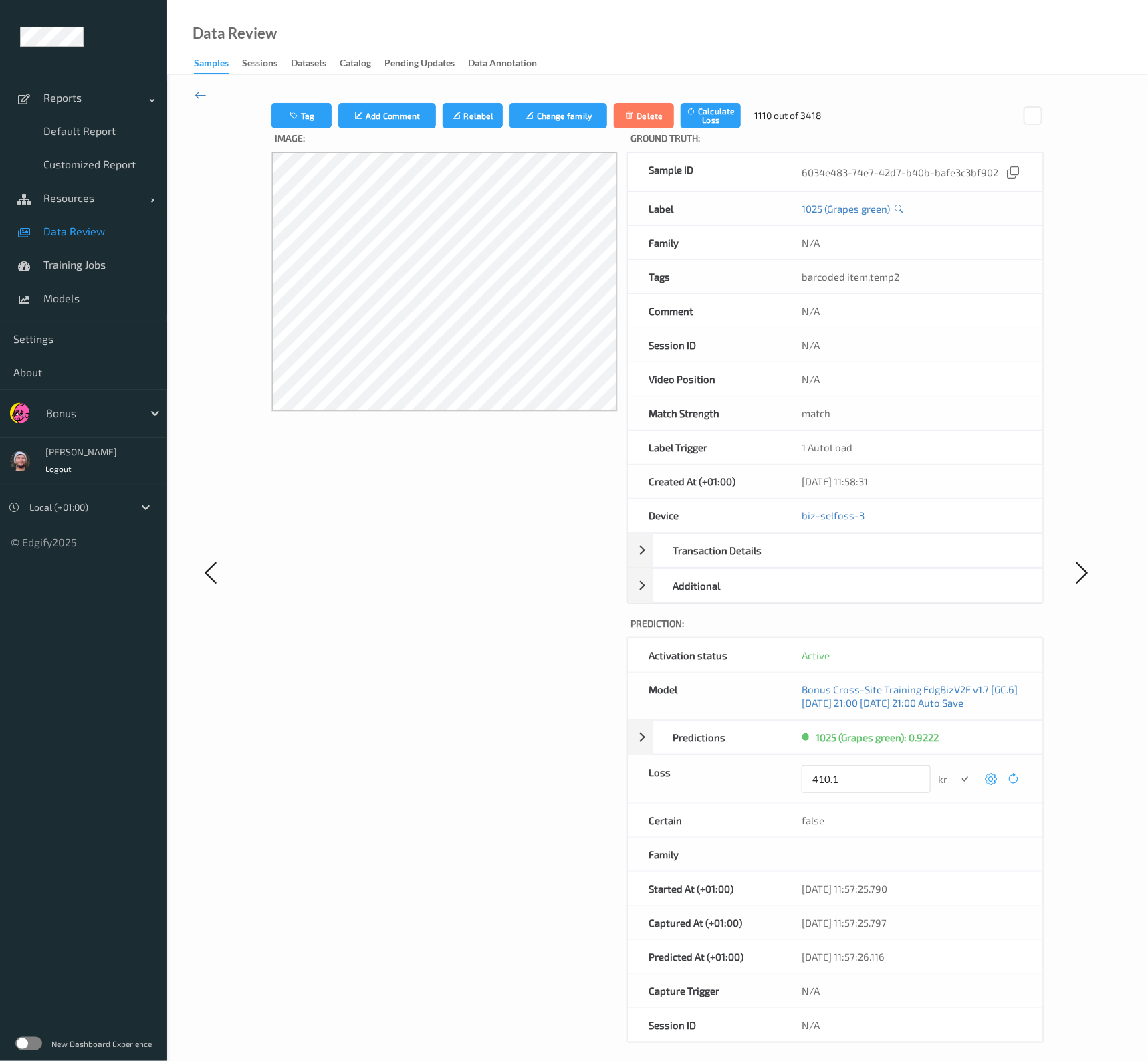
click at [956, 759] on button "submit" at bounding box center [964, 779] width 18 height 18
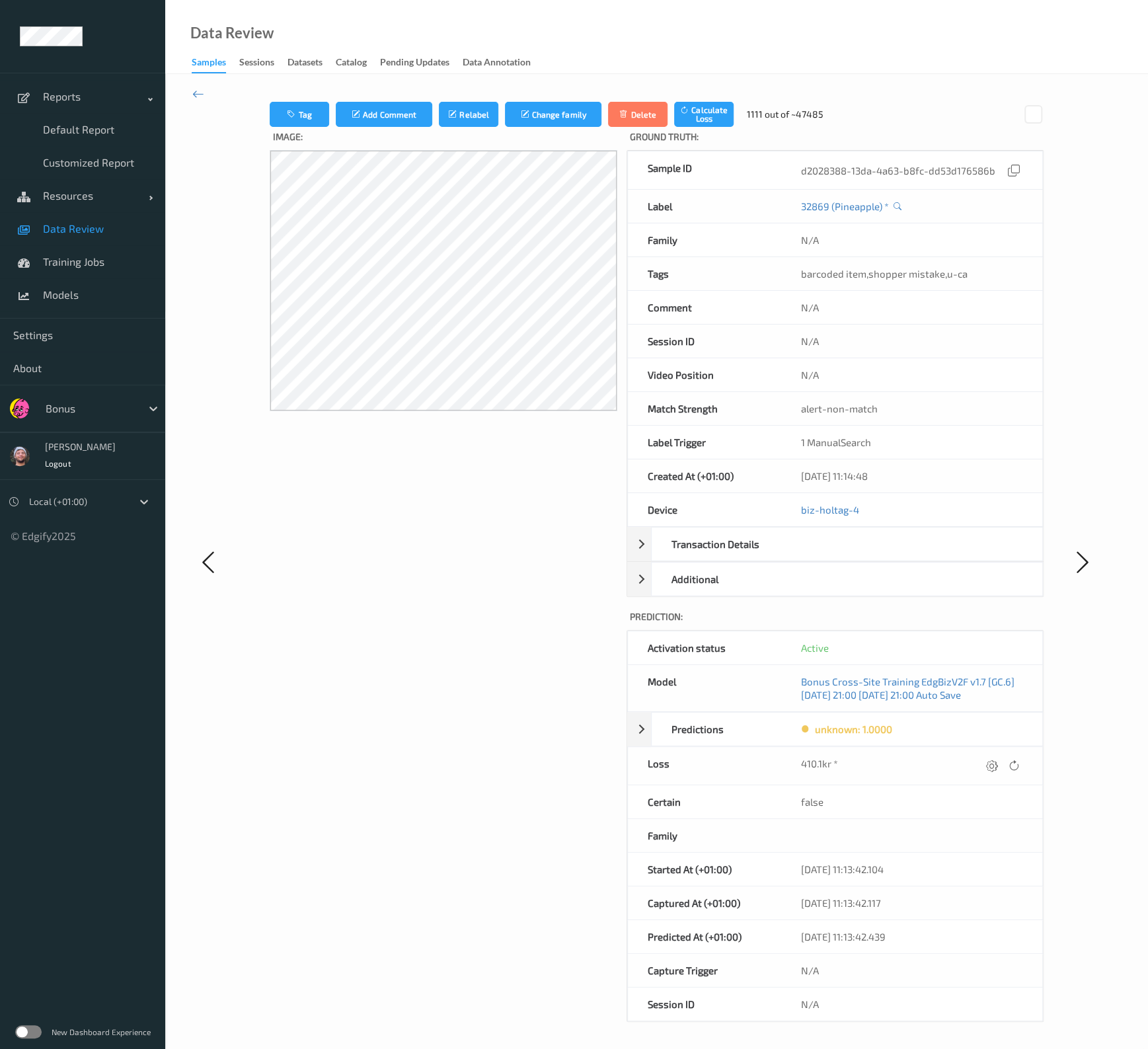
click at [986, 751] on icon at bounding box center [990, 765] width 12 height 12
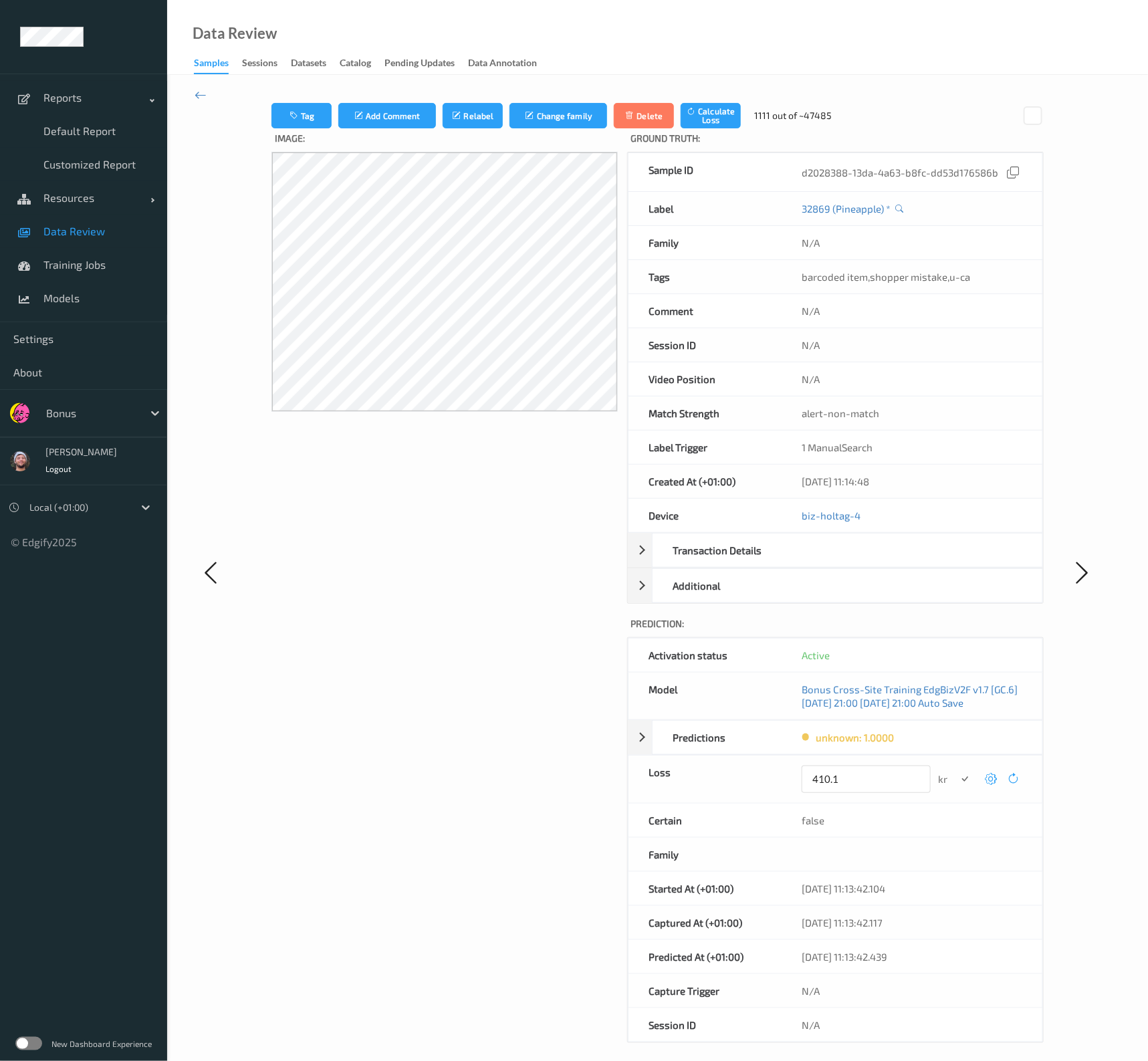
click at [956, 759] on button "submit" at bounding box center [964, 779] width 18 height 18
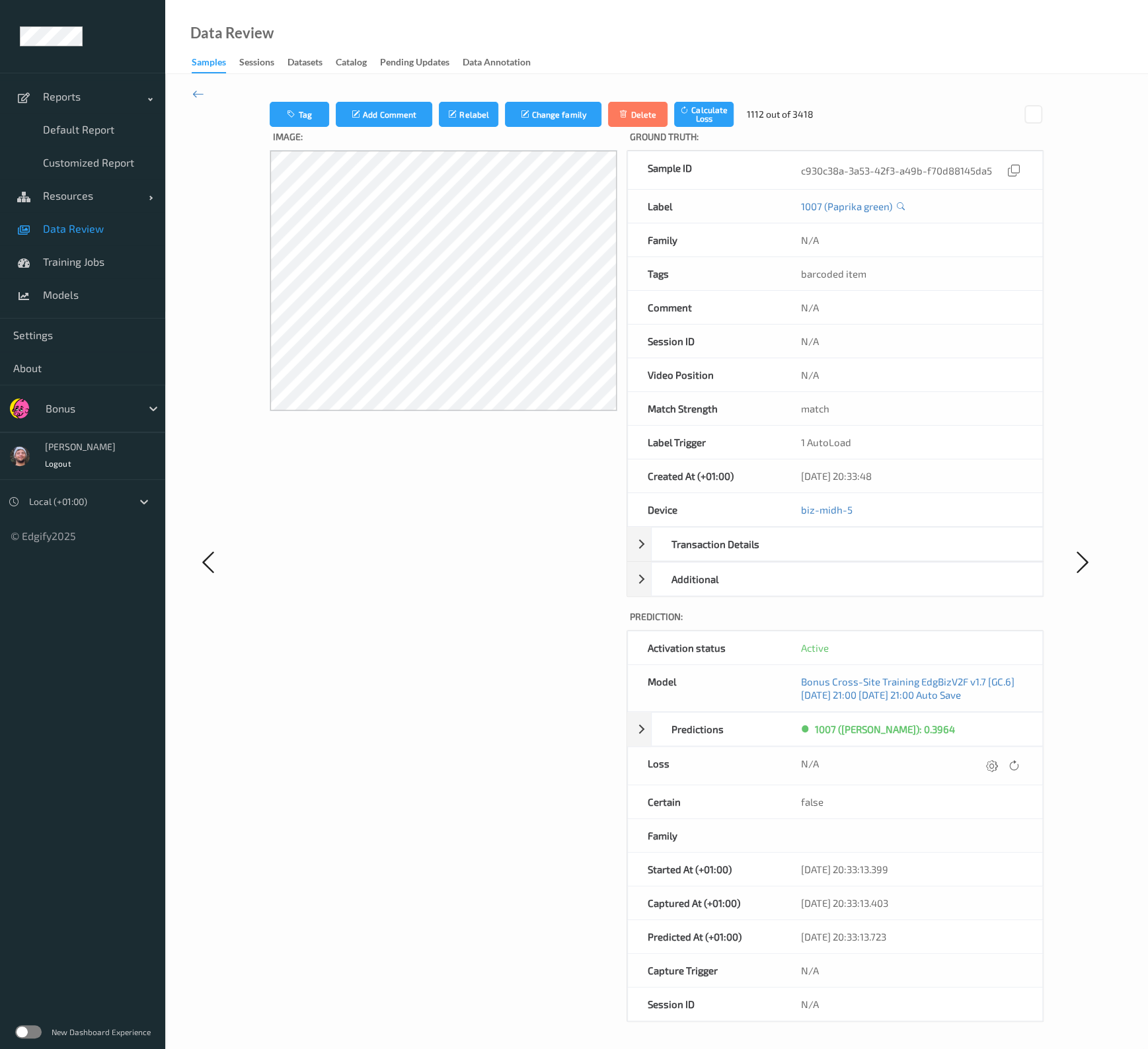
click at [985, 751] on icon at bounding box center [990, 765] width 12 height 12
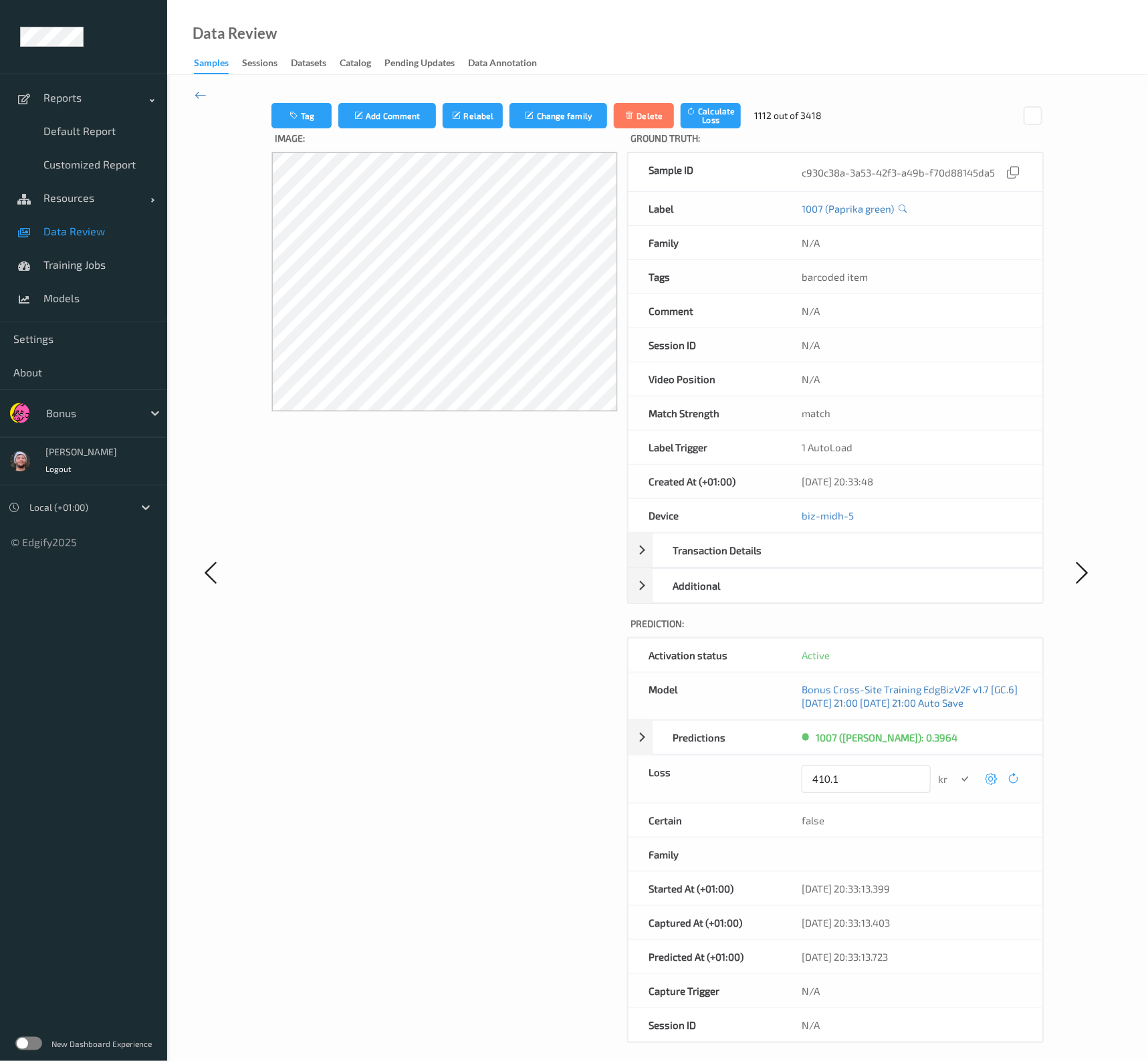
click at [956, 759] on button "submit" at bounding box center [964, 779] width 18 height 18
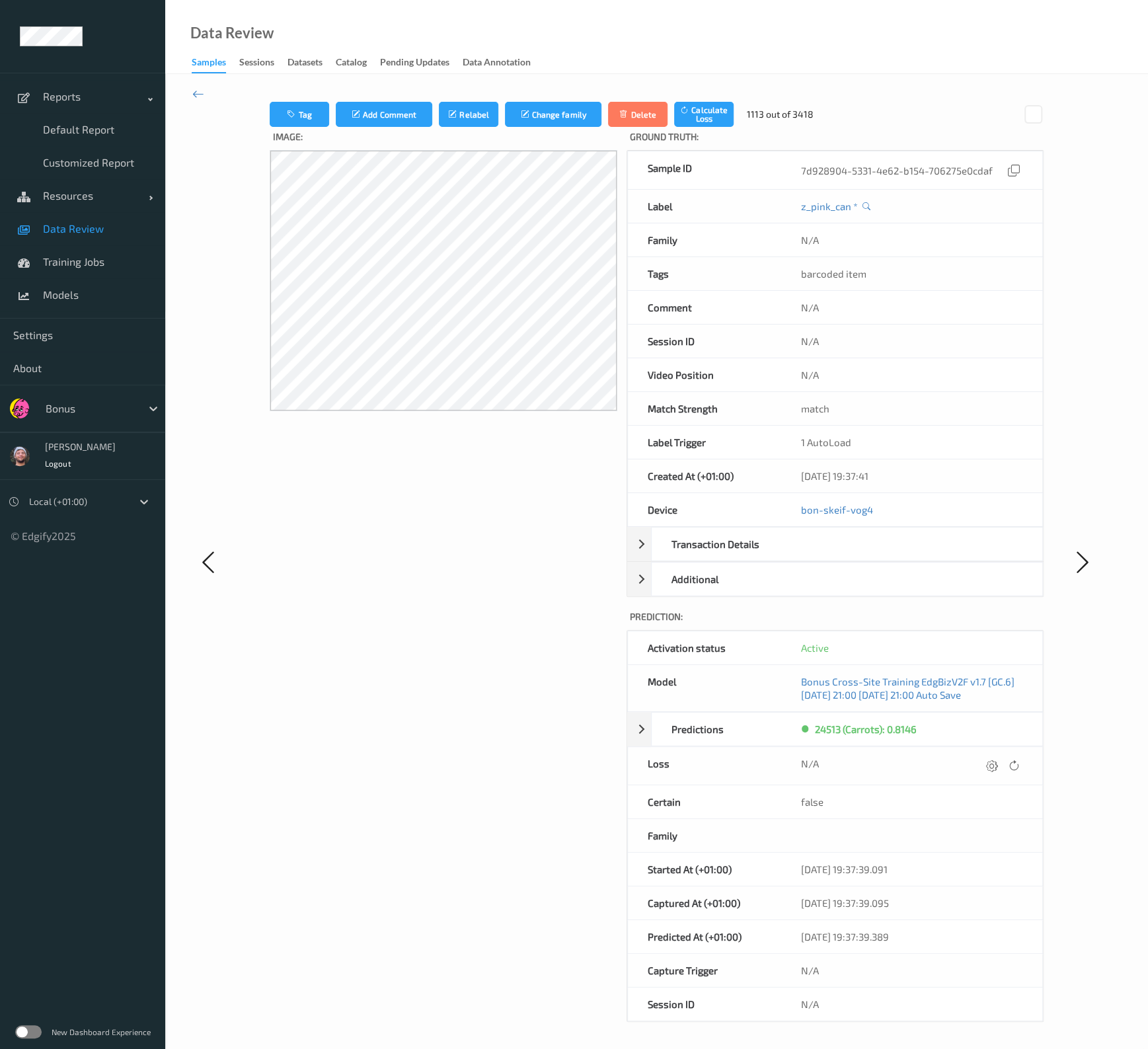
click at [985, 751] on icon at bounding box center [990, 765] width 12 height 12
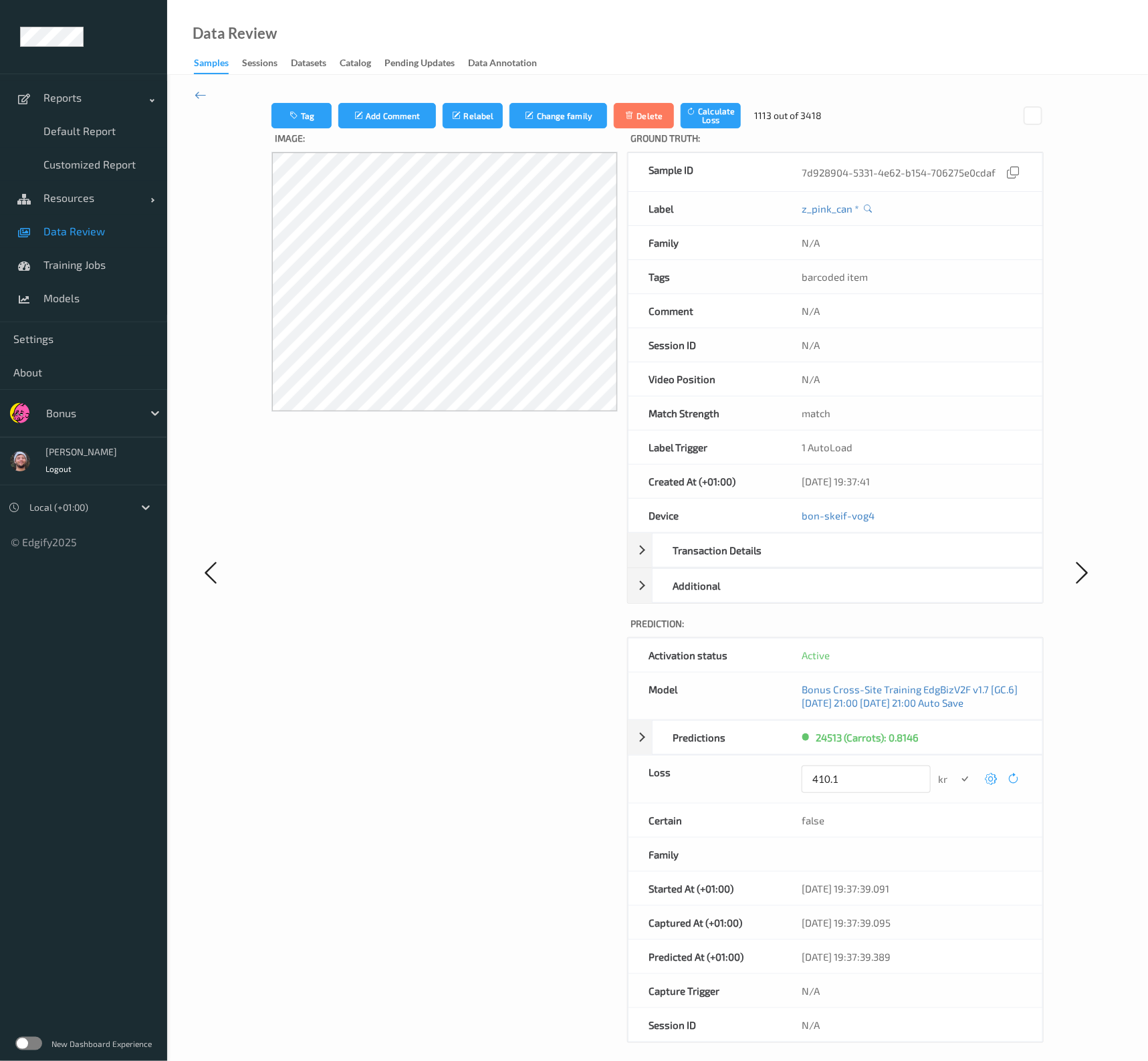
click at [956, 759] on button "submit" at bounding box center [964, 779] width 18 height 18
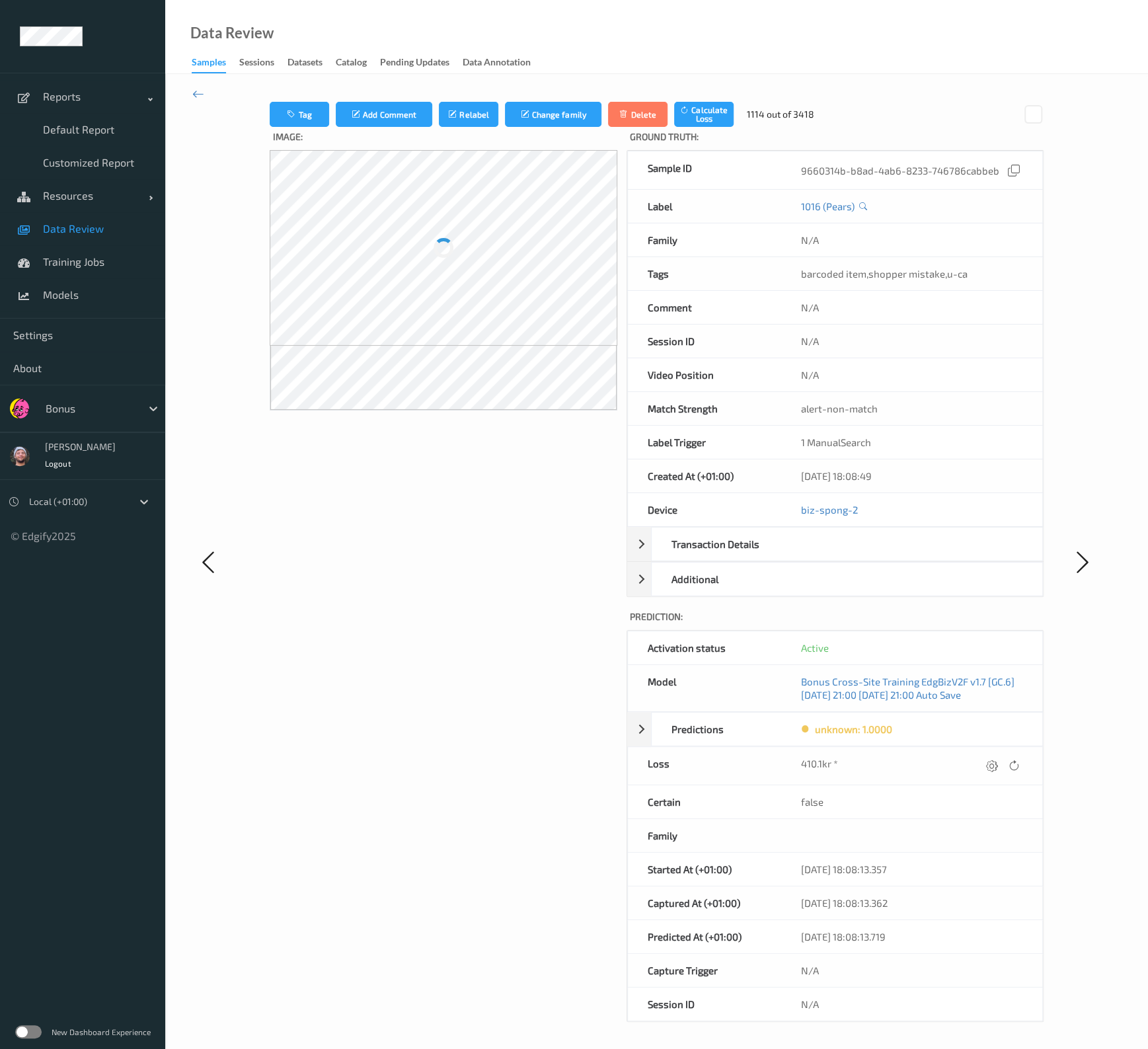
click at [985, 751] on icon at bounding box center [990, 765] width 12 height 12
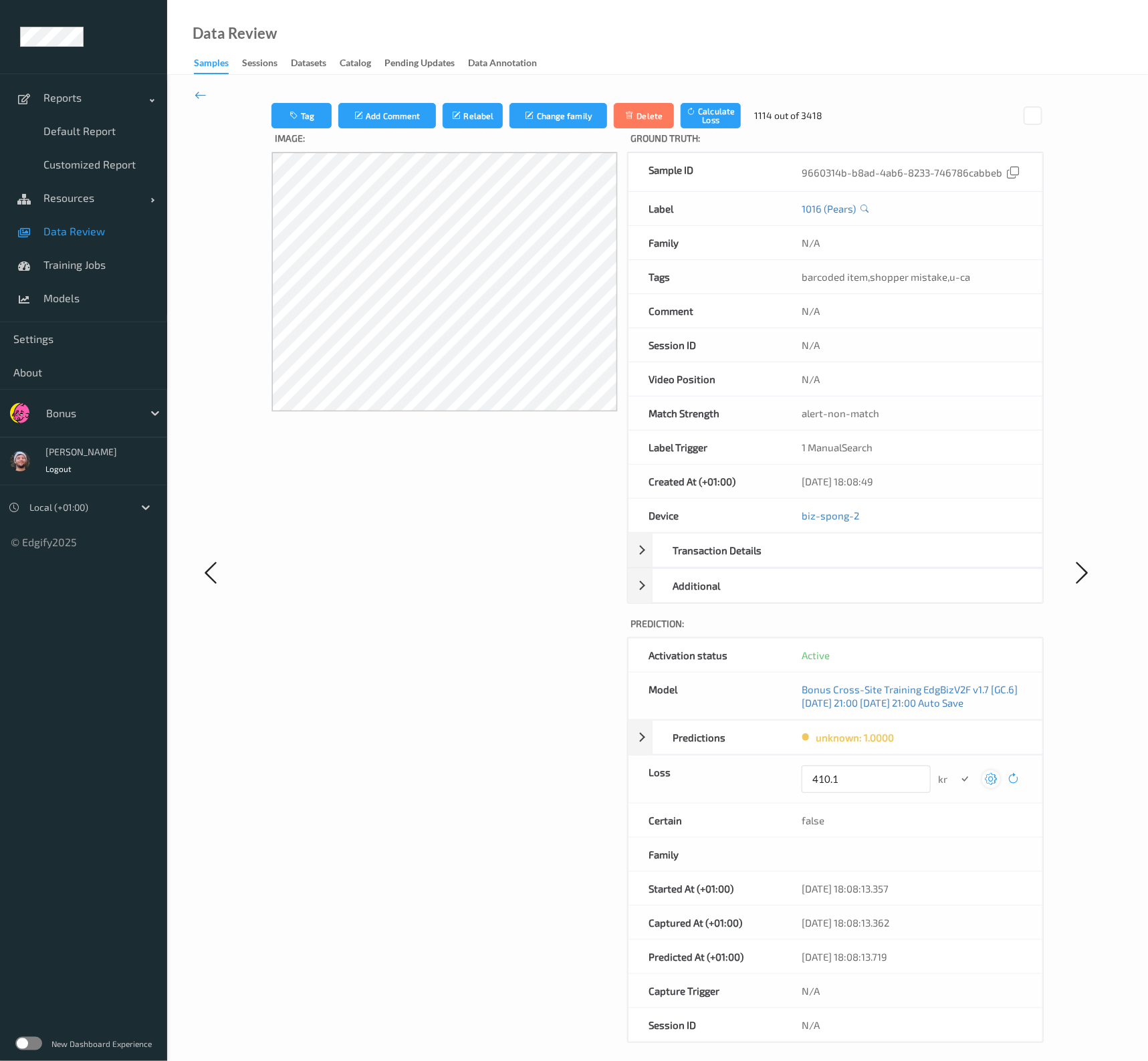
click at [956, 759] on button "submit" at bounding box center [964, 779] width 18 height 18
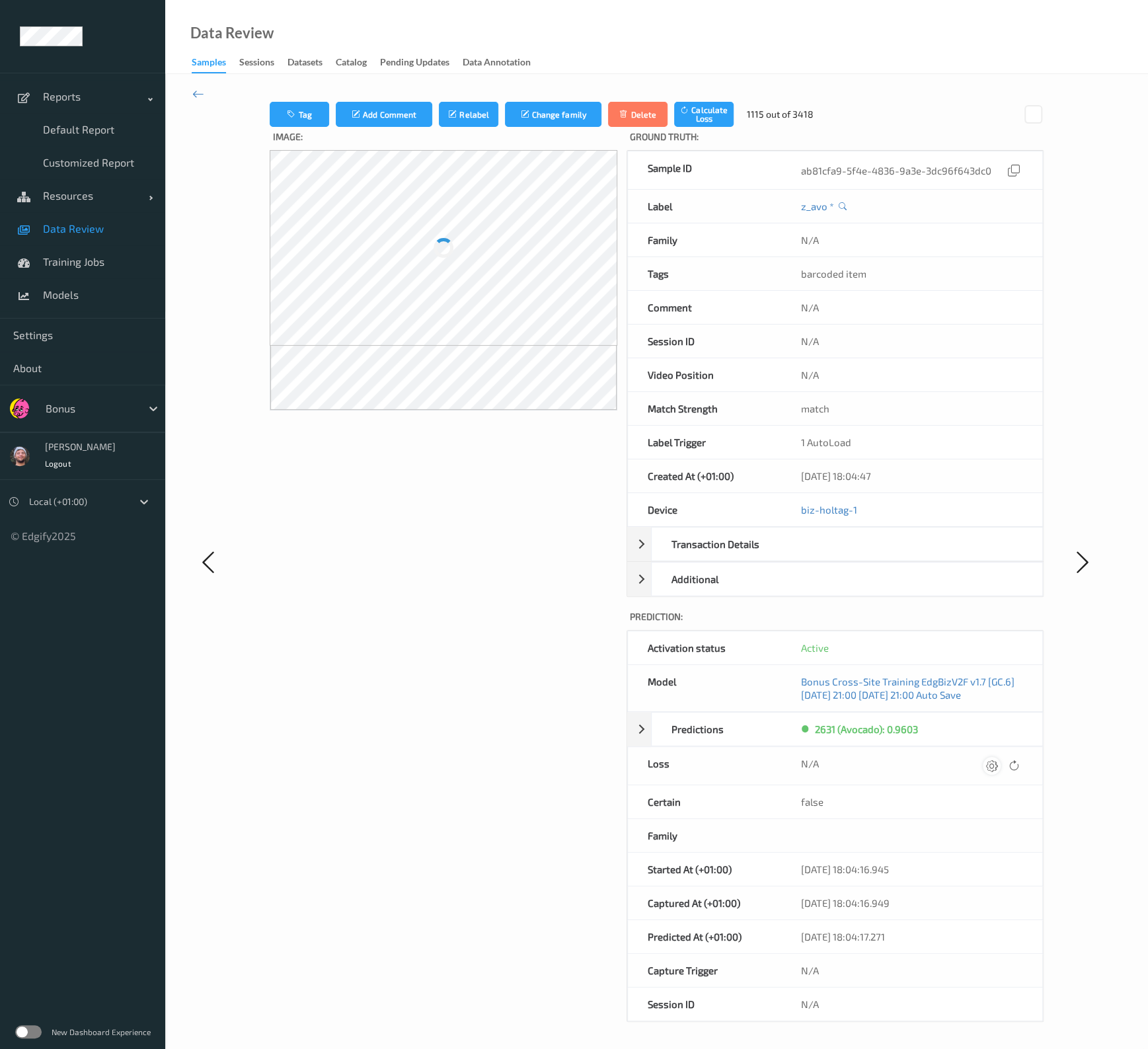
click at [985, 751] on icon at bounding box center [990, 765] width 12 height 12
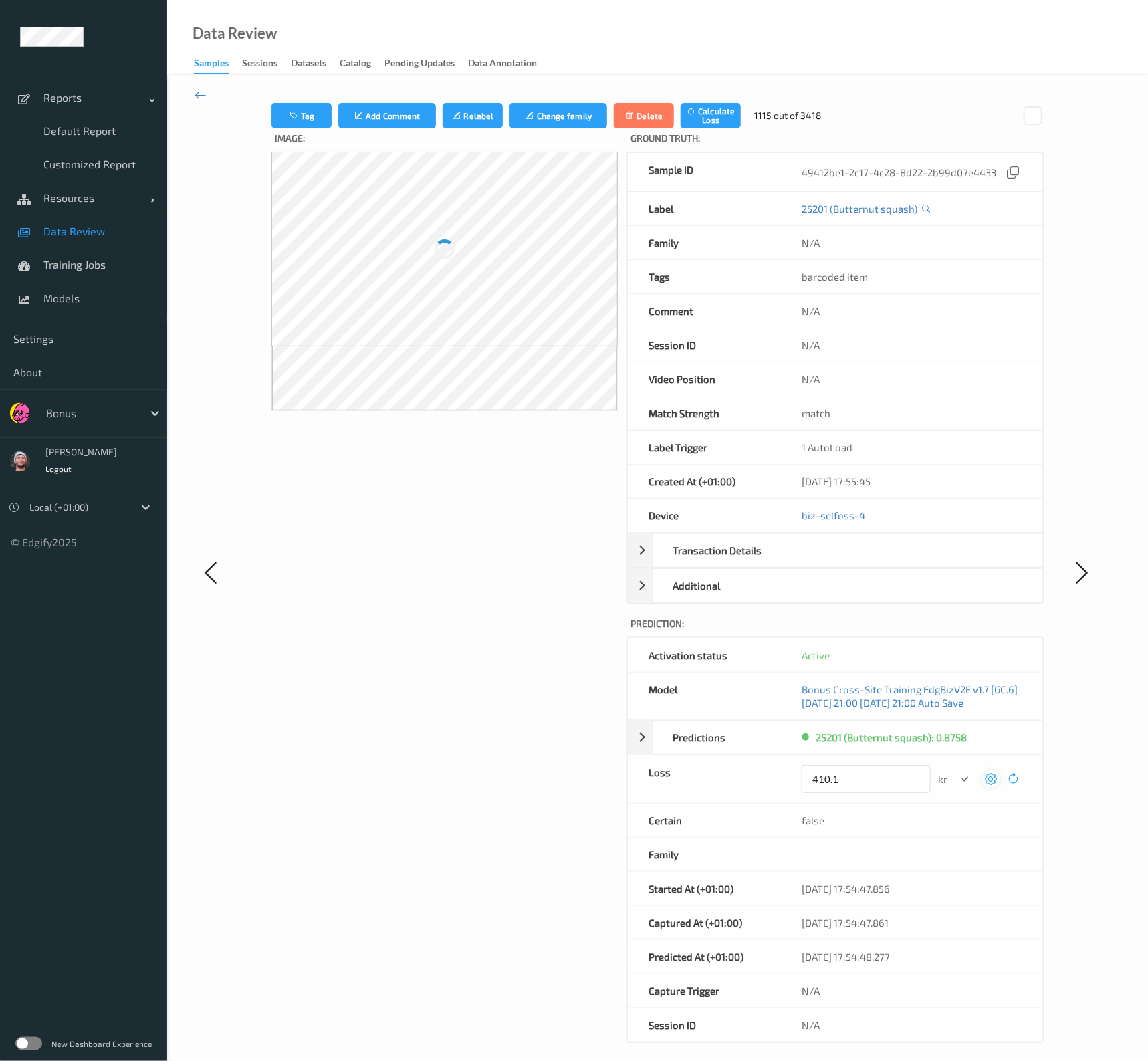
click at [956, 759] on button "submit" at bounding box center [964, 779] width 18 height 18
click at [996, 759] on div at bounding box center [1002, 787] width 40 height 18
click at [991, 759] on icon at bounding box center [991, 787] width 12 height 12
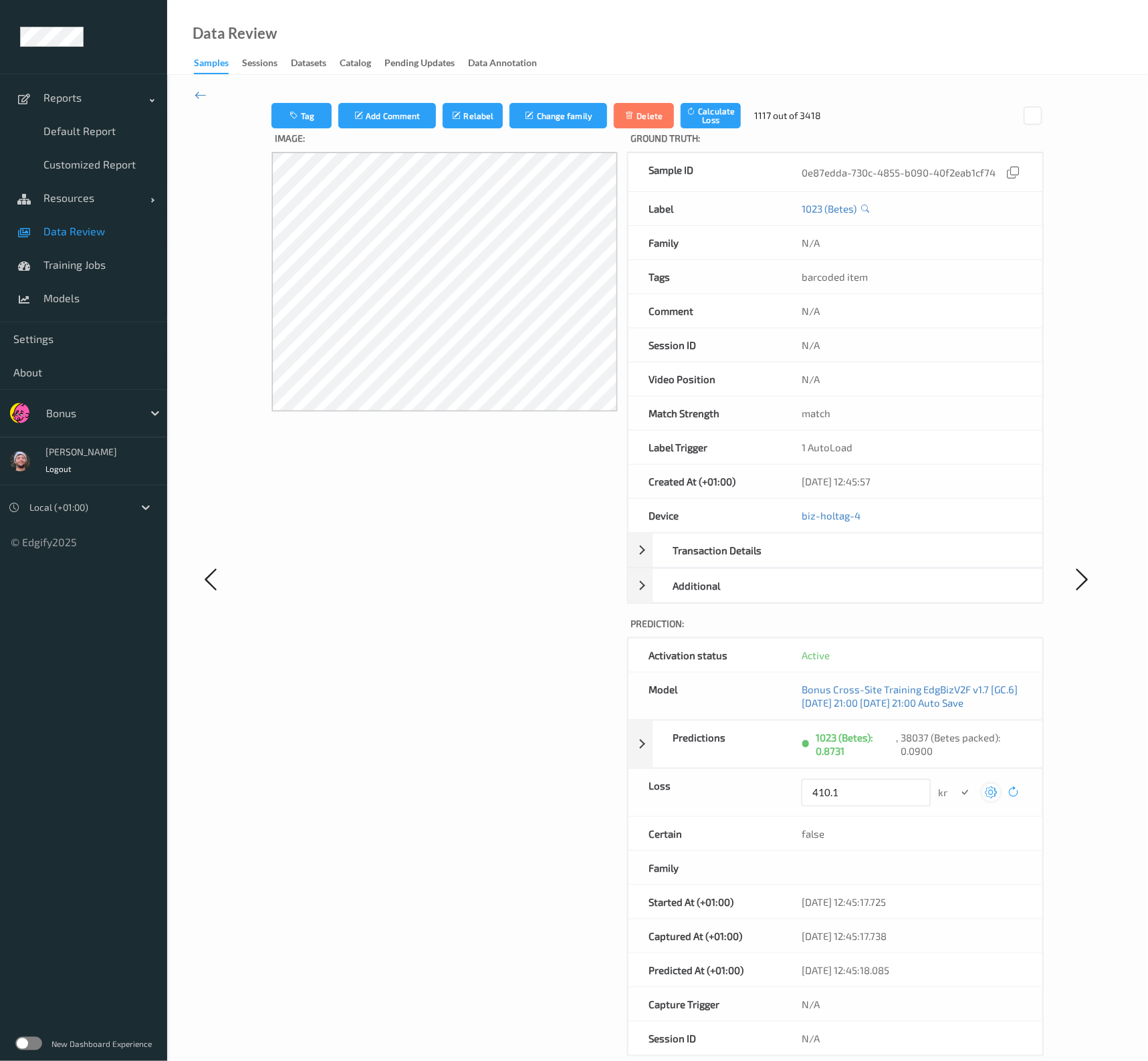
click at [956, 759] on button "submit" at bounding box center [964, 792] width 18 height 18
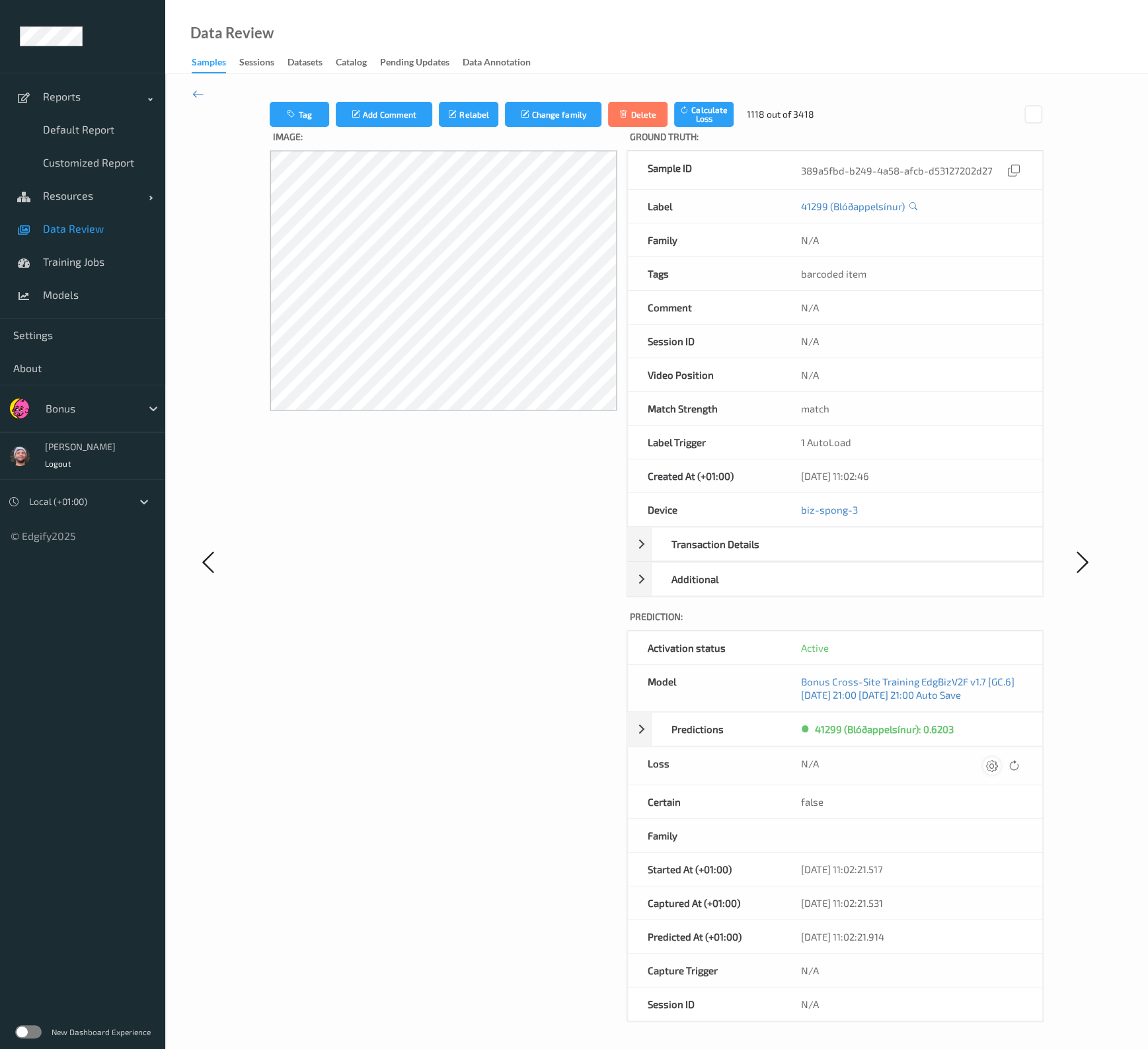
click at [991, 751] on icon at bounding box center [990, 765] width 12 height 12
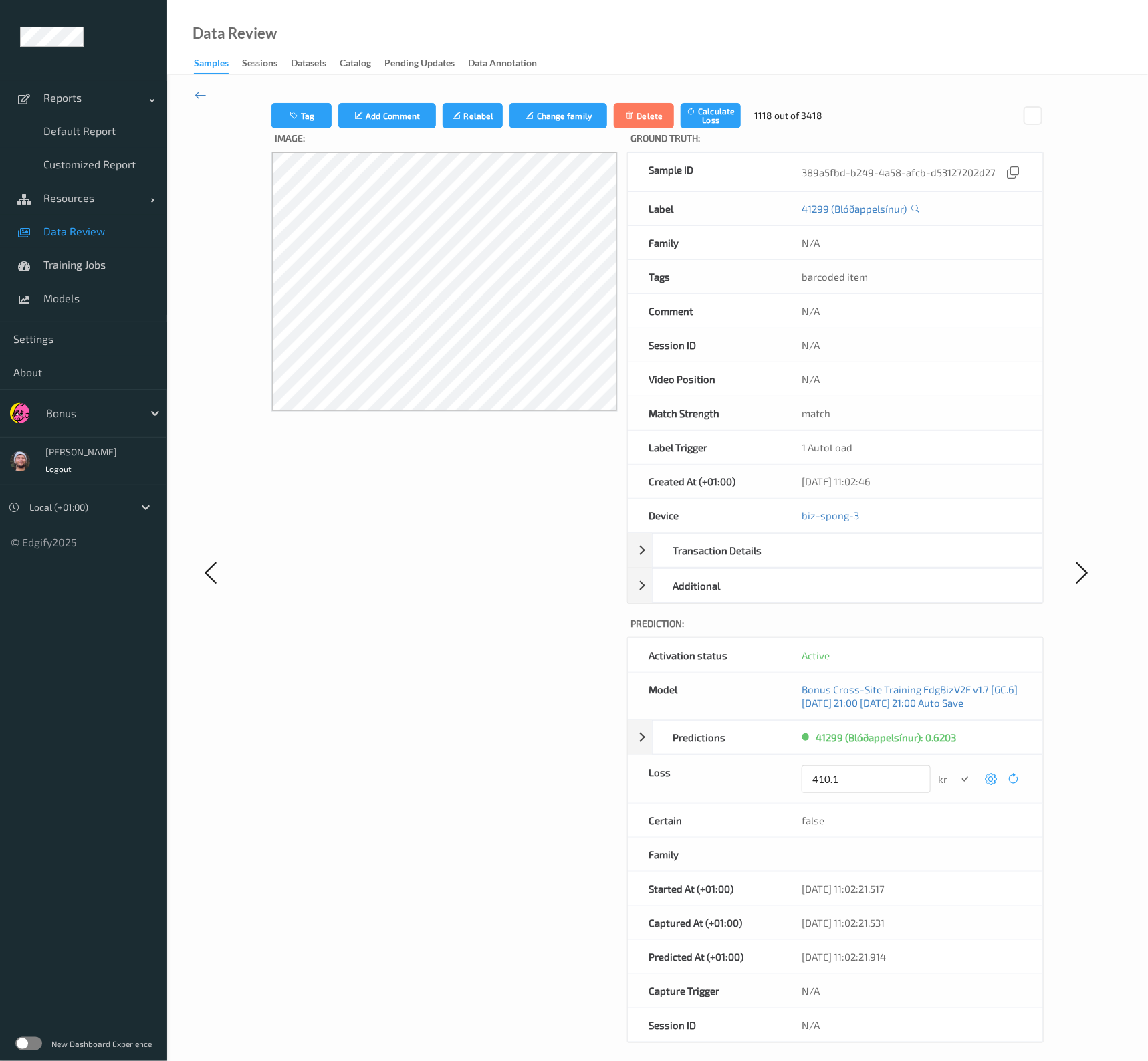
click at [956, 759] on button "submit" at bounding box center [964, 779] width 18 height 18
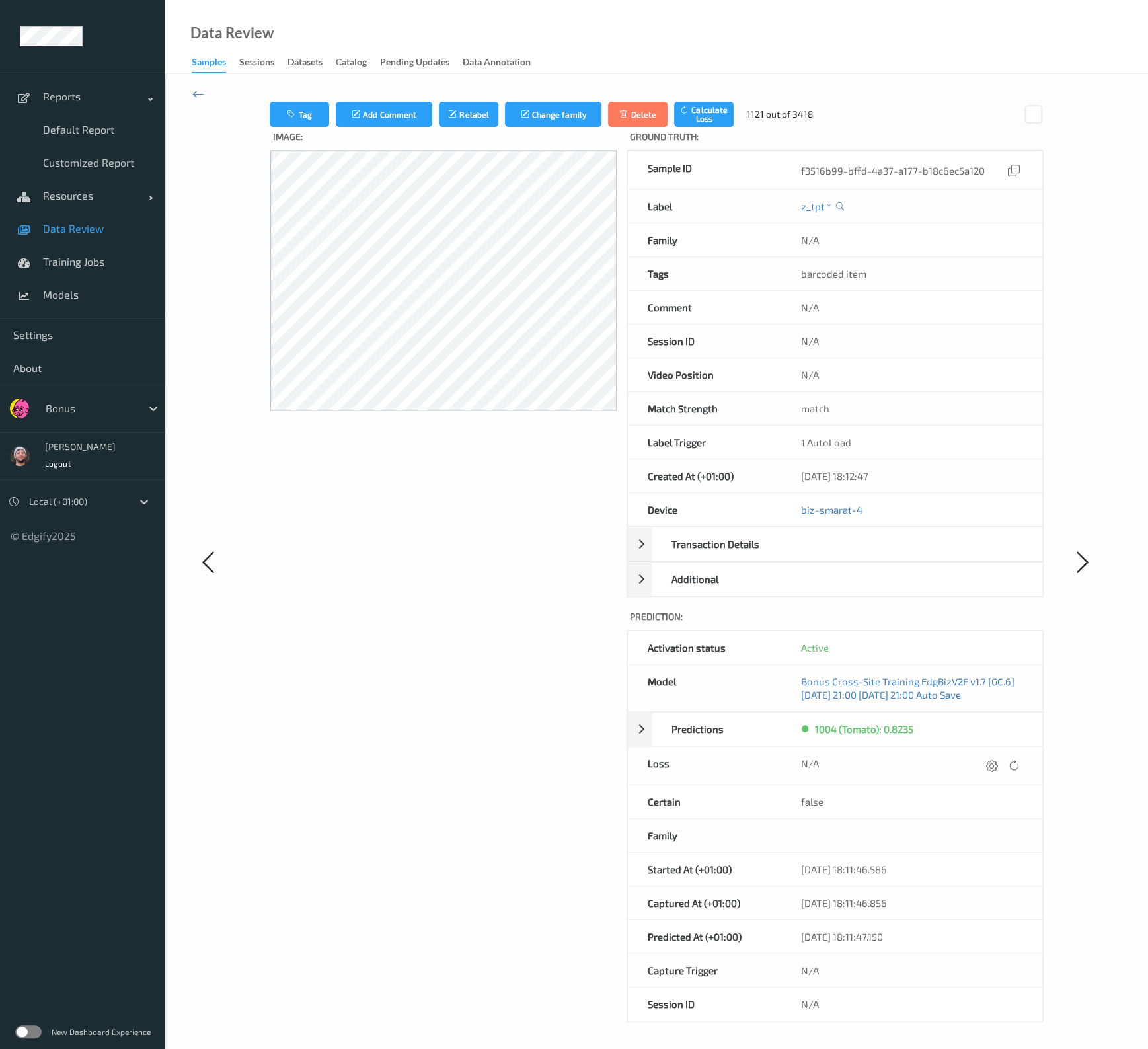
click at [985, 751] on div at bounding box center [1003, 765] width 40 height 18
click at [988, 751] on icon at bounding box center [990, 765] width 12 height 12
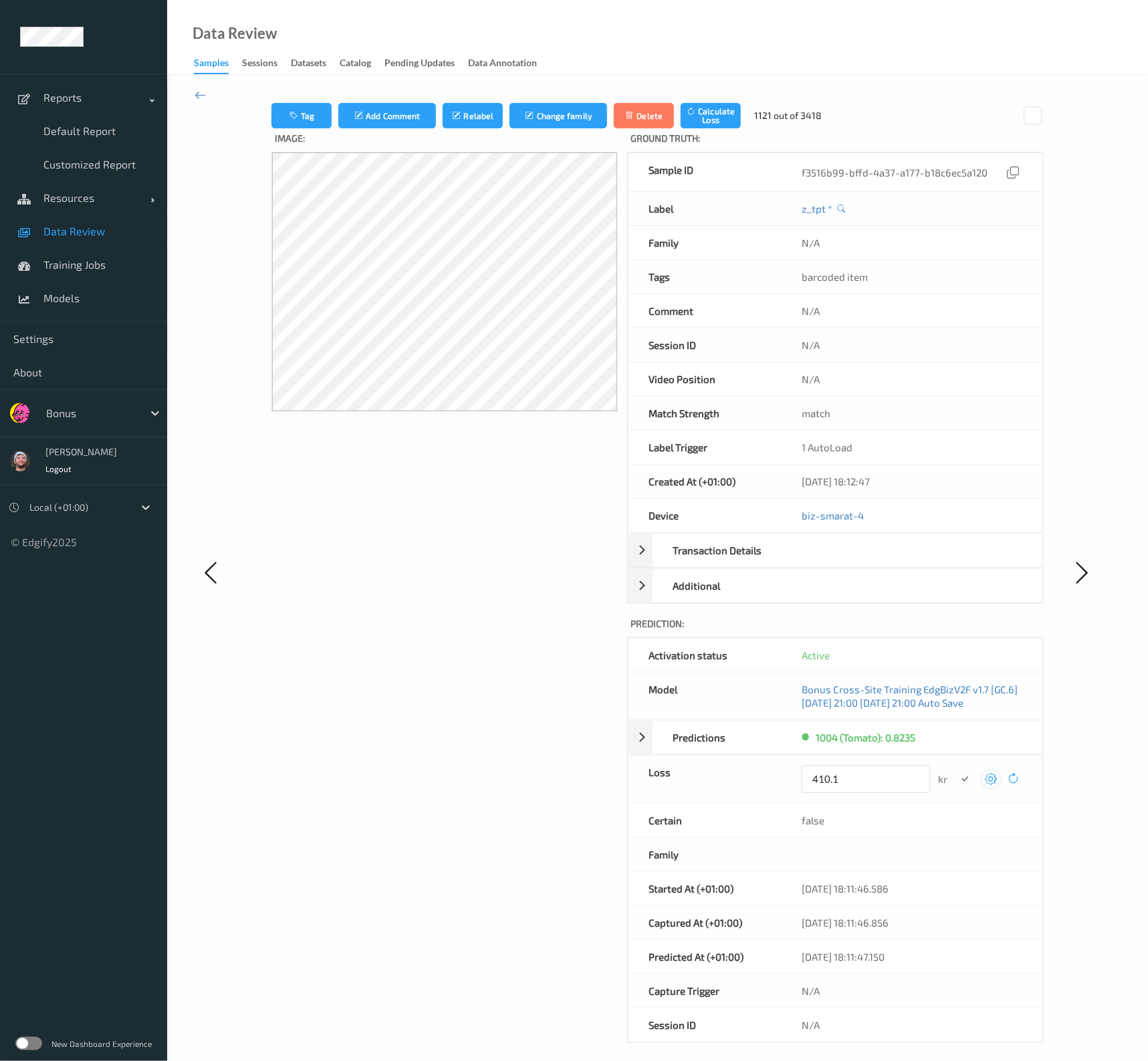
click at [956, 759] on button "submit" at bounding box center [964, 779] width 18 height 18
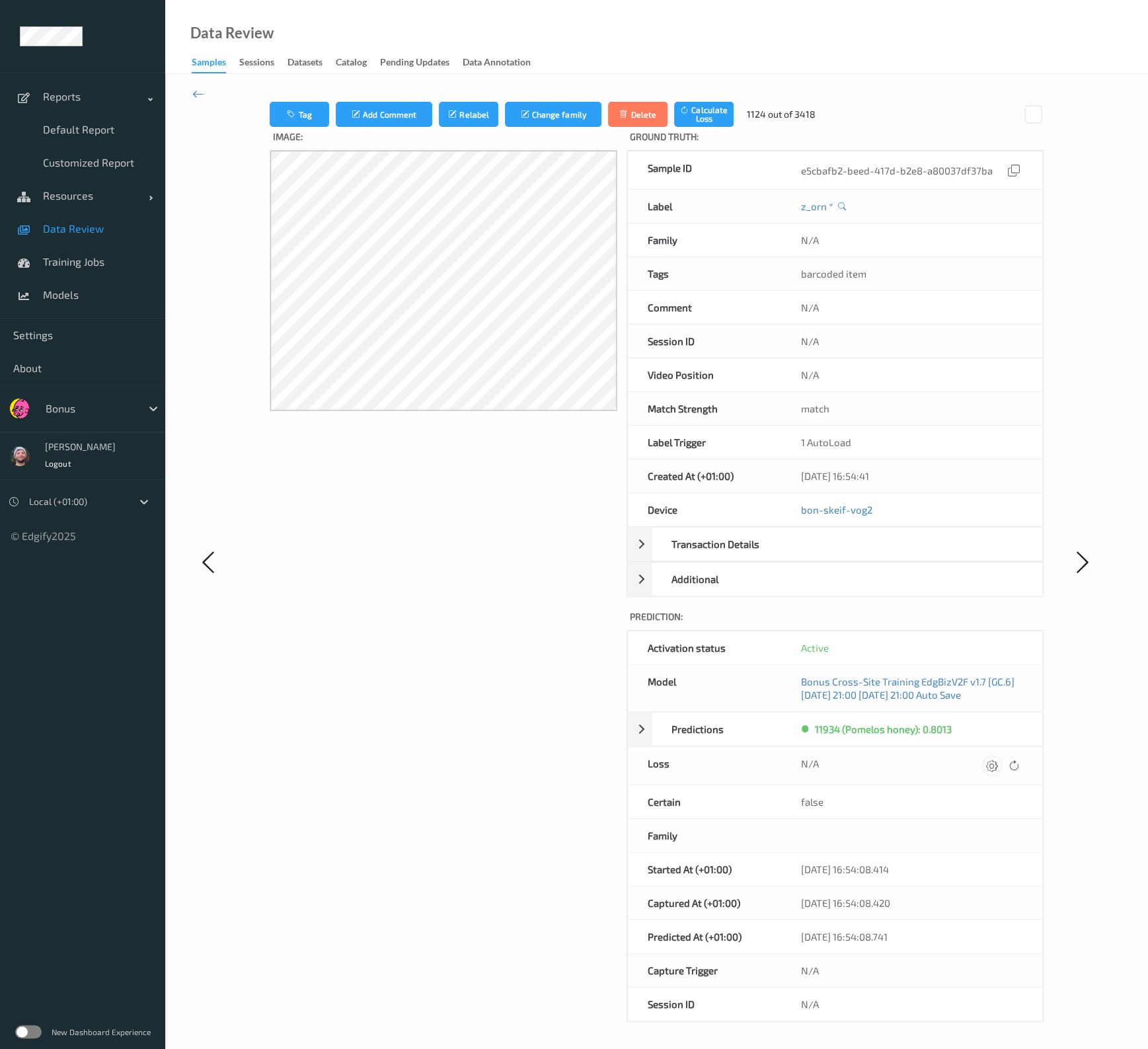
click at [985, 751] on icon at bounding box center [990, 765] width 12 height 12
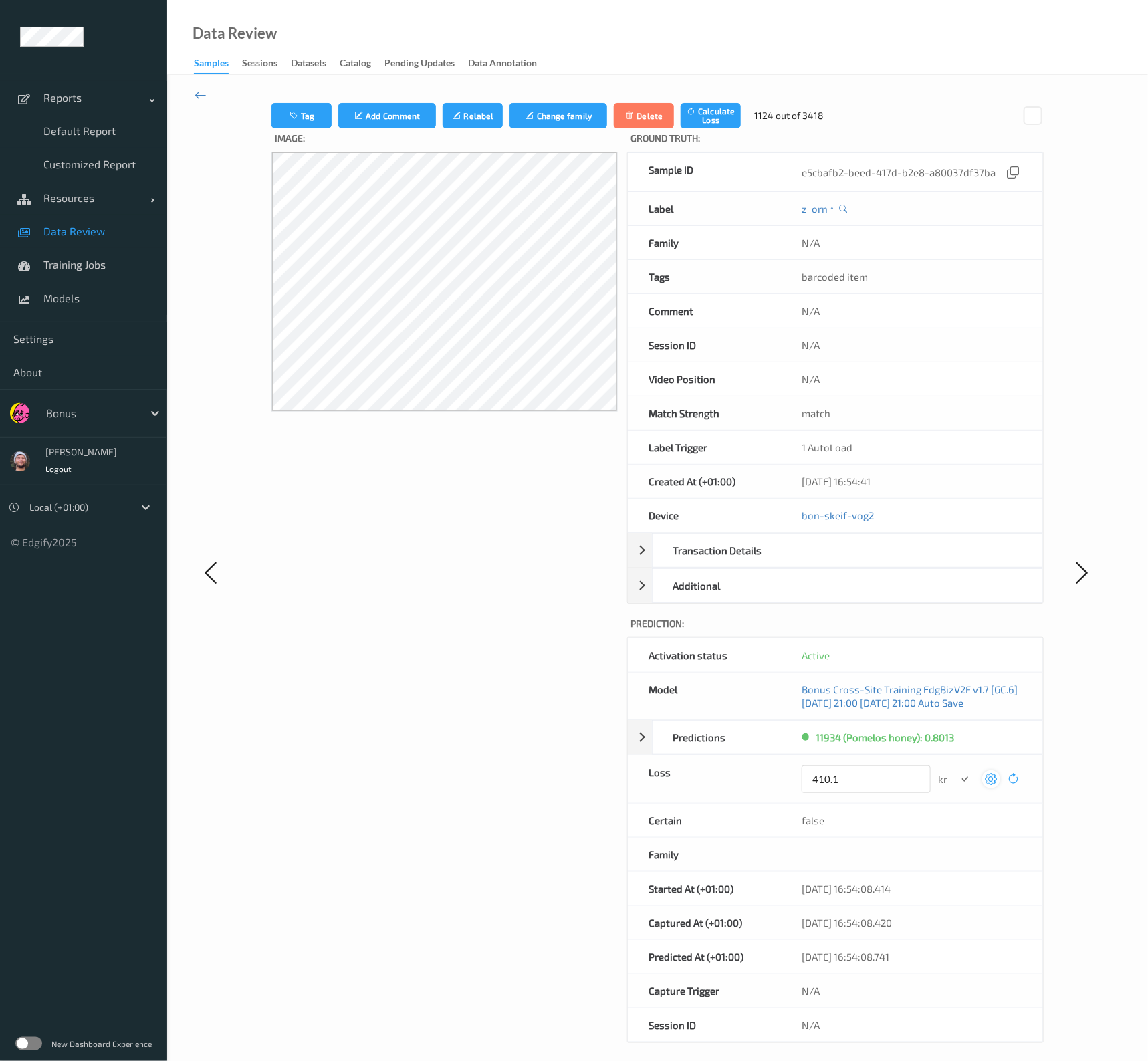
click at [956, 759] on button "submit" at bounding box center [964, 779] width 18 height 18
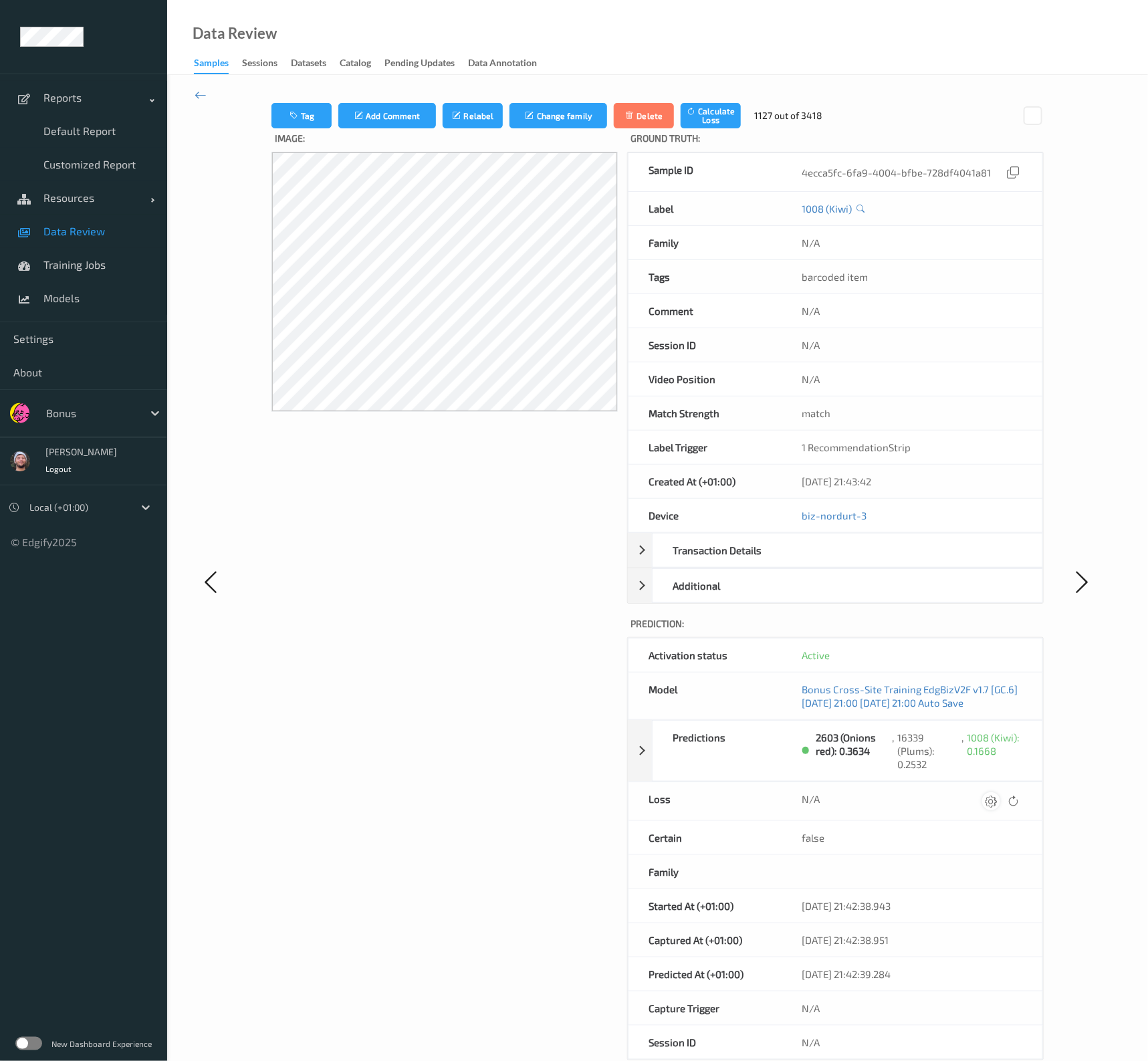
click at [990, 759] on icon at bounding box center [991, 800] width 12 height 12
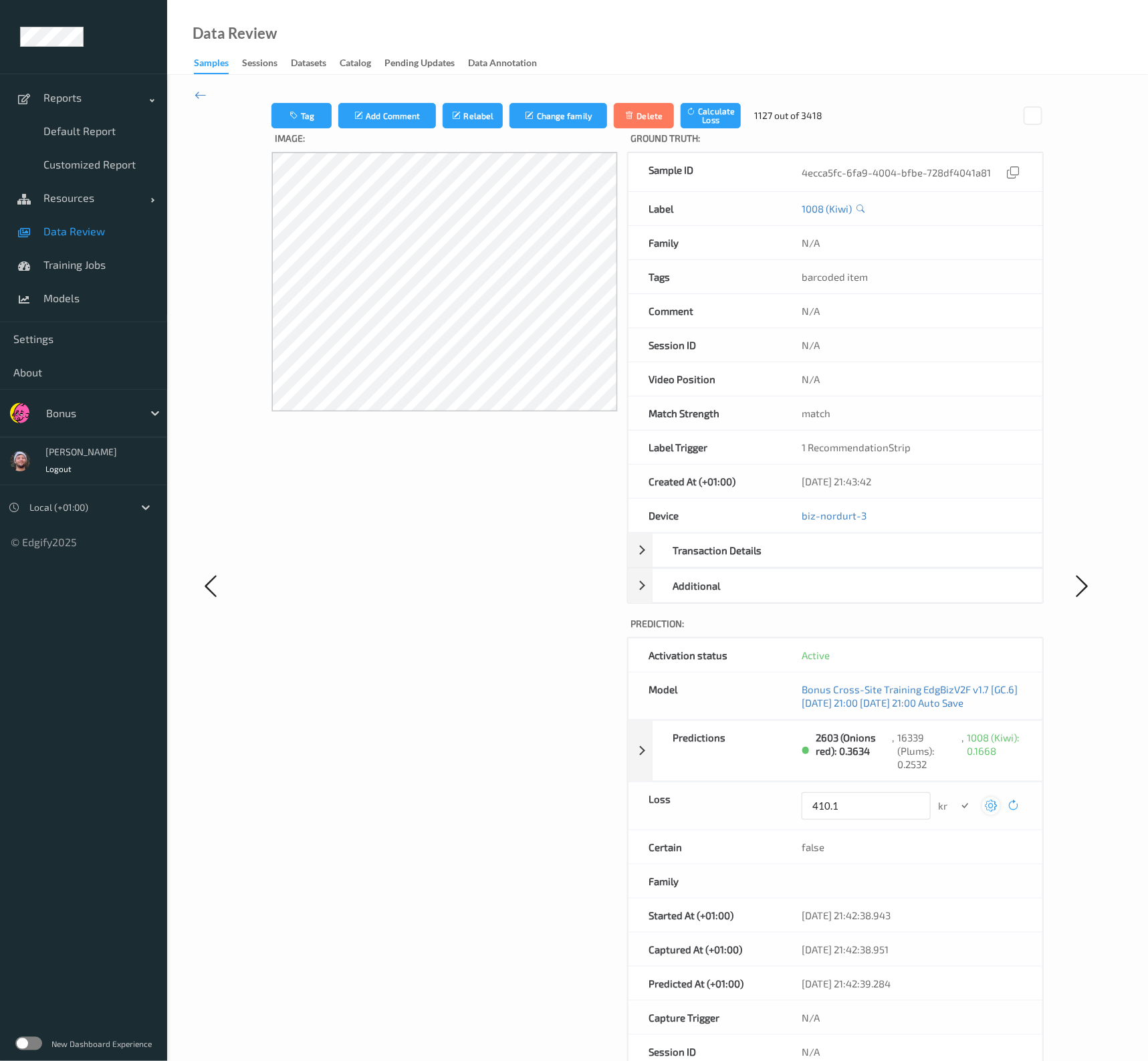
click at [956, 759] on button "submit" at bounding box center [964, 805] width 18 height 18
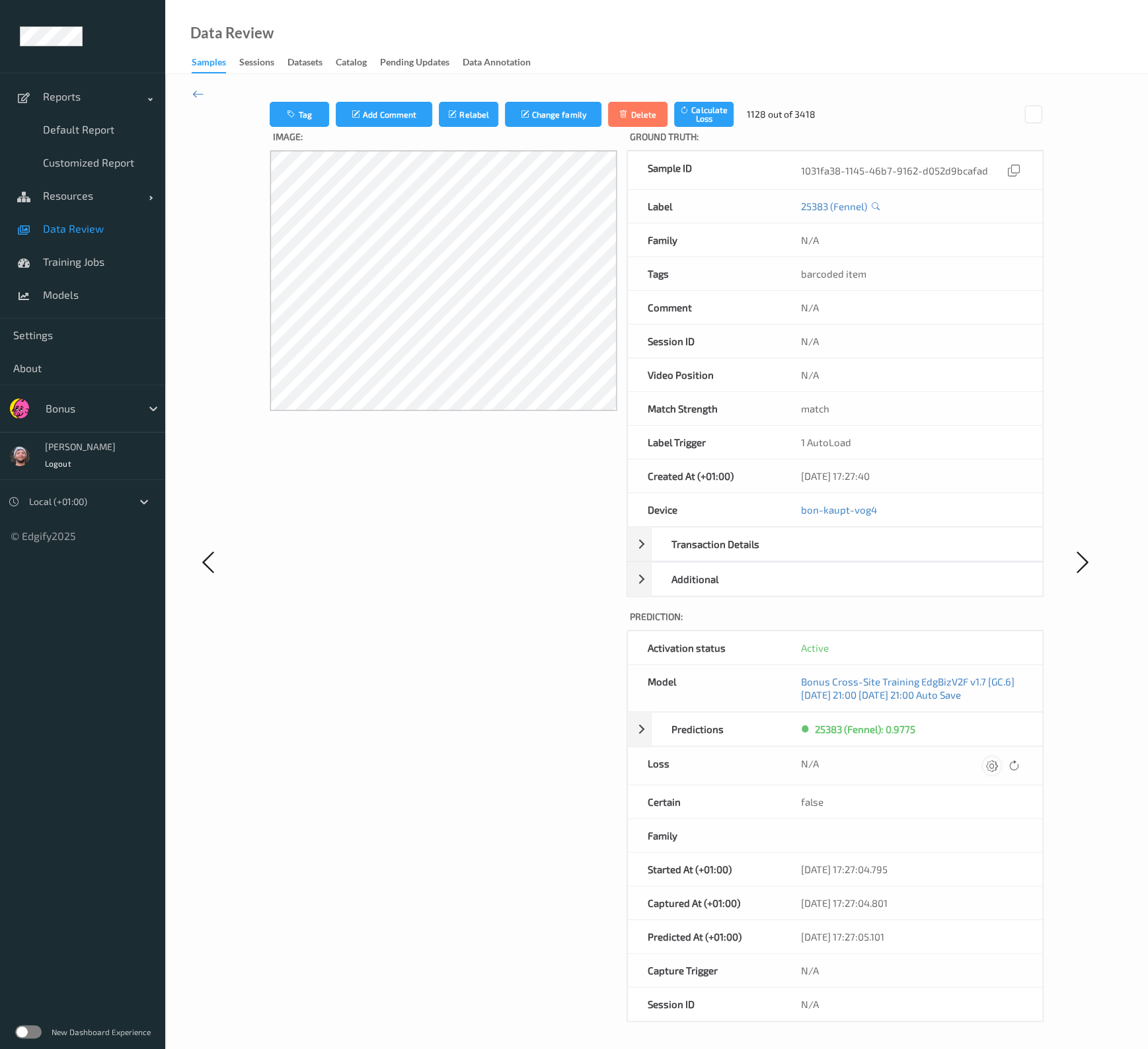
click at [991, 751] on icon at bounding box center [990, 765] width 12 height 12
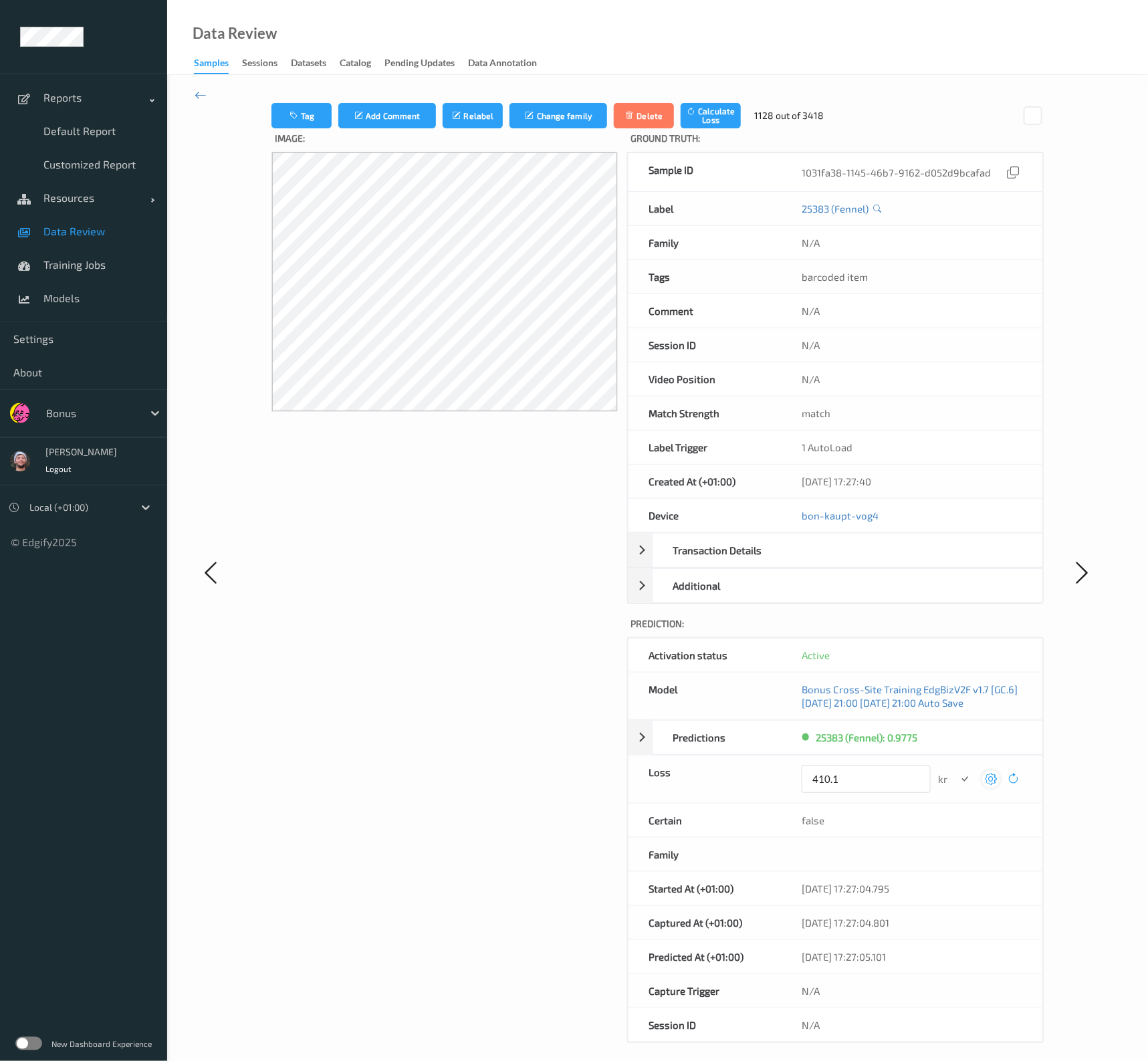
click at [956, 759] on button "submit" at bounding box center [964, 779] width 18 height 18
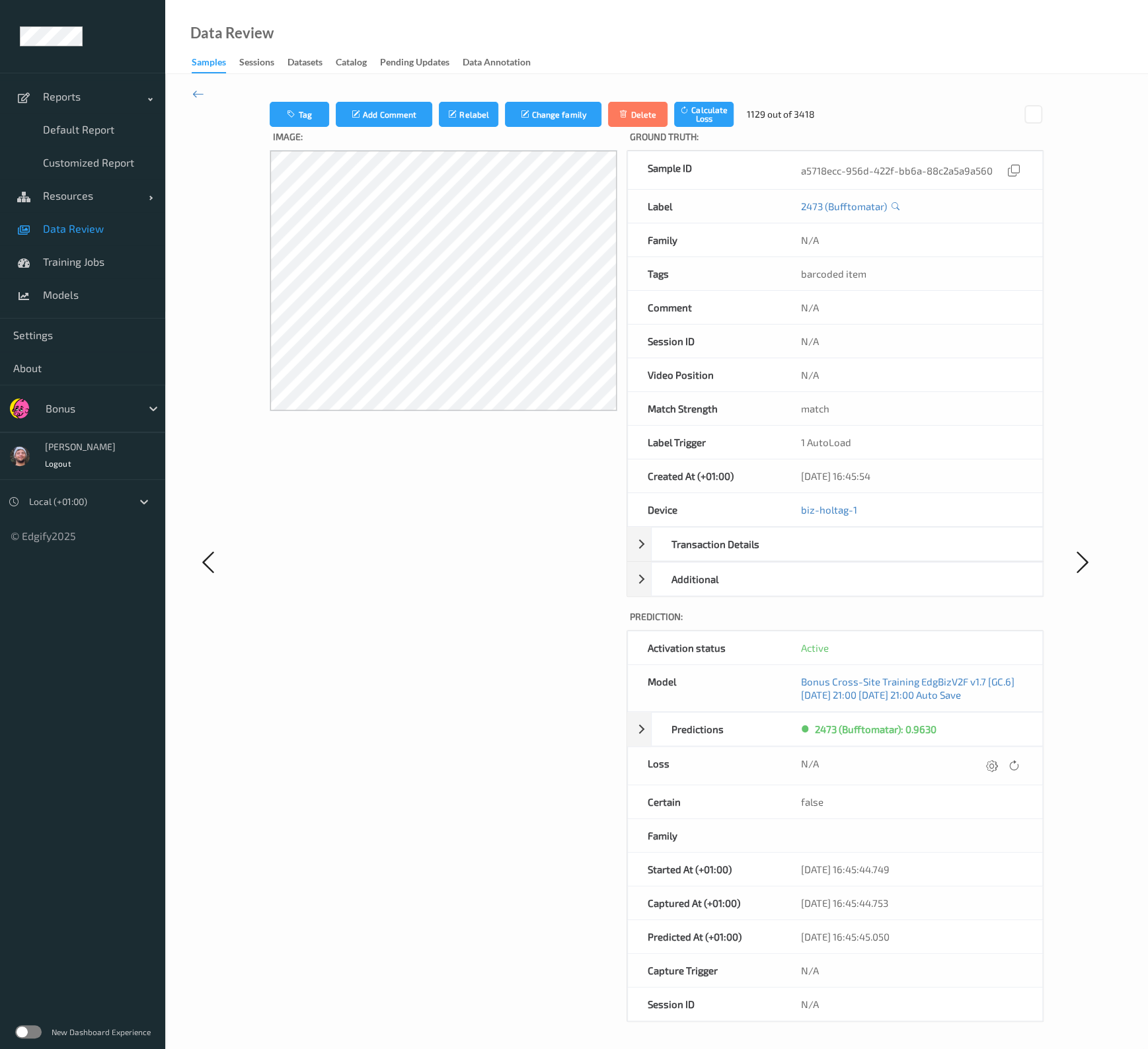
click at [991, 751] on icon at bounding box center [990, 765] width 12 height 12
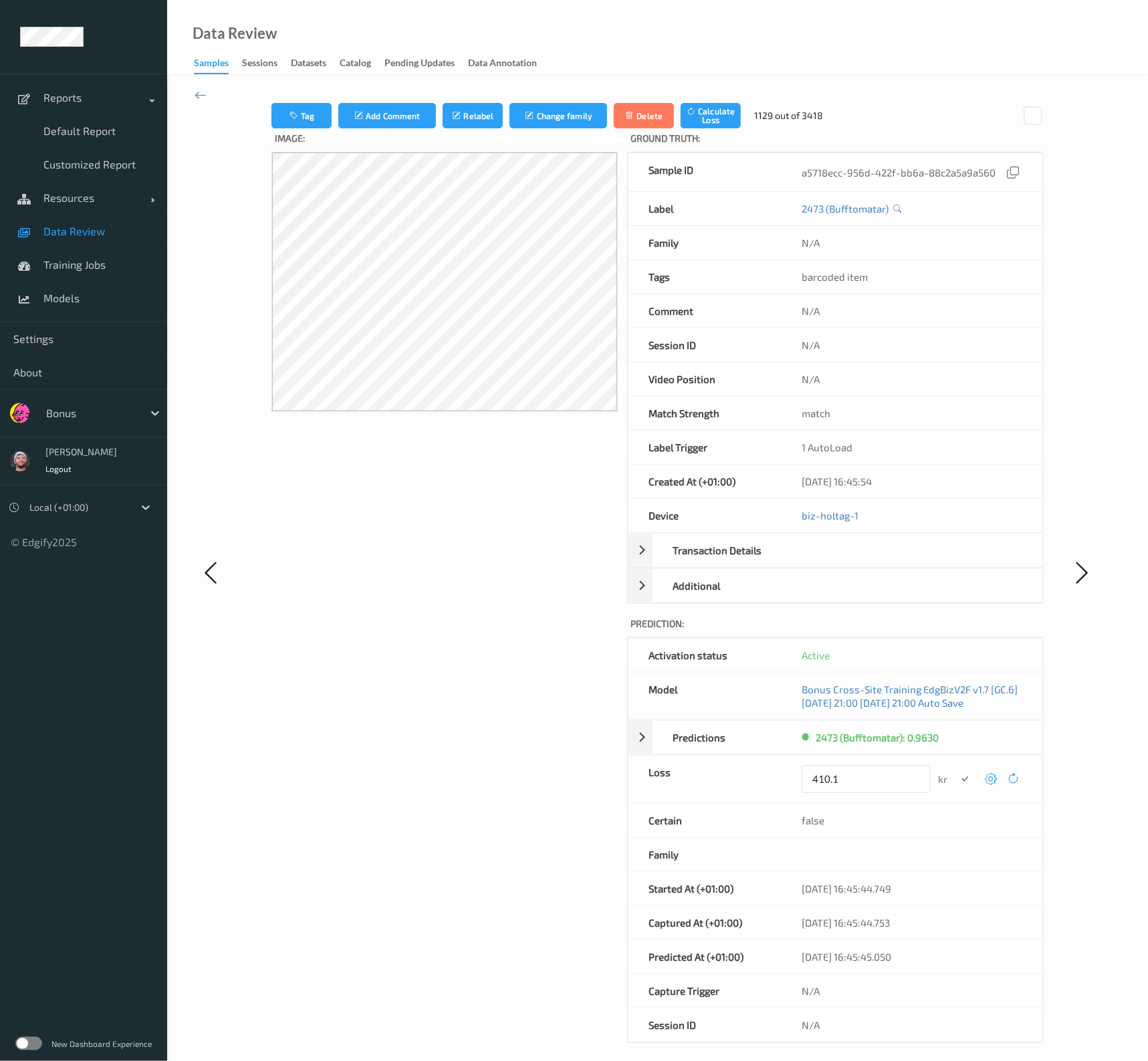
click at [956, 759] on button "submit" at bounding box center [964, 779] width 18 height 18
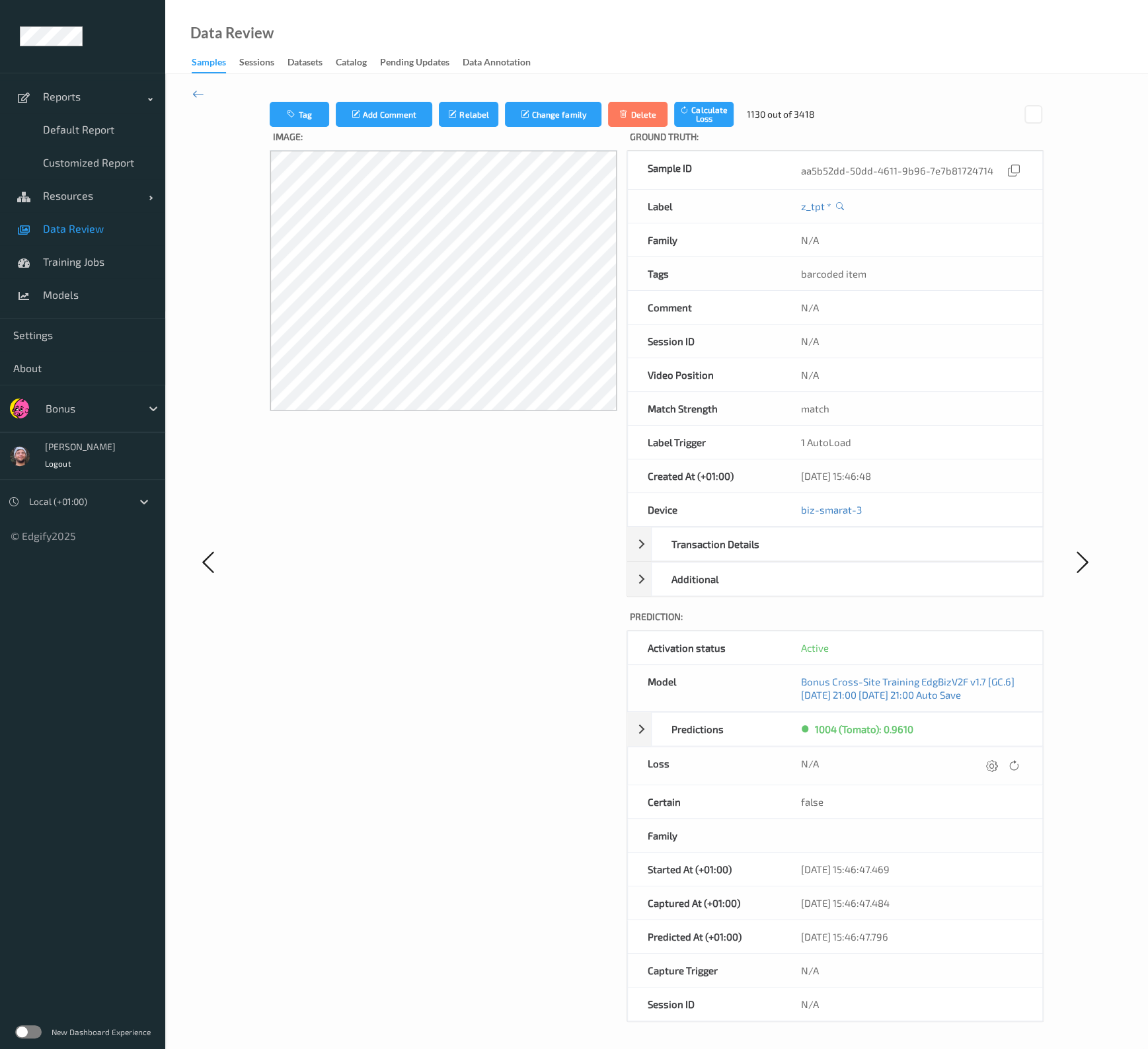
click at [991, 751] on icon at bounding box center [990, 765] width 12 height 12
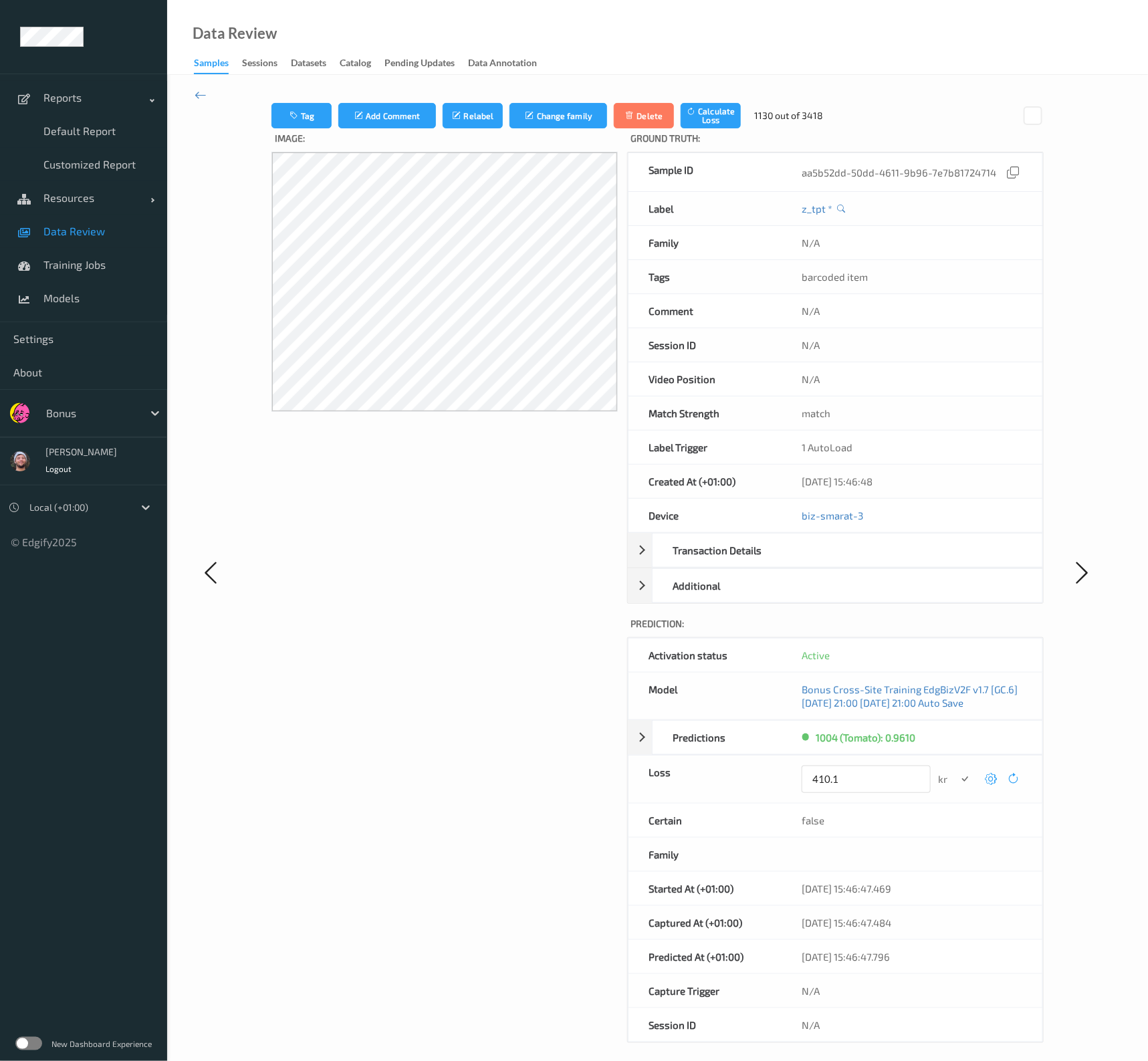
click at [956, 759] on button "submit" at bounding box center [964, 779] width 18 height 18
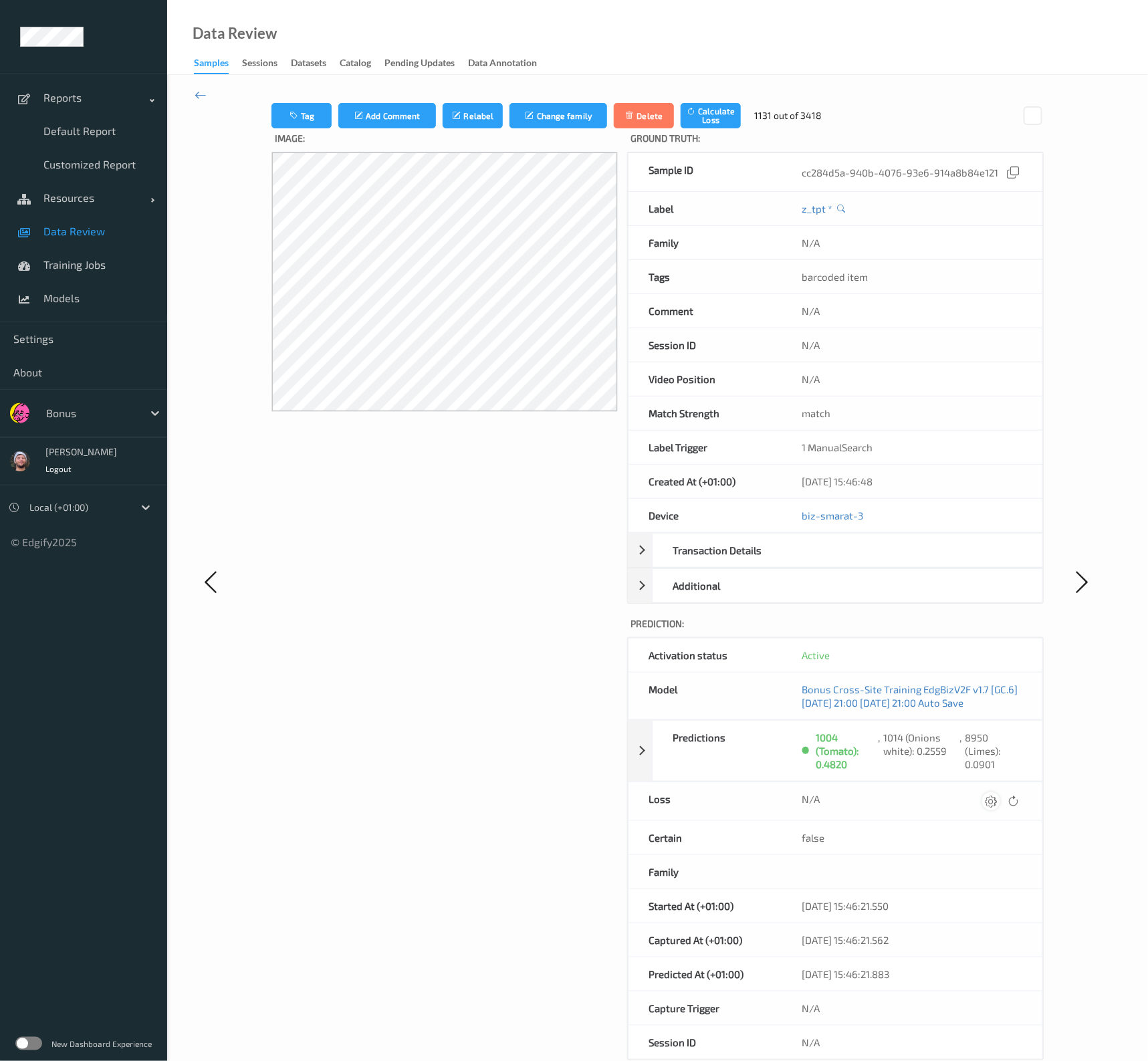
click at [987, 759] on icon at bounding box center [991, 800] width 12 height 12
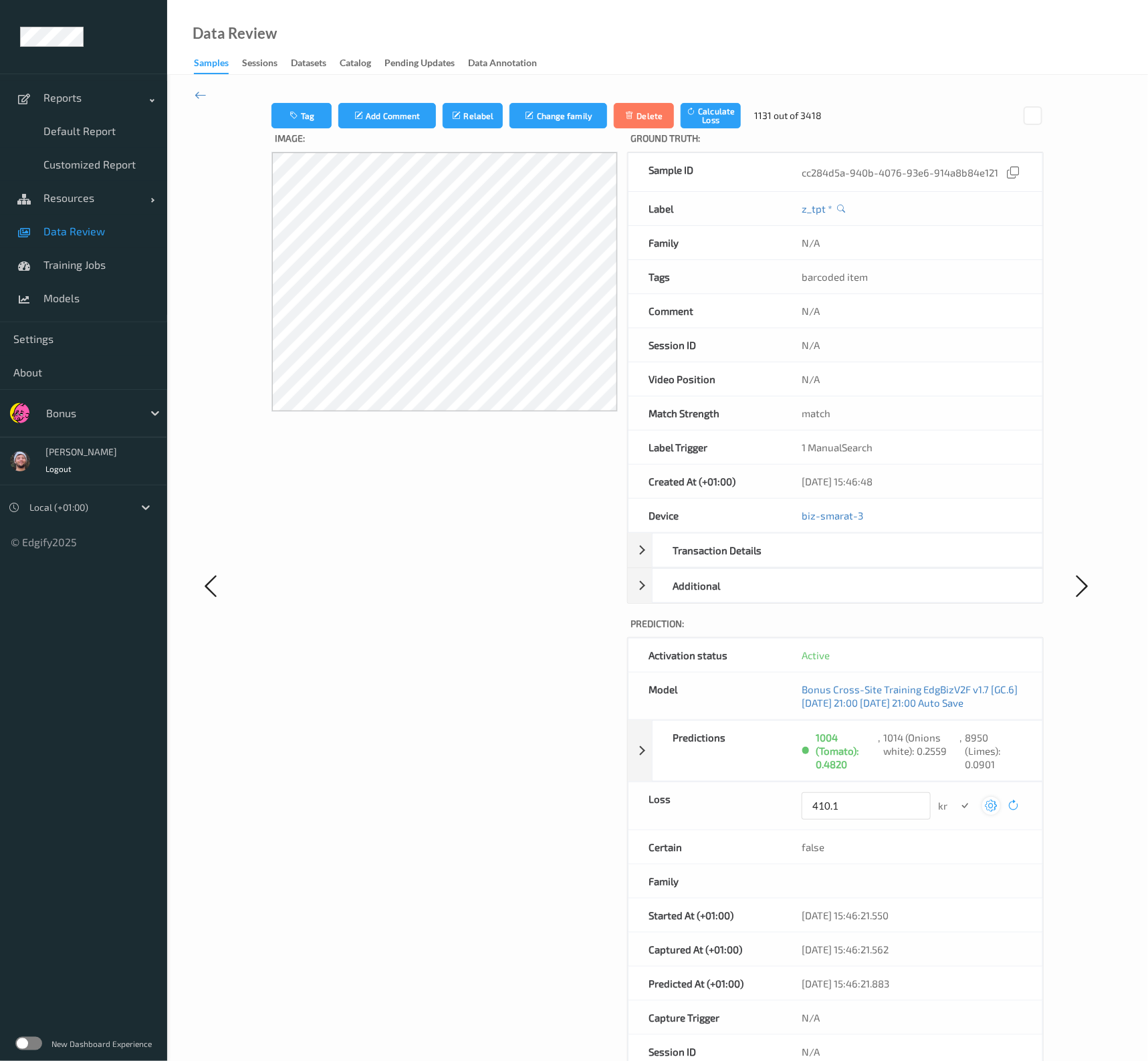
click at [956, 759] on button "submit" at bounding box center [964, 805] width 18 height 18
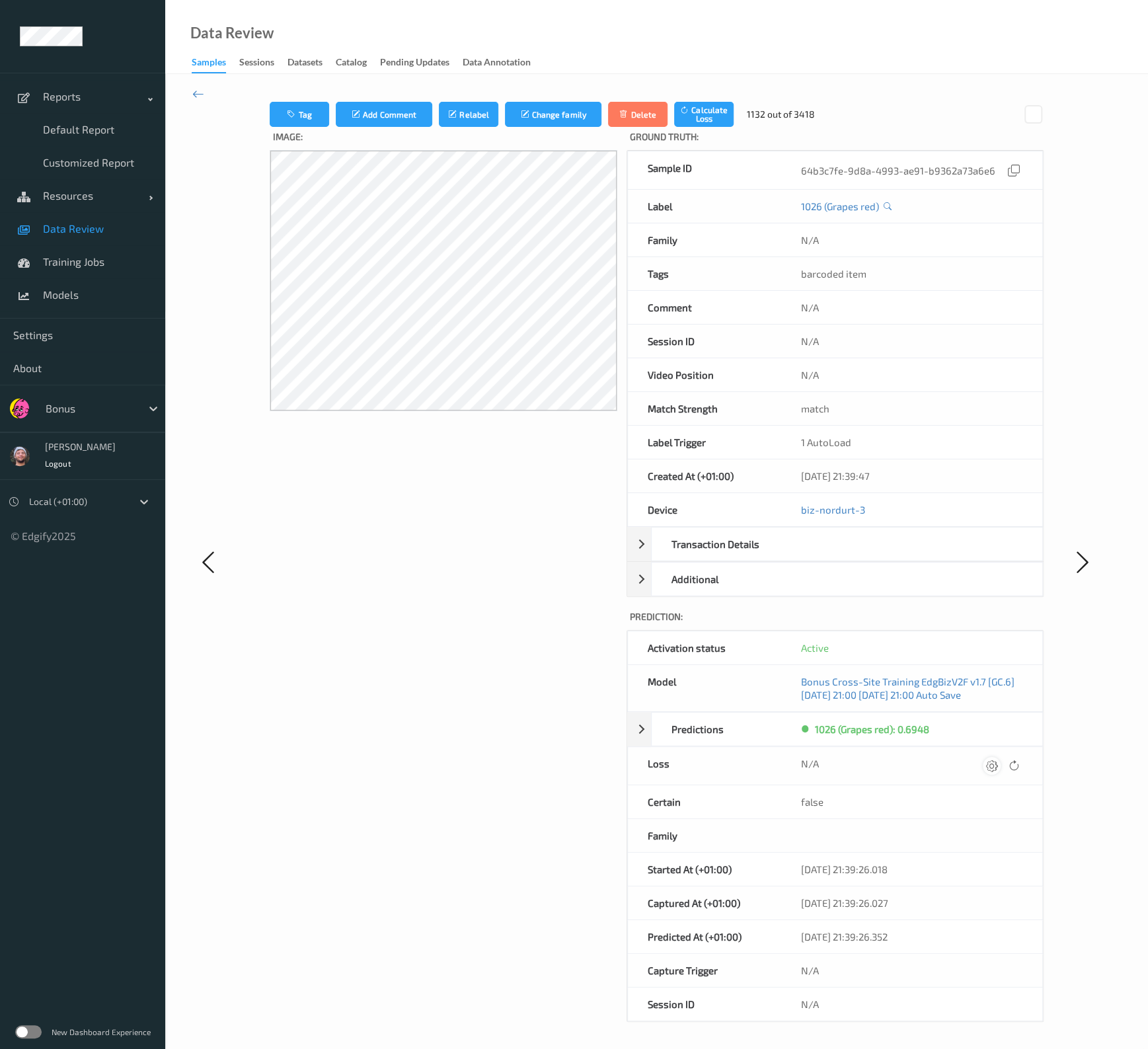
click at [992, 751] on icon at bounding box center [990, 765] width 12 height 12
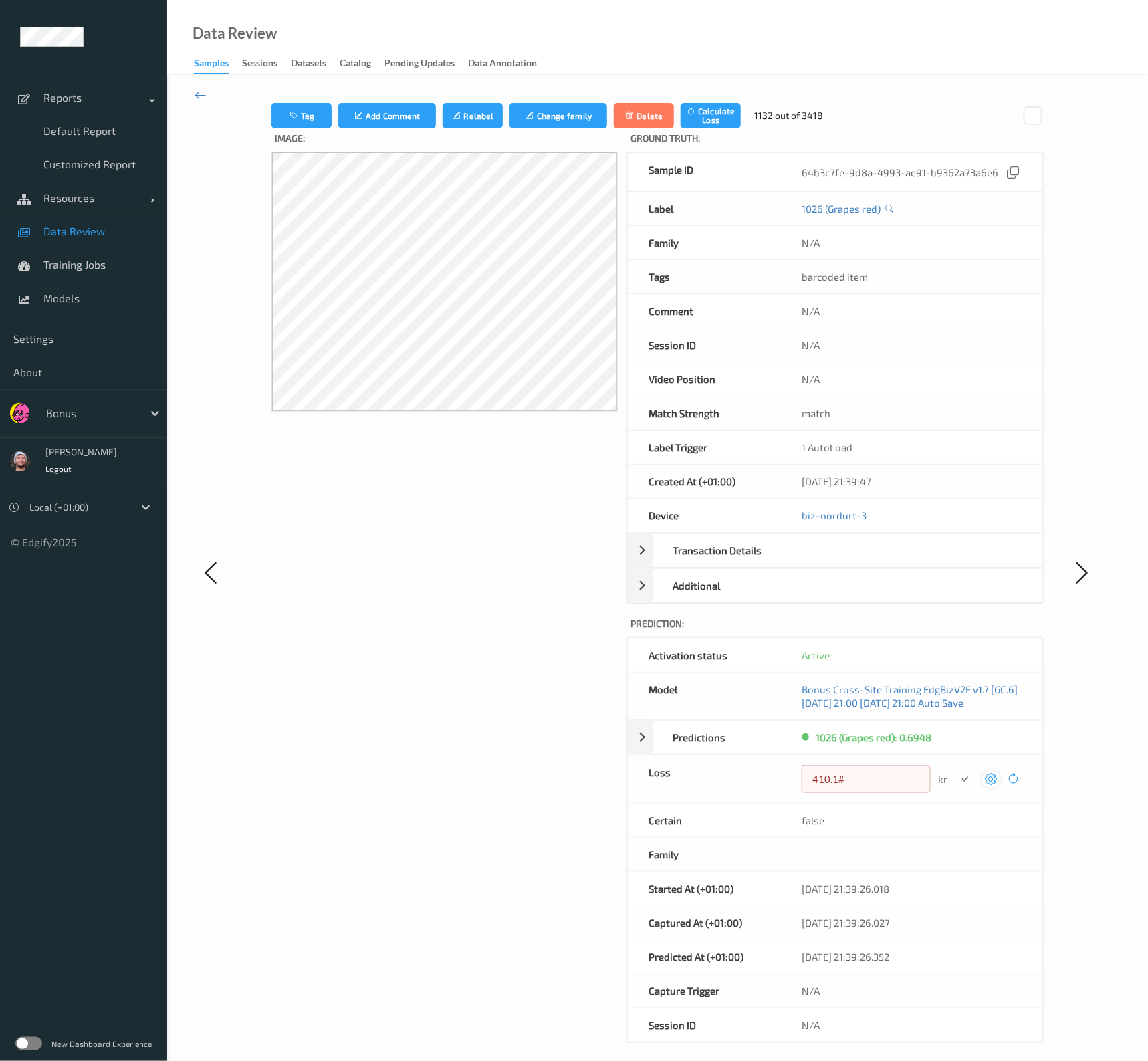
type input "410.1"
click at [956, 759] on button "submit" at bounding box center [964, 779] width 18 height 18
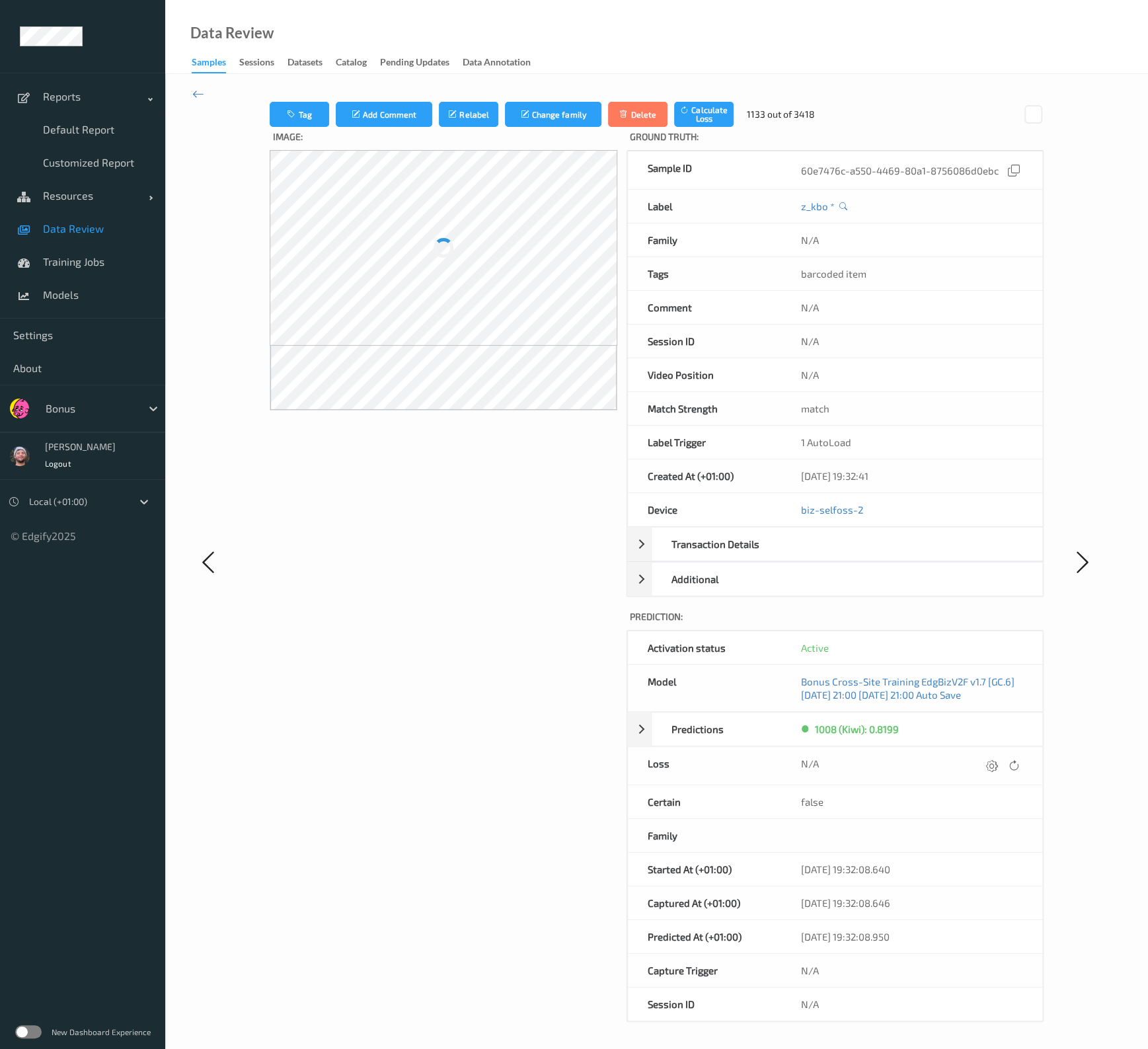
click at [992, 751] on icon at bounding box center [990, 765] width 12 height 12
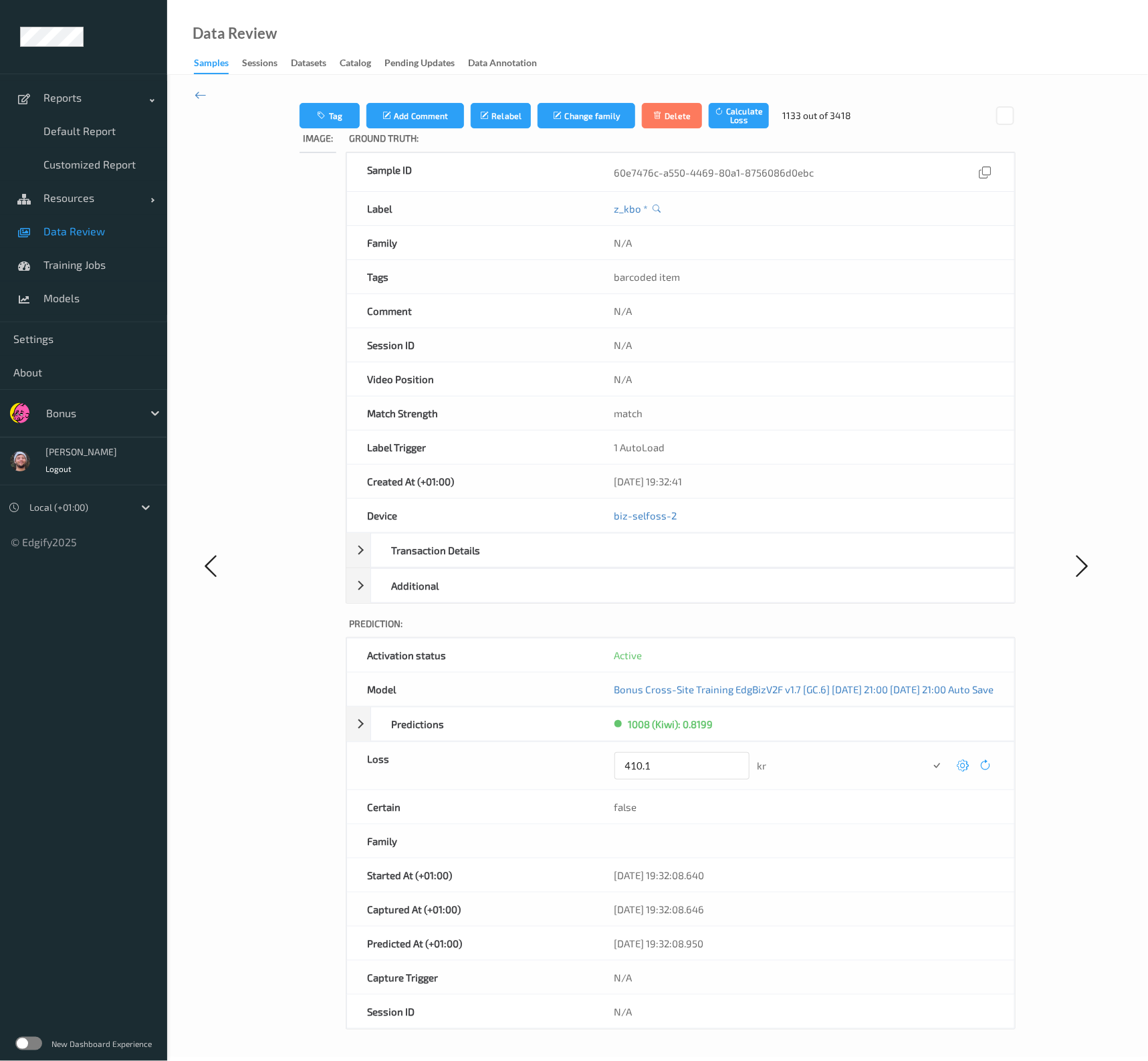
click at [928, 756] on button "submit" at bounding box center [936, 765] width 18 height 18
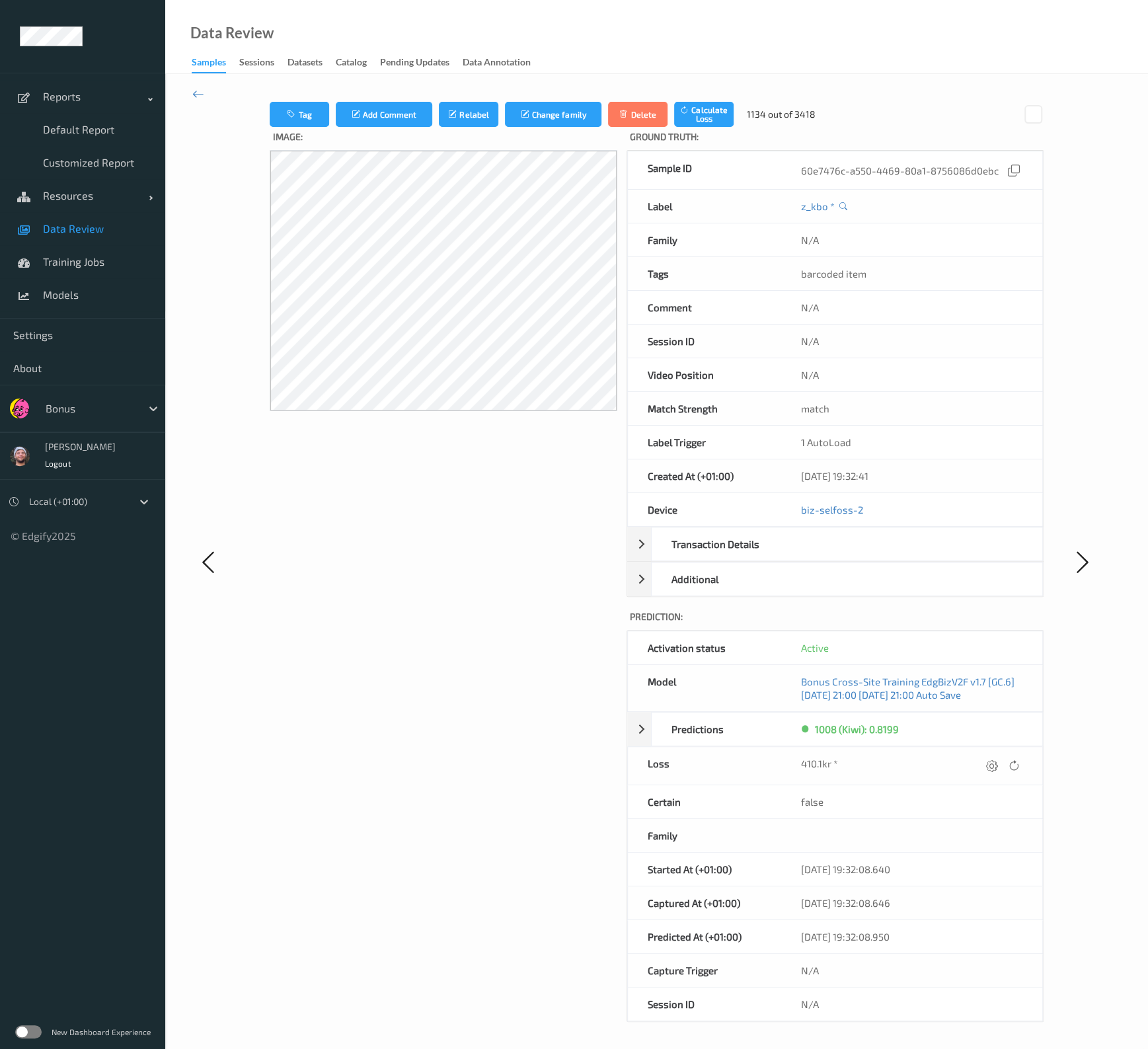
click at [777, 308] on div "Comment" at bounding box center [704, 308] width 153 height 33
click at [1012, 716] on div "1008 (Kiwi): 0.8199" at bounding box center [918, 729] width 246 height 33
click at [979, 751] on div "N/A" at bounding box center [911, 765] width 221 height 18
click at [983, 751] on div at bounding box center [991, 765] width 18 height 18
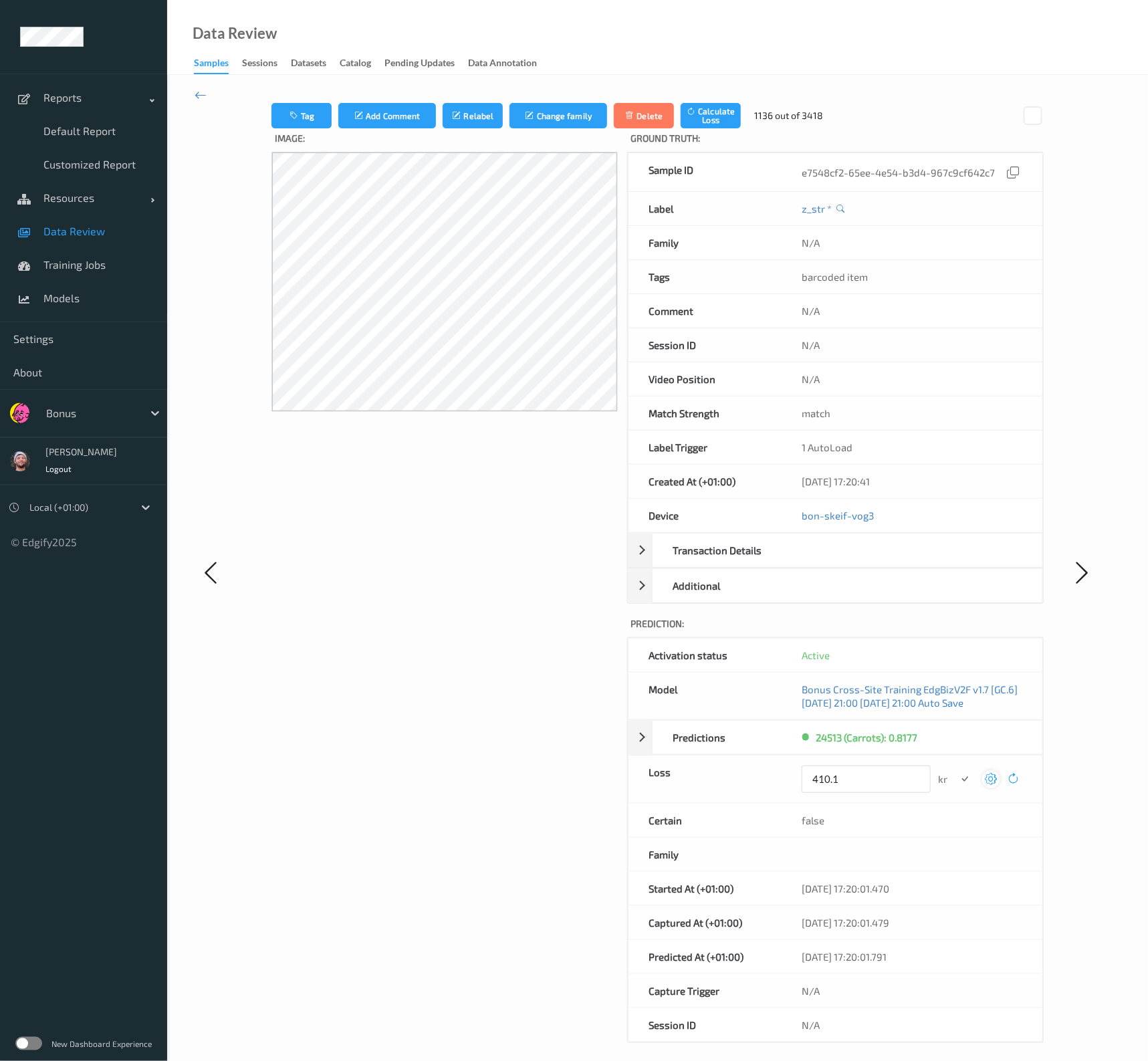
click at [956, 759] on button "submit" at bounding box center [964, 779] width 18 height 18
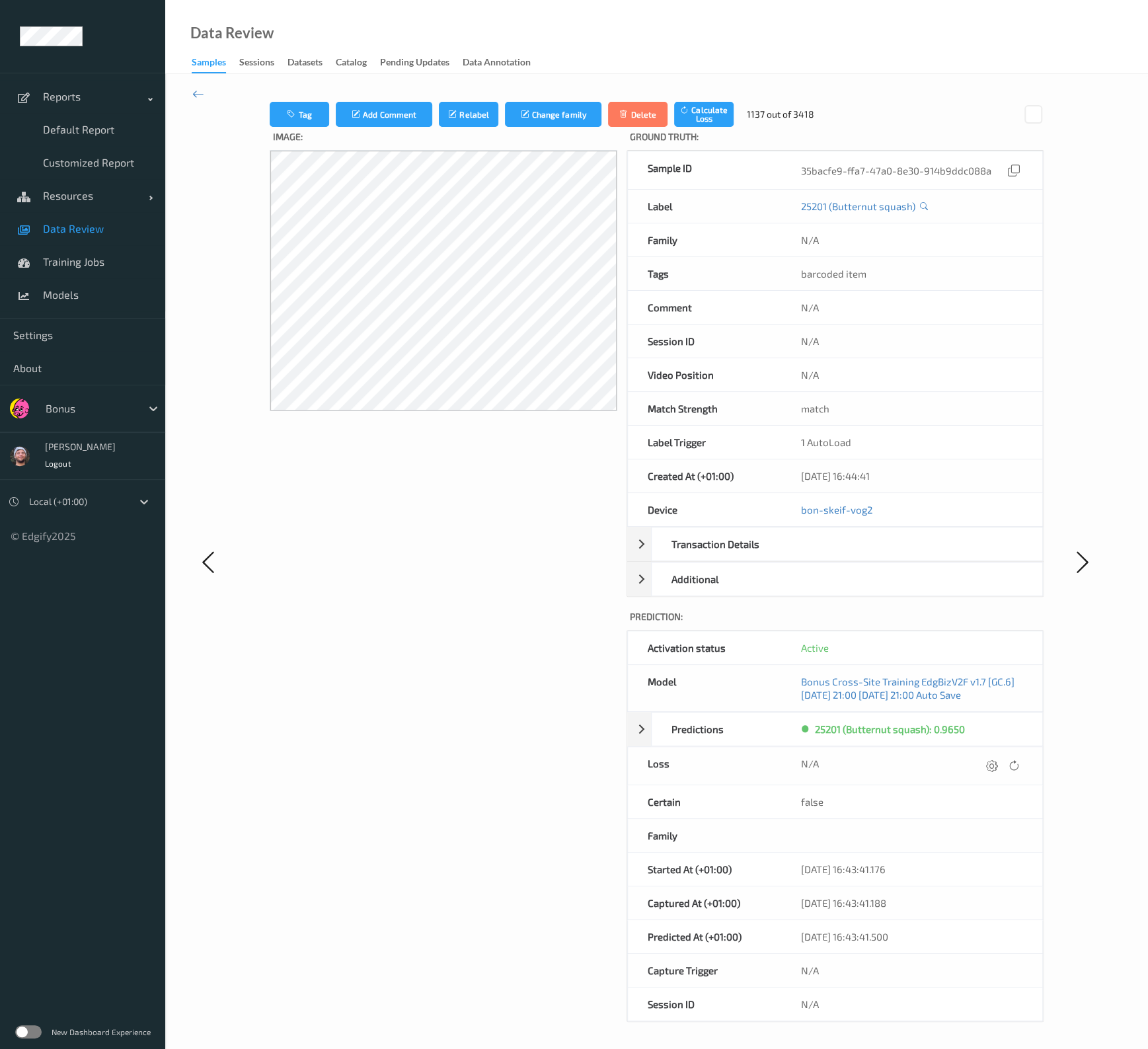
click at [983, 751] on div at bounding box center [991, 765] width 18 height 18
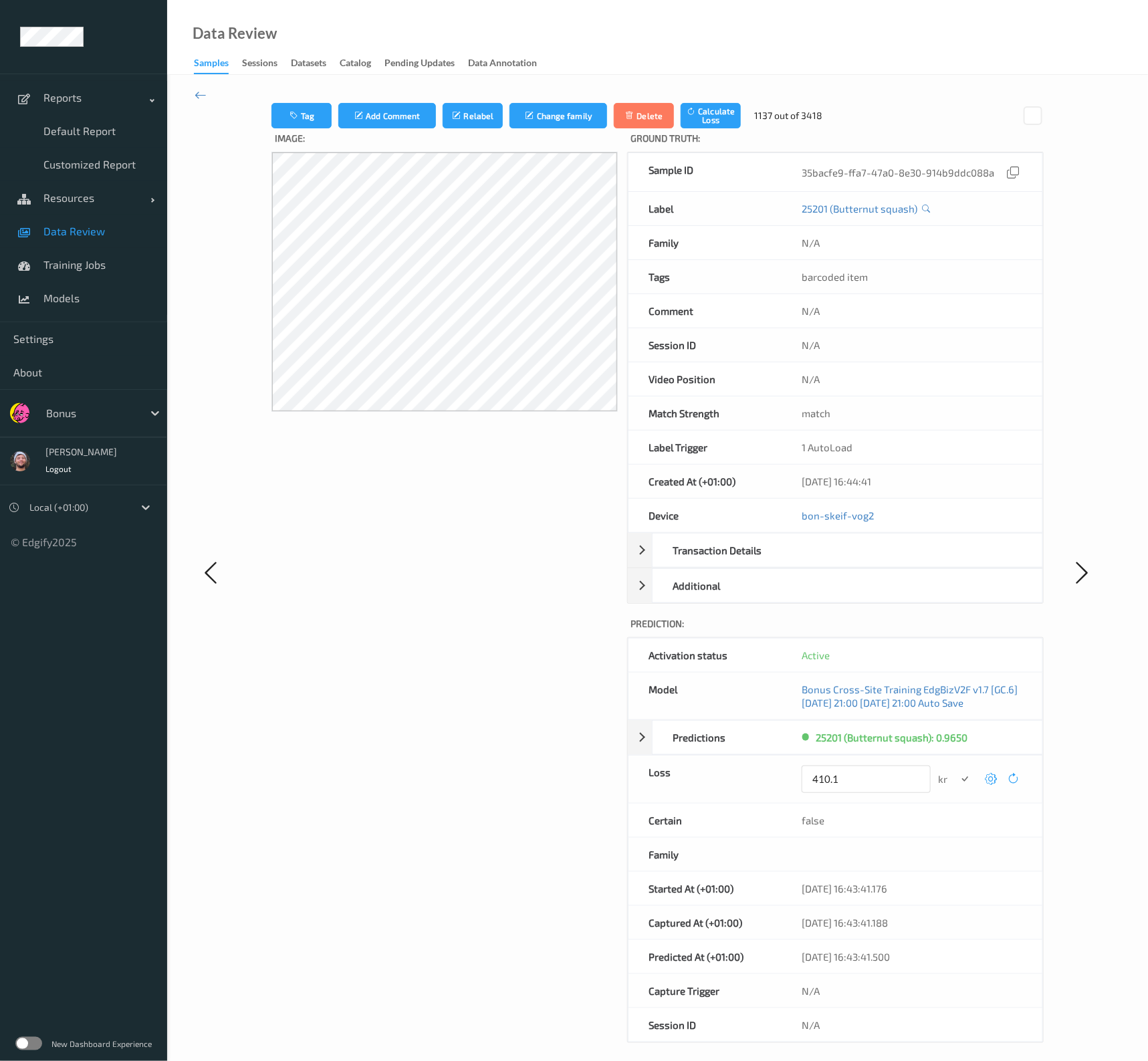
click at [956, 759] on button "submit" at bounding box center [964, 779] width 18 height 18
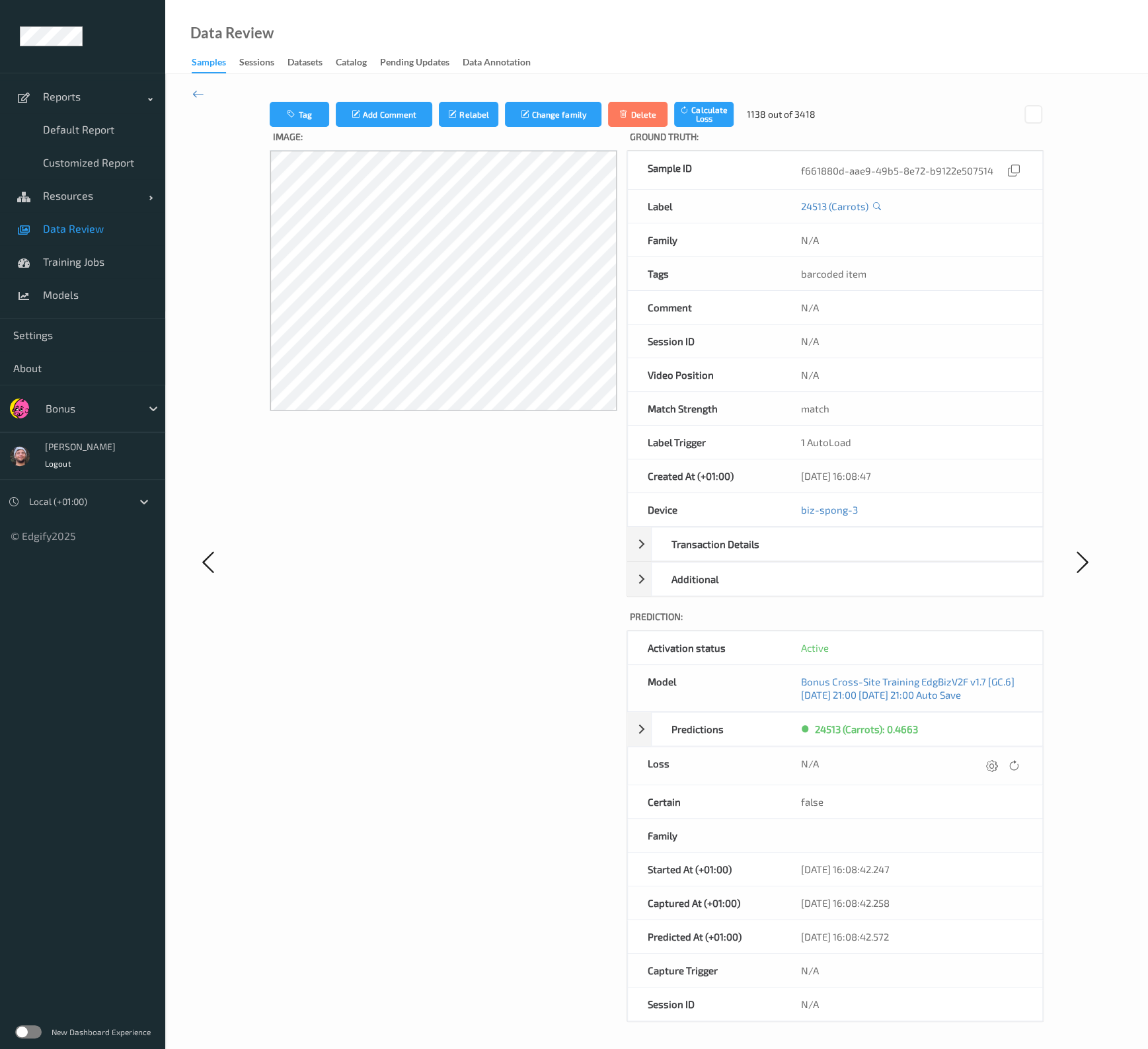
click at [983, 751] on div at bounding box center [991, 765] width 18 height 18
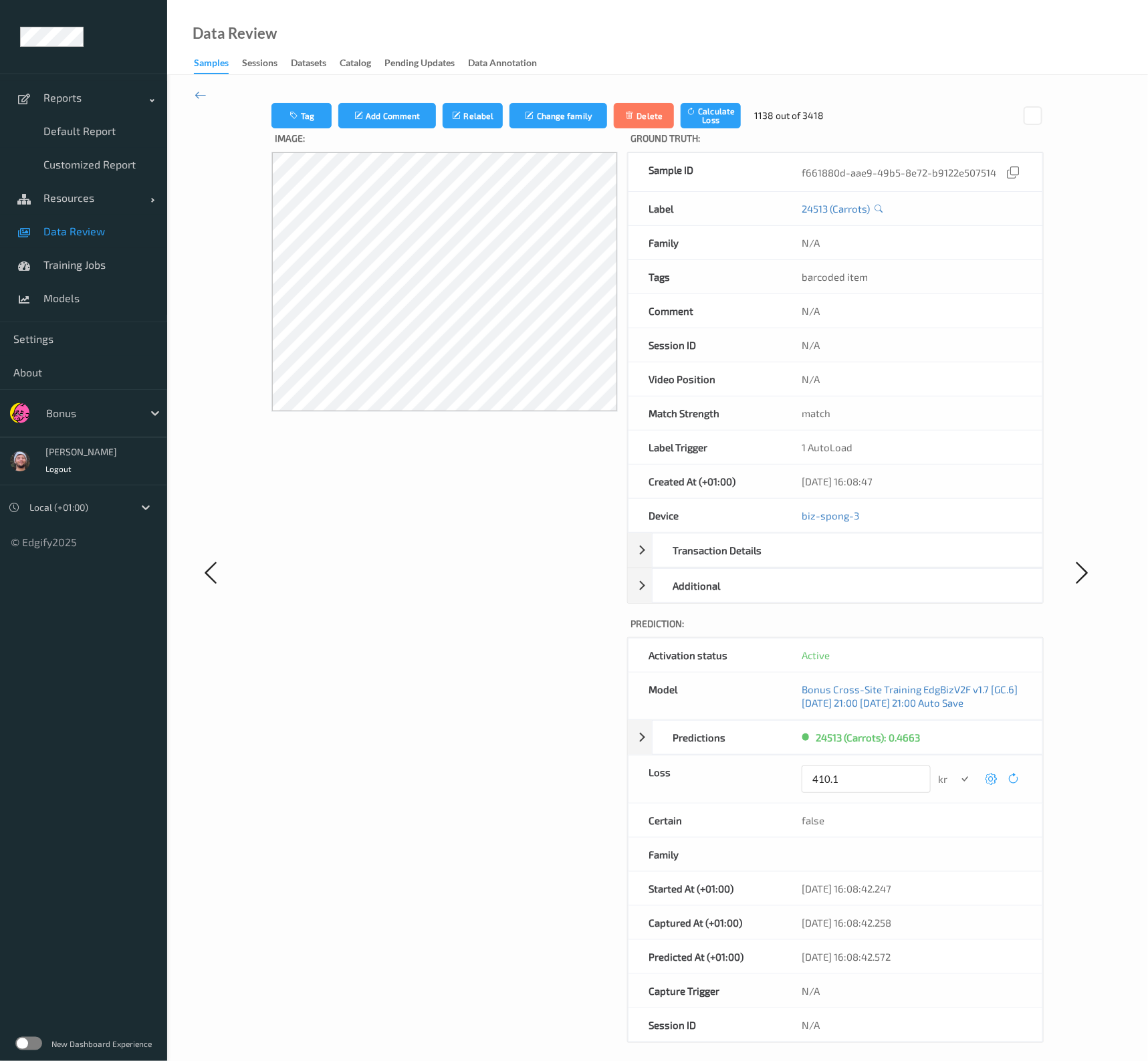
click at [956, 759] on button "submit" at bounding box center [964, 779] width 18 height 18
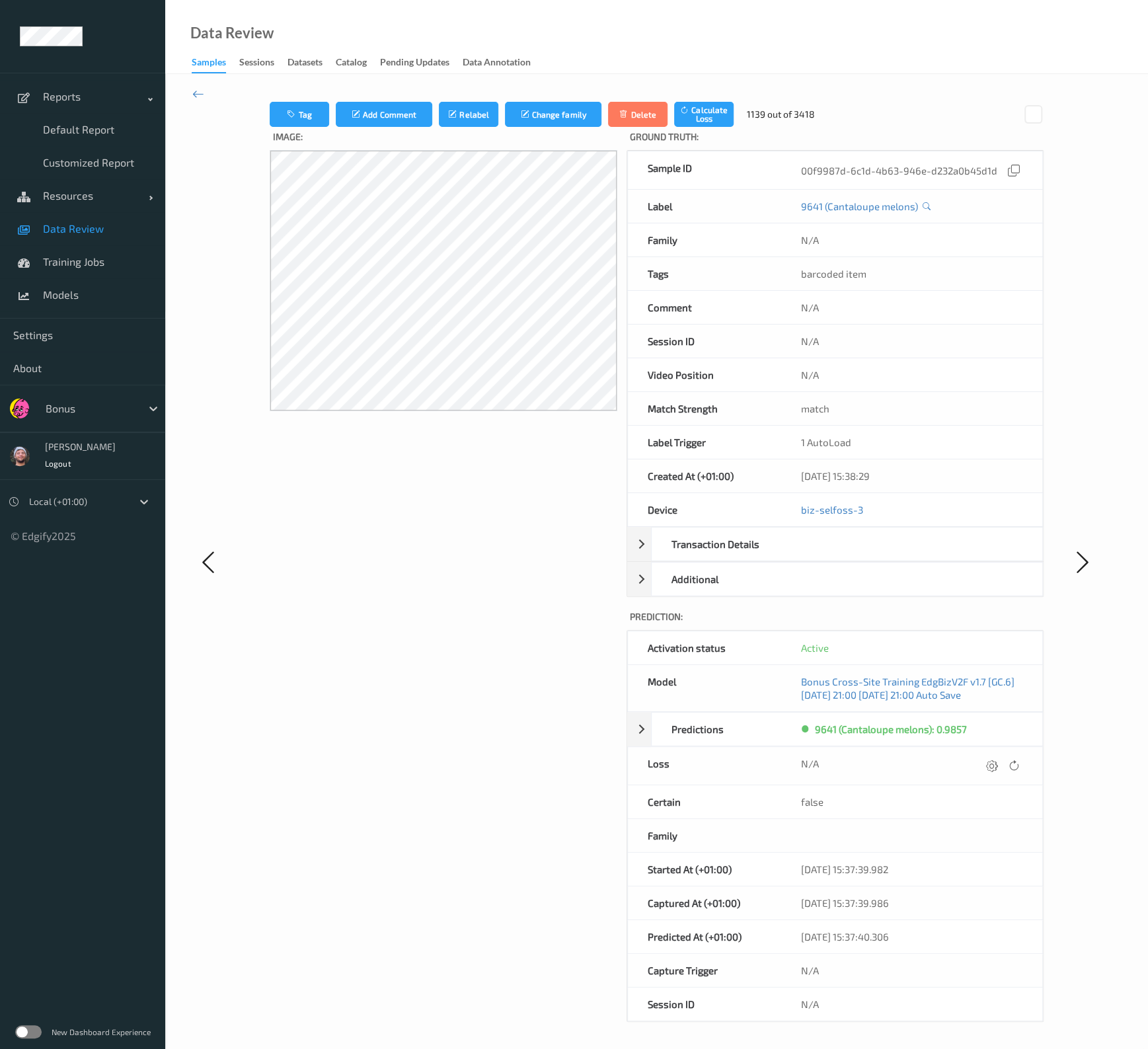
click at [983, 751] on div at bounding box center [991, 765] width 18 height 18
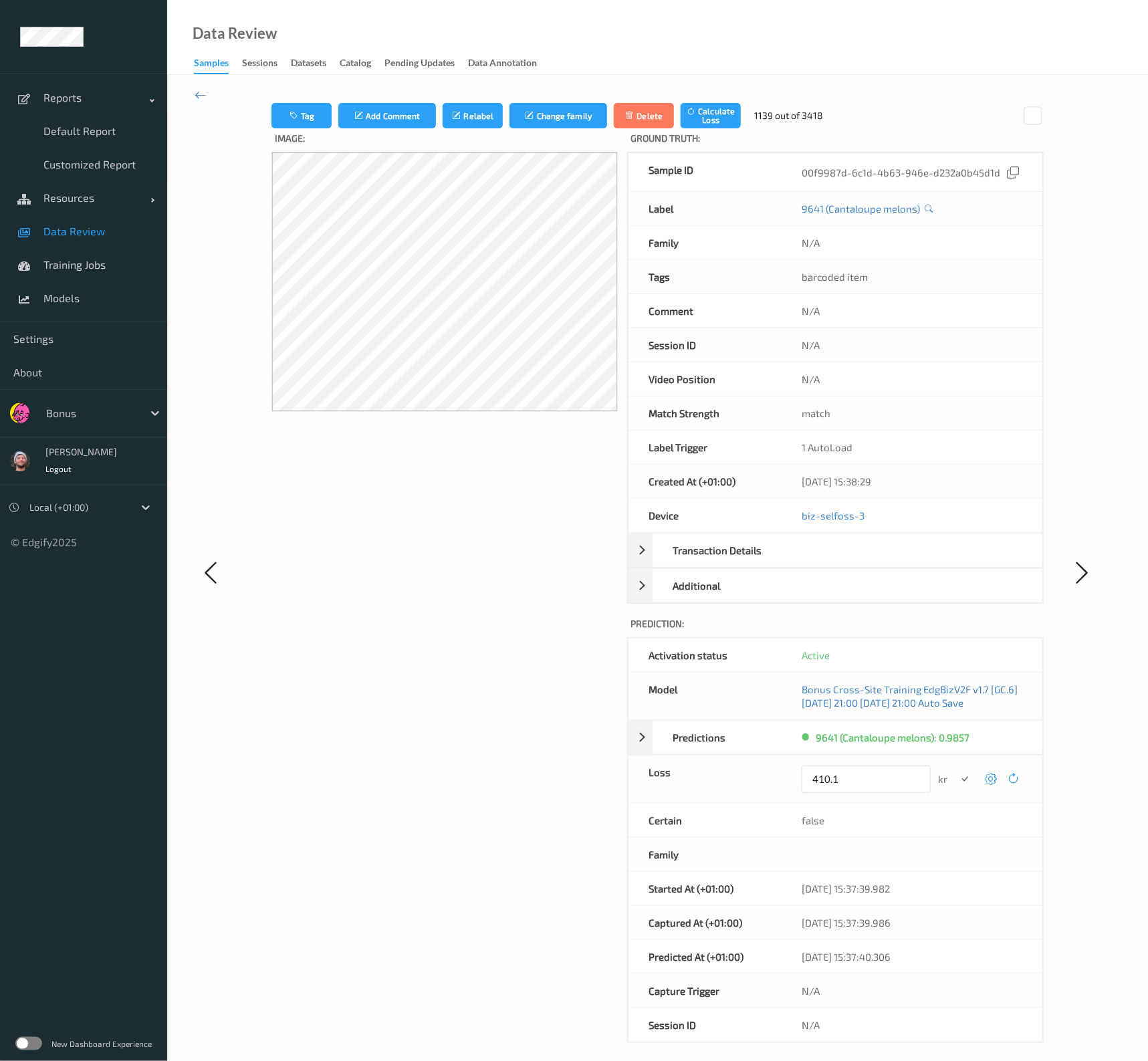
click at [956, 759] on button "submit" at bounding box center [964, 779] width 18 height 18
click at [994, 759] on div "N/A" at bounding box center [911, 787] width 260 height 38
click at [989, 759] on icon at bounding box center [991, 787] width 12 height 12
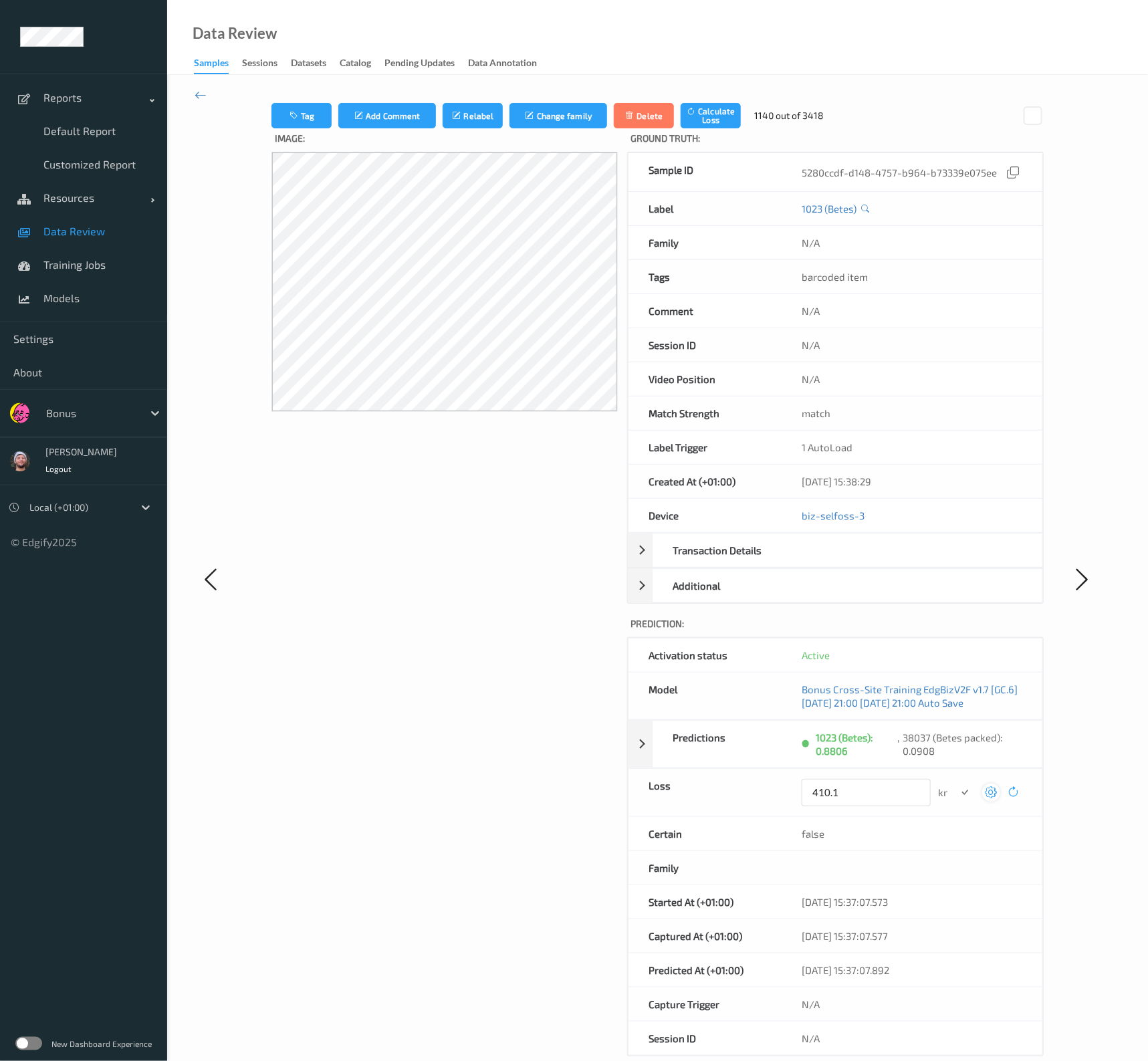
click at [956, 759] on button "submit" at bounding box center [964, 792] width 18 height 18
type input "410.1#"
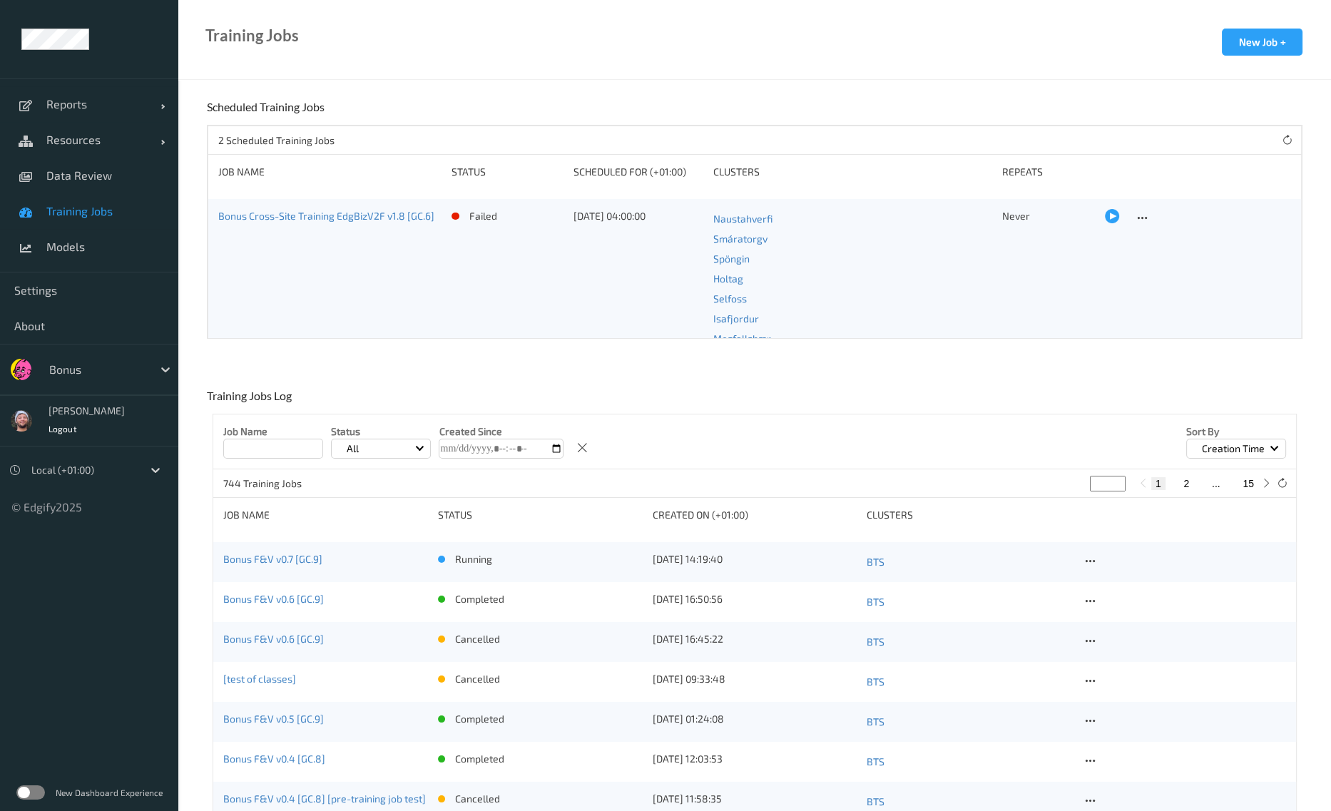
click at [287, 588] on div "Bonus F&V v0.6 [GC.9] completed 20/08/2025 16:50:56 BTS" at bounding box center [754, 602] width 1083 height 40
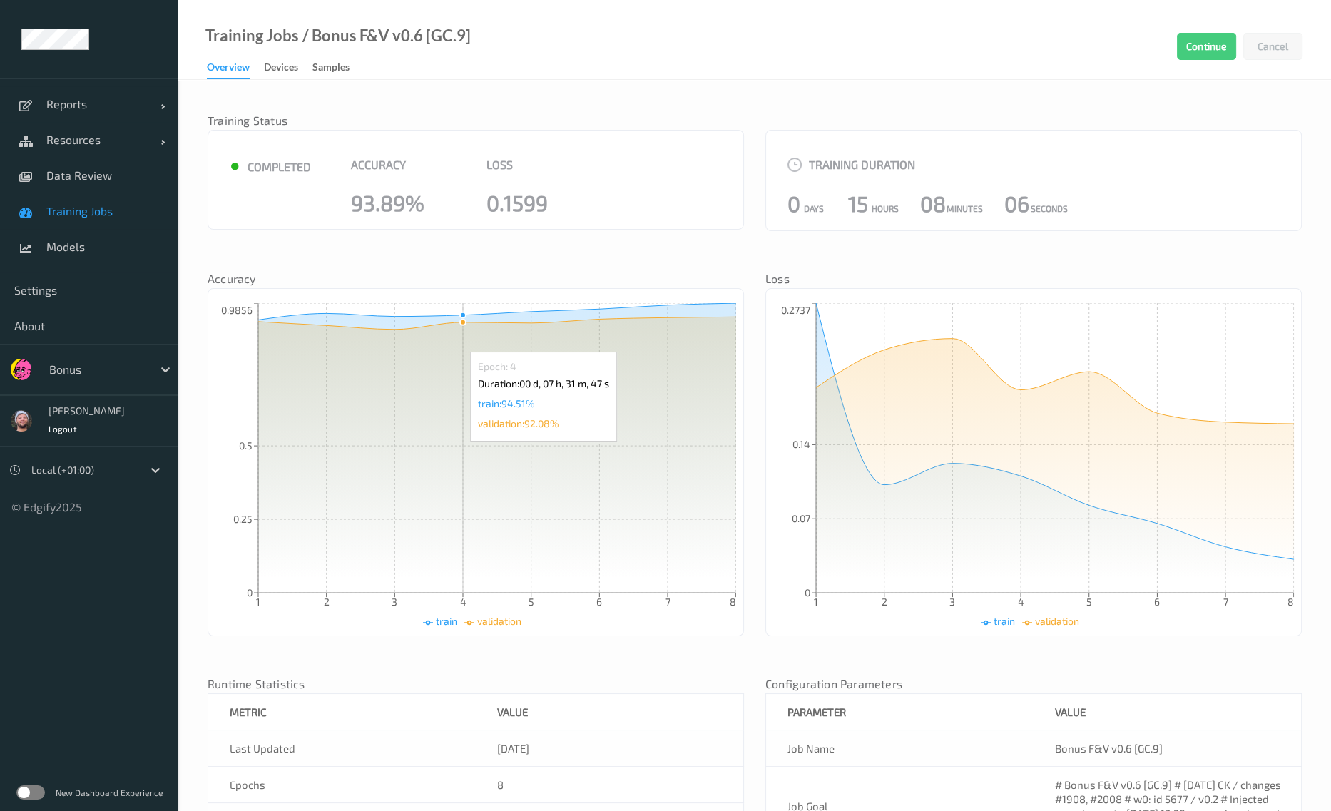
scroll to position [229, 0]
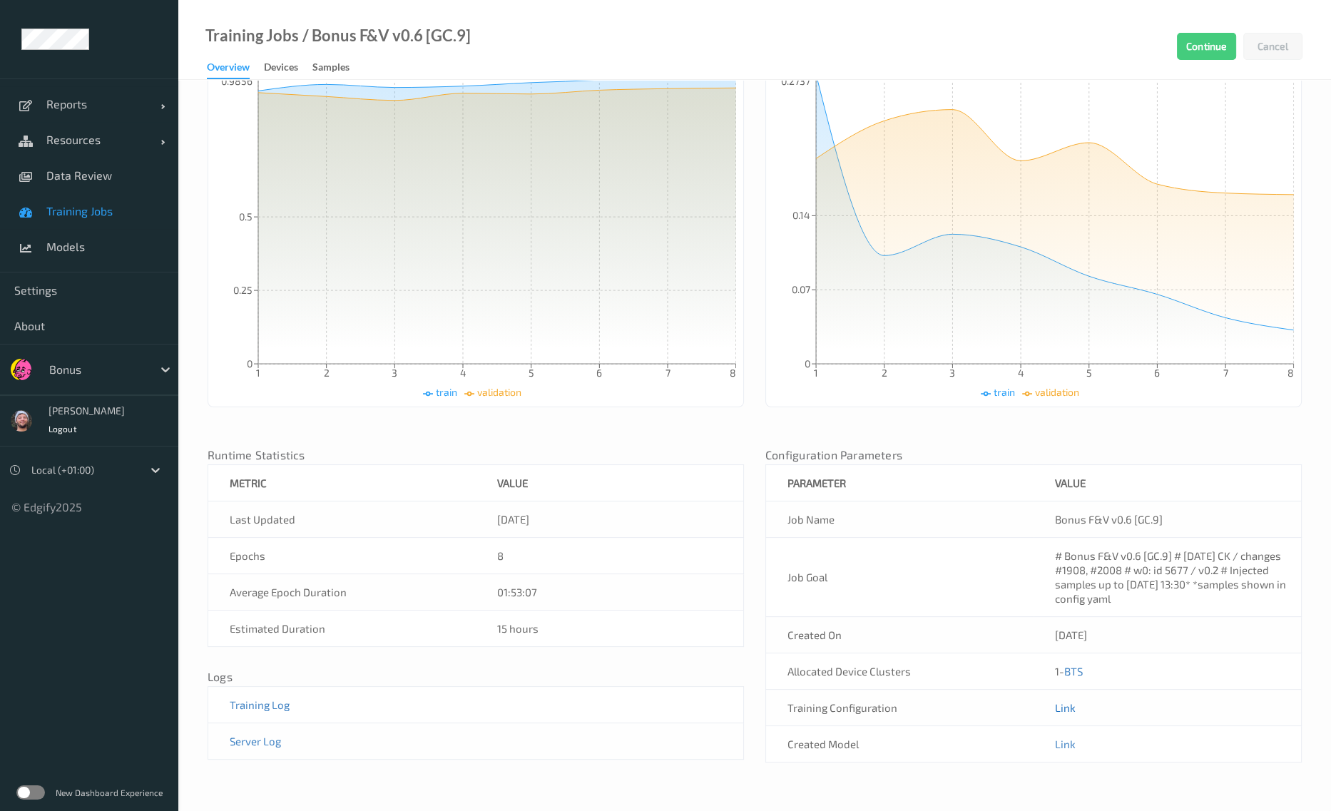
click at [1064, 708] on link "Link" at bounding box center [1065, 707] width 21 height 13
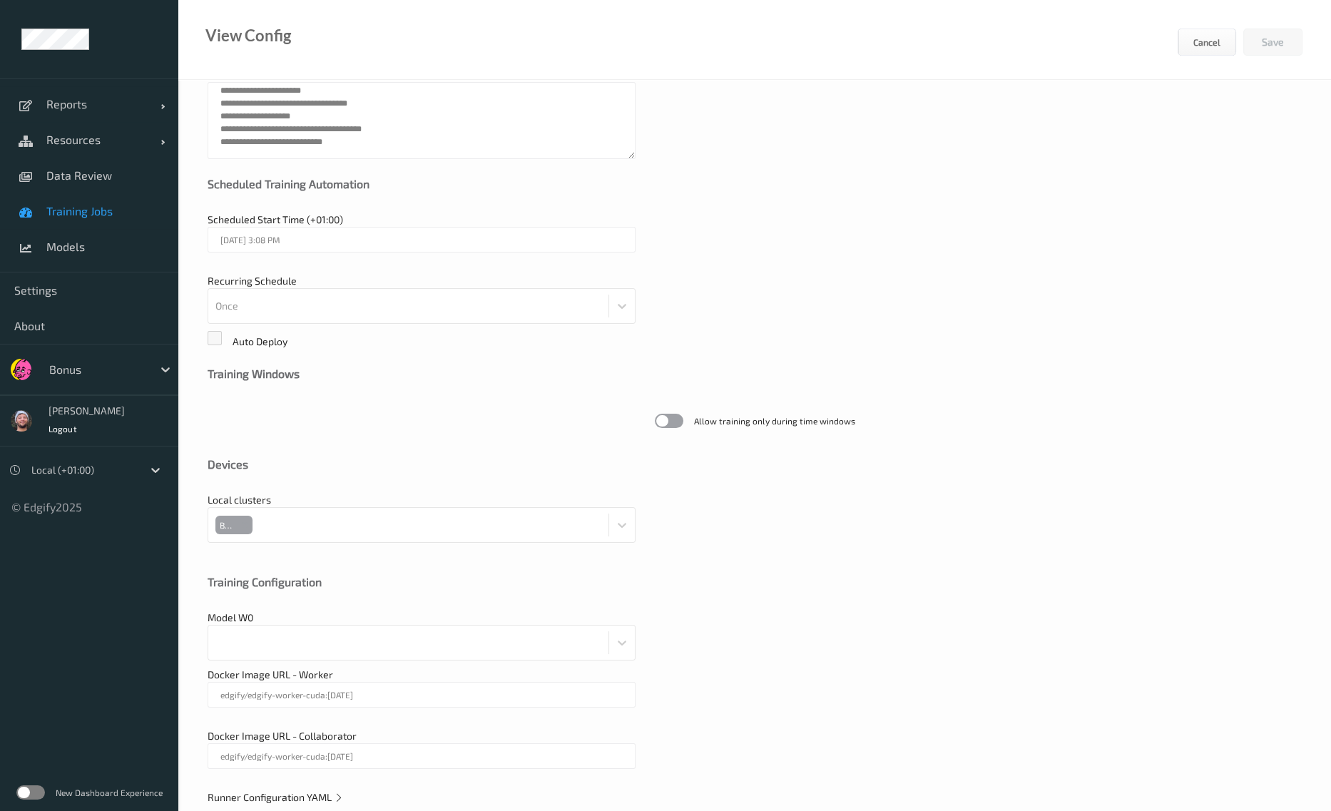
scroll to position [169, 0]
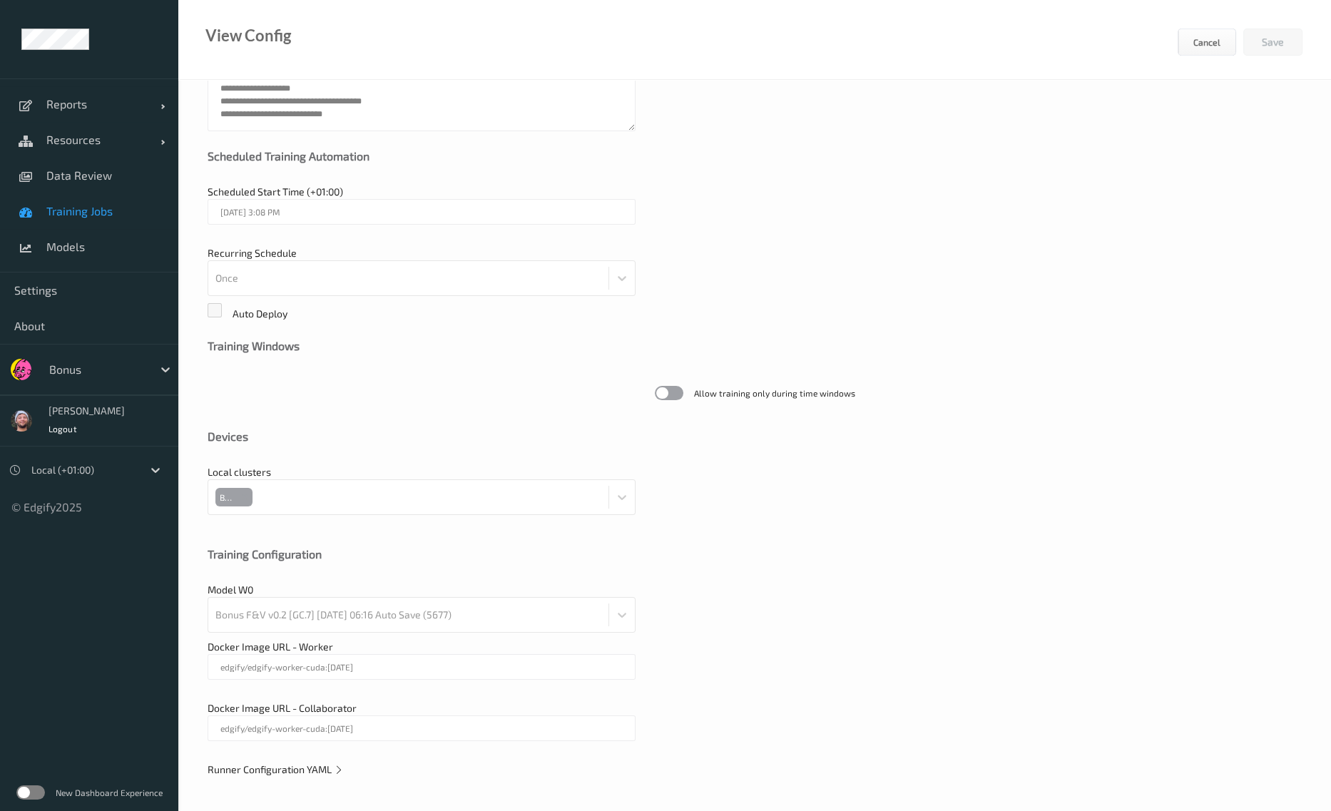
click at [125, 215] on span "Training Jobs" at bounding box center [105, 211] width 118 height 14
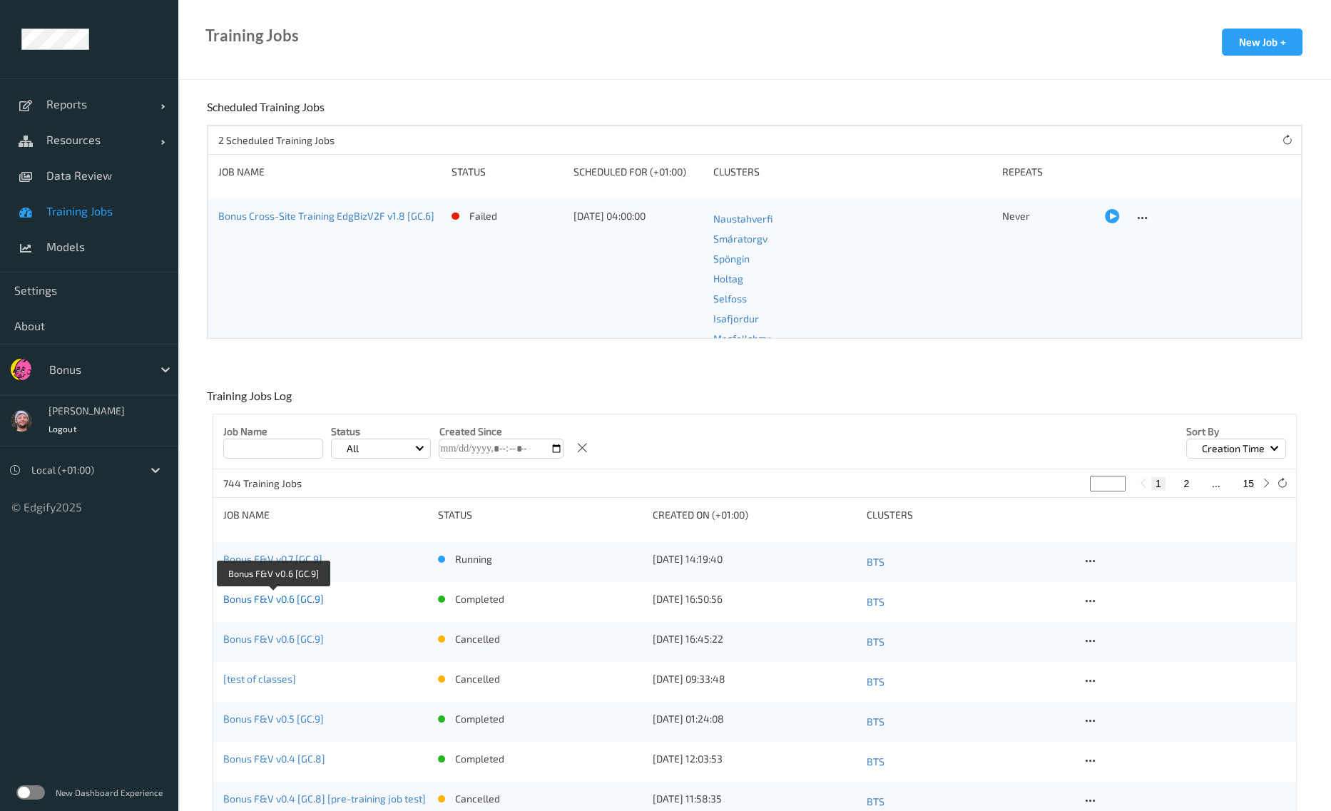
click at [265, 597] on link "Bonus F&V v0.6 [GC.9]" at bounding box center [273, 599] width 101 height 12
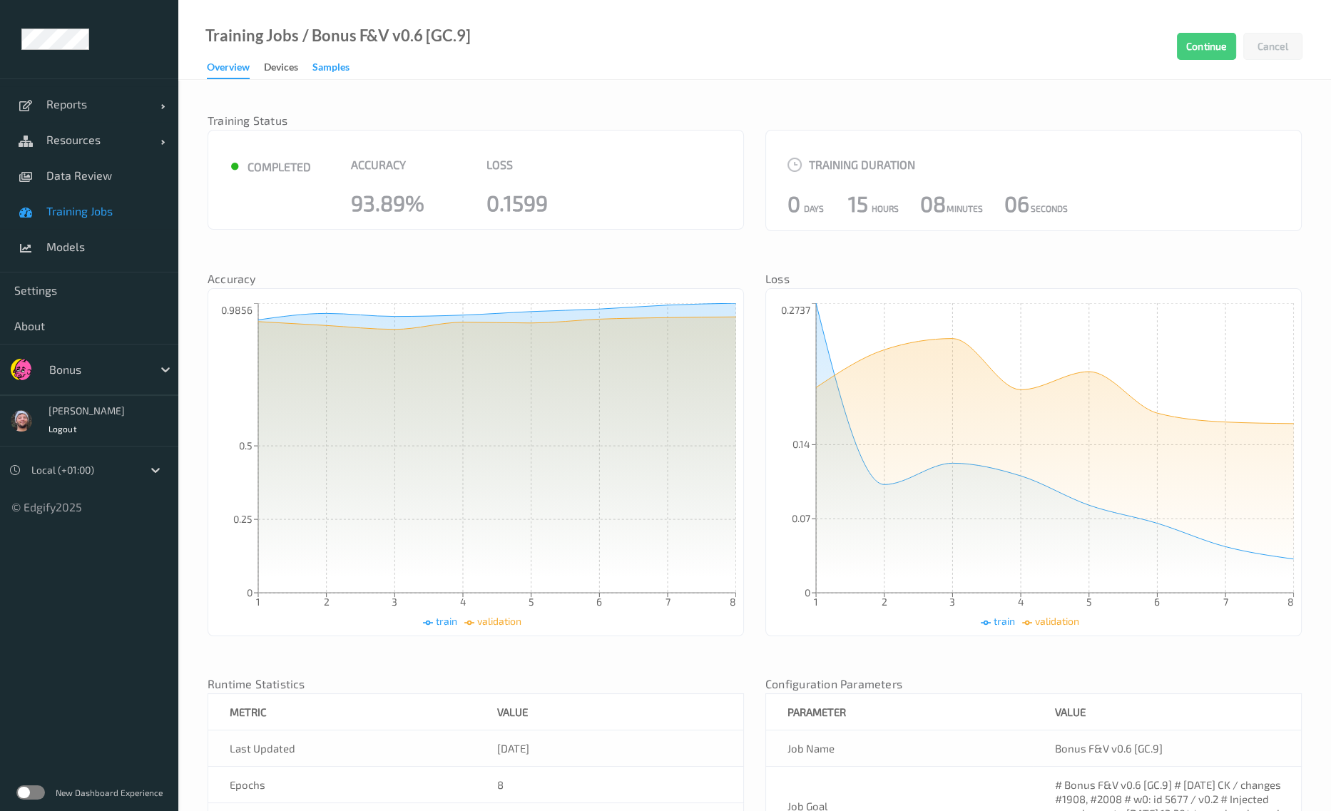
click at [317, 72] on div "Samples" at bounding box center [330, 69] width 37 height 18
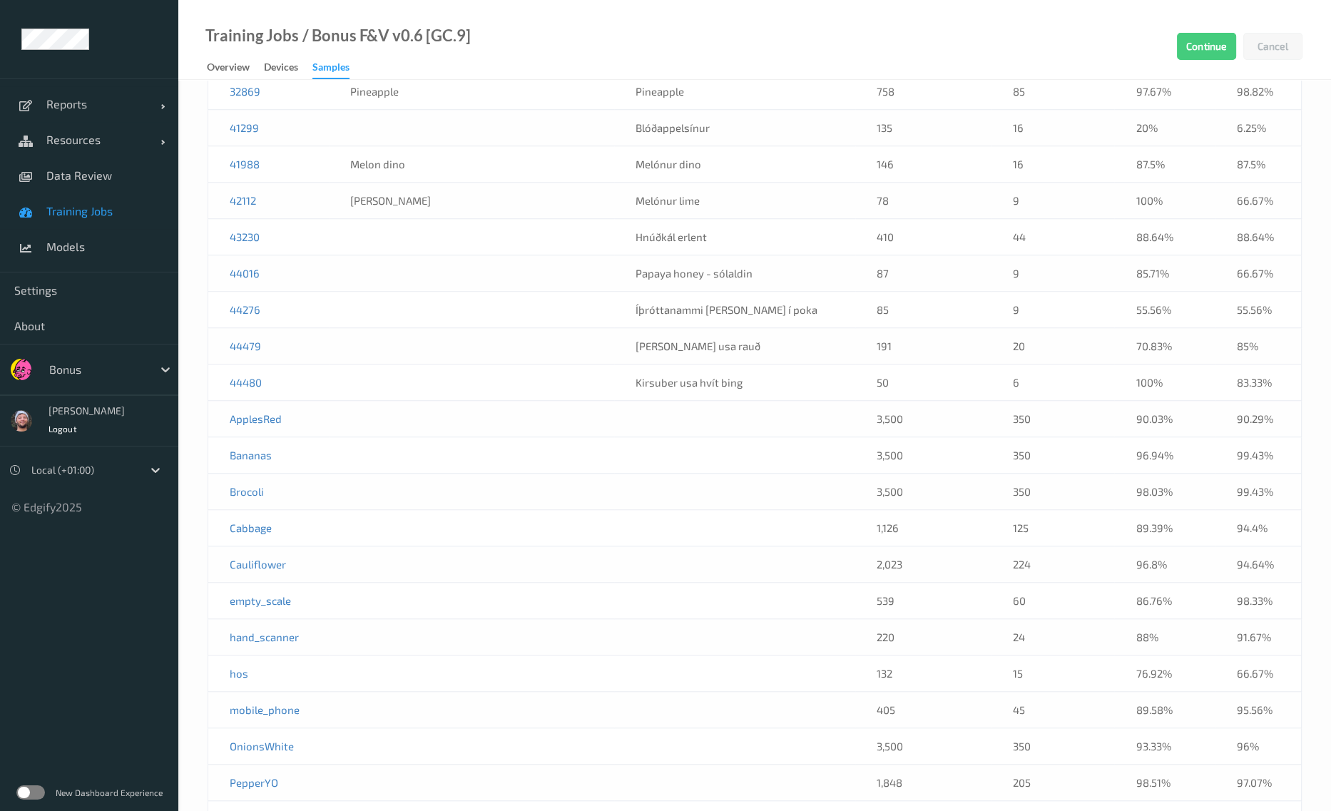
scroll to position [1461, 0]
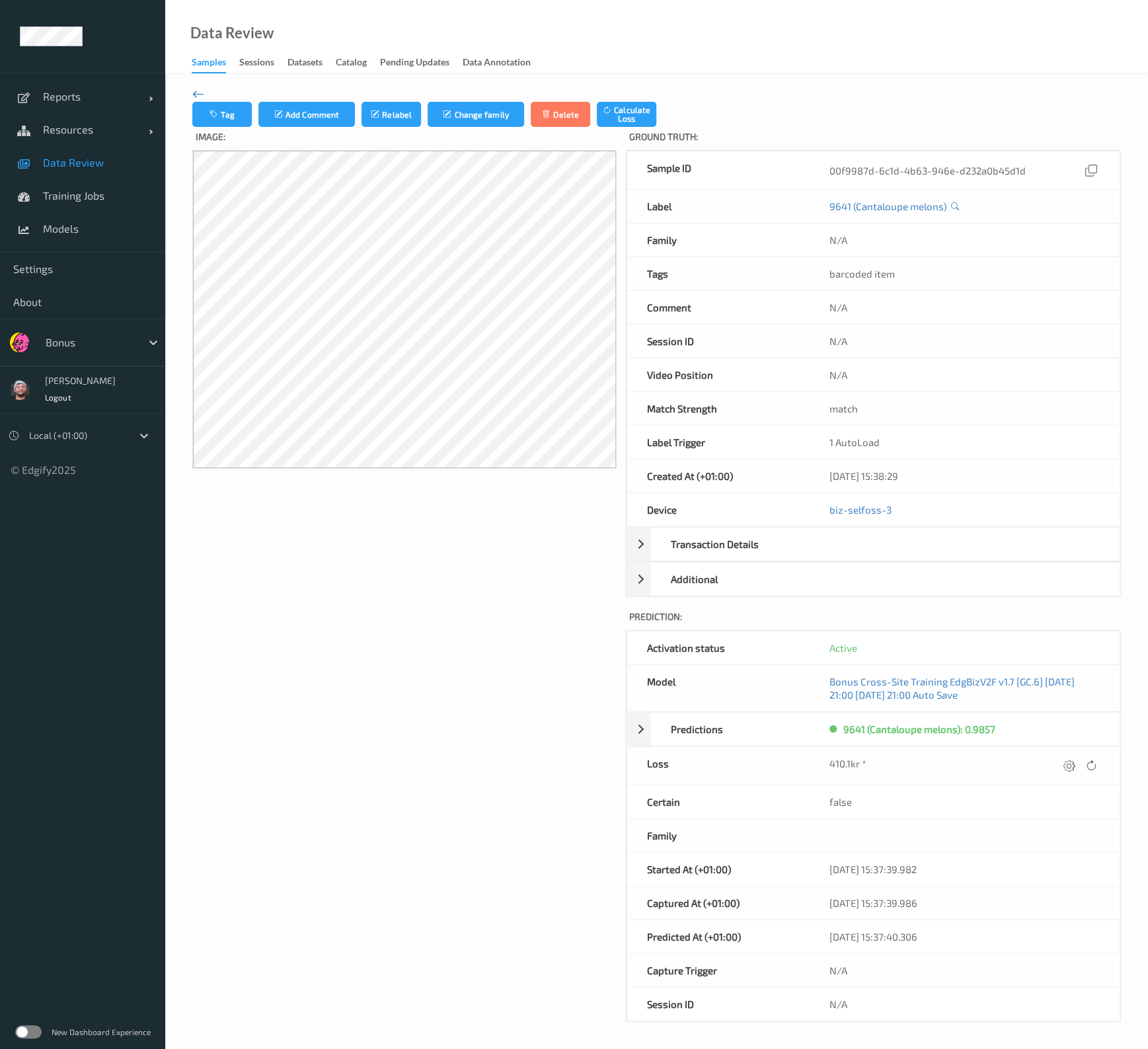
click at [195, 90] on icon at bounding box center [198, 94] width 12 height 15
click at [120, 167] on span "Data Review" at bounding box center [97, 162] width 109 height 13
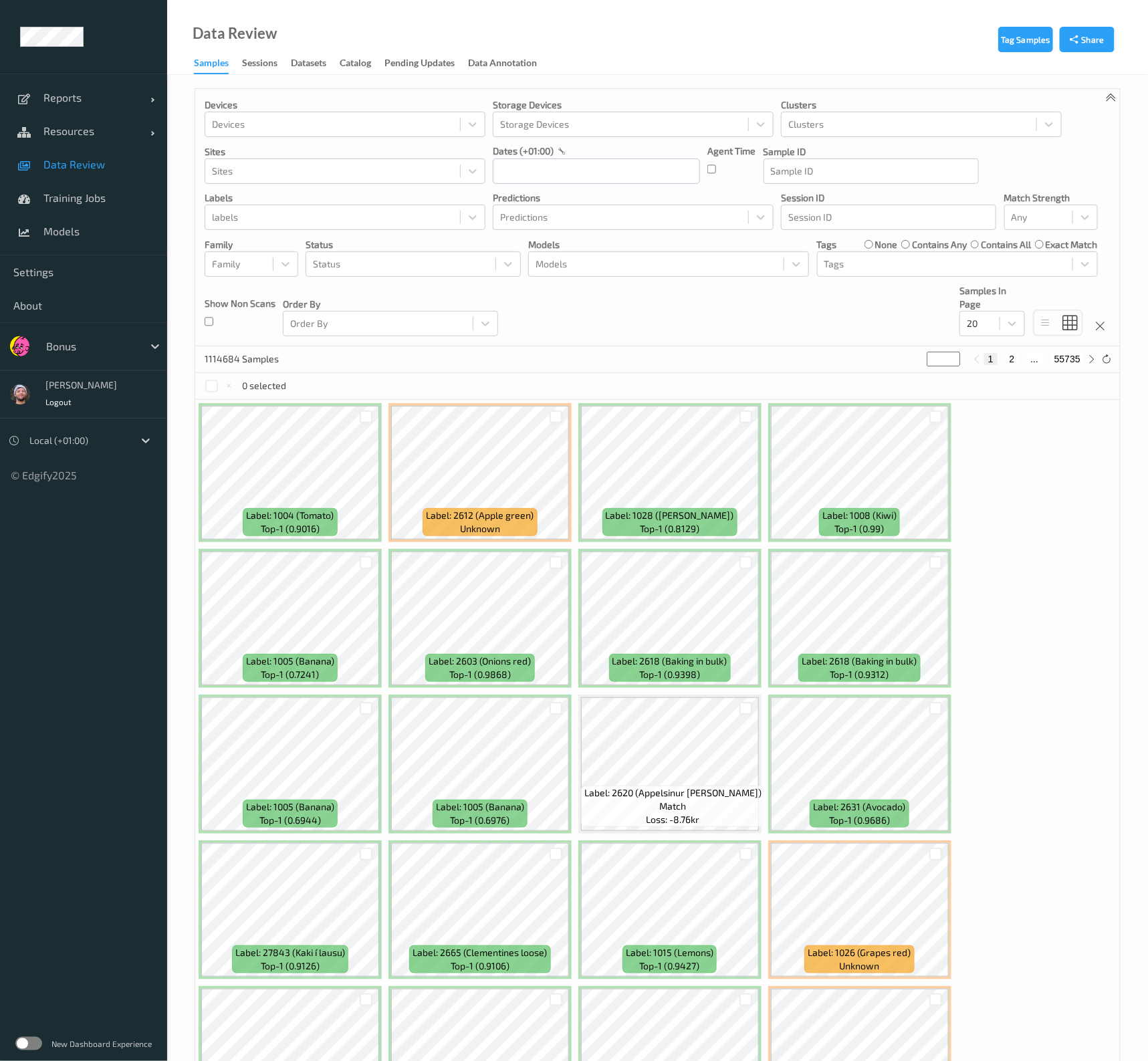
click at [1004, 336] on div "Devices Devices Storage Devices Storage Devices Clusters Clusters Sites Sites d…" at bounding box center [657, 217] width 924 height 258
click at [992, 322] on div at bounding box center [979, 323] width 26 height 16
click at [996, 449] on span "200" at bounding box center [993, 453] width 16 height 13
drag, startPoint x: 939, startPoint y: 356, endPoint x: 913, endPoint y: 359, distance: 26.2
click at [913, 359] on div "1114684 Samples * 1 2 ... 5574" at bounding box center [657, 359] width 924 height 27
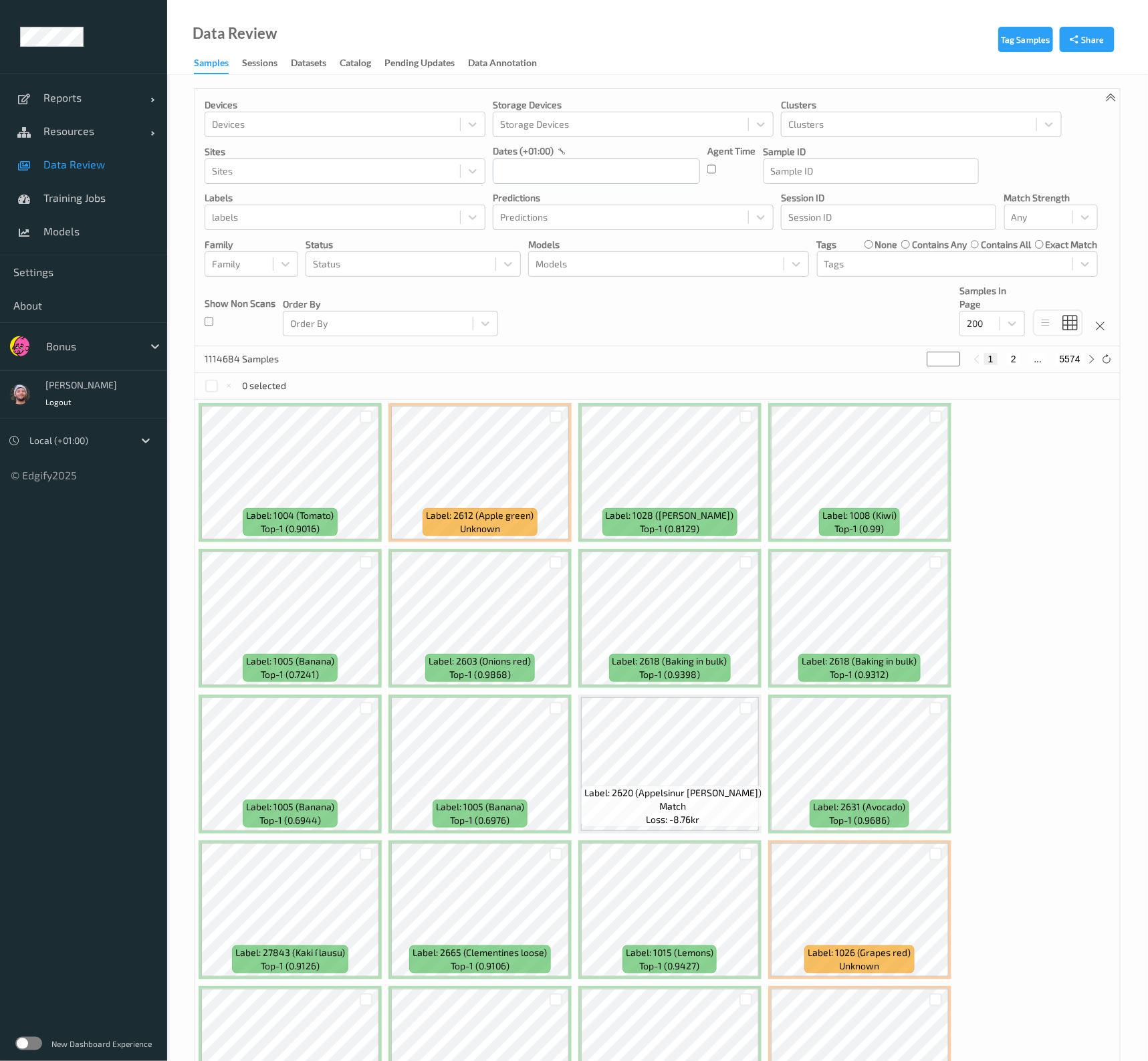
type input "*"
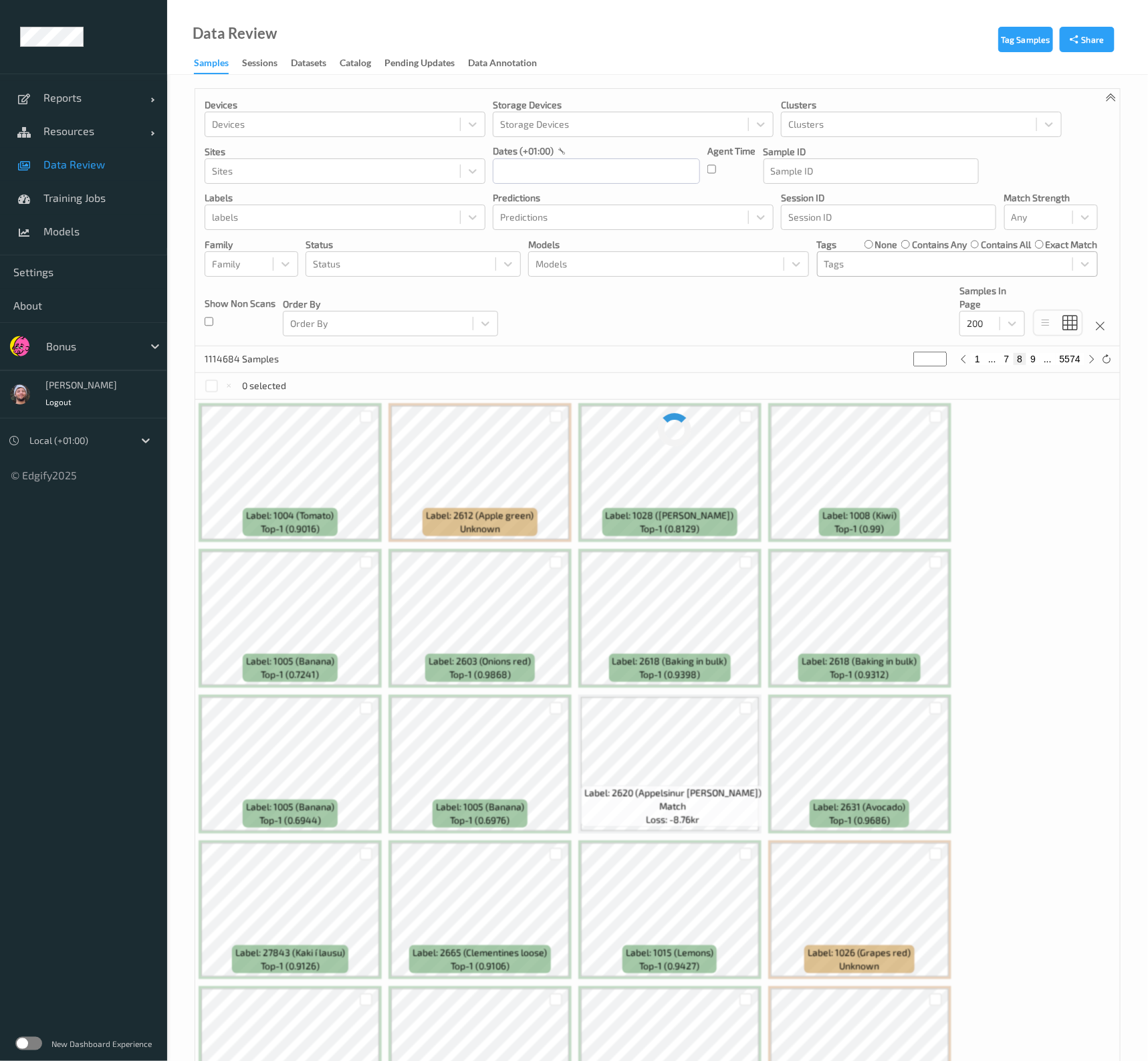
click at [841, 272] on div "Tags" at bounding box center [945, 263] width 255 height 22
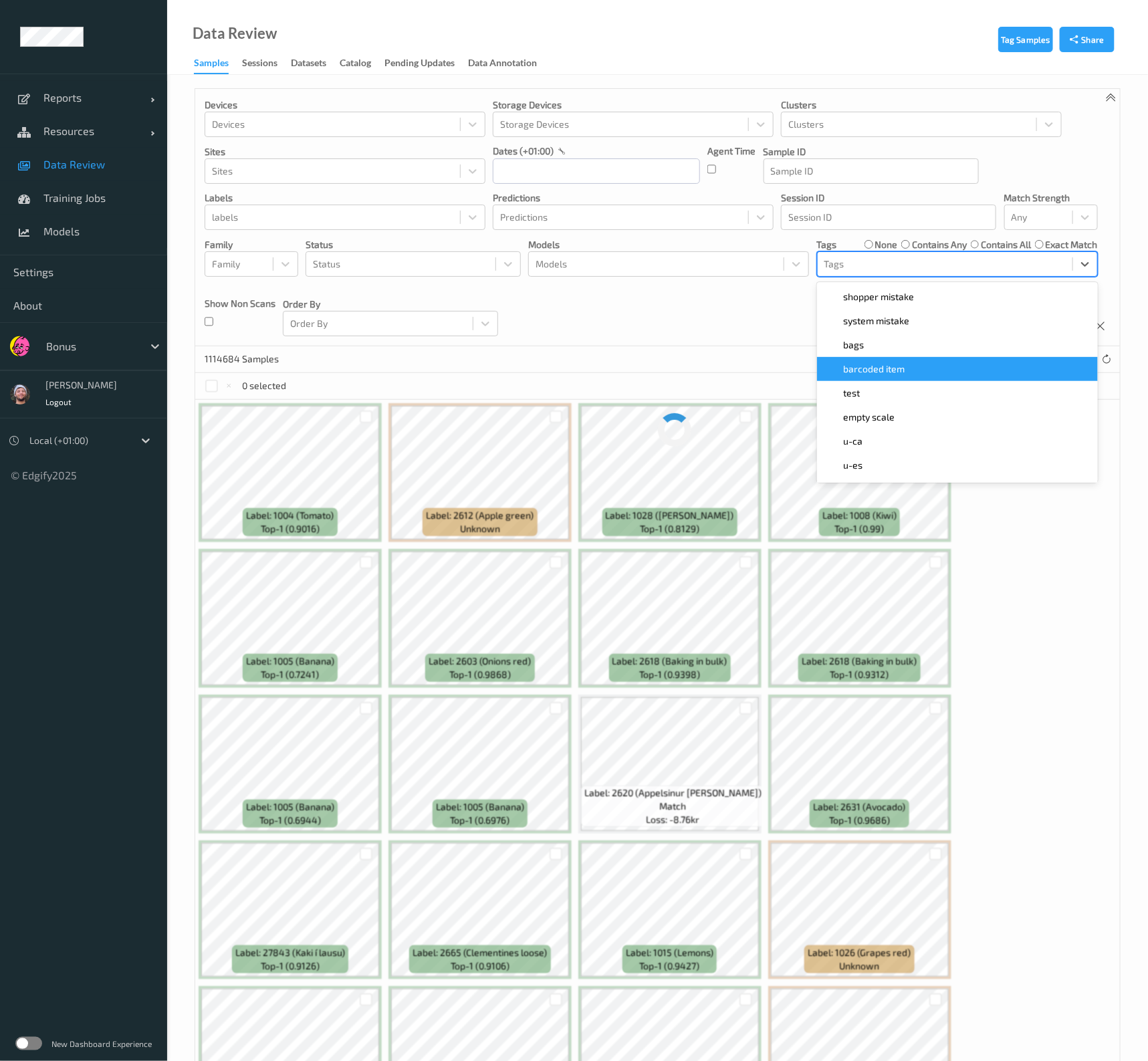
click at [906, 367] on div "barcoded item" at bounding box center [957, 369] width 264 height 13
type input "*"
click at [619, 325] on div "Devices Devices Storage Devices Storage Devices Clusters Clusters Sites Sites d…" at bounding box center [657, 217] width 924 height 258
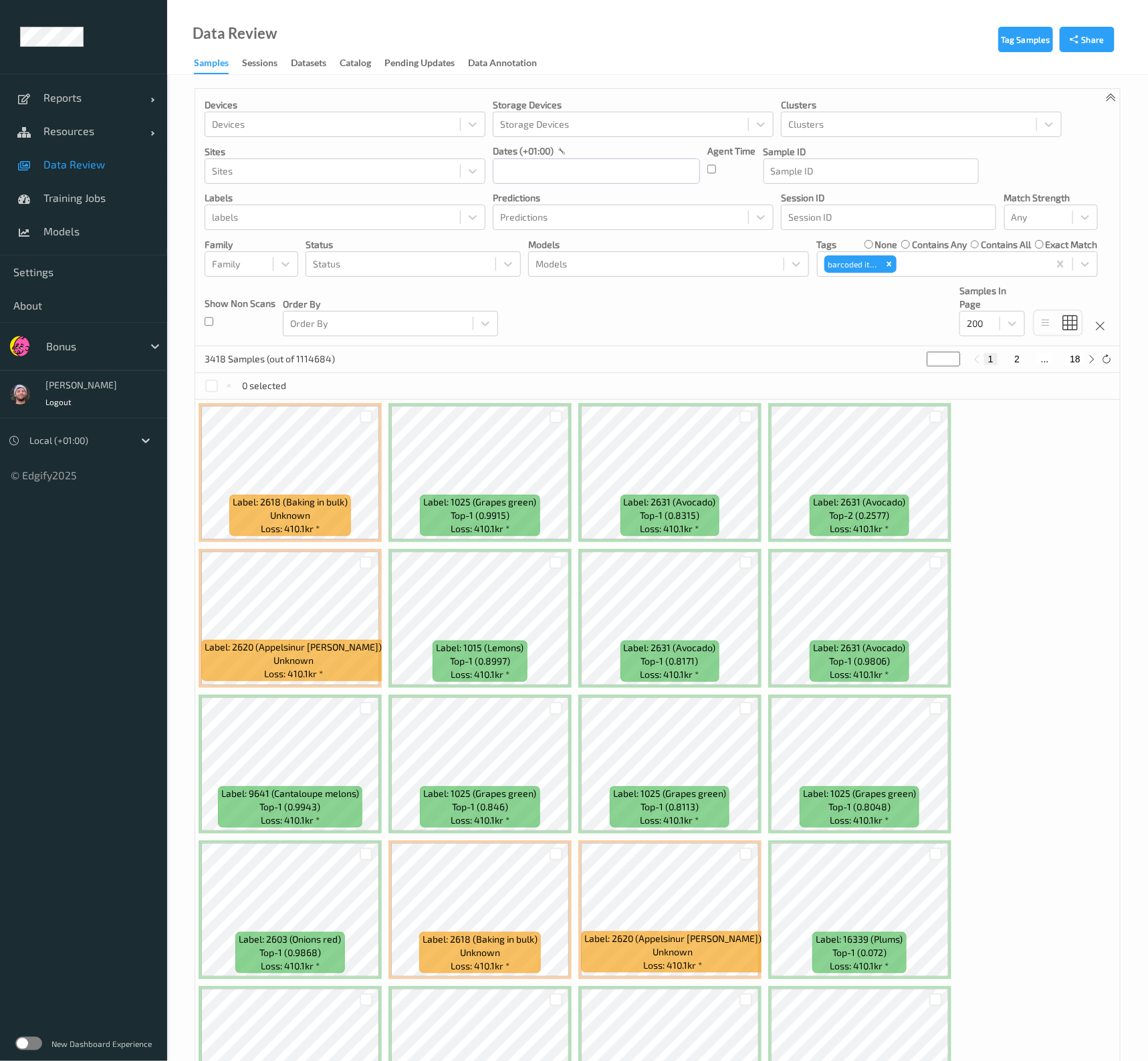
drag, startPoint x: 936, startPoint y: 363, endPoint x: 913, endPoint y: 360, distance: 23.2
click at [913, 360] on div "3418 Samples (out of 1114684) * 1 2 ... 18" at bounding box center [657, 359] width 924 height 27
type input "*"
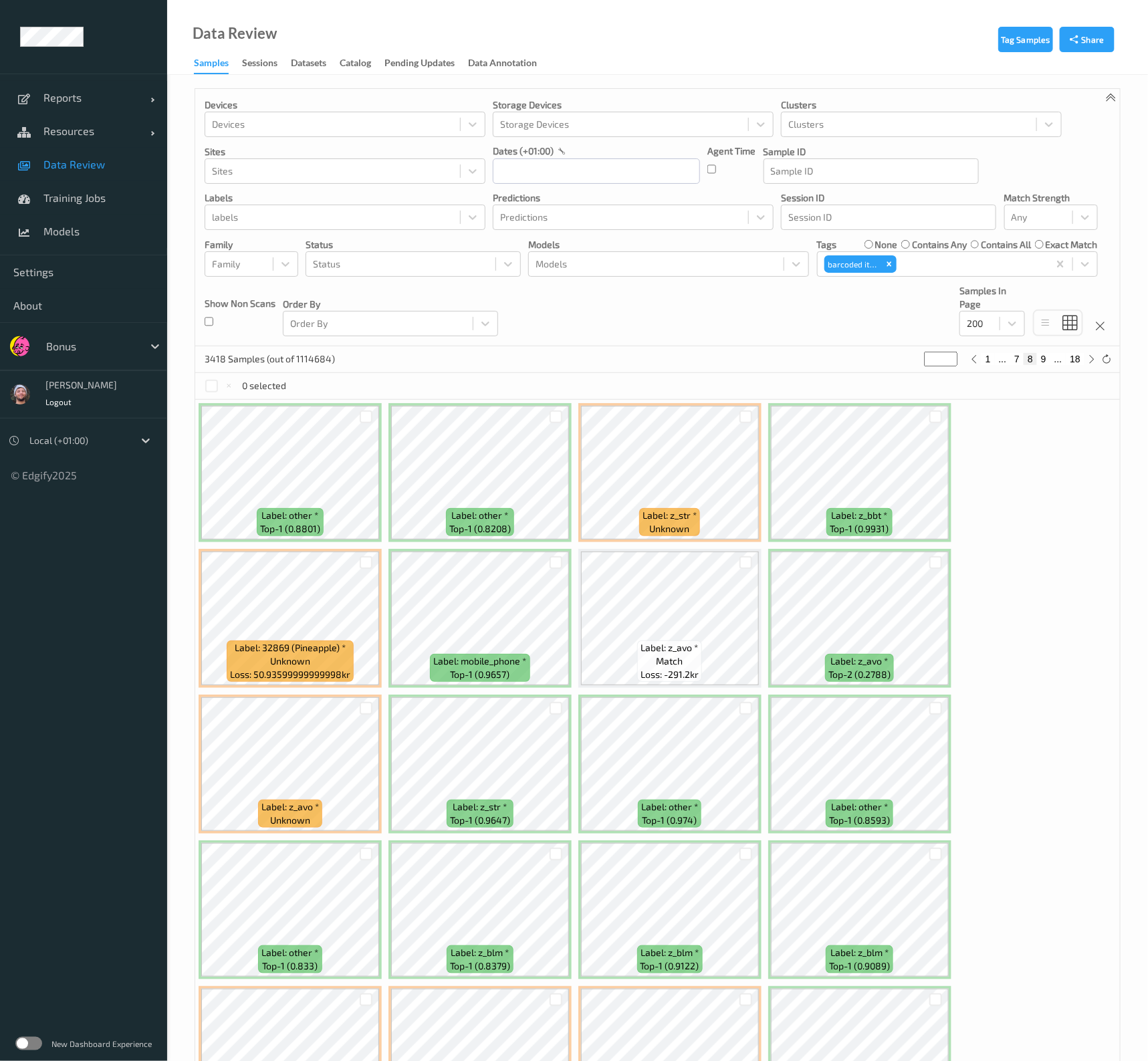
click at [623, 346] on div "3418 Samples (out of 1114684) * 1 ... 7 8 9 ... 18" at bounding box center [657, 359] width 924 height 27
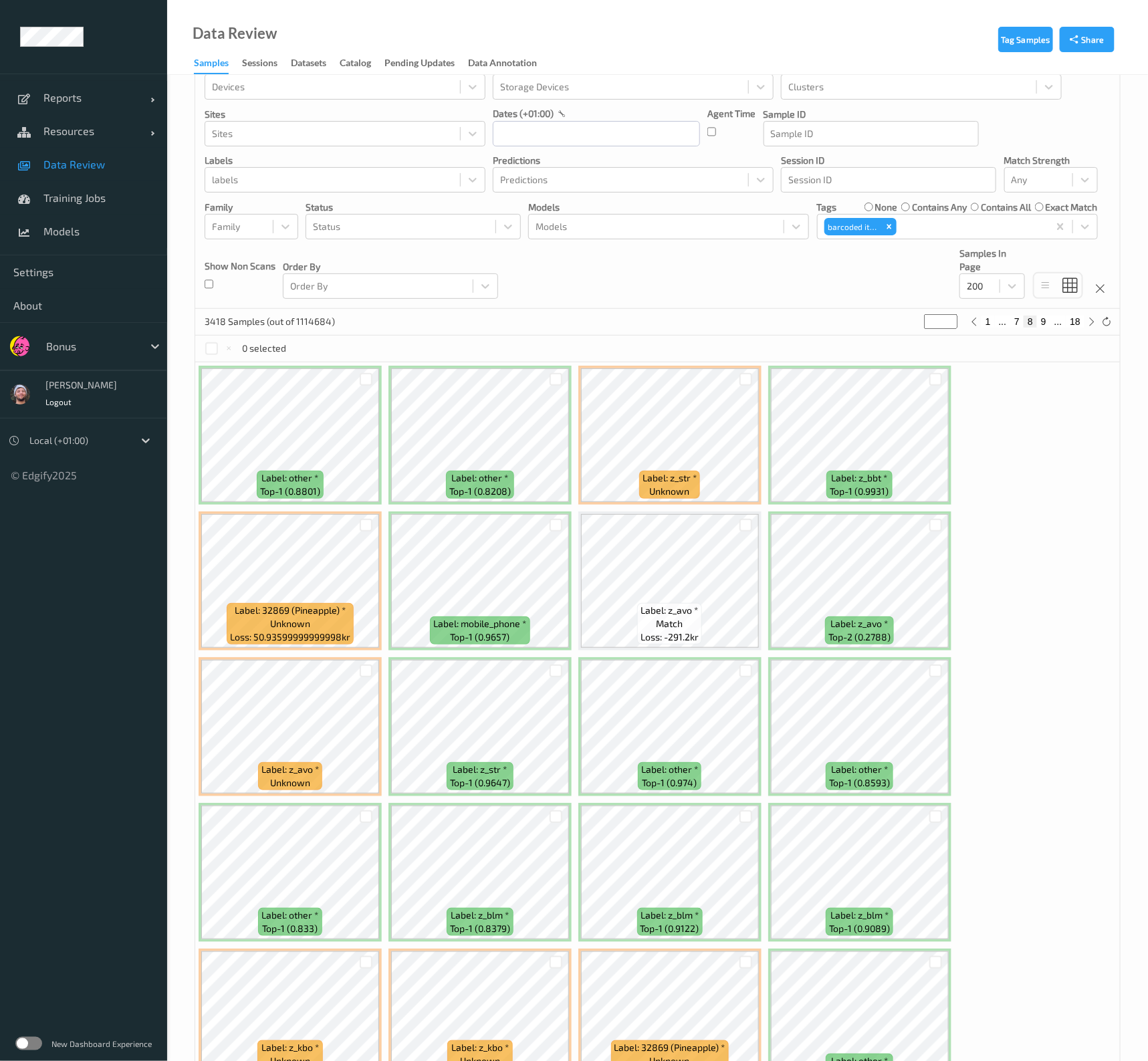
scroll to position [38, 0]
click at [1018, 319] on button "7" at bounding box center [1017, 321] width 13 height 12
type input "*"
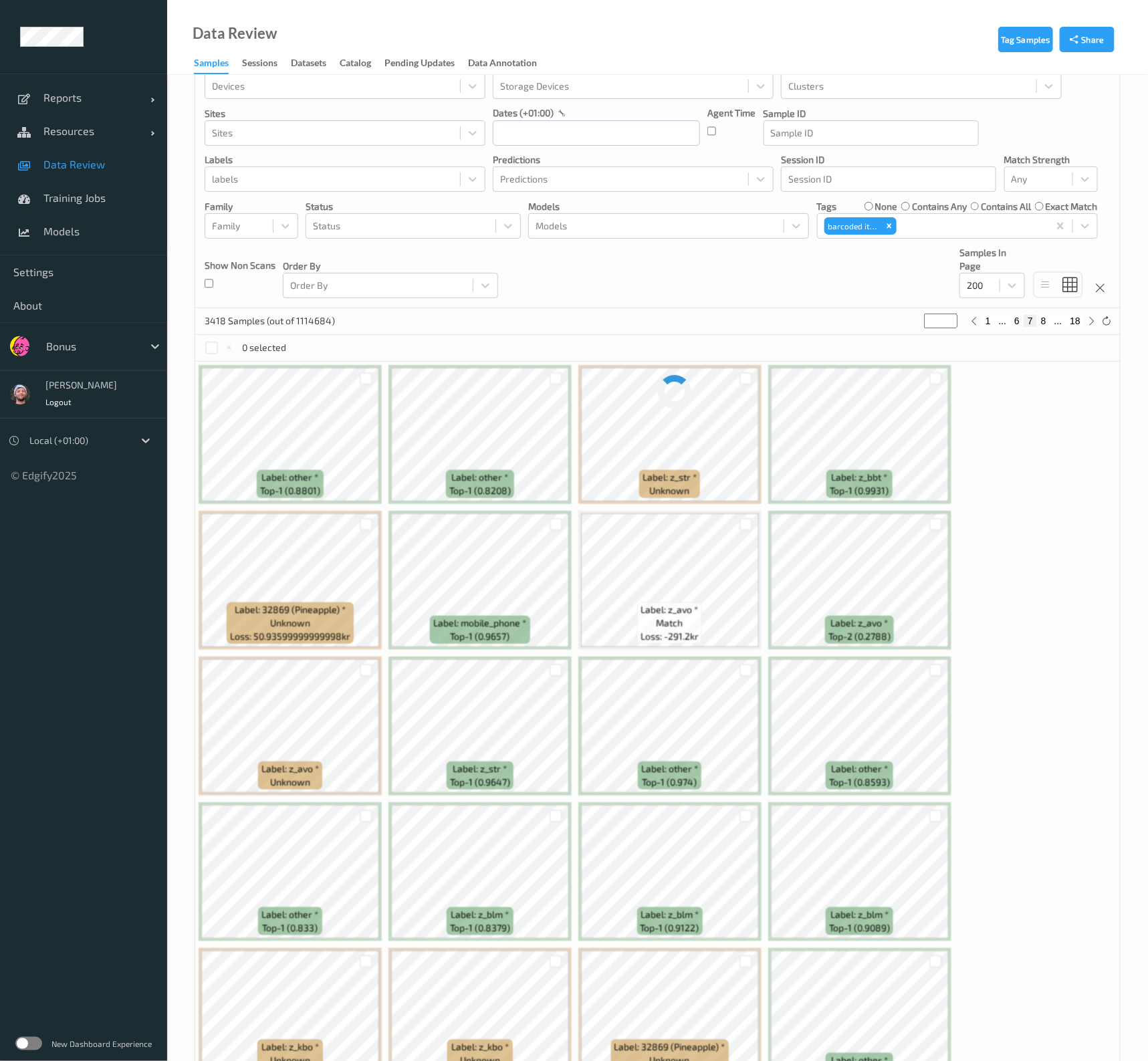
scroll to position [0, 0]
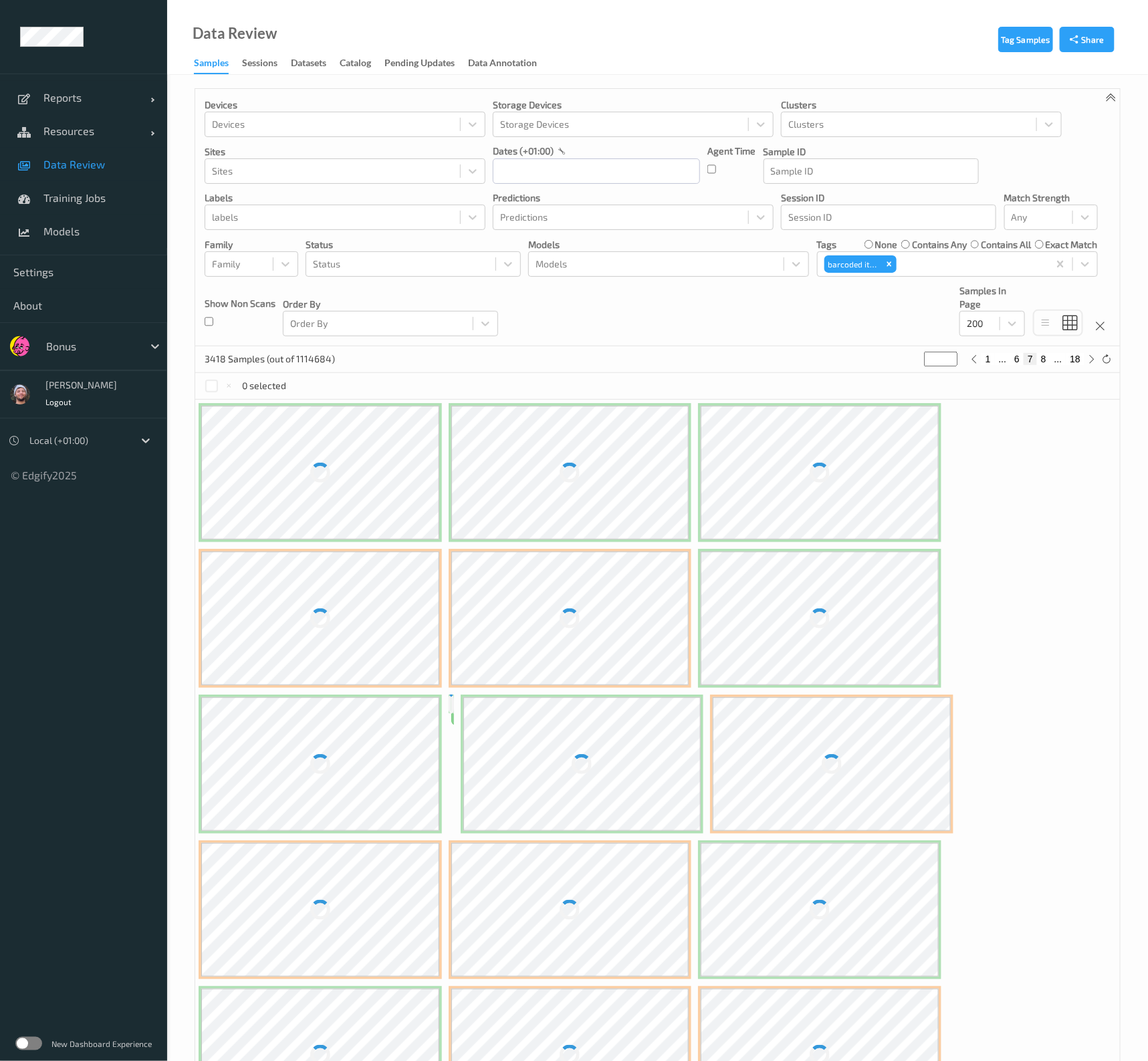
click at [1016, 357] on button "6" at bounding box center [1017, 359] width 13 height 12
type input "*"
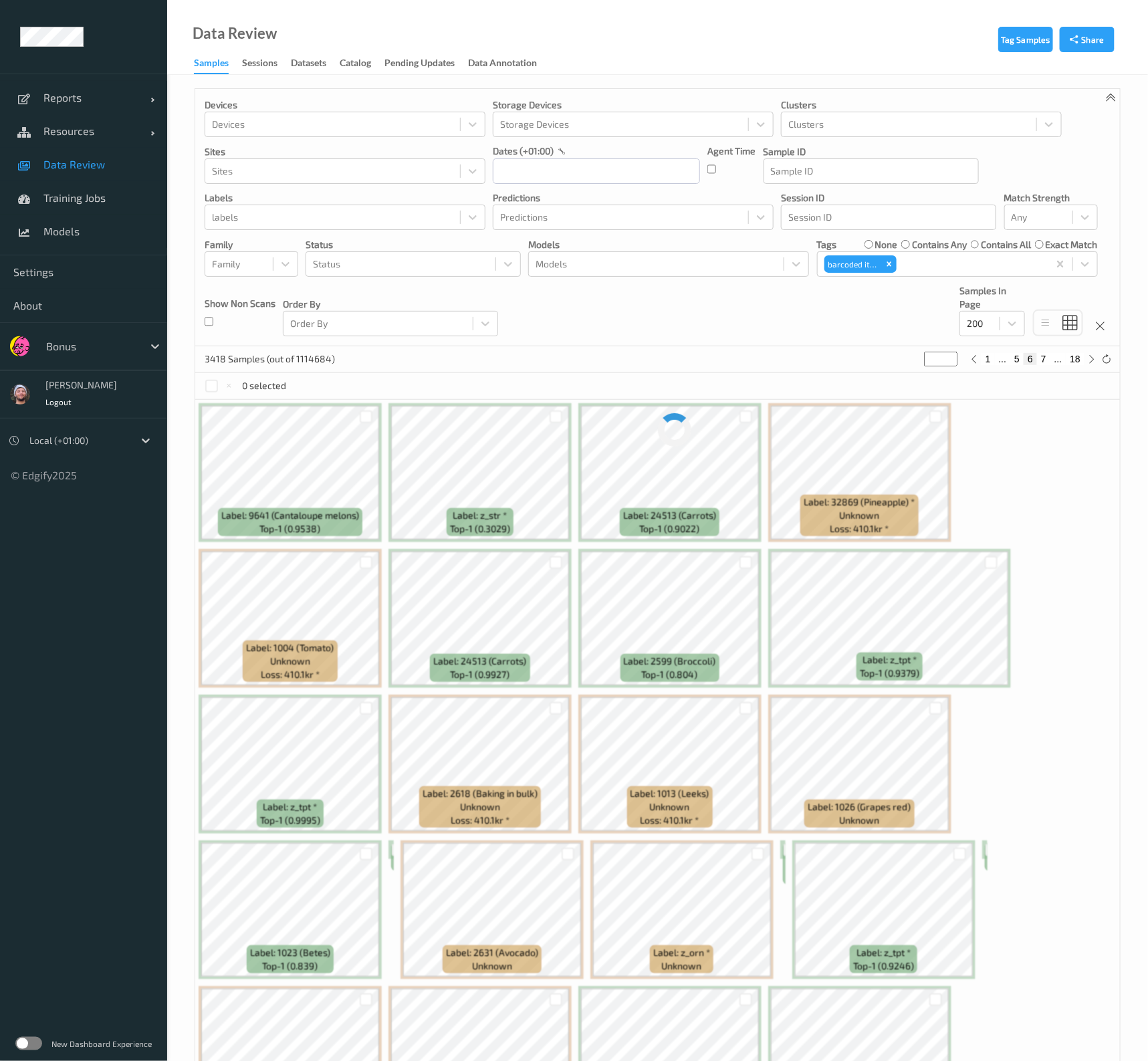
click at [1016, 360] on button "5" at bounding box center [1017, 359] width 13 height 12
type input "*"
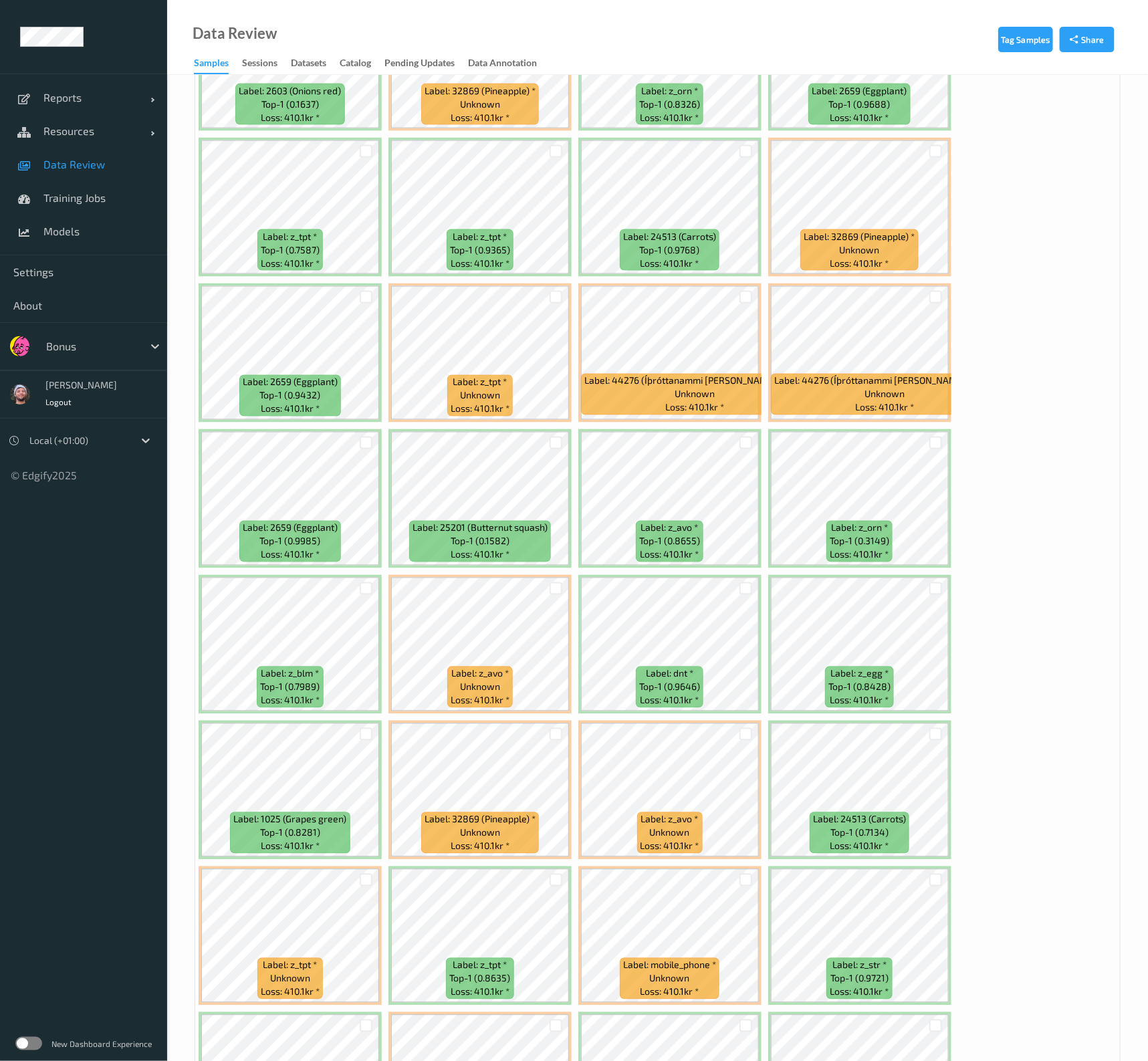
scroll to position [850, 0]
